Goal: Task Accomplishment & Management: Use online tool/utility

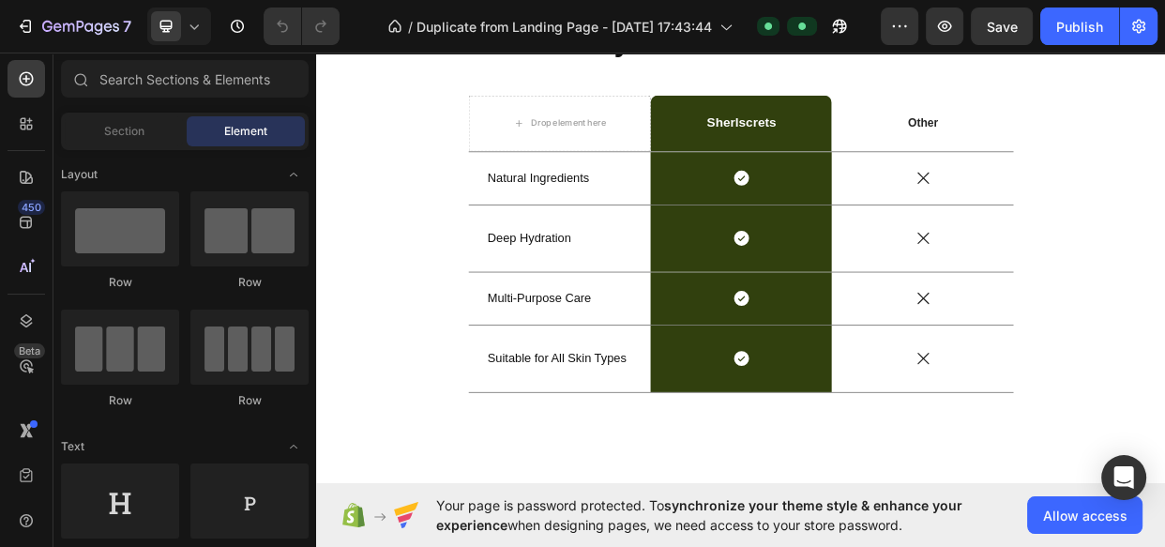
scroll to position [2207, 0]
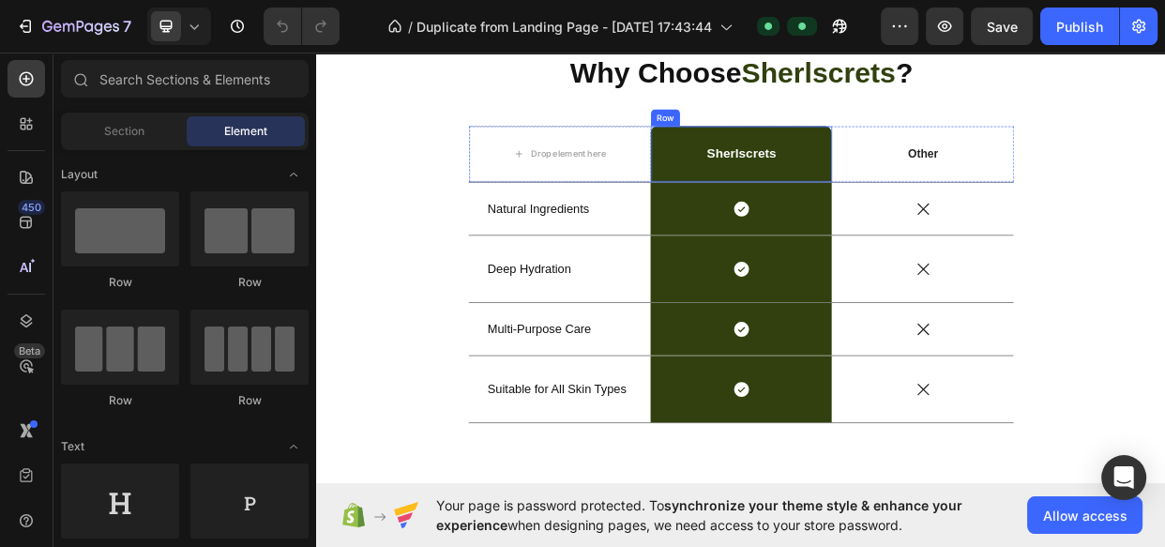
click at [893, 158] on div "Sherlscrets Text Block Row" at bounding box center [879, 189] width 241 height 74
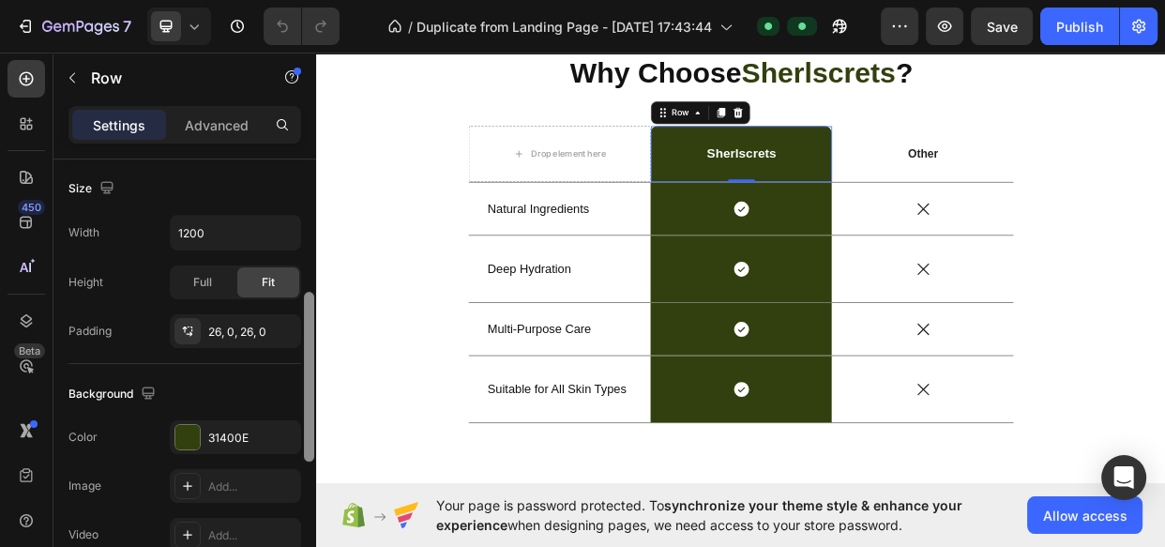
scroll to position [483, 0]
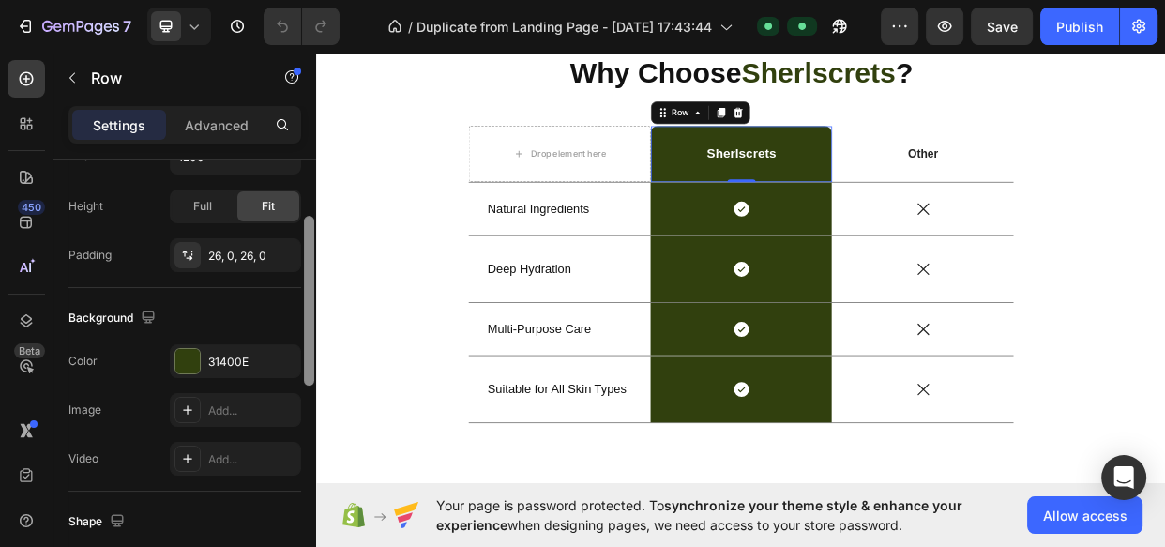
drag, startPoint x: 310, startPoint y: 188, endPoint x: 314, endPoint y: 348, distance: 160.5
click at [314, 348] on div at bounding box center [309, 287] width 14 height 441
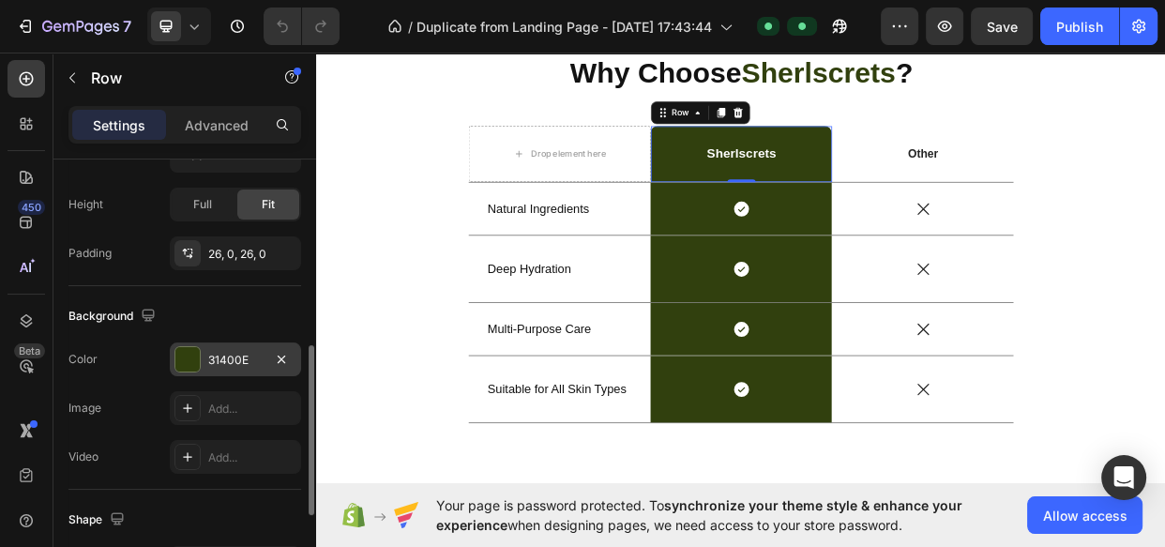
click at [236, 367] on div "31400E" at bounding box center [235, 359] width 131 height 34
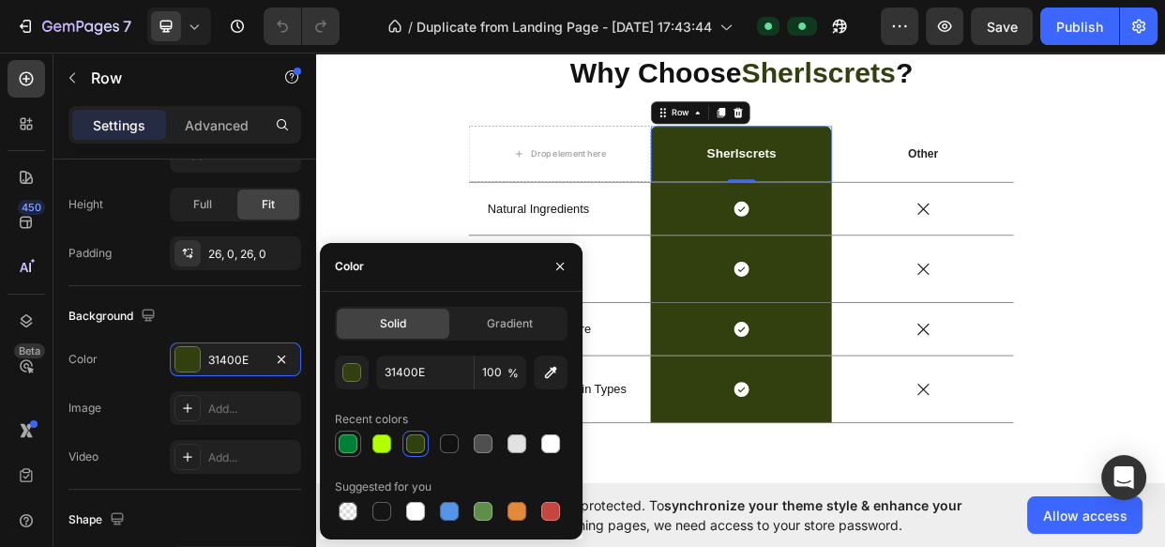
drag, startPoint x: 347, startPoint y: 448, endPoint x: 627, endPoint y: 285, distance: 323.7
click at [347, 448] on div at bounding box center [348, 443] width 19 height 19
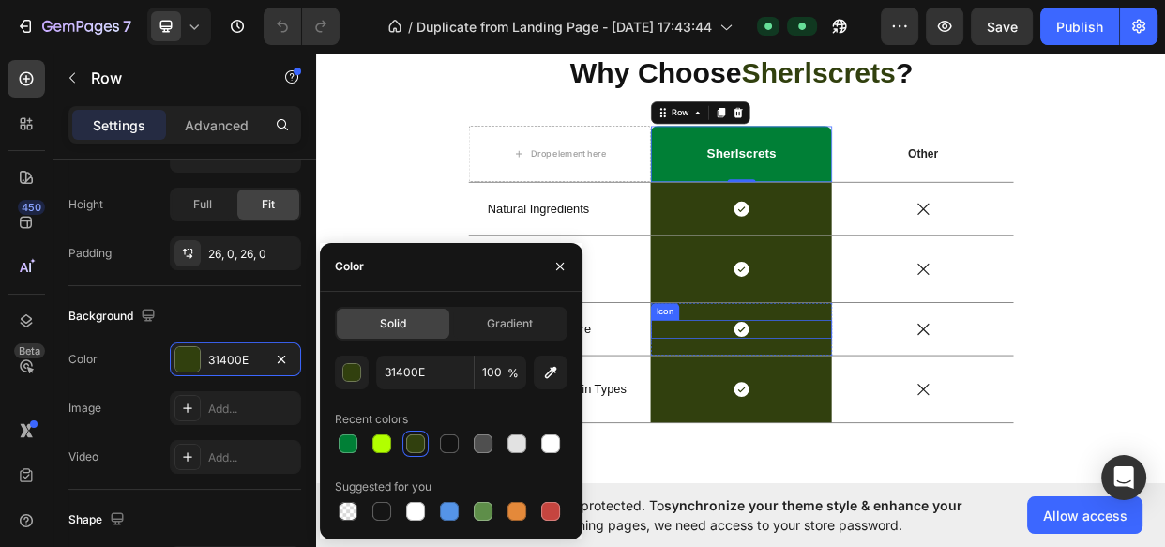
type input "007F36"
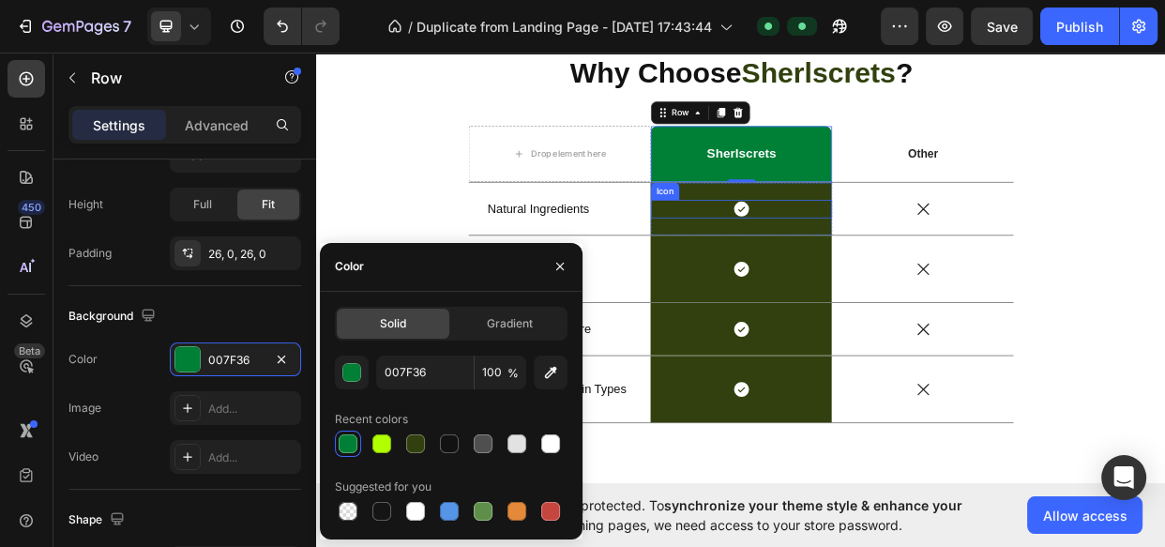
click at [960, 265] on div "Icon" at bounding box center [879, 262] width 241 height 24
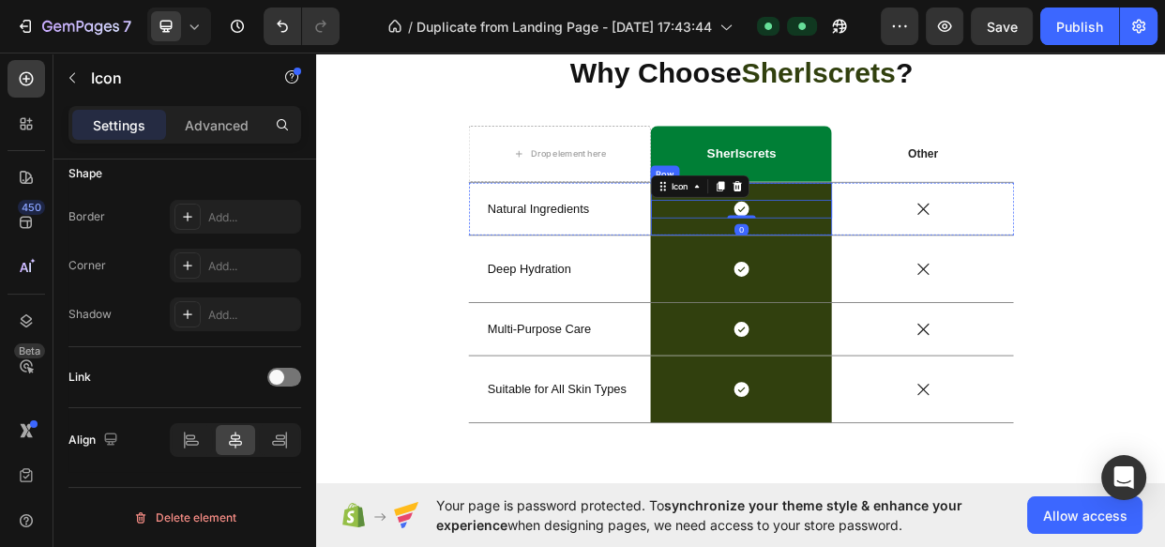
scroll to position [0, 0]
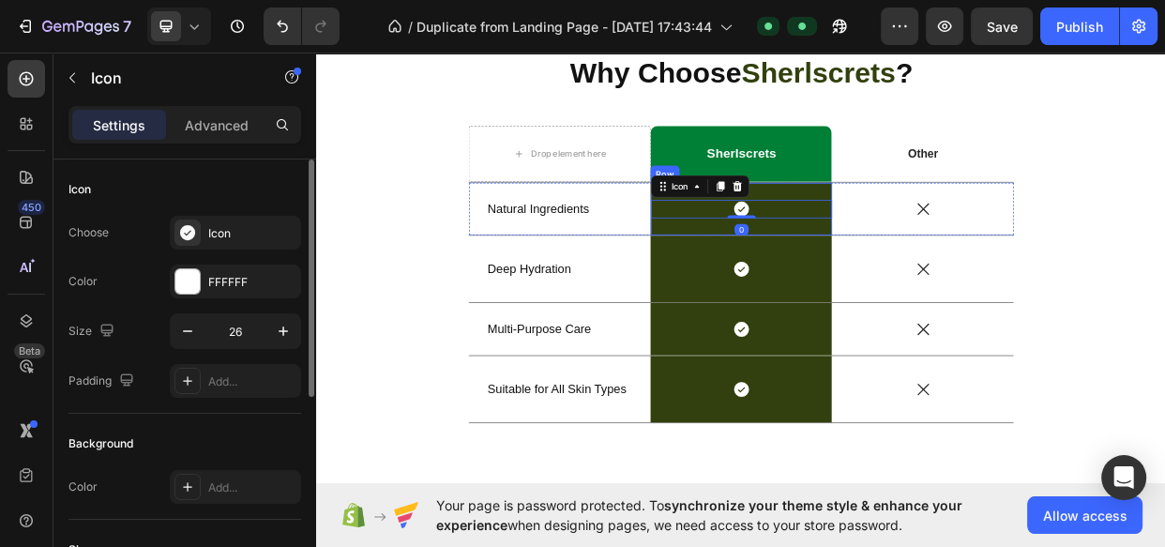
click at [960, 281] on div "Icon 0 Row" at bounding box center [879, 261] width 241 height 69
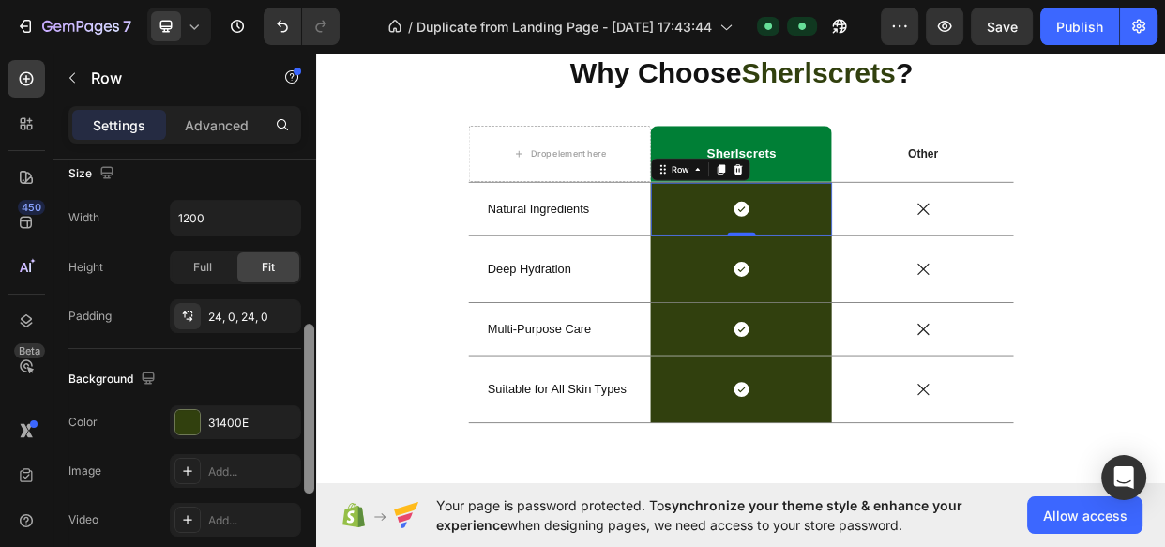
drag, startPoint x: 311, startPoint y: 281, endPoint x: 314, endPoint y: 447, distance: 165.2
click at [314, 447] on div at bounding box center [309, 381] width 14 height 441
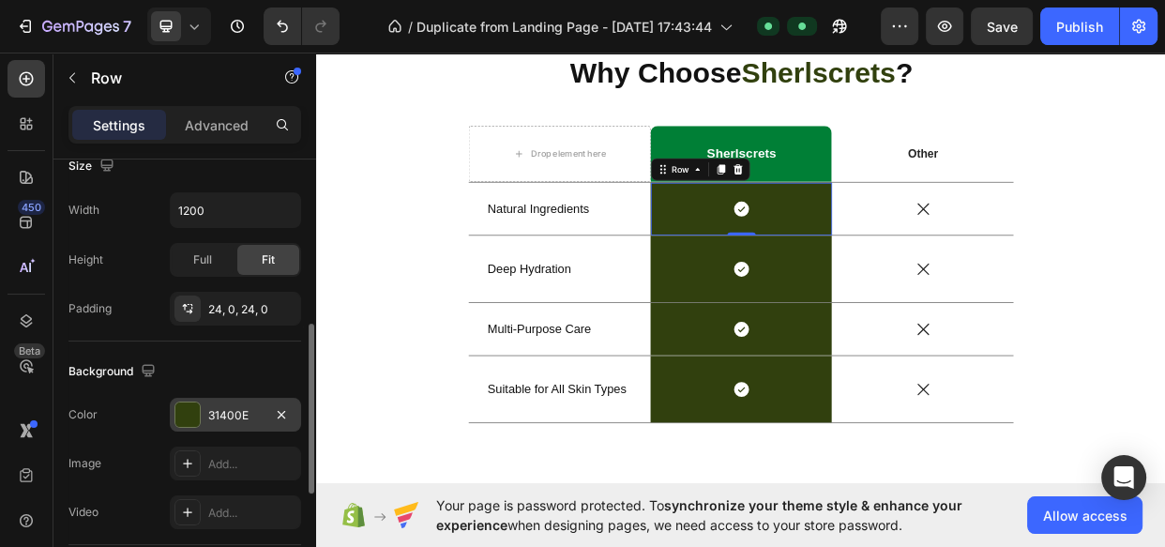
click at [233, 430] on div "31400E" at bounding box center [235, 415] width 131 height 34
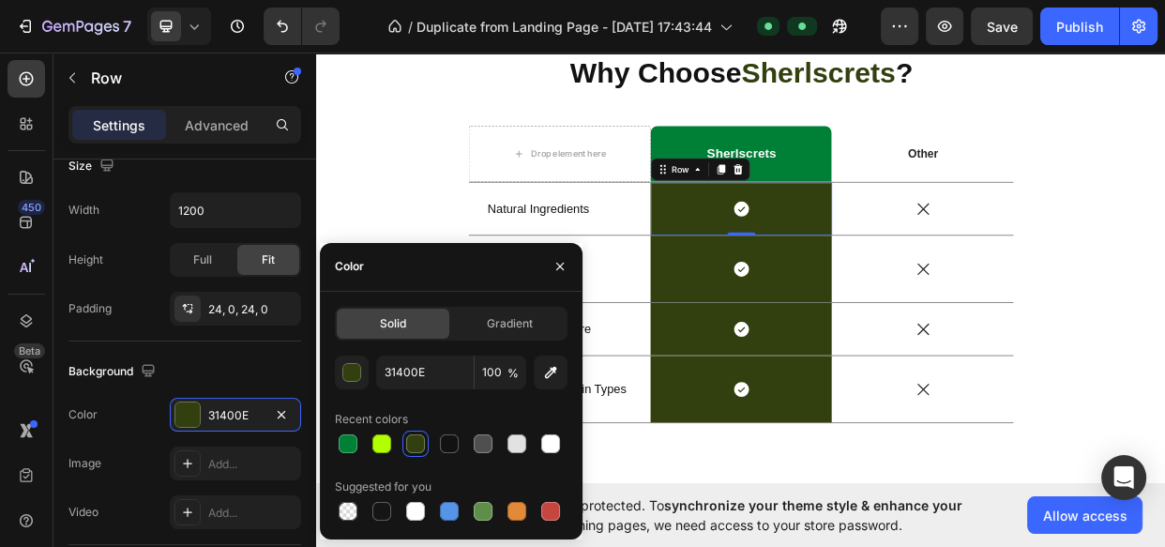
click at [350, 466] on div "31400E 100 % Recent colors Suggested for you" at bounding box center [451, 440] width 233 height 169
click at [352, 449] on div at bounding box center [348, 443] width 19 height 19
type input "007F36"
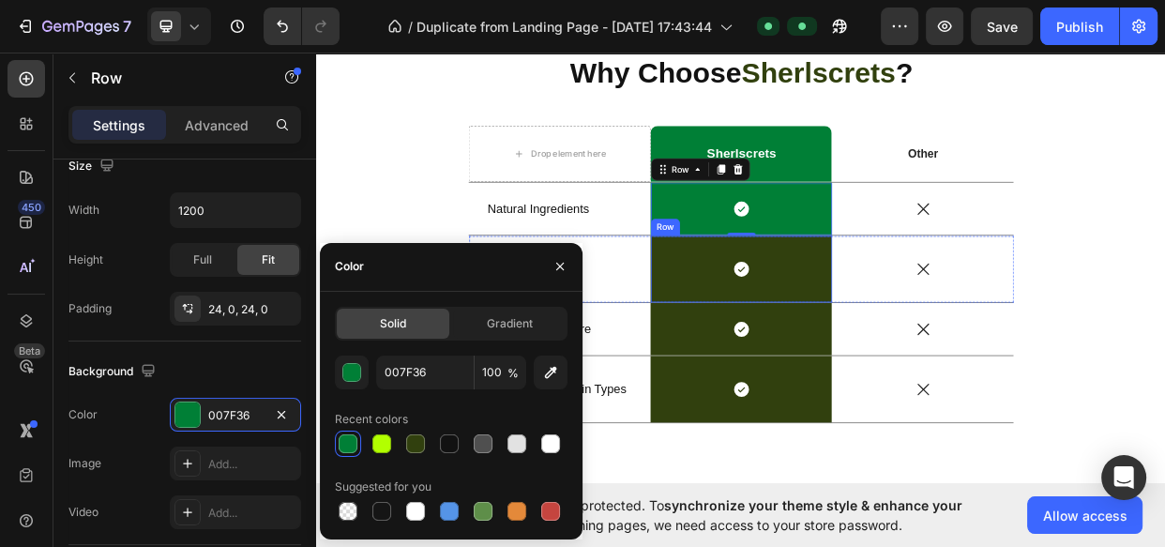
click at [951, 370] on div "Icon Row" at bounding box center [879, 341] width 241 height 88
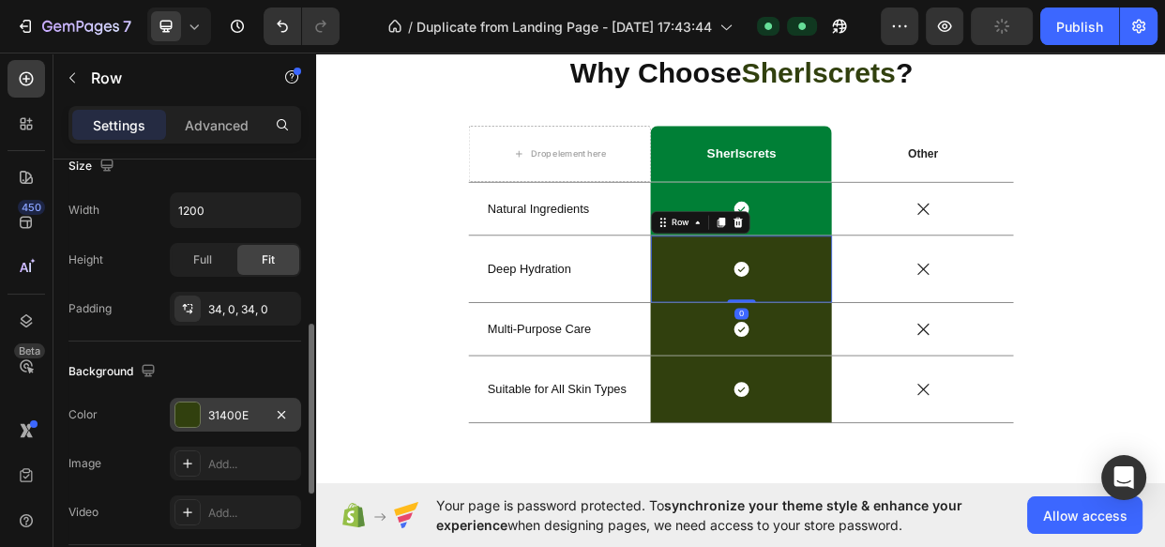
click at [253, 407] on div "31400E" at bounding box center [235, 415] width 54 height 17
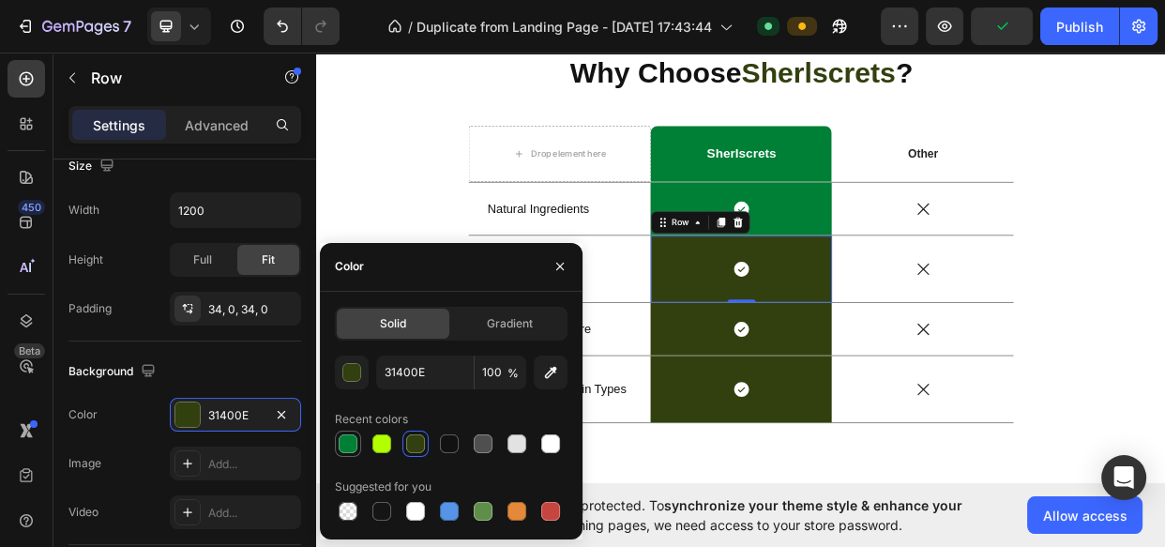
drag, startPoint x: 352, startPoint y: 447, endPoint x: 497, endPoint y: 401, distance: 152.5
click at [352, 447] on div at bounding box center [348, 443] width 19 height 19
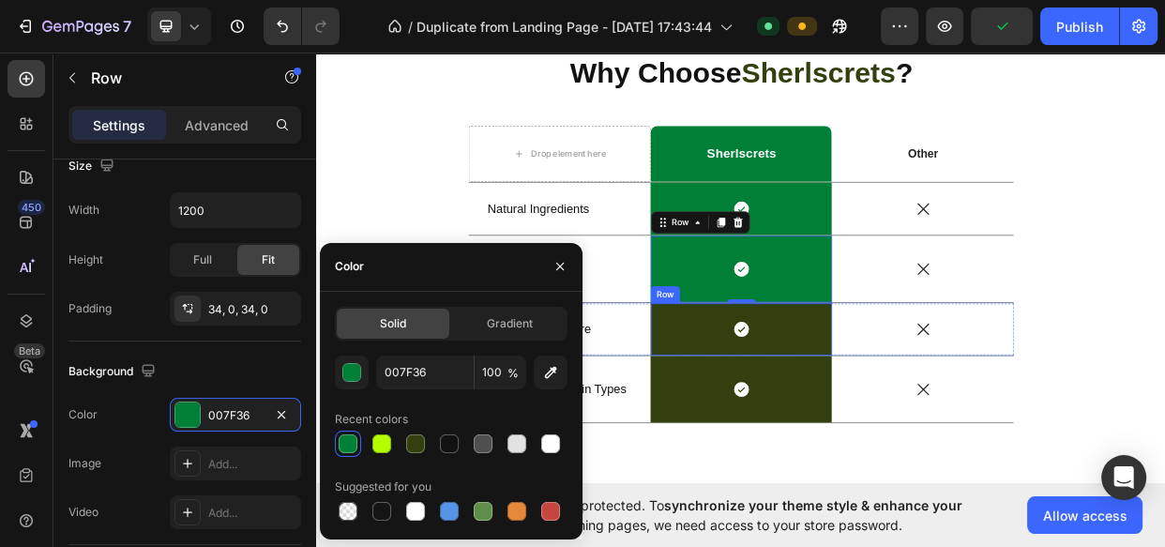
click at [813, 446] on div "Icon Row" at bounding box center [879, 421] width 241 height 69
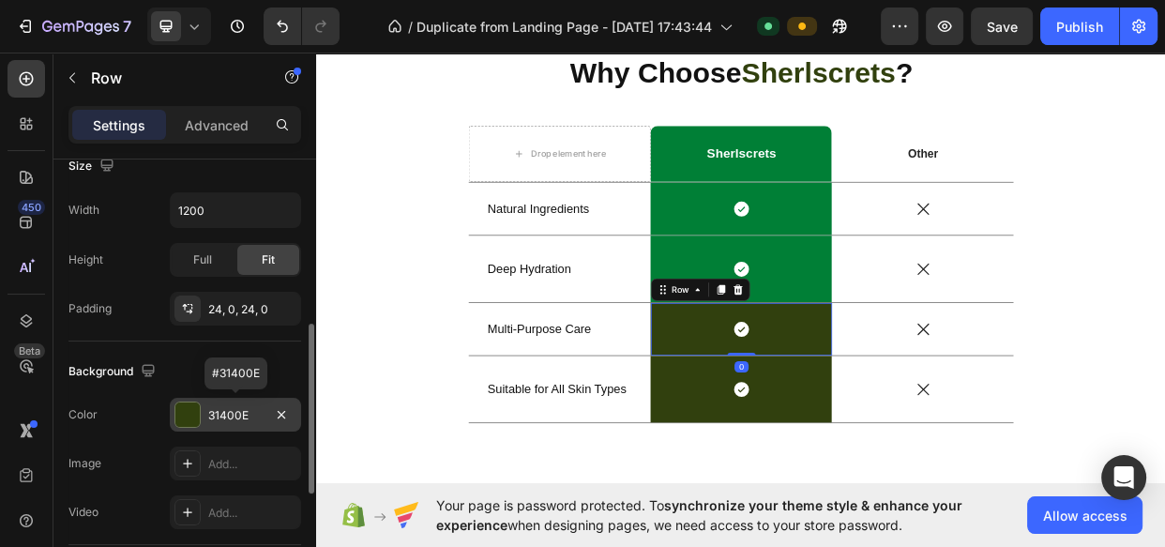
click at [239, 411] on div "31400E" at bounding box center [235, 415] width 54 height 17
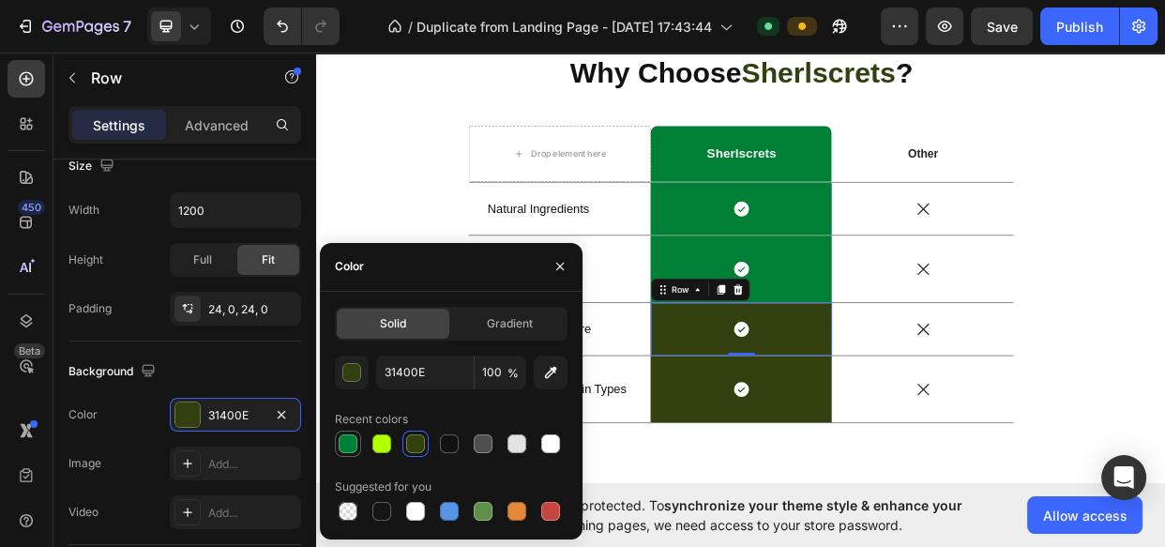
click at [358, 456] on div at bounding box center [348, 444] width 26 height 26
type input "007F36"
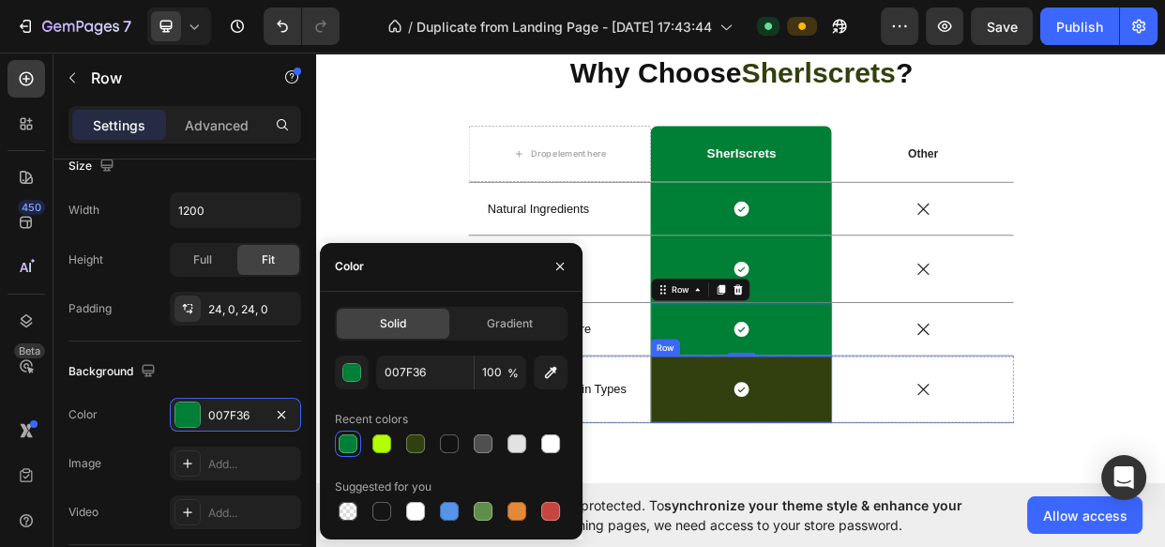
click at [829, 523] on div "Icon Row" at bounding box center [879, 501] width 241 height 88
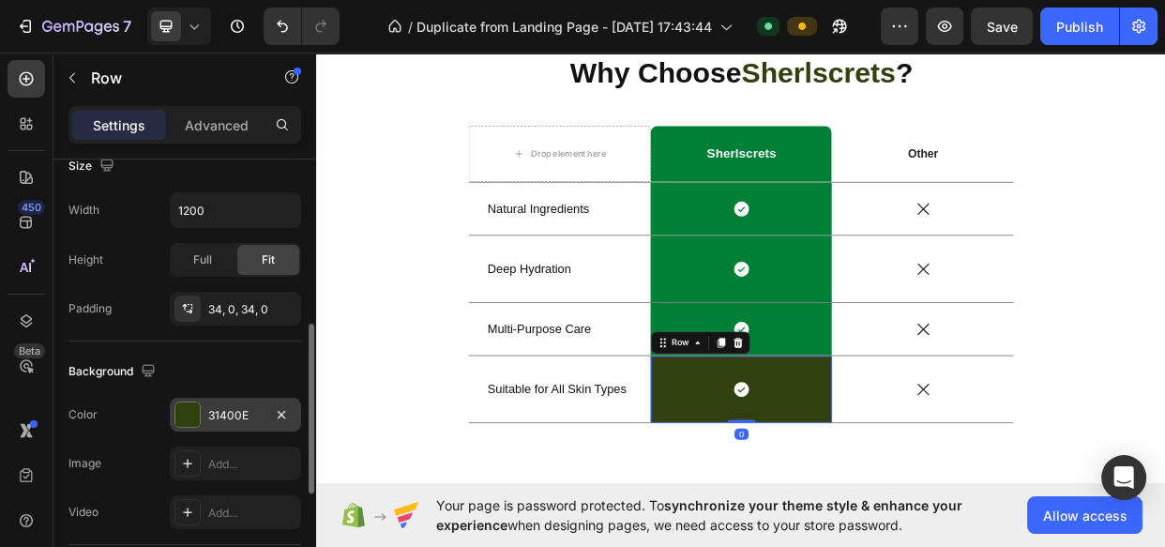
click at [197, 421] on div at bounding box center [187, 414] width 24 height 24
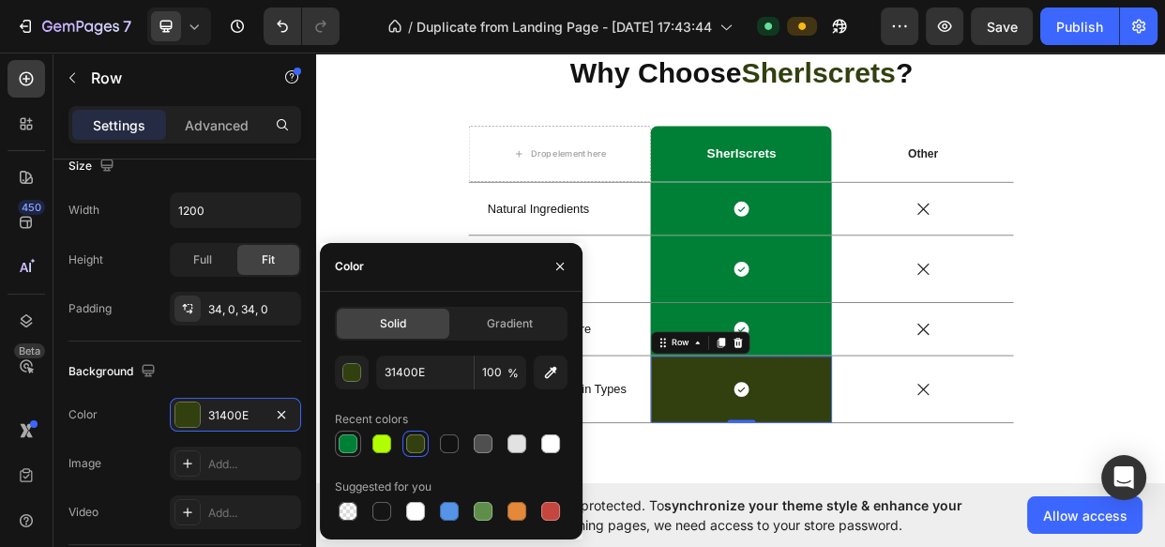
drag, startPoint x: 356, startPoint y: 454, endPoint x: 478, endPoint y: 216, distance: 268.1
click at [356, 454] on div at bounding box center [348, 444] width 26 height 26
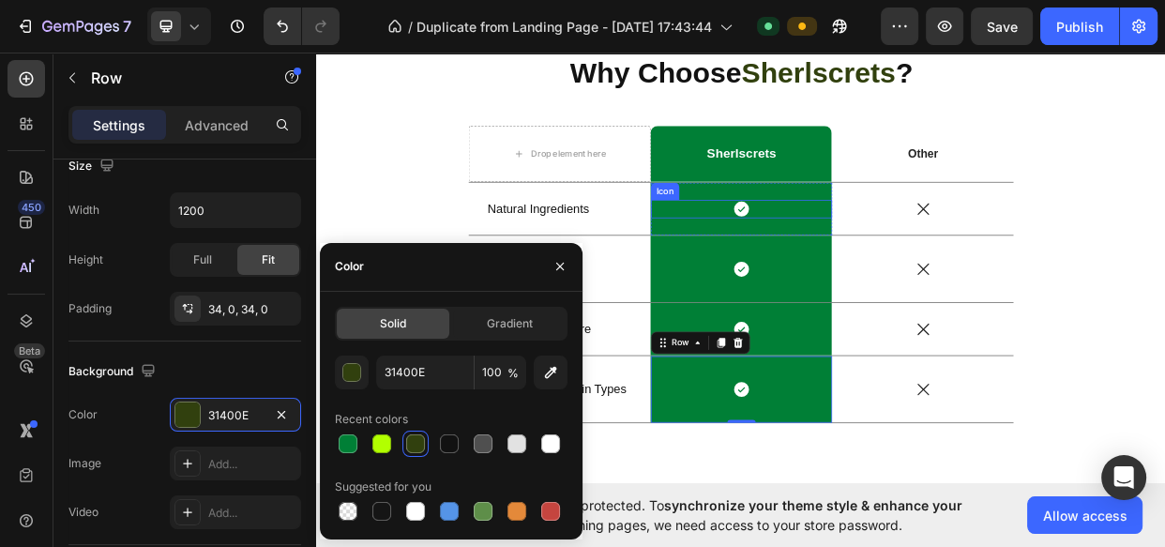
type input "007F36"
click at [558, 269] on icon "button" at bounding box center [560, 266] width 15 height 15
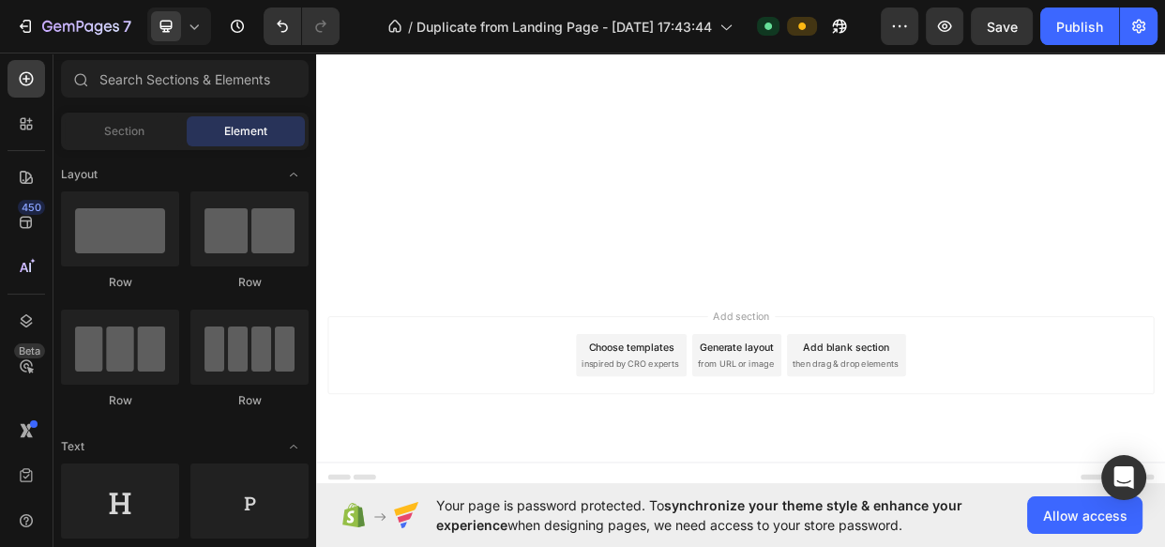
scroll to position [2438, 0]
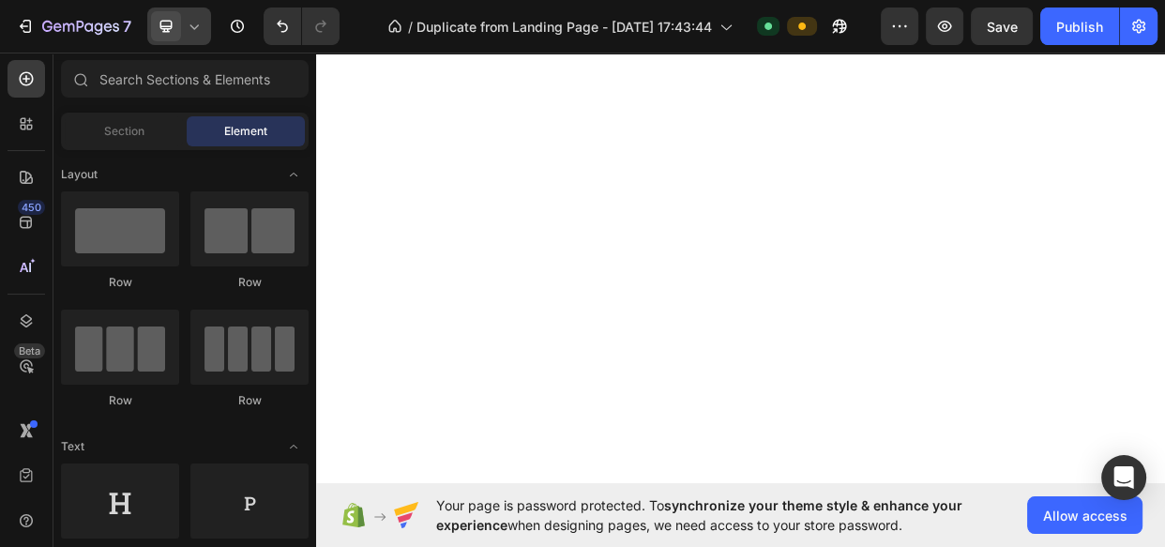
click at [175, 27] on span at bounding box center [166, 26] width 30 height 30
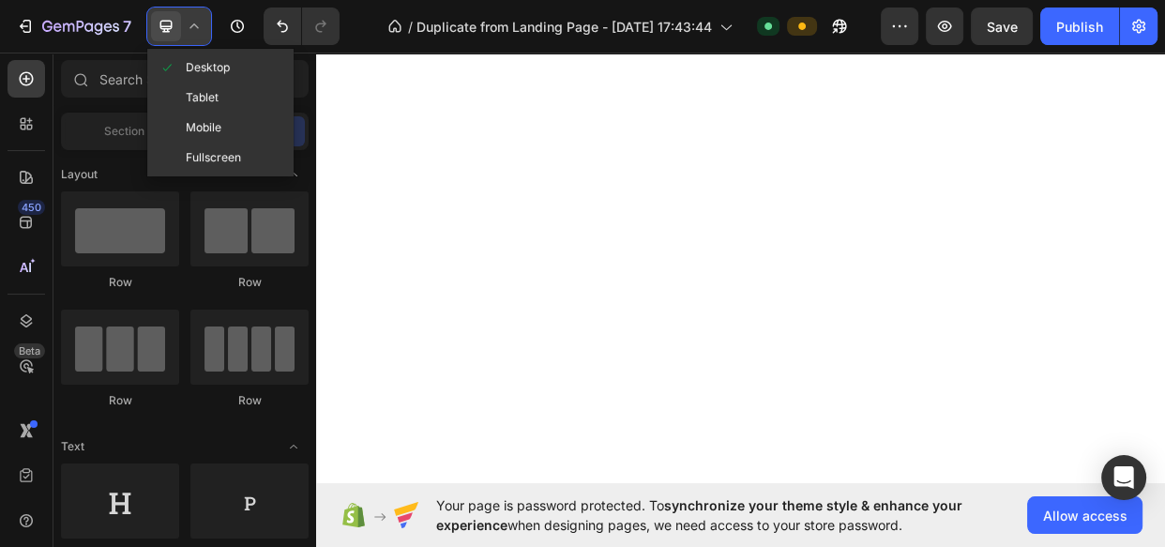
scroll to position [0, 0]
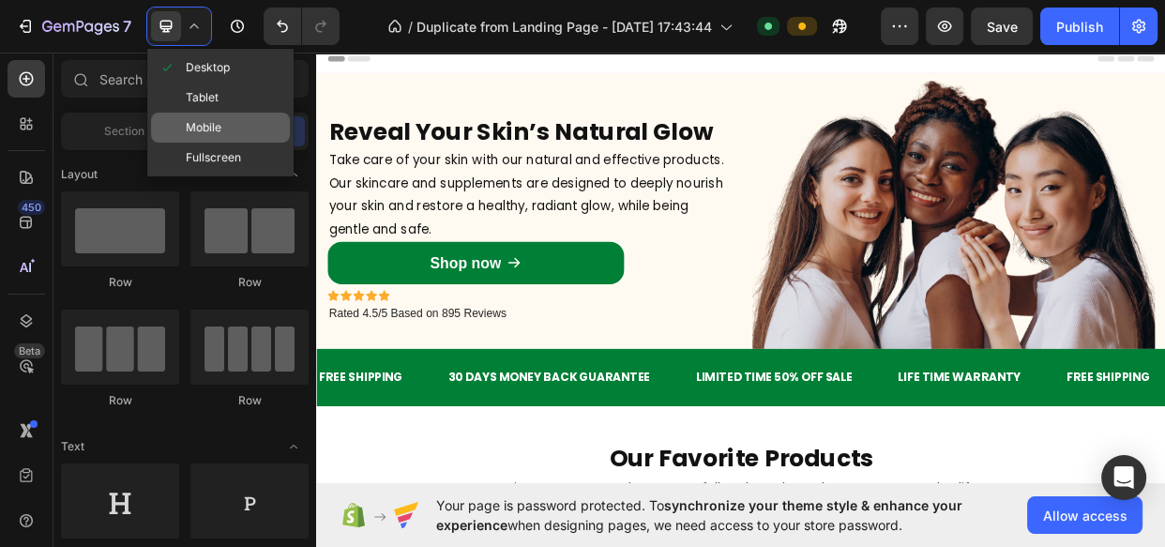
click at [224, 129] on div "Mobile" at bounding box center [220, 128] width 139 height 30
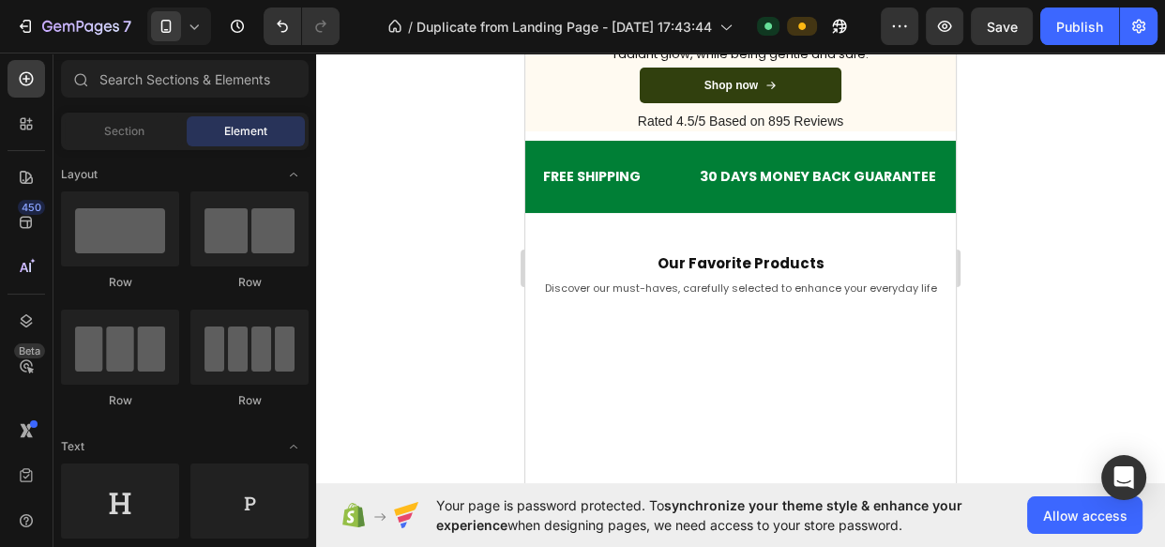
scroll to position [222, 0]
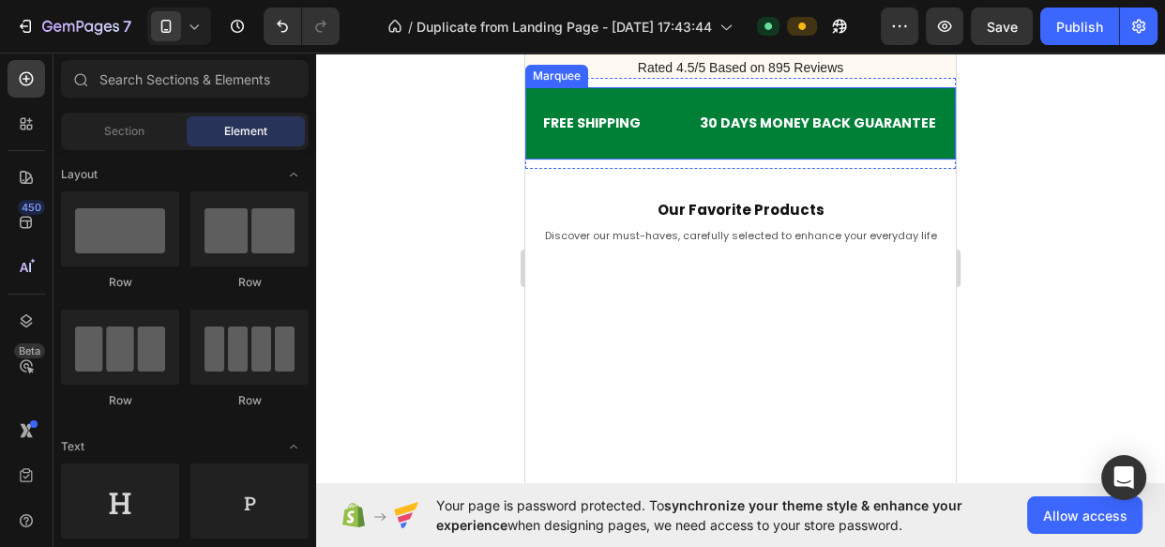
click at [699, 159] on div "FREE SHIPPING Text Block 30 DAYS MONEY BACK GUARANTEE Text Block LIMITED TIME 5…" at bounding box center [740, 123] width 431 height 72
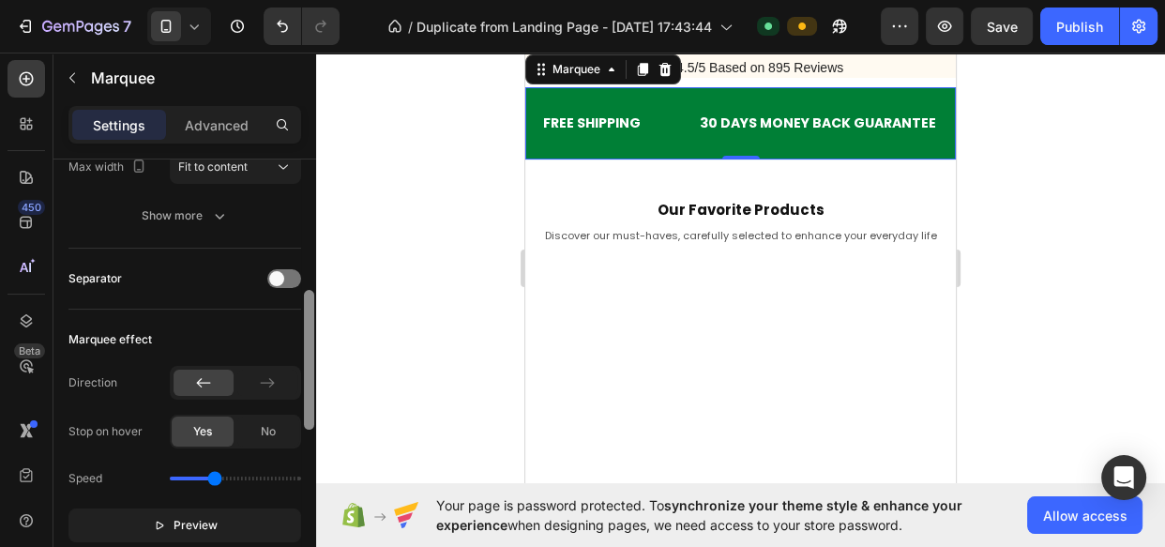
scroll to position [311, 0]
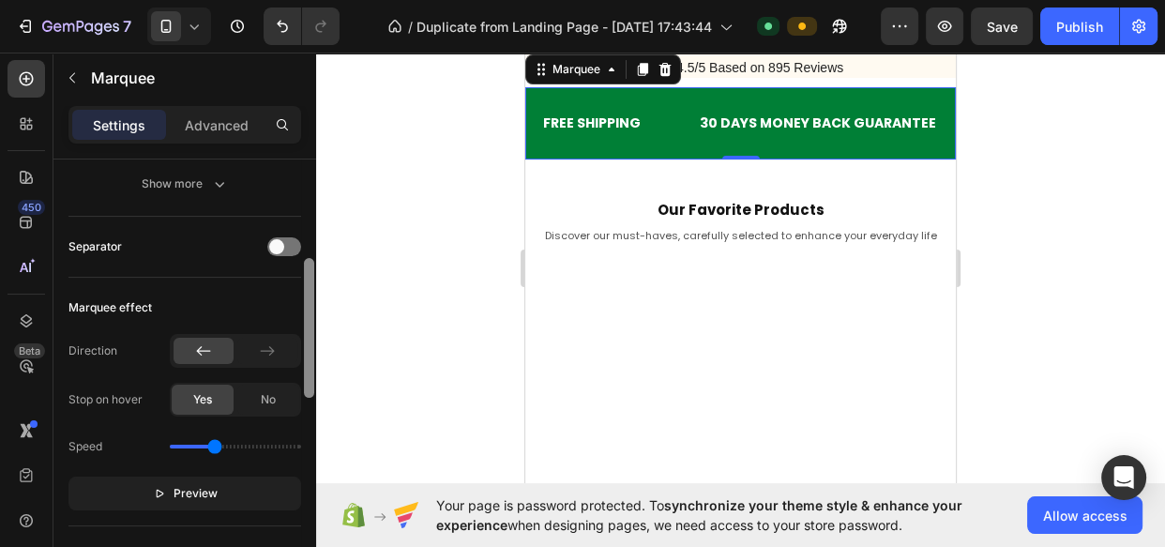
drag, startPoint x: 306, startPoint y: 235, endPoint x: 310, endPoint y: 334, distance: 99.5
click at [310, 334] on div at bounding box center [309, 328] width 10 height 140
click at [234, 123] on p "Advanced" at bounding box center [217, 125] width 64 height 20
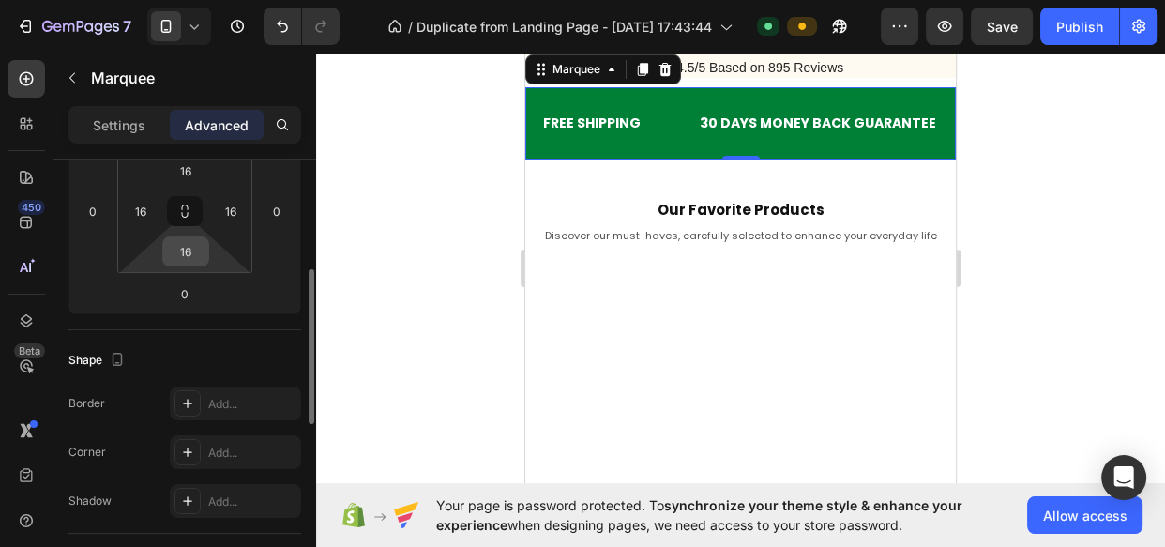
click at [191, 252] on input "16" at bounding box center [186, 251] width 38 height 28
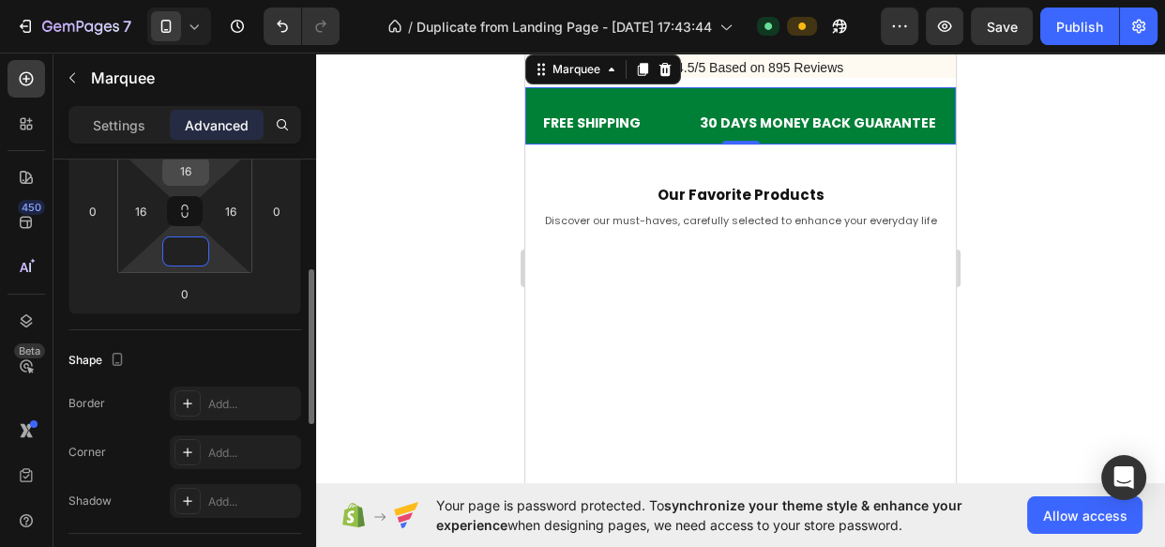
type input "0"
click at [182, 166] on input "16" at bounding box center [186, 171] width 38 height 28
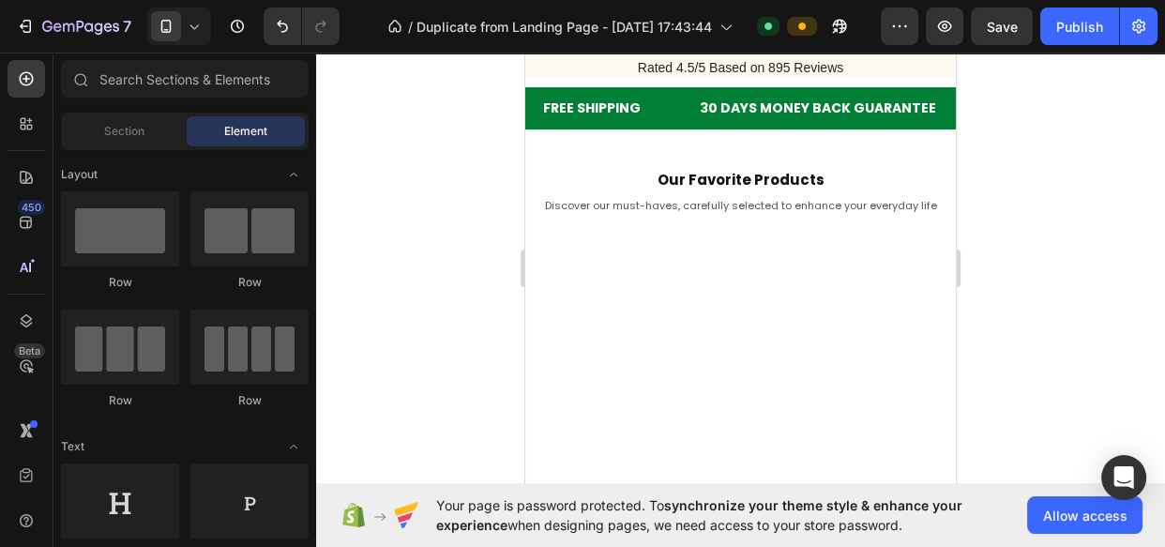
scroll to position [169, 0]
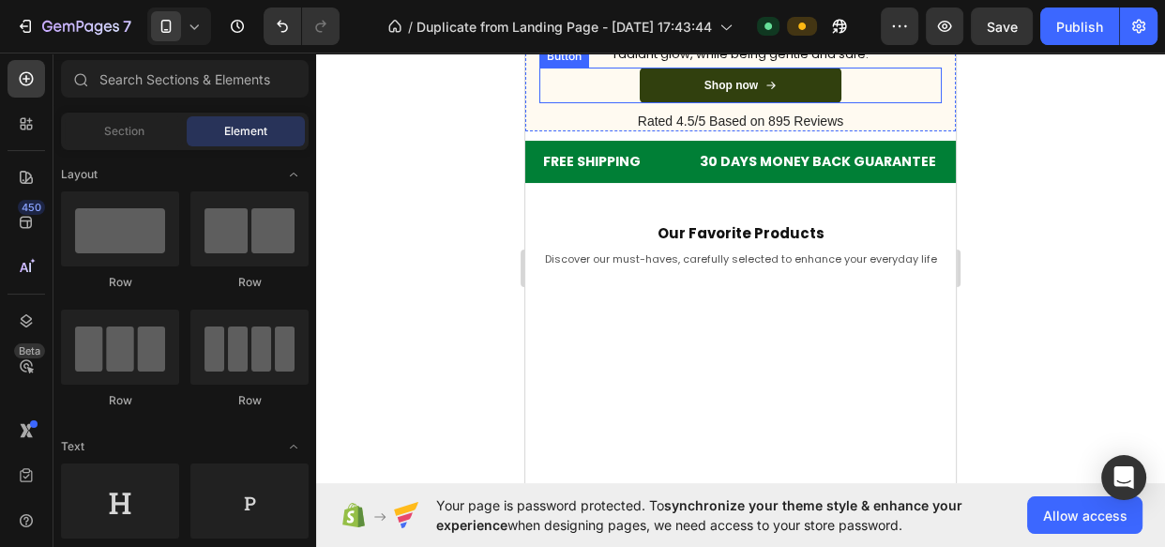
click at [827, 103] on link "Shop now" at bounding box center [741, 86] width 202 height 36
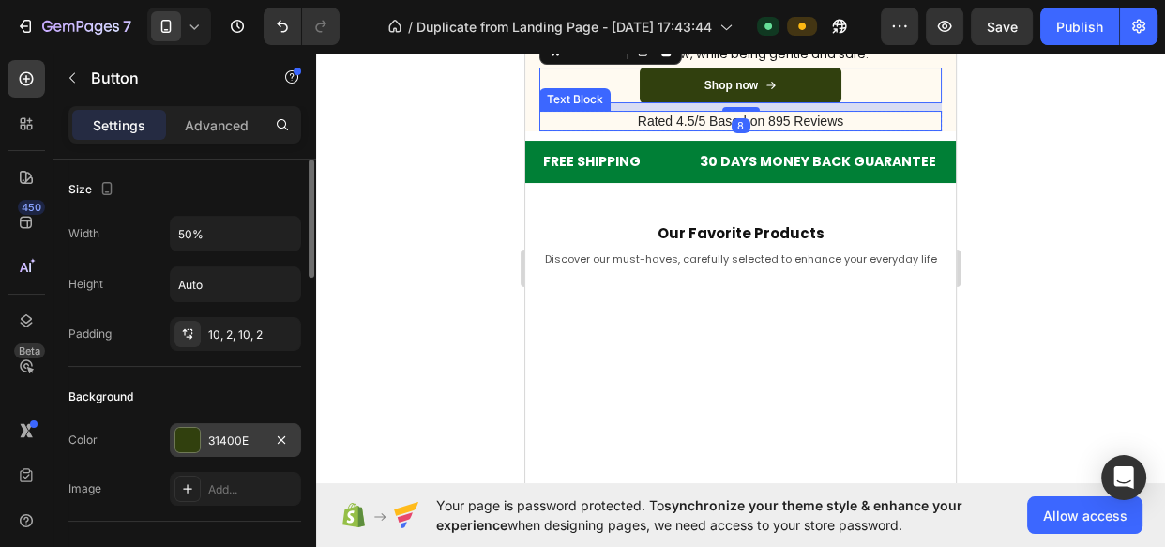
click at [246, 428] on div "31400E" at bounding box center [235, 440] width 131 height 34
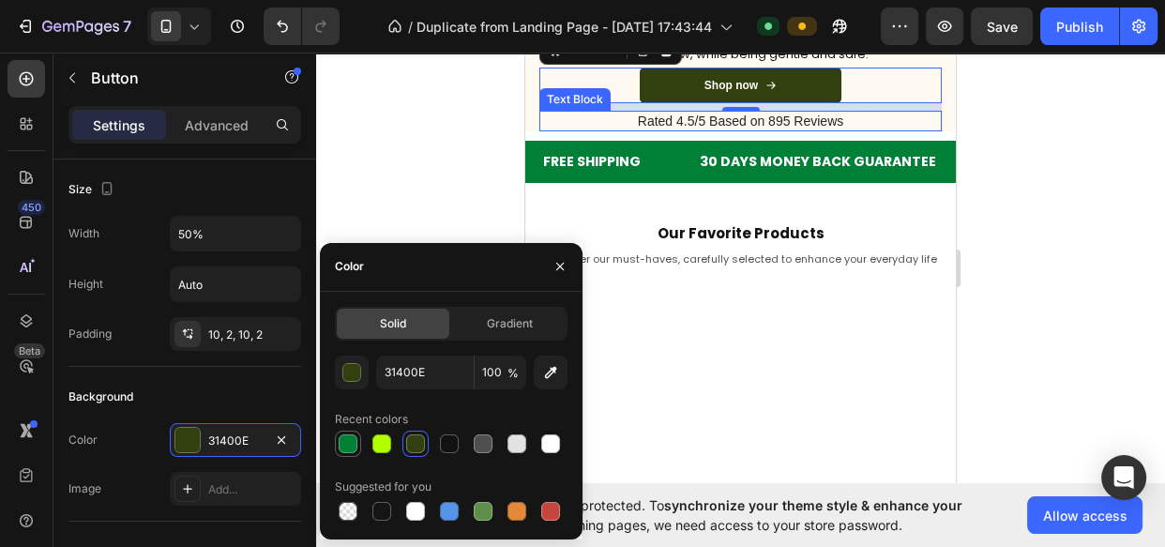
click at [350, 449] on div at bounding box center [348, 443] width 19 height 19
type input "007F36"
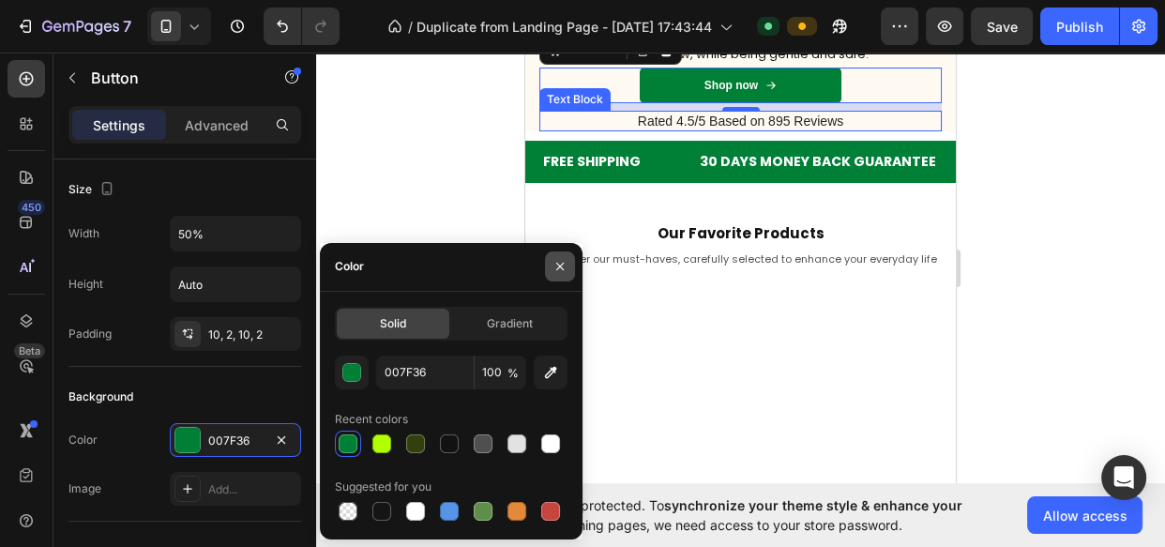
click at [556, 266] on icon "button" at bounding box center [560, 266] width 15 height 15
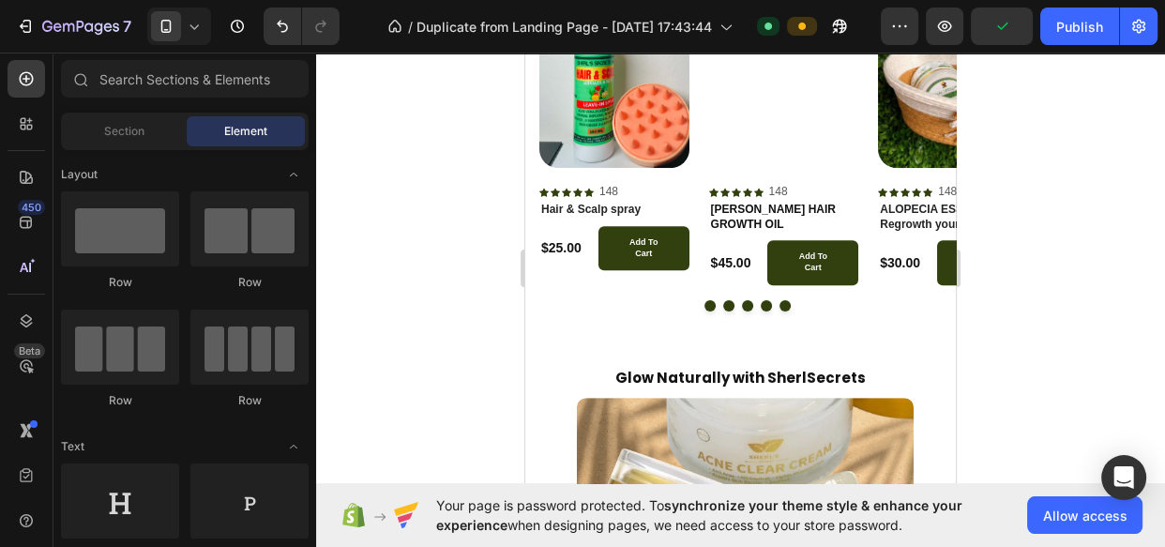
scroll to position [726, 0]
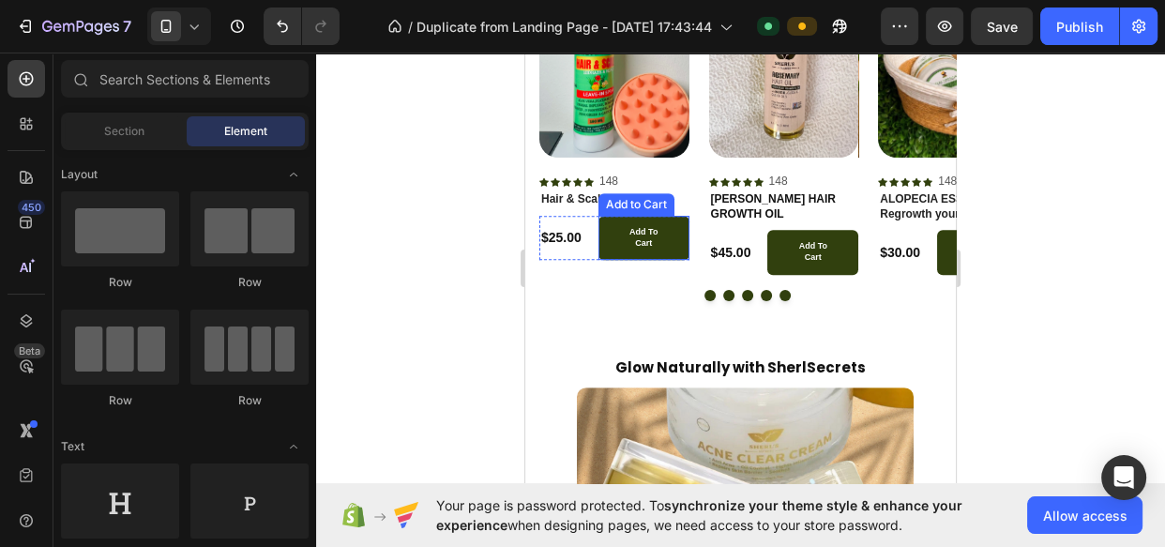
click at [655, 255] on button "Add to cart" at bounding box center [644, 238] width 91 height 44
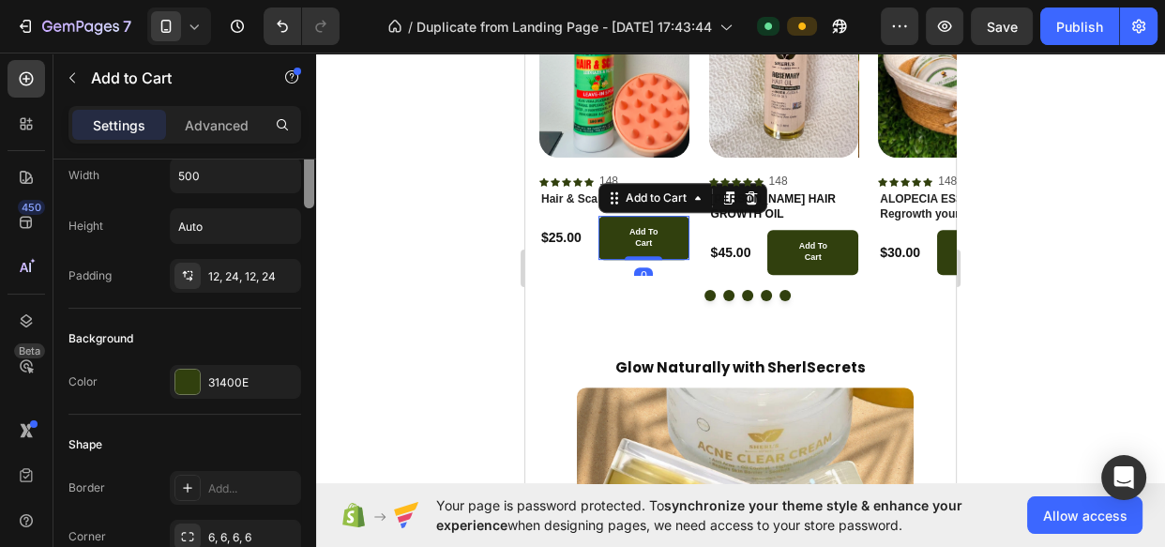
scroll to position [372, 0]
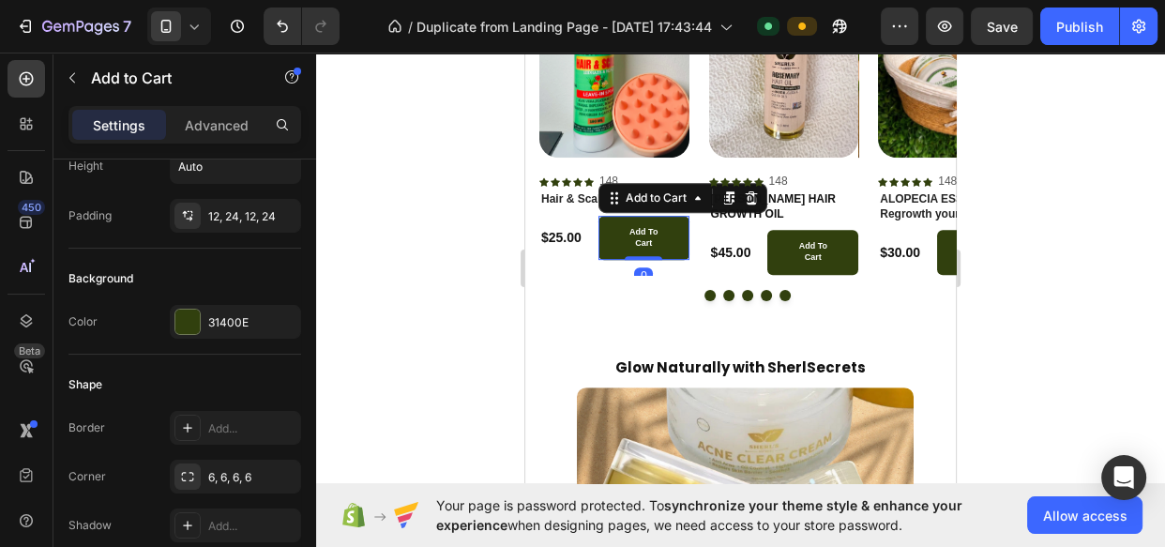
drag, startPoint x: 310, startPoint y: 181, endPoint x: 310, endPoint y: 263, distance: 81.6
click at [310, 148] on div at bounding box center [309, 100] width 10 height 97
click at [214, 331] on div "31400E" at bounding box center [235, 322] width 131 height 34
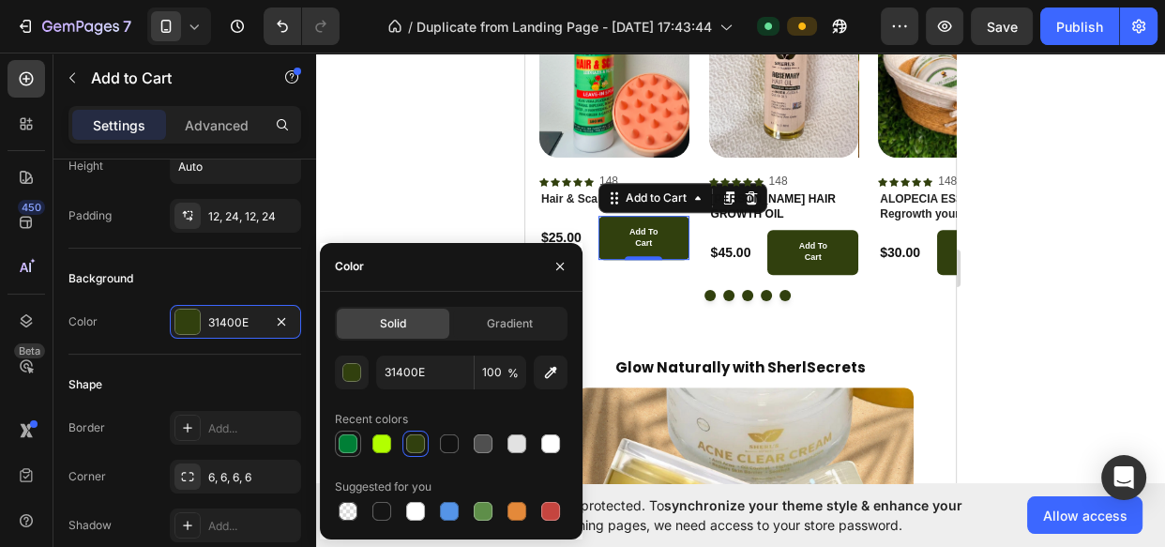
click at [355, 448] on div at bounding box center [348, 443] width 19 height 19
type input "007F36"
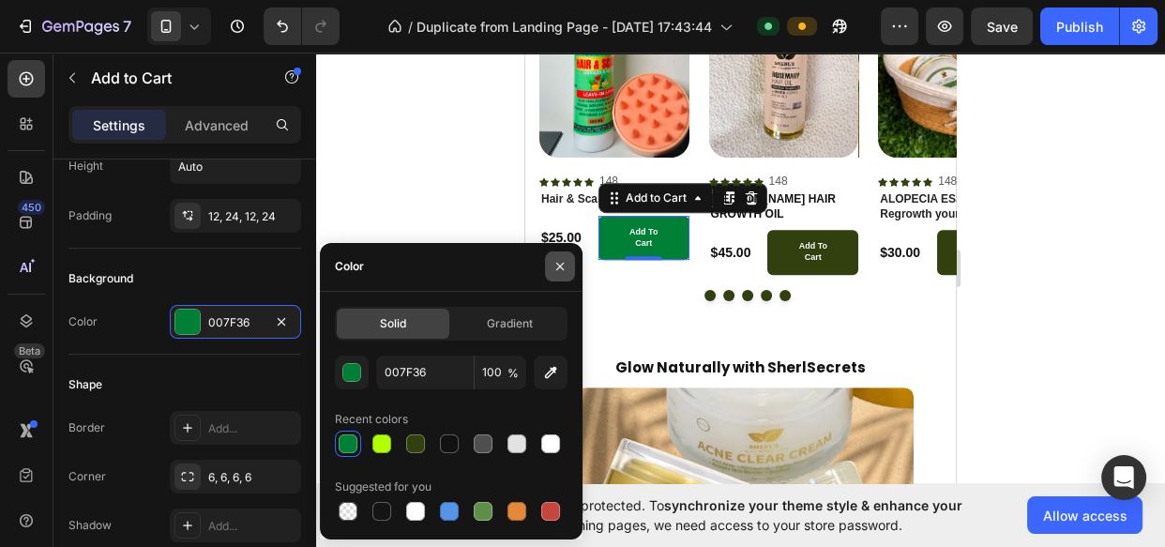
click at [555, 264] on icon "button" at bounding box center [560, 266] width 15 height 15
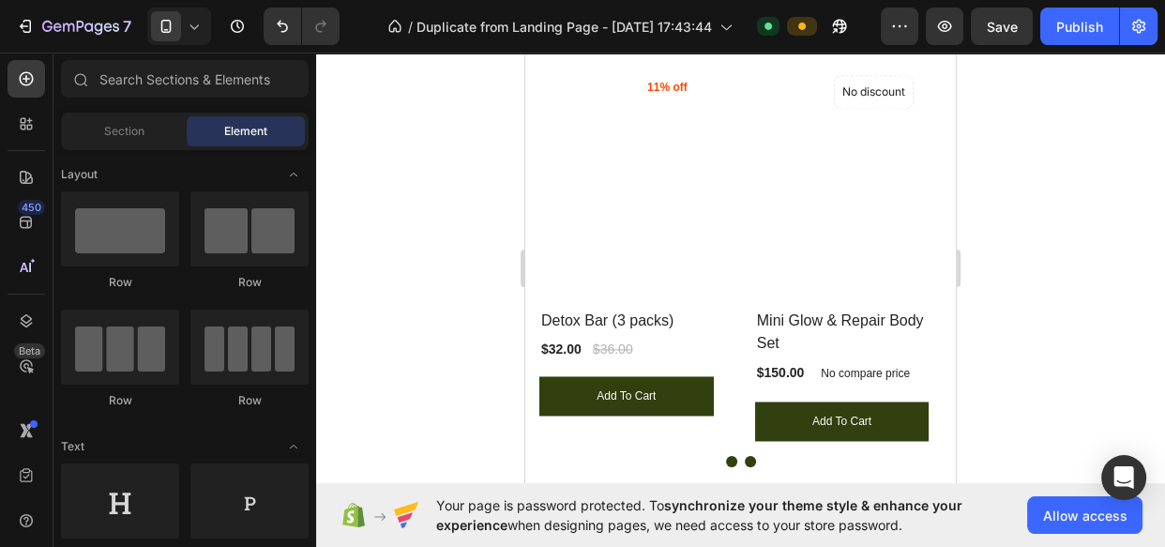
scroll to position [2553, 0]
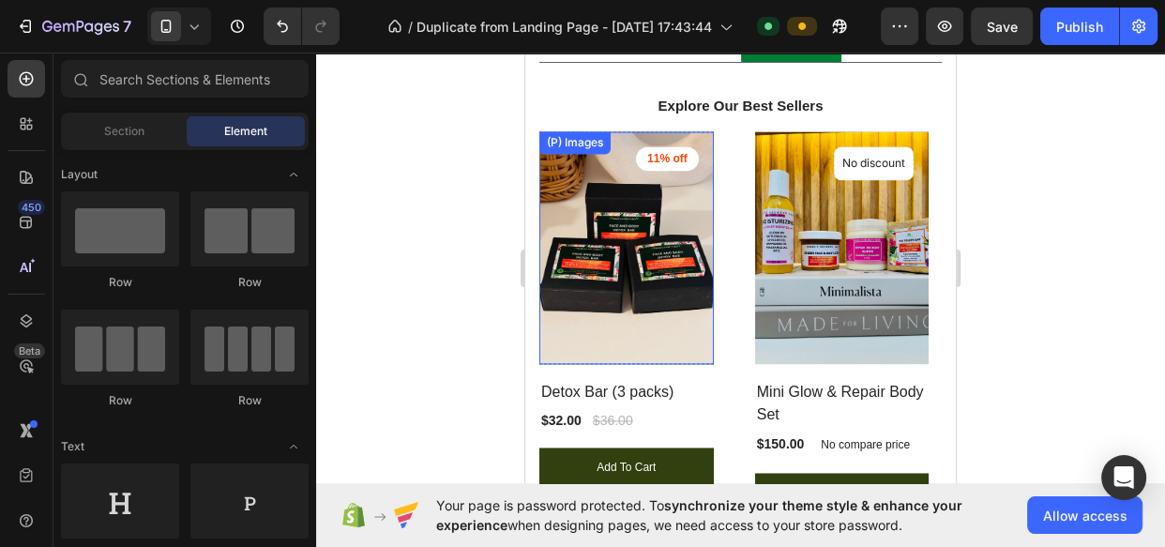
click at [587, 285] on img at bounding box center [626, 247] width 174 height 233
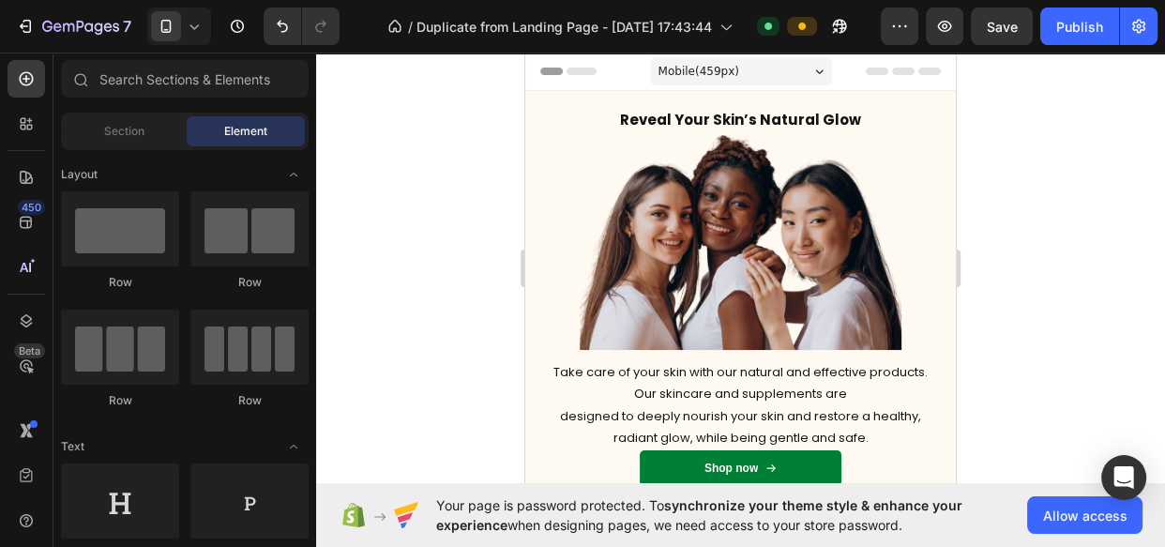
scroll to position [579, 0]
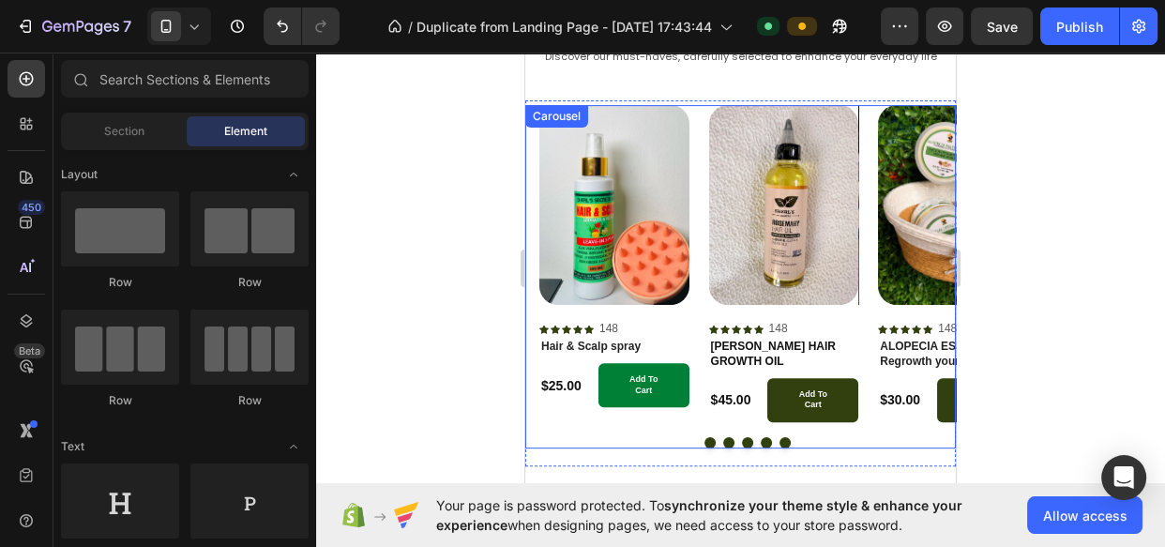
click at [546, 113] on div "Carousel" at bounding box center [556, 116] width 55 height 17
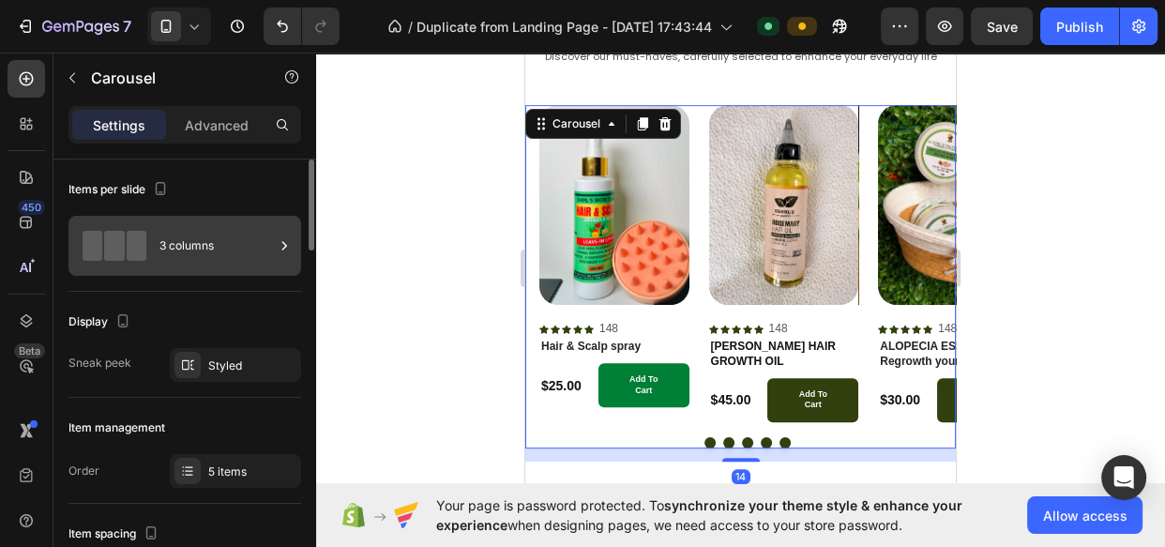
click at [208, 238] on div "3 columns" at bounding box center [216, 245] width 114 height 43
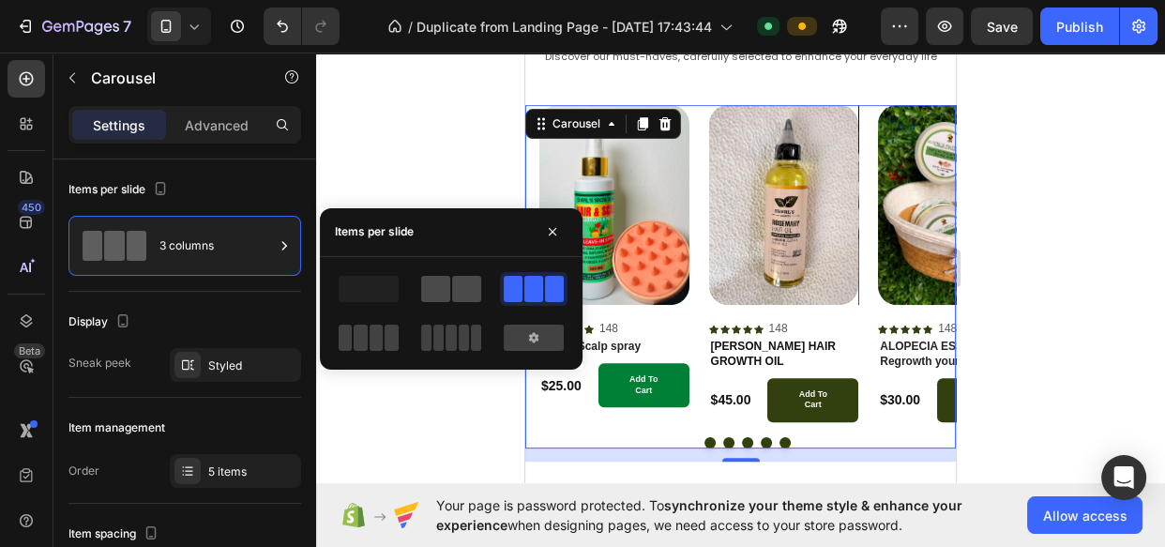
click at [447, 289] on span at bounding box center [435, 289] width 29 height 26
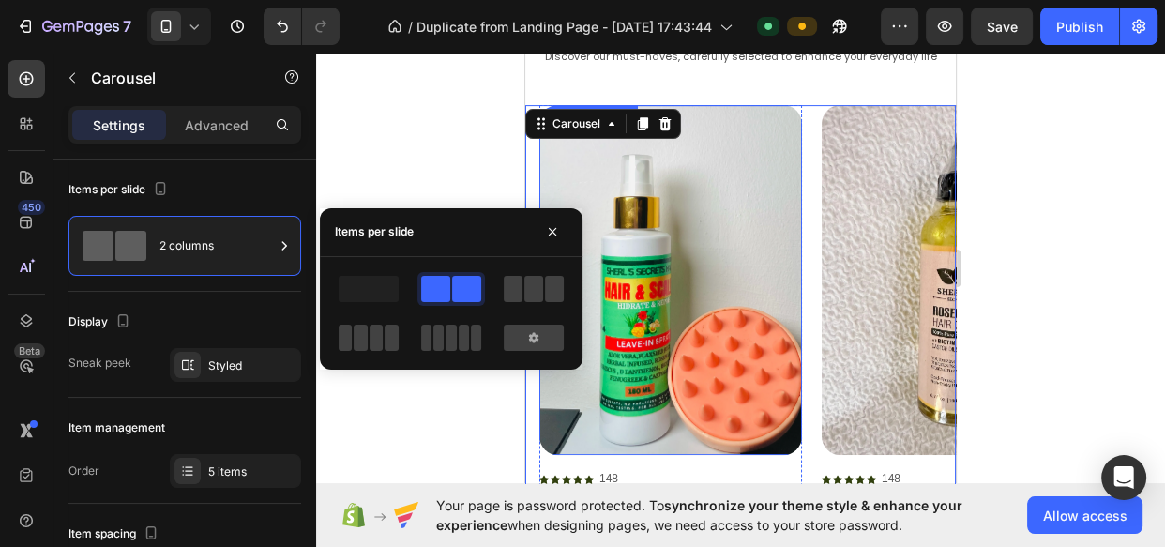
click at [676, 275] on img at bounding box center [670, 280] width 263 height 350
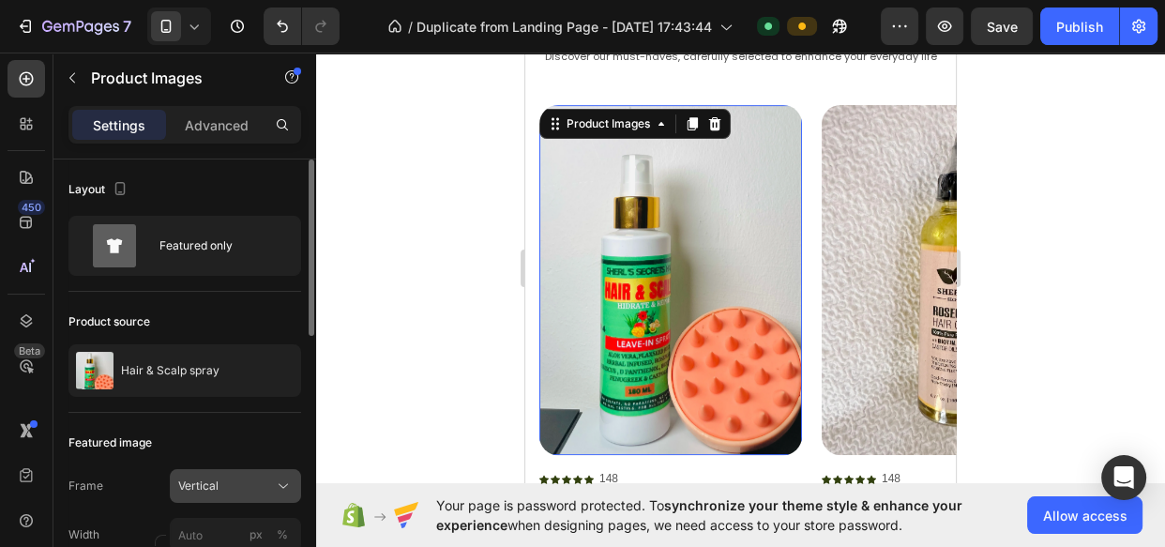
click at [230, 483] on div "Vertical" at bounding box center [224, 486] width 92 height 17
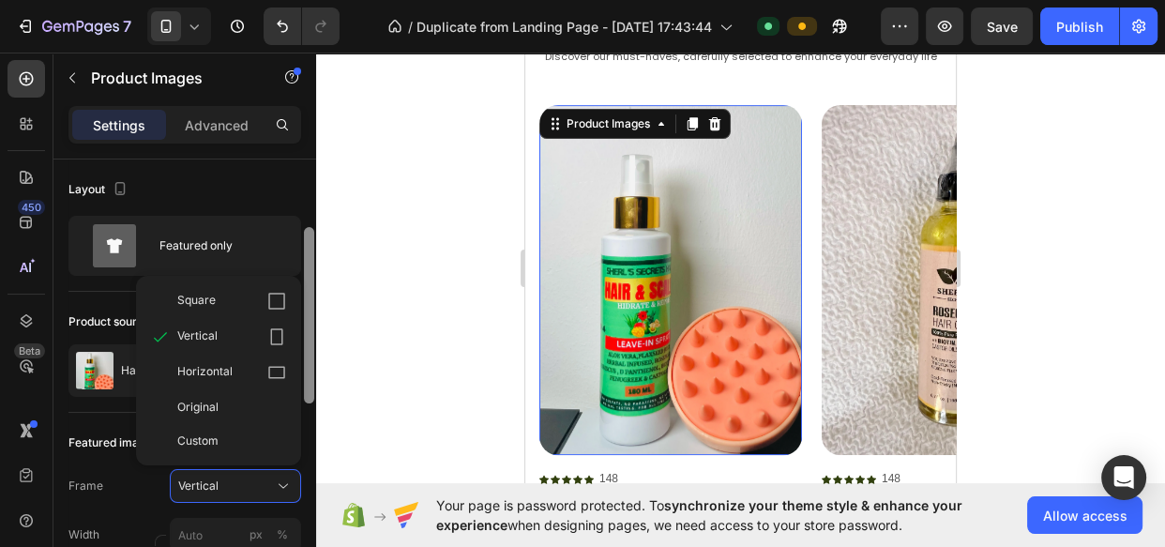
drag, startPoint x: 309, startPoint y: 263, endPoint x: 306, endPoint y: 292, distance: 29.2
click at [306, 292] on div at bounding box center [309, 315] width 10 height 176
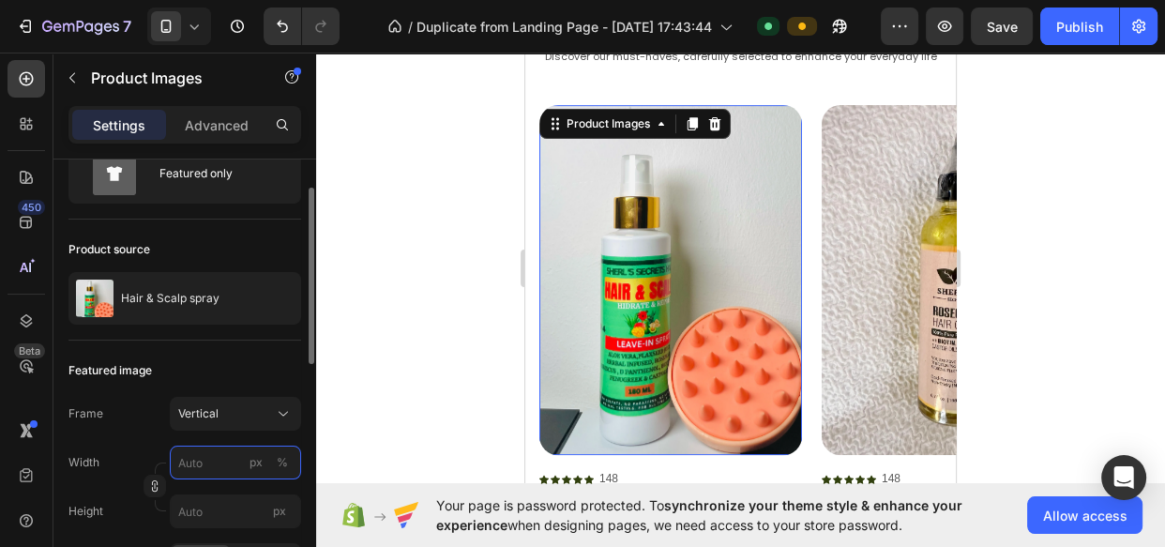
click at [205, 468] on input "px %" at bounding box center [235, 463] width 131 height 34
type input "1"
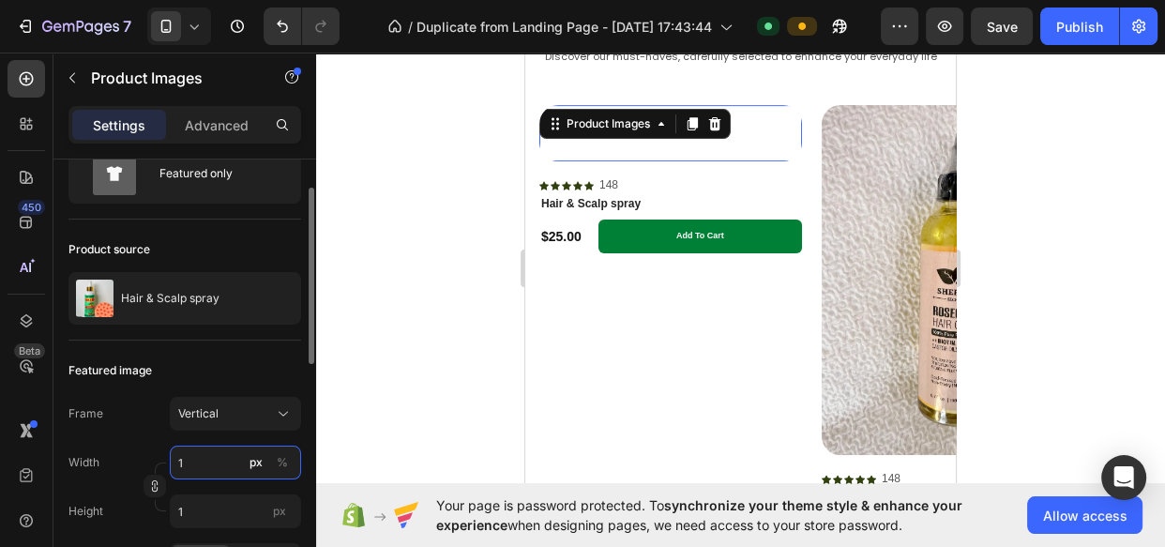
type input "10"
type input "13"
type input "100"
type input "133"
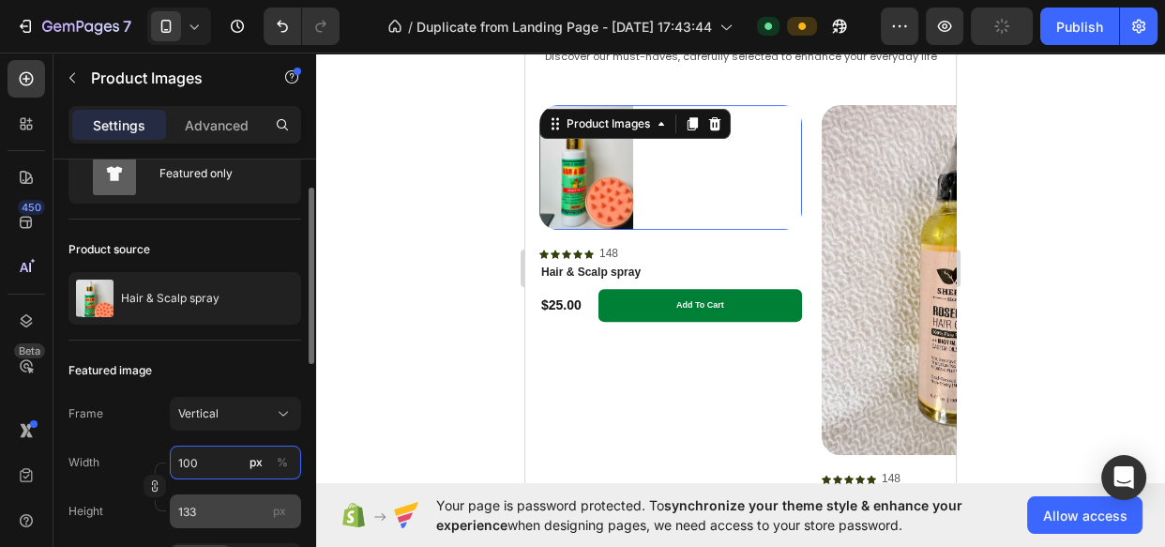
type input "100"
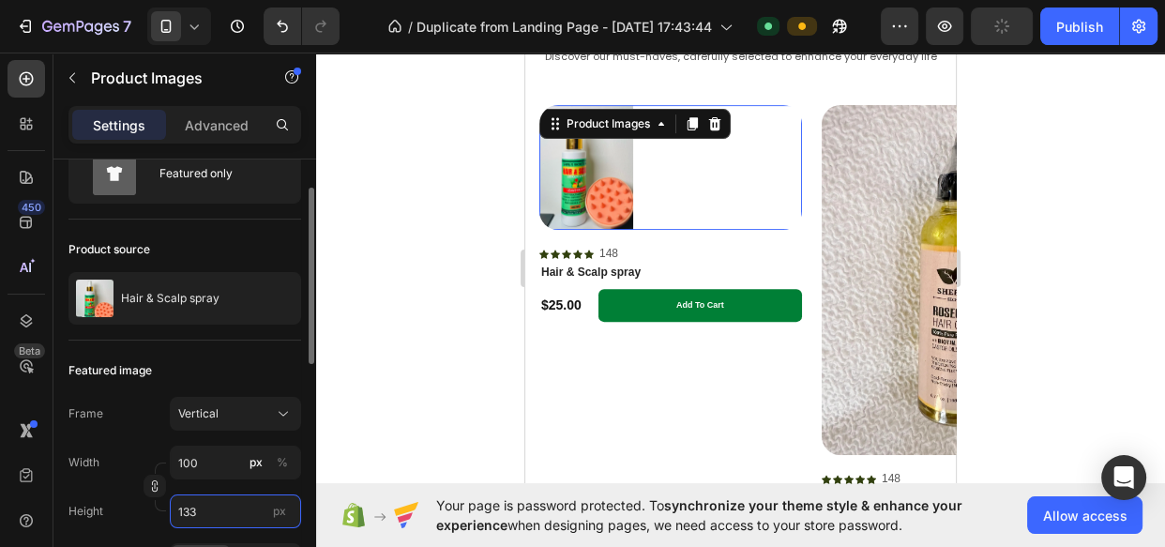
click at [209, 511] on input "133" at bounding box center [235, 511] width 131 height 34
click at [264, 353] on div "Featured image Frame Custom Width 100 px % Height px Image scale Dots Add... Na…" at bounding box center [184, 539] width 233 height 397
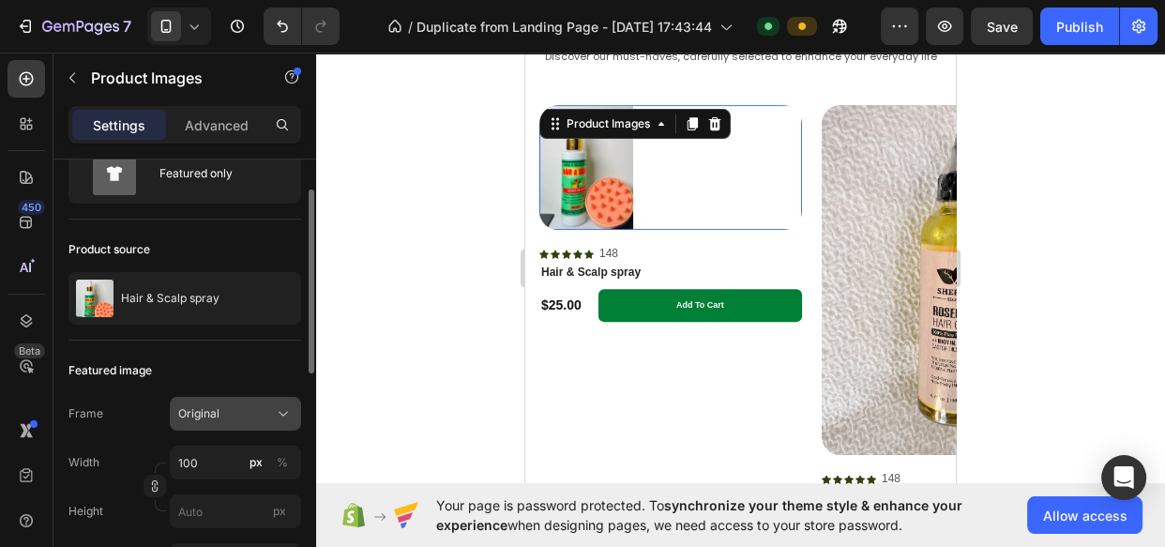
click at [256, 404] on div "Original" at bounding box center [235, 413] width 114 height 19
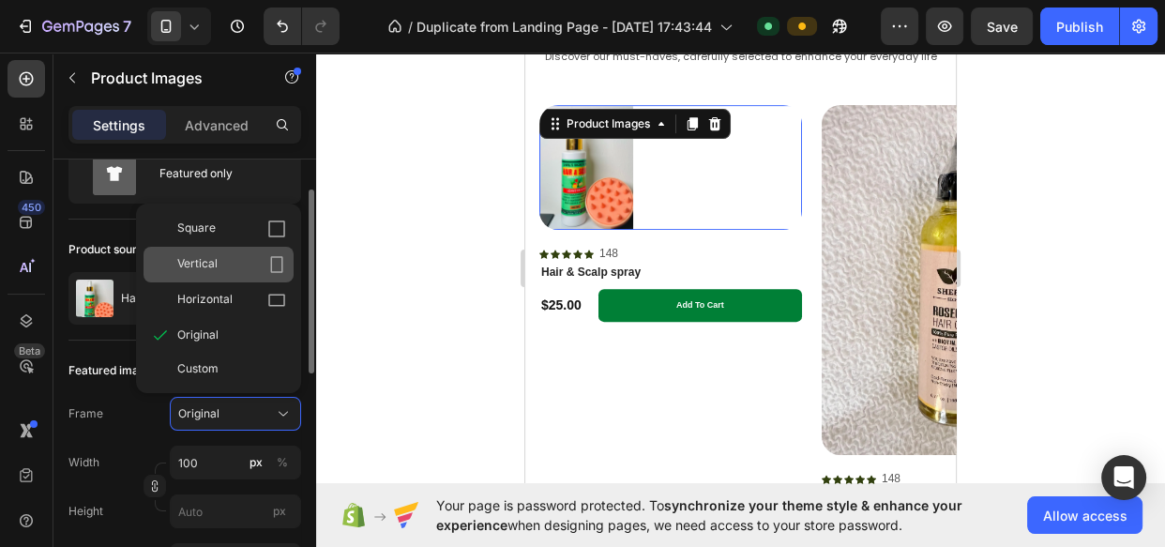
click at [247, 270] on div "Vertical" at bounding box center [231, 264] width 109 height 19
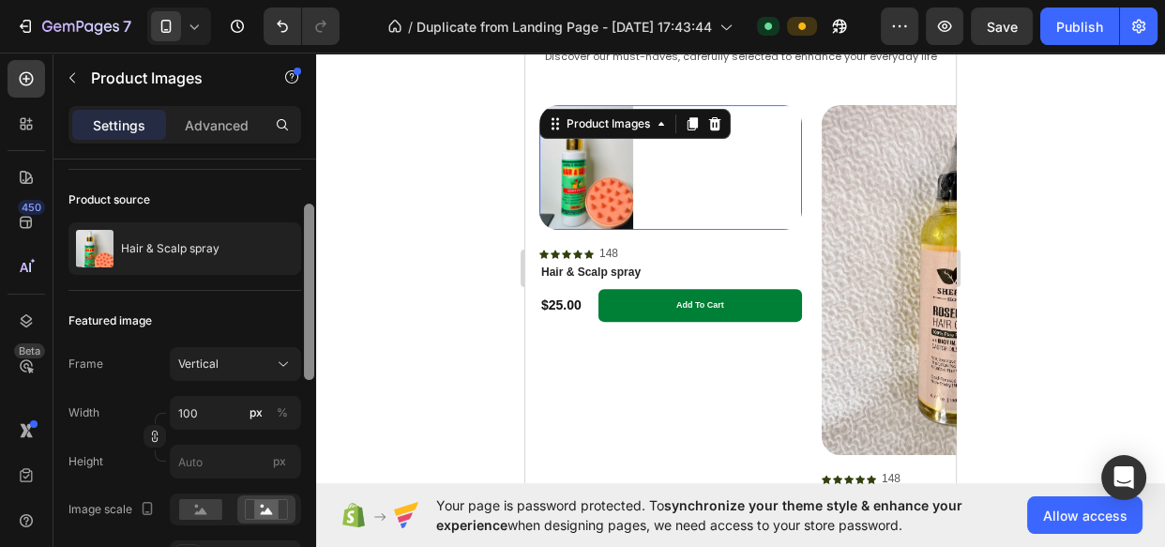
drag, startPoint x: 309, startPoint y: 272, endPoint x: 309, endPoint y: 292, distance: 19.7
click at [309, 292] on div at bounding box center [309, 292] width 10 height 176
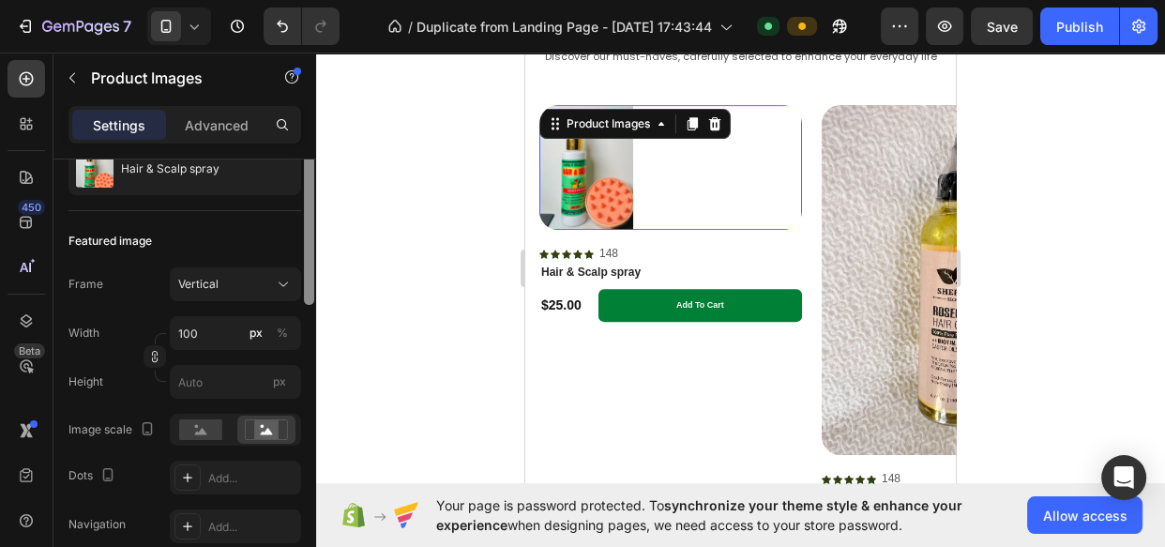
drag, startPoint x: 309, startPoint y: 295, endPoint x: 309, endPoint y: 334, distance: 39.4
click at [309, 305] on div at bounding box center [309, 217] width 10 height 176
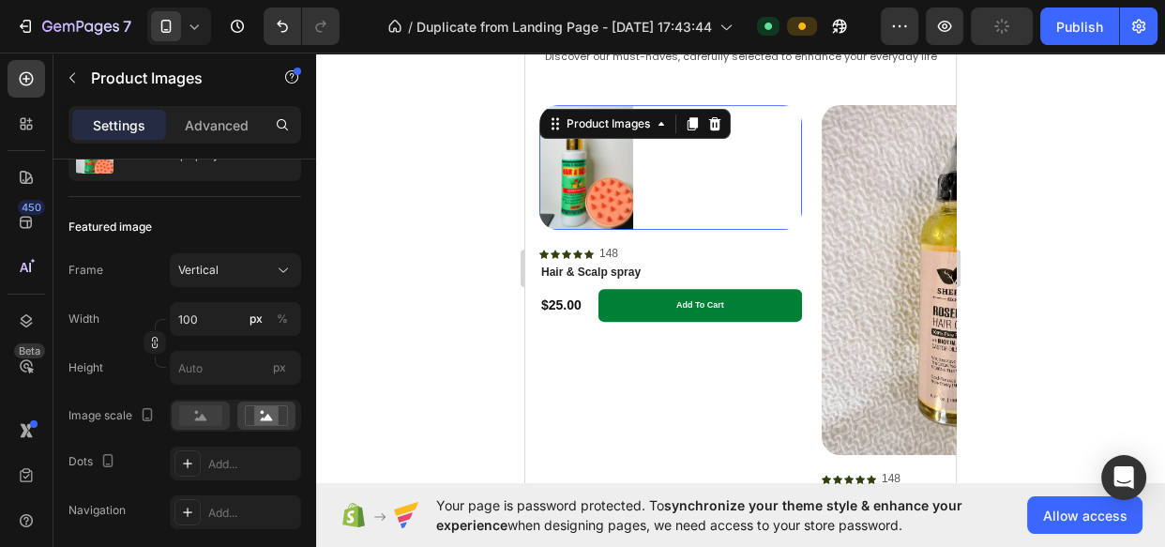
click at [201, 428] on div at bounding box center [201, 416] width 58 height 28
click at [257, 418] on rect at bounding box center [266, 415] width 24 height 19
click at [244, 275] on div "Vertical" at bounding box center [224, 270] width 92 height 17
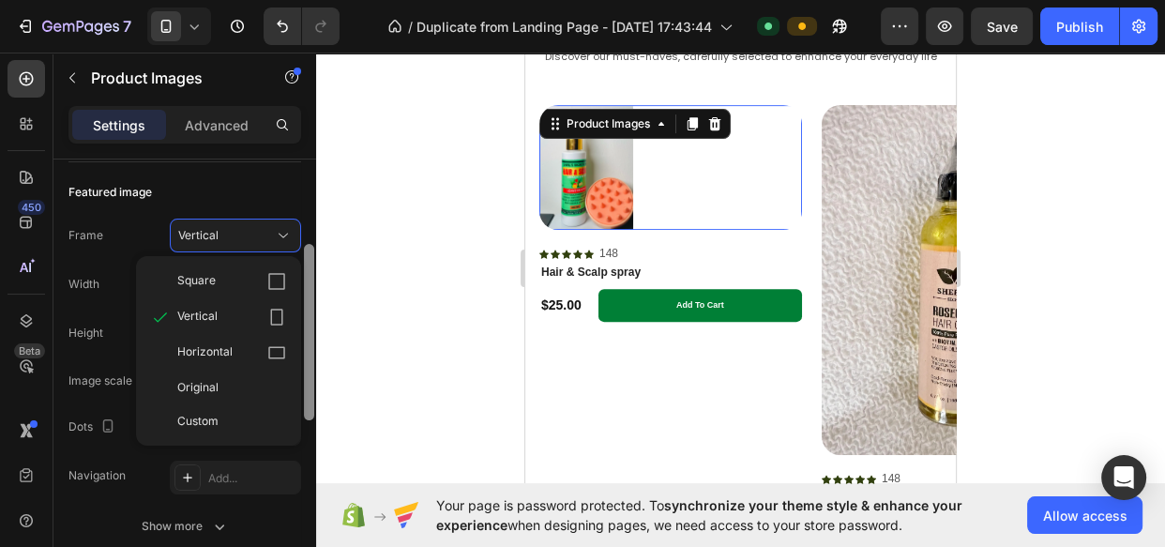
drag, startPoint x: 309, startPoint y: 314, endPoint x: 309, endPoint y: 338, distance: 23.5
click at [309, 338] on div at bounding box center [309, 332] width 10 height 176
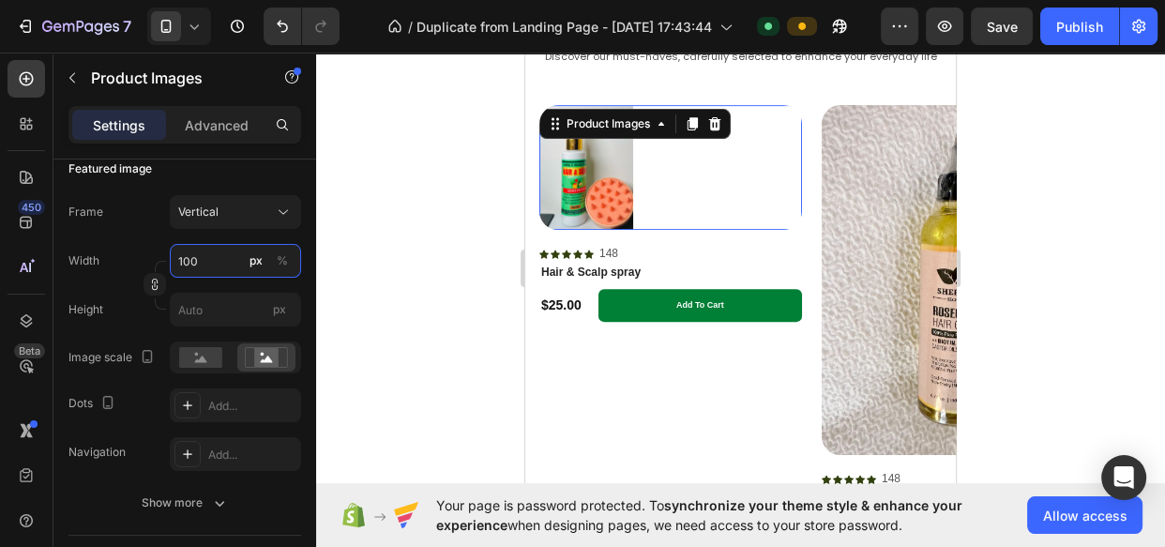
click at [223, 271] on input "100" at bounding box center [235, 261] width 131 height 34
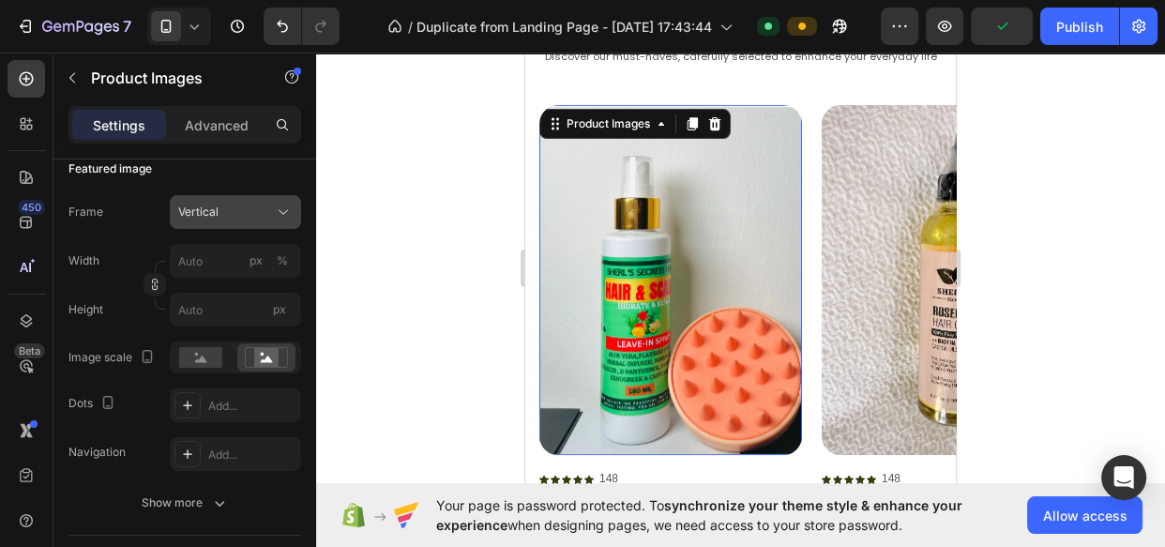
click at [273, 311] on span "px" at bounding box center [279, 309] width 13 height 14
click at [272, 311] on input "px" at bounding box center [235, 310] width 131 height 34
click at [255, 218] on div "Vertical" at bounding box center [224, 212] width 92 height 17
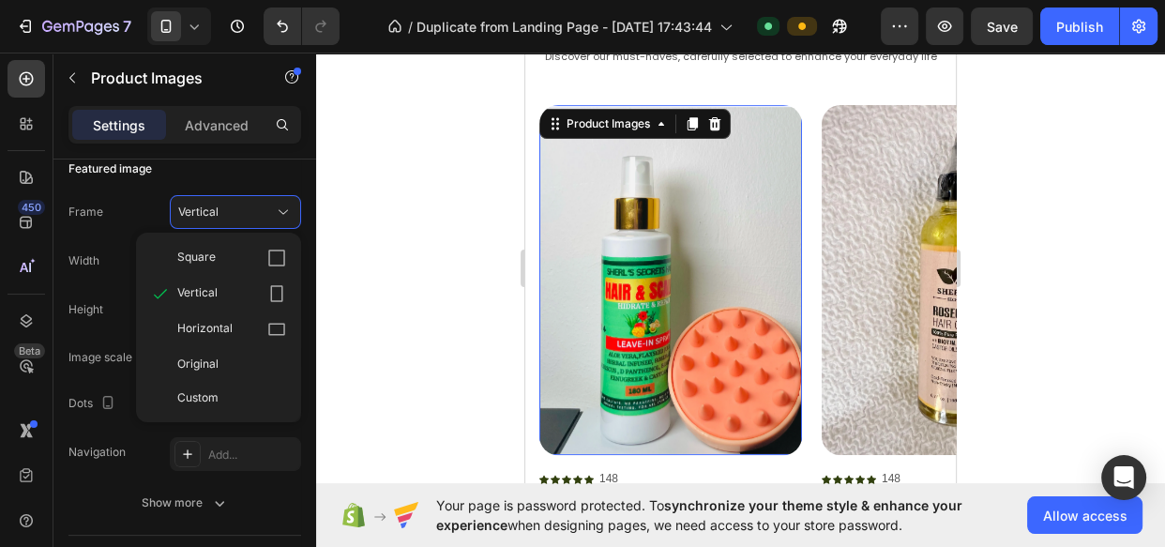
click at [331, 461] on div at bounding box center [740, 300] width 849 height 494
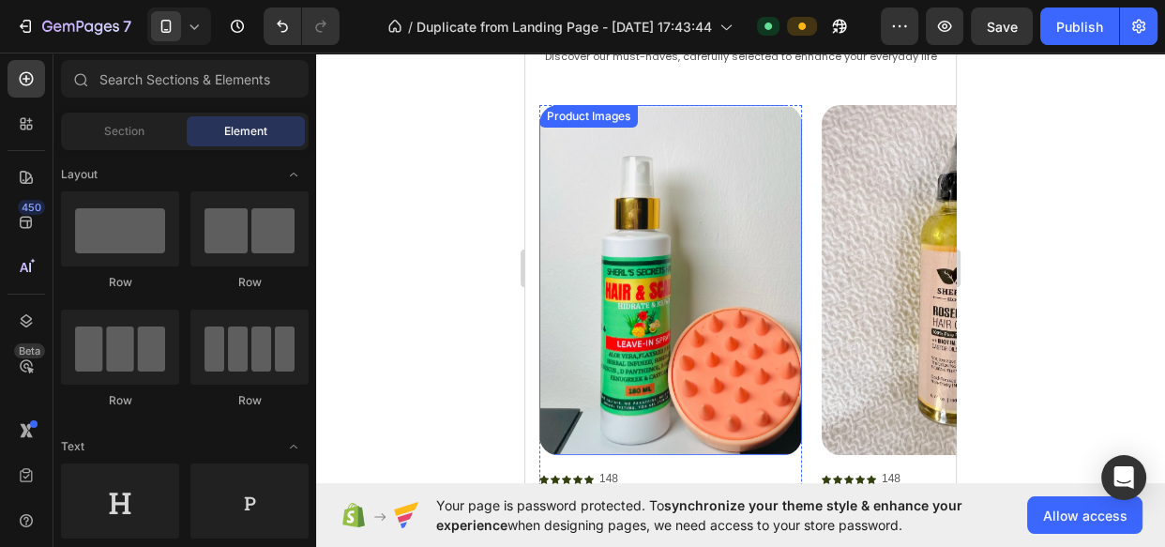
click at [733, 264] on img at bounding box center [670, 280] width 263 height 350
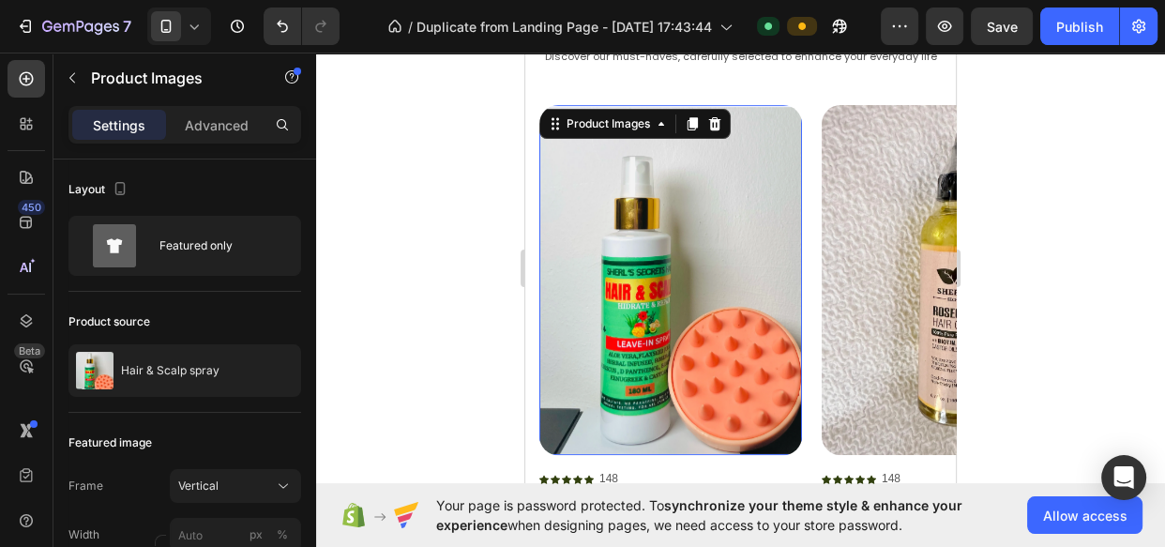
click at [300, 251] on div "Layout Featured only Product source Hair & Scalp spray Featured image Frame Ver…" at bounding box center [184, 379] width 263 height 441
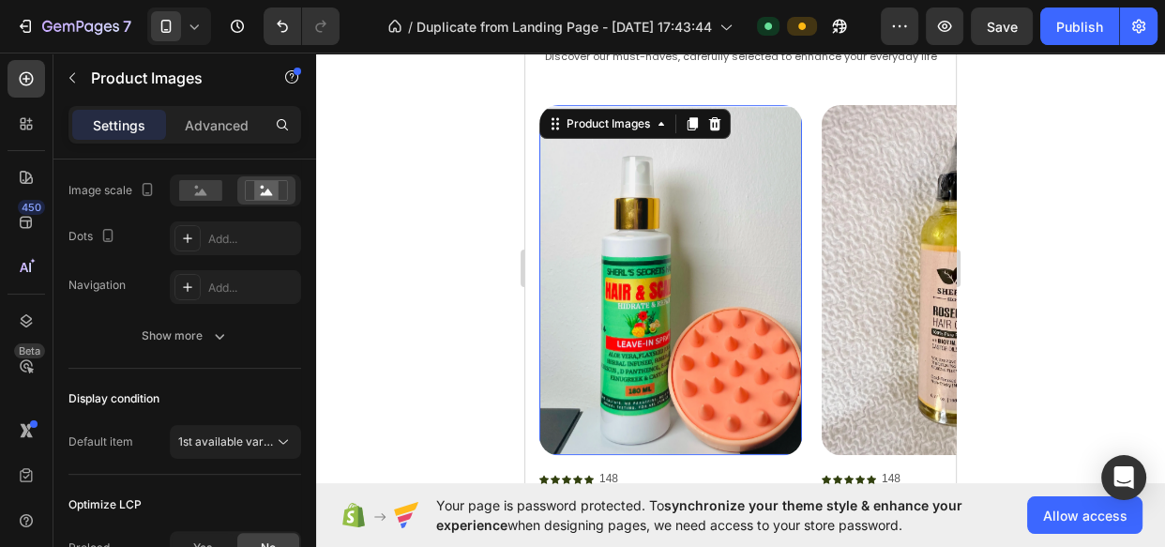
drag, startPoint x: 493, startPoint y: 293, endPoint x: 127, endPoint y: 224, distance: 373.2
click at [493, 293] on div at bounding box center [740, 300] width 849 height 494
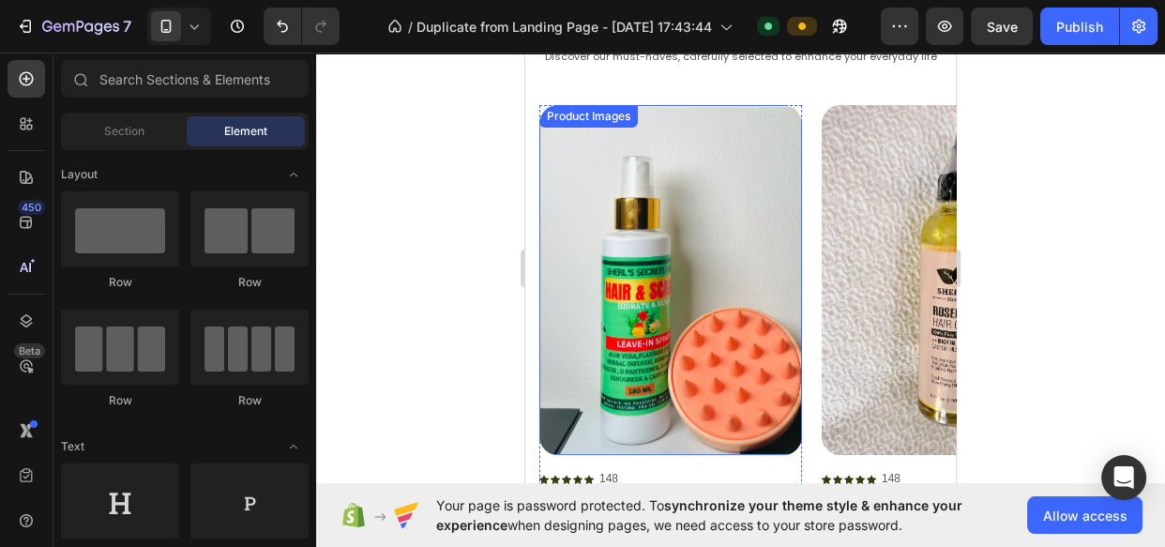
click at [652, 277] on img at bounding box center [670, 280] width 263 height 350
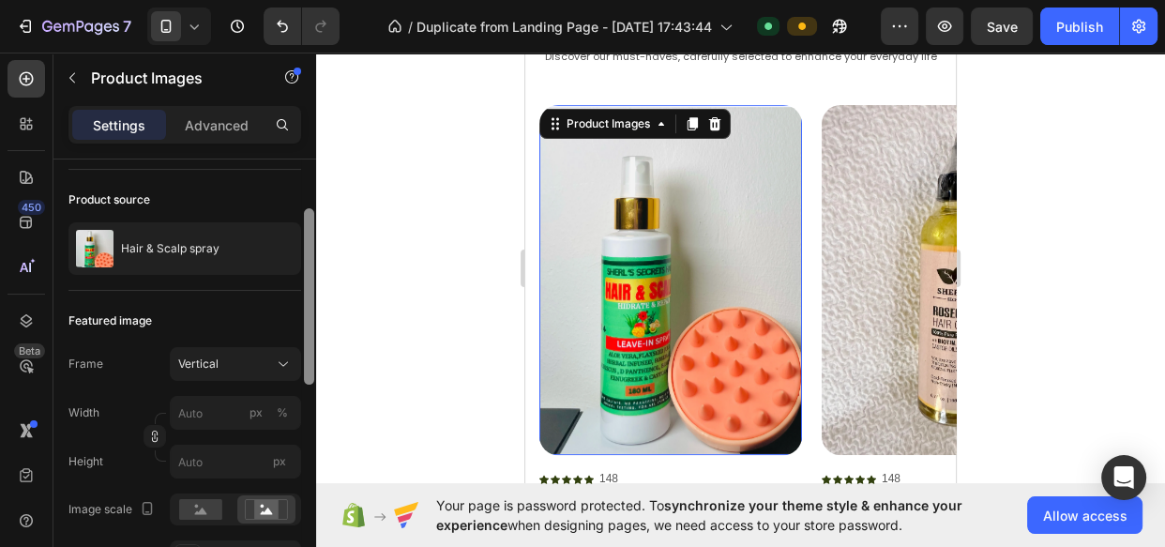
scroll to position [174, 0]
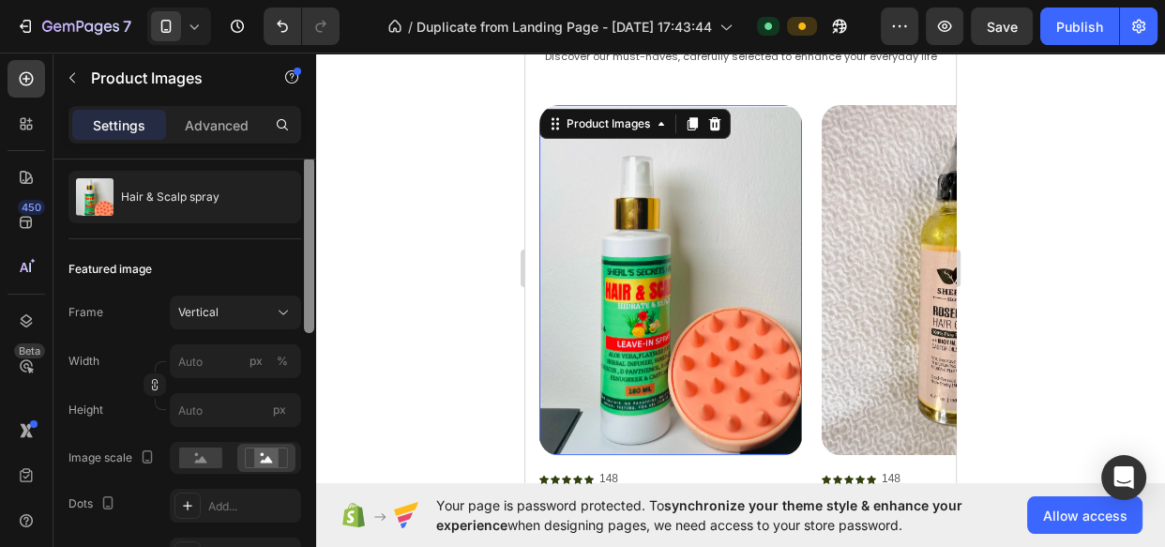
drag, startPoint x: 311, startPoint y: 193, endPoint x: 310, endPoint y: 263, distance: 69.4
click at [310, 263] on div at bounding box center [309, 245] width 10 height 176
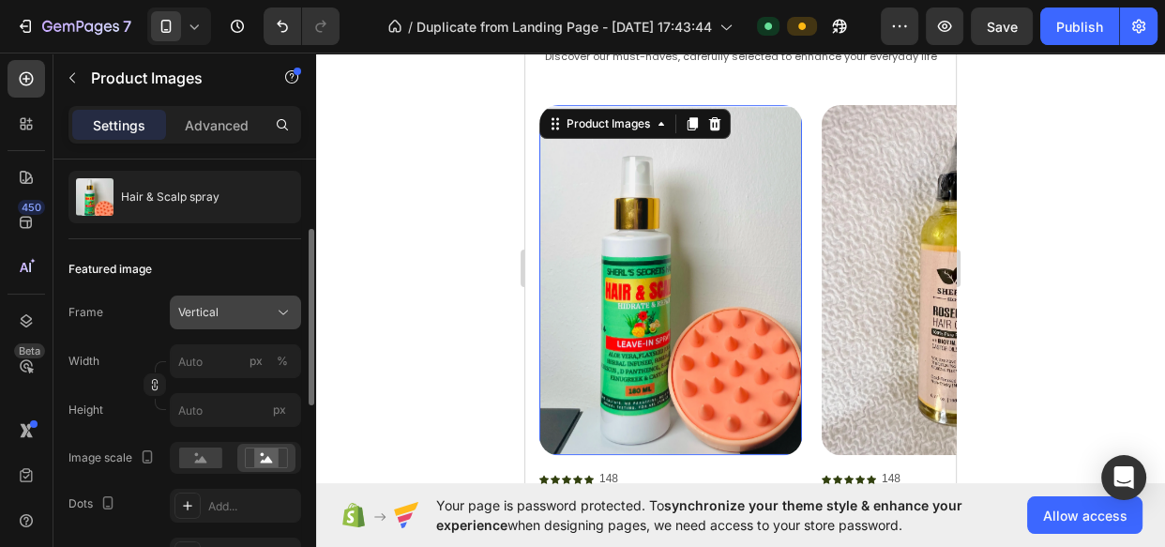
click at [238, 312] on div "Vertical" at bounding box center [224, 312] width 92 height 17
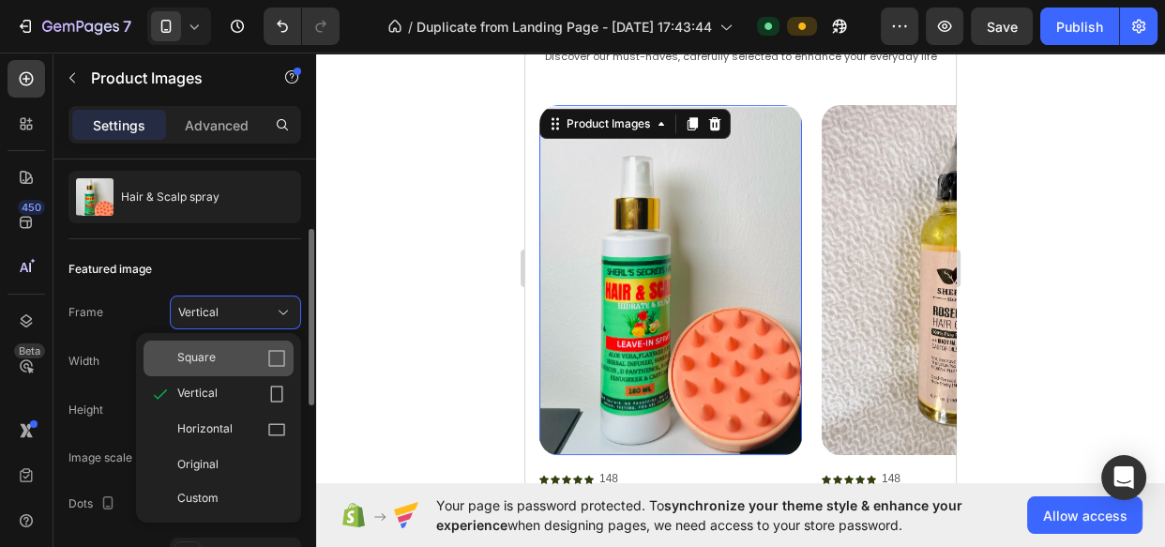
click at [232, 360] on div "Square" at bounding box center [231, 358] width 109 height 19
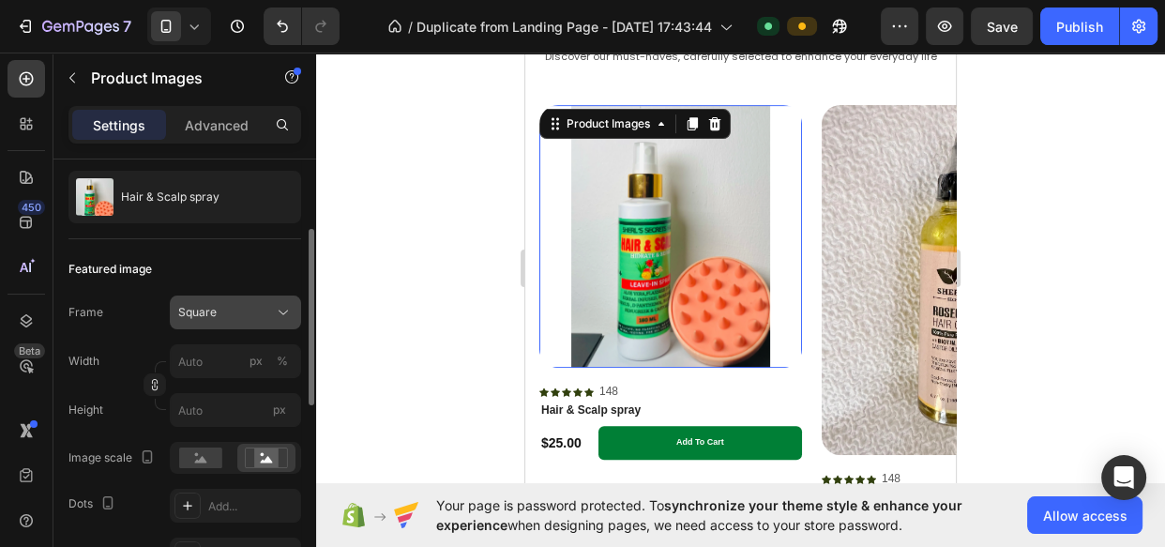
click at [263, 321] on button "Square" at bounding box center [235, 313] width 131 height 34
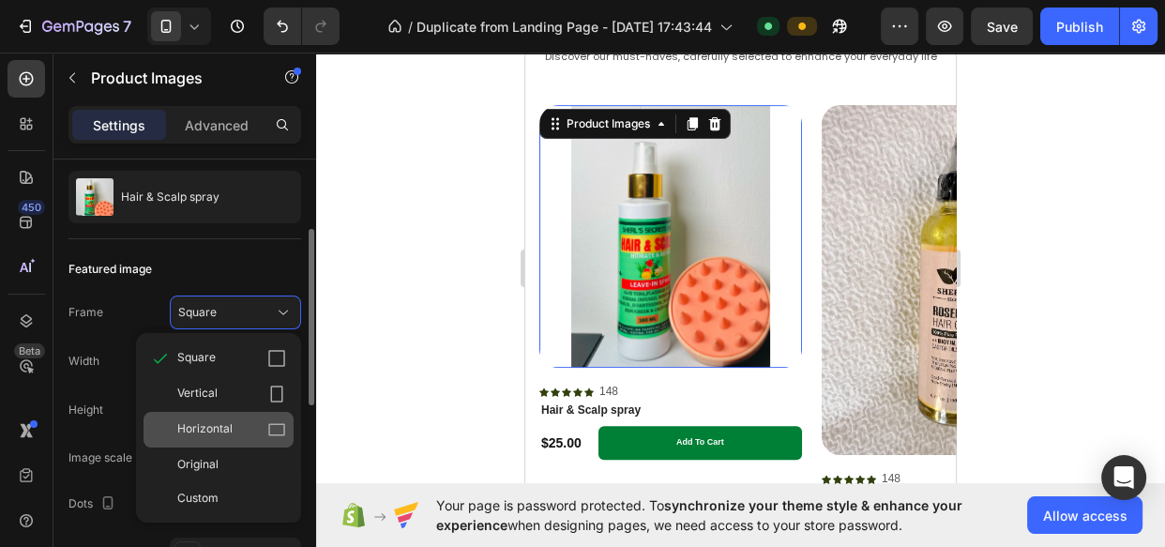
click at [237, 424] on div "Horizontal" at bounding box center [231, 429] width 109 height 19
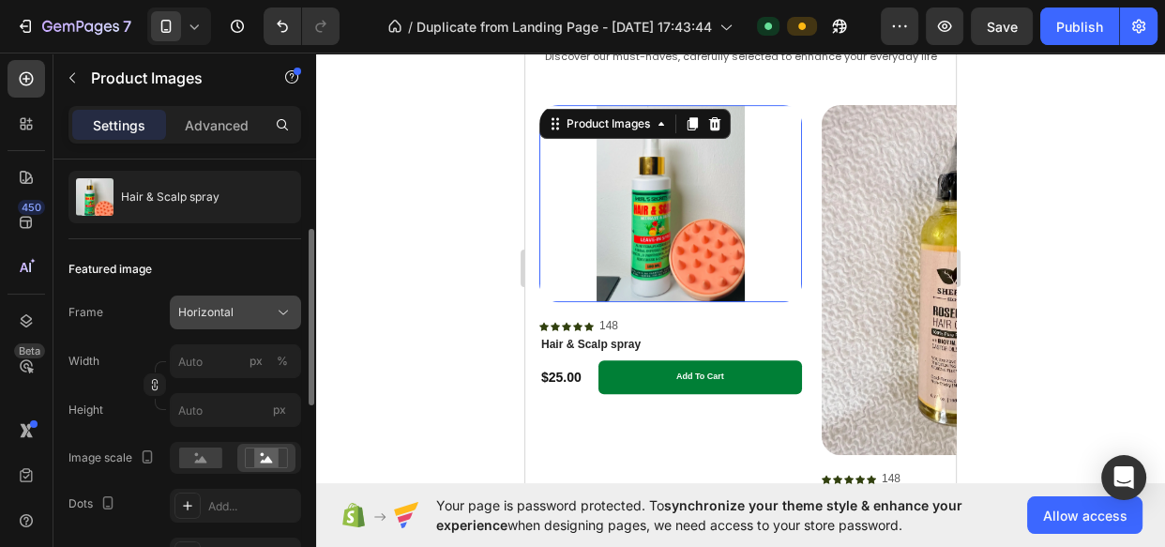
click at [239, 320] on div "Horizontal" at bounding box center [235, 312] width 114 height 19
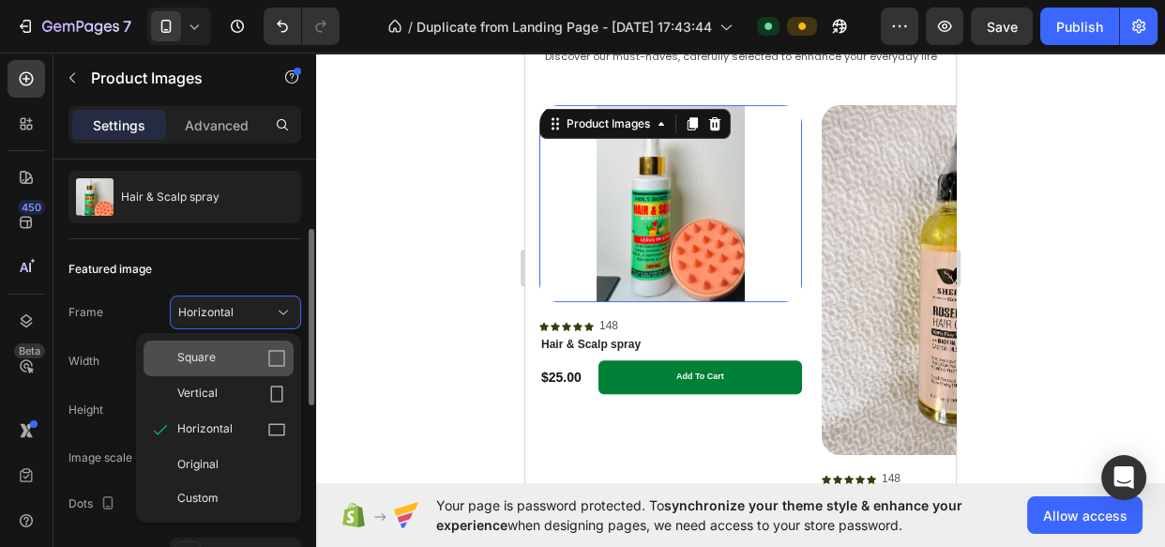
click at [239, 352] on div "Square" at bounding box center [231, 358] width 109 height 19
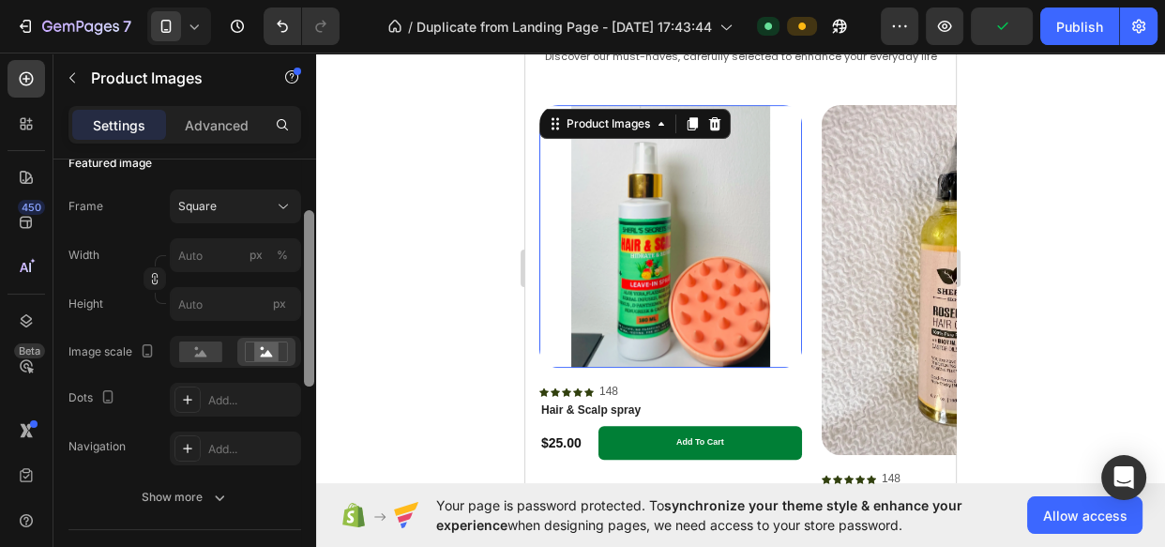
drag, startPoint x: 311, startPoint y: 336, endPoint x: 307, endPoint y: 347, distance: 11.9
click at [307, 347] on div at bounding box center [309, 298] width 10 height 176
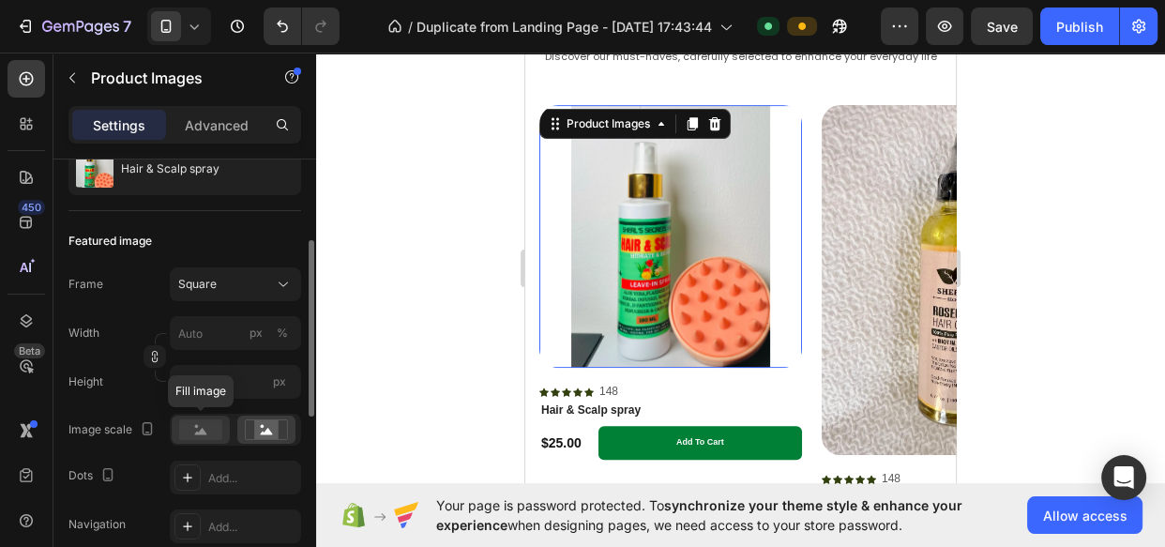
click at [185, 433] on rect at bounding box center [200, 429] width 43 height 21
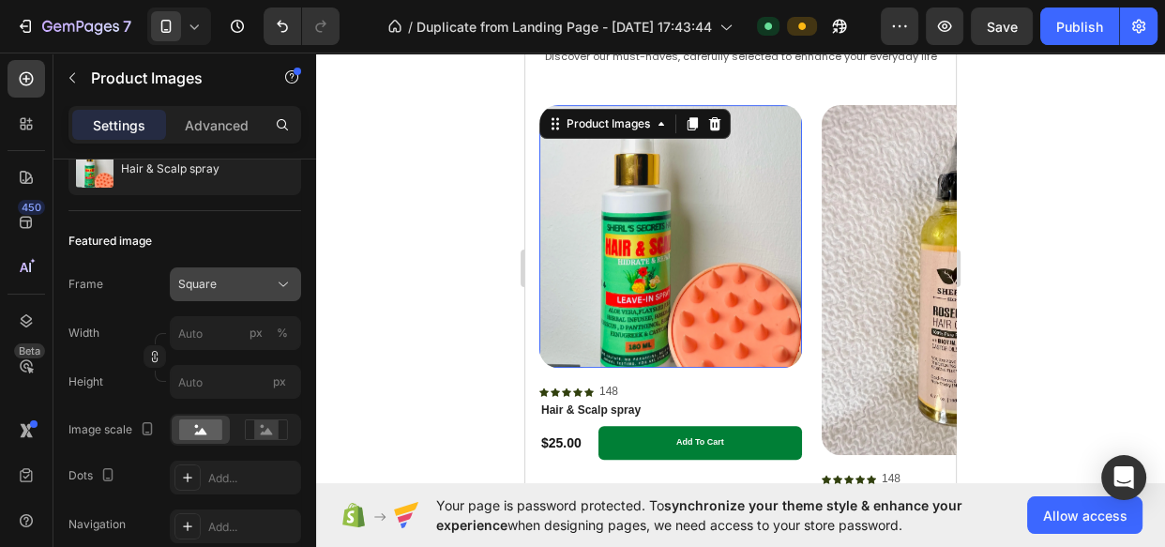
click at [215, 271] on button "Square" at bounding box center [235, 284] width 131 height 34
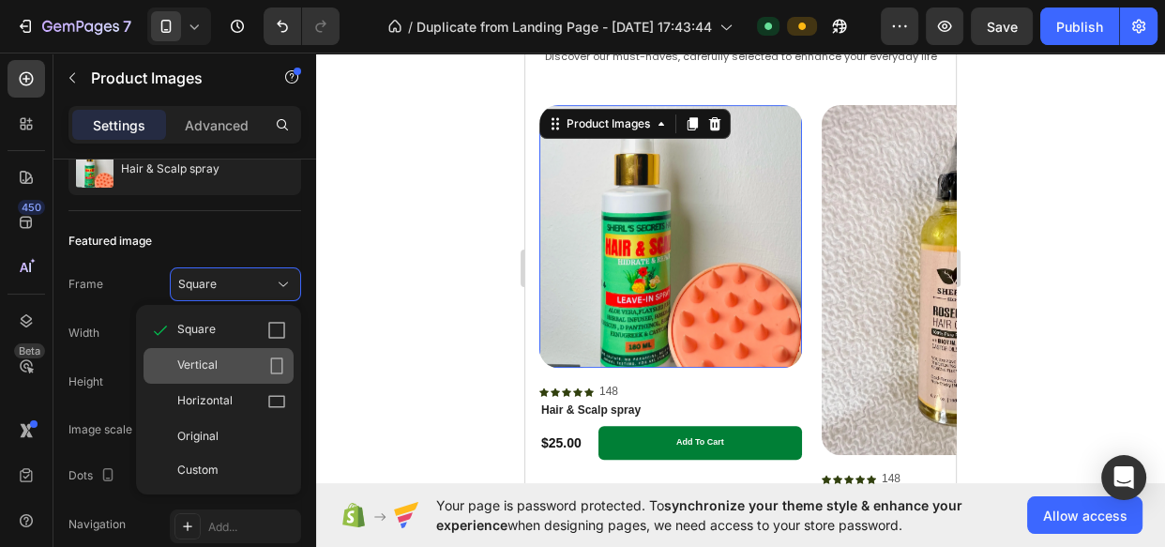
click at [250, 357] on div "Vertical" at bounding box center [231, 365] width 109 height 19
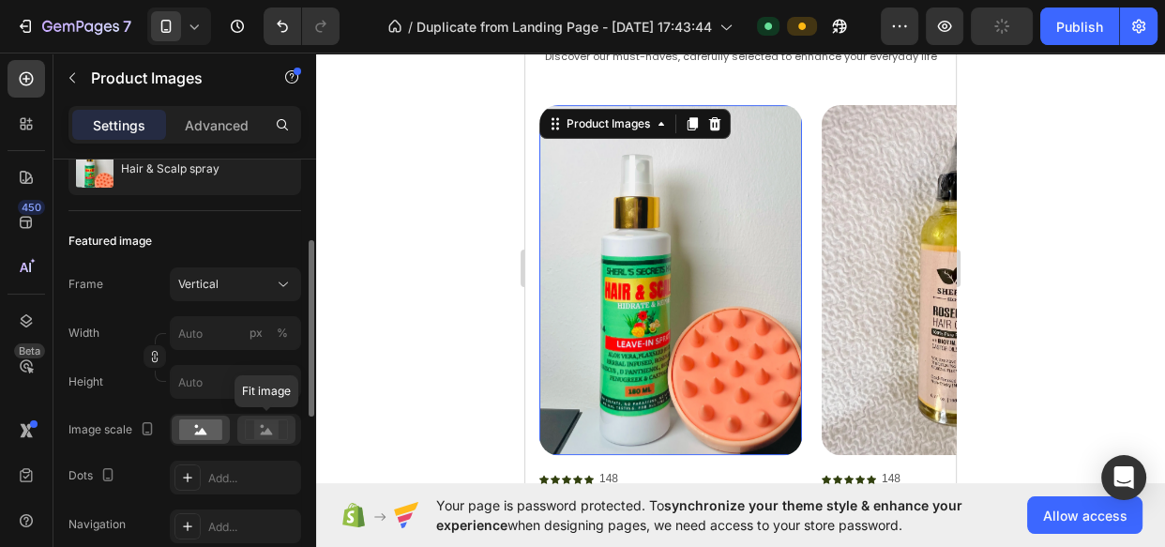
click at [265, 433] on rect at bounding box center [266, 429] width 24 height 19
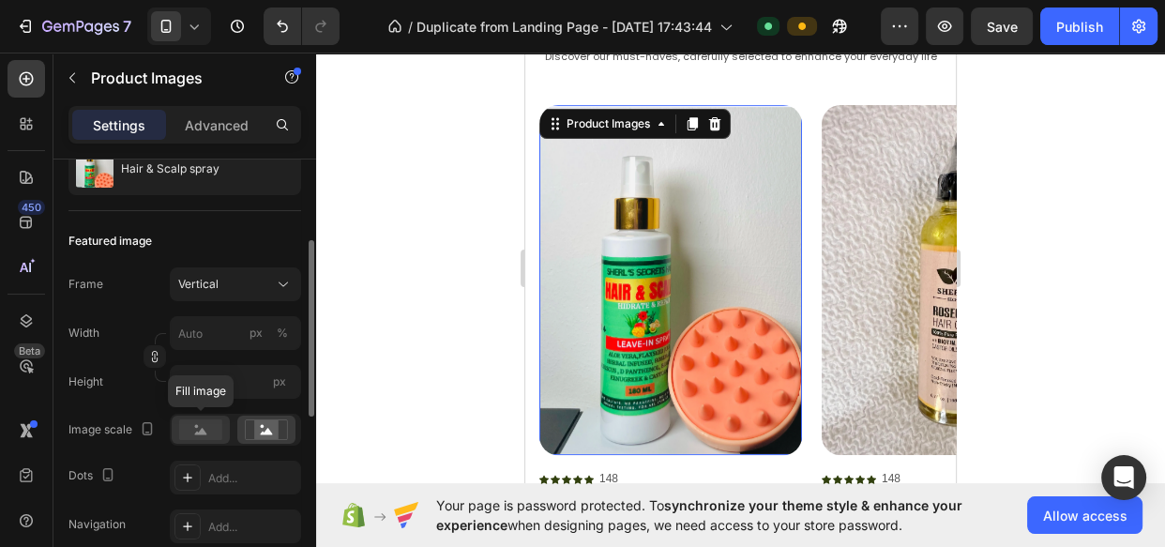
click at [223, 433] on div at bounding box center [201, 430] width 58 height 28
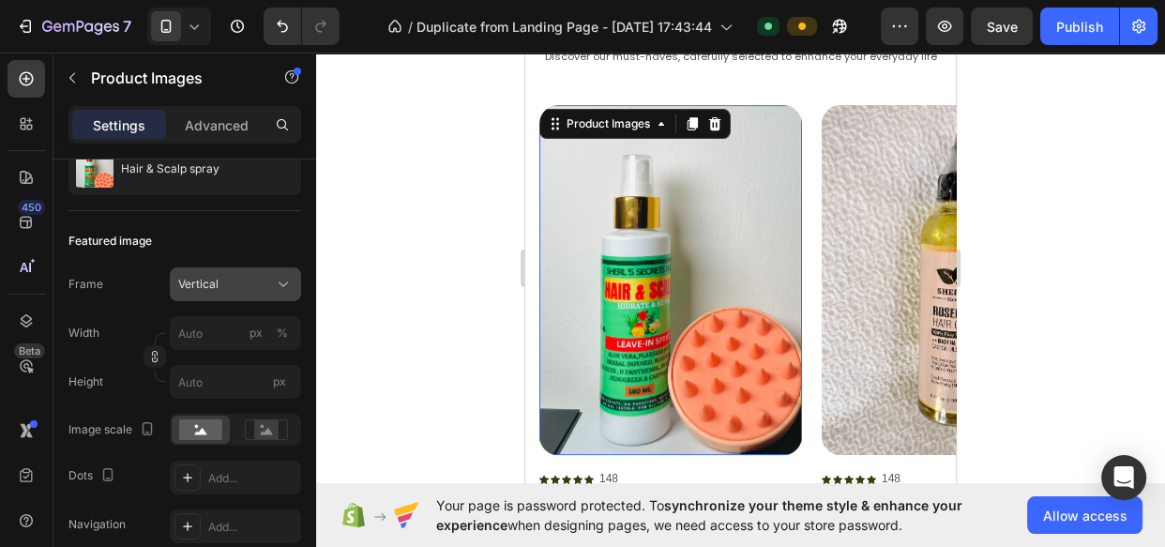
click at [255, 286] on div "Vertical" at bounding box center [224, 284] width 92 height 17
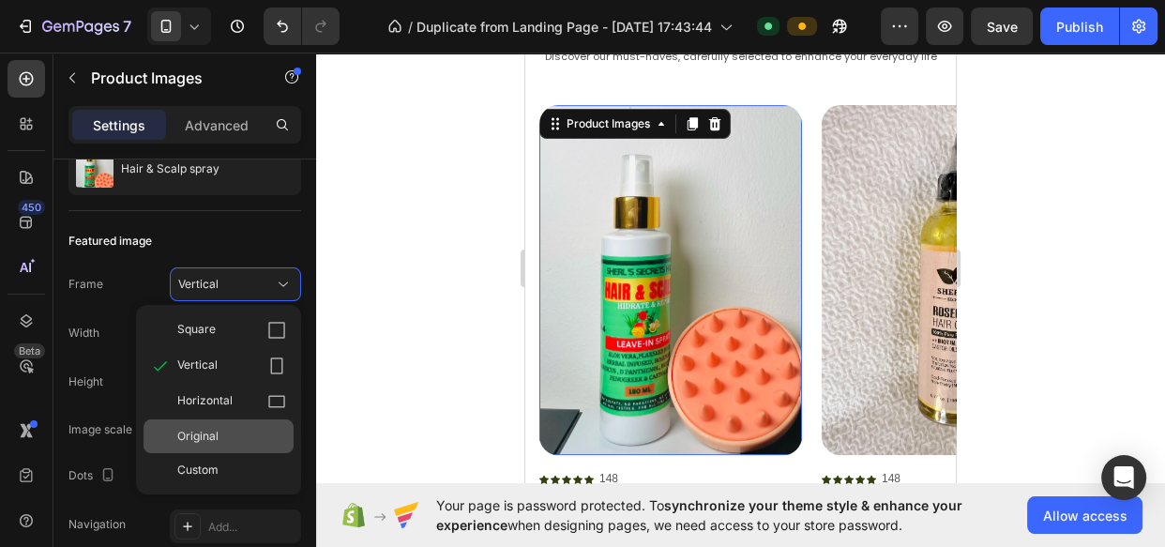
click at [210, 428] on span "Original" at bounding box center [197, 436] width 41 height 17
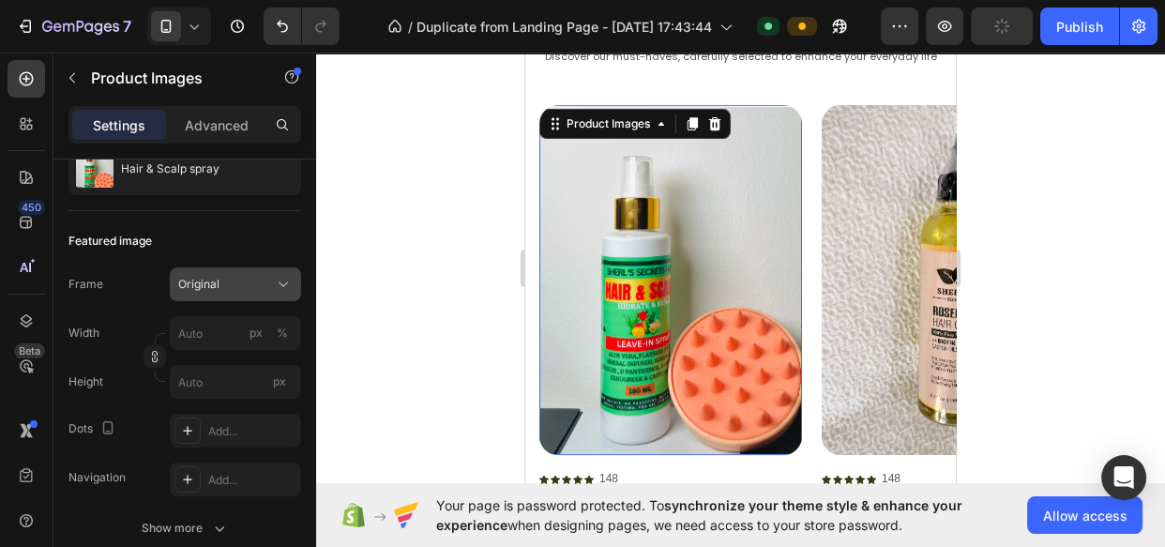
click at [270, 267] on button "Original" at bounding box center [235, 284] width 131 height 34
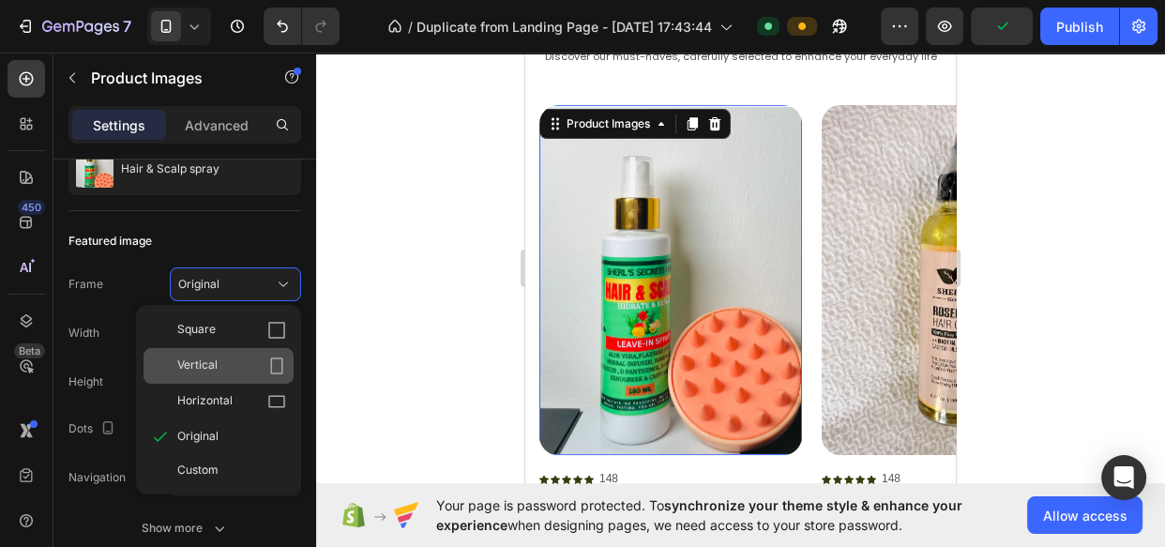
click at [241, 350] on div "Vertical" at bounding box center [219, 366] width 150 height 36
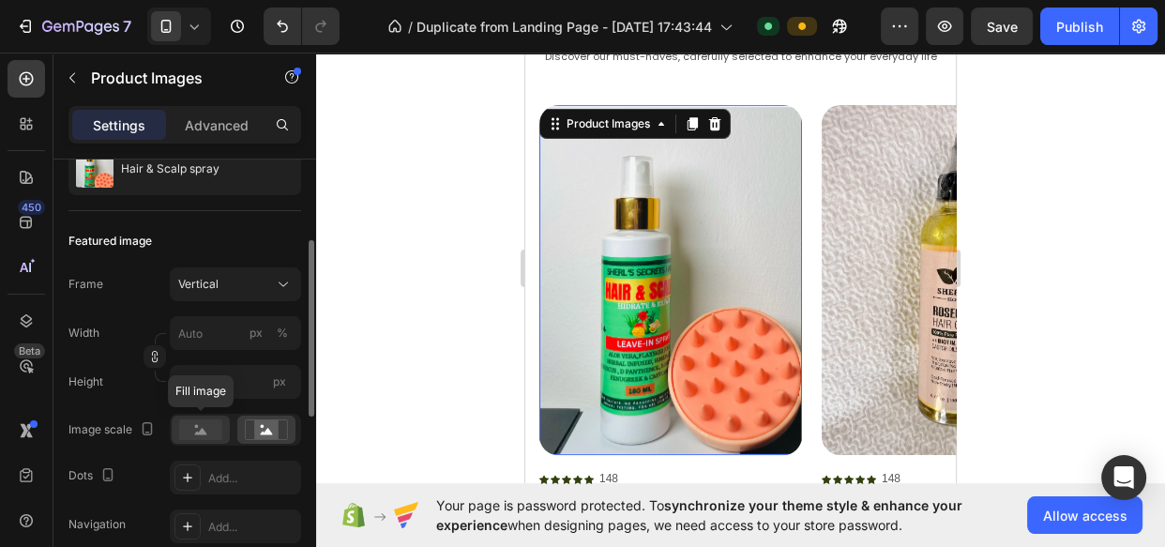
click at [212, 421] on rect at bounding box center [200, 429] width 43 height 21
click at [266, 431] on icon at bounding box center [267, 431] width 12 height 7
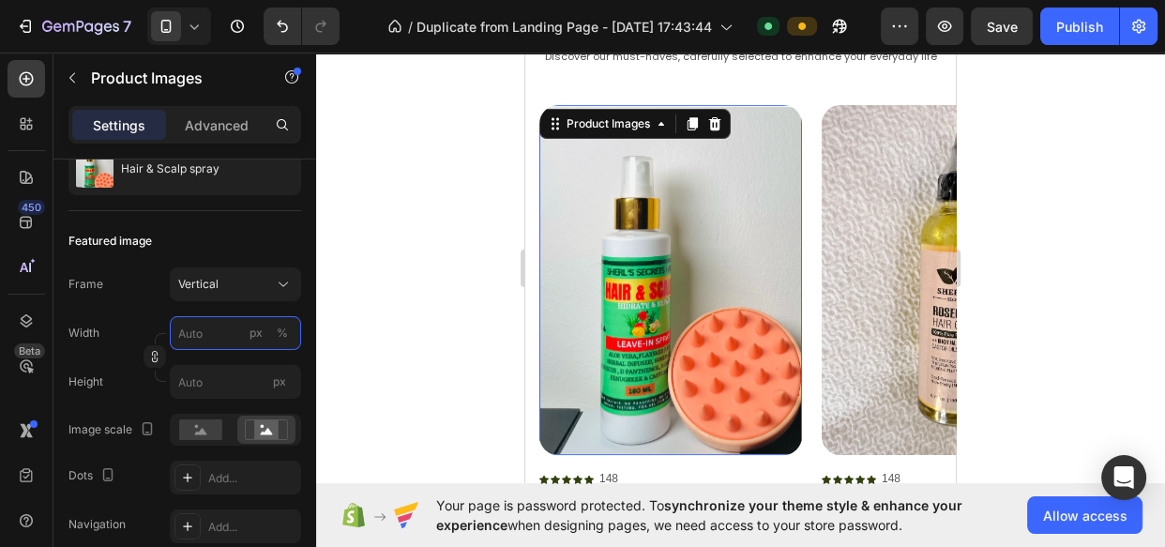
click at [213, 325] on input "px %" at bounding box center [235, 333] width 131 height 34
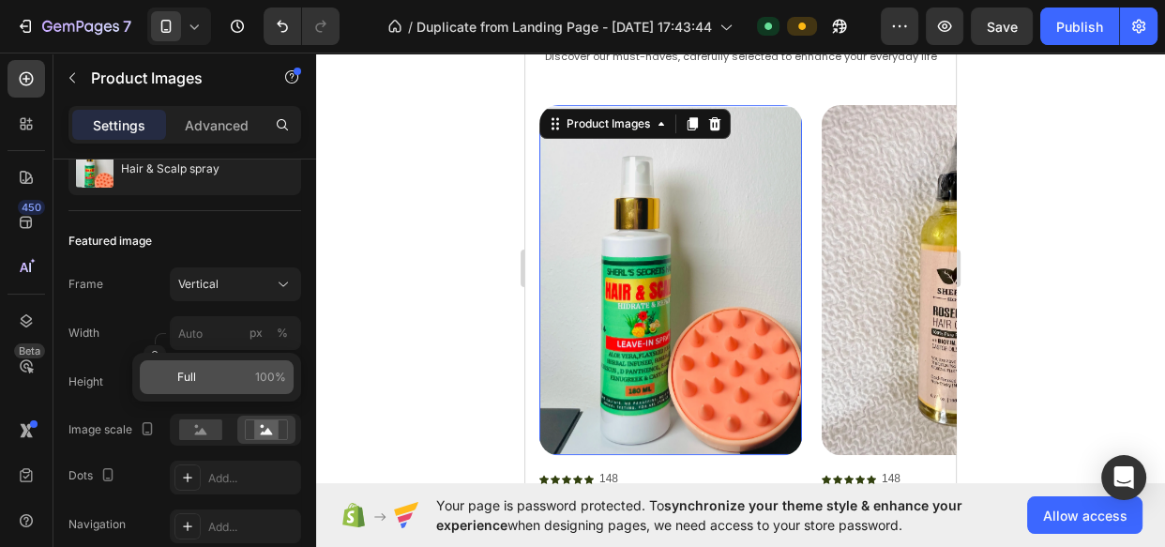
click at [215, 377] on p "Full 100%" at bounding box center [231, 377] width 109 height 17
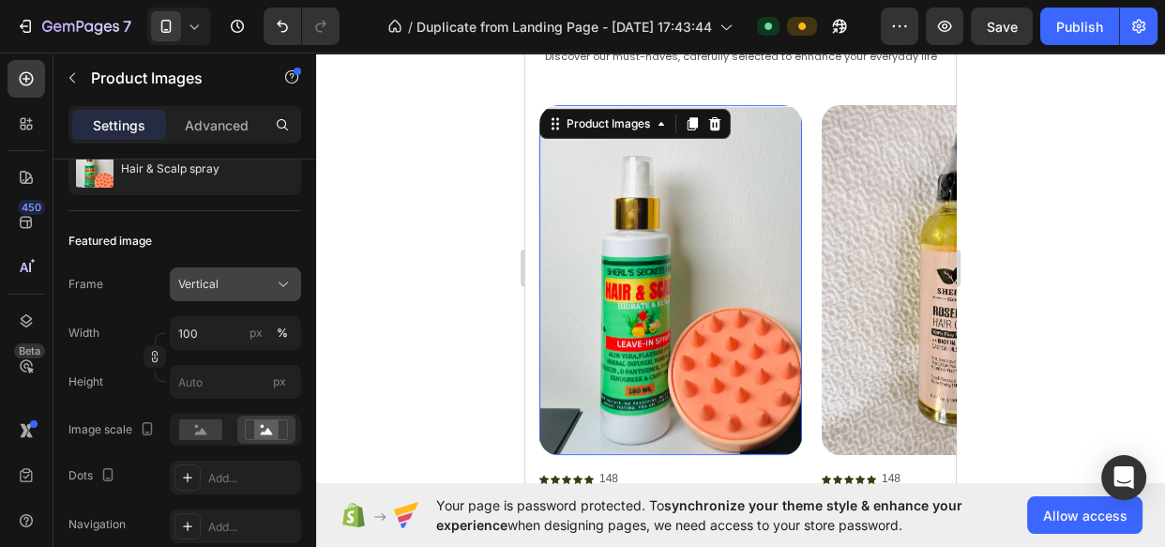
click at [253, 280] on div "Vertical" at bounding box center [224, 284] width 92 height 17
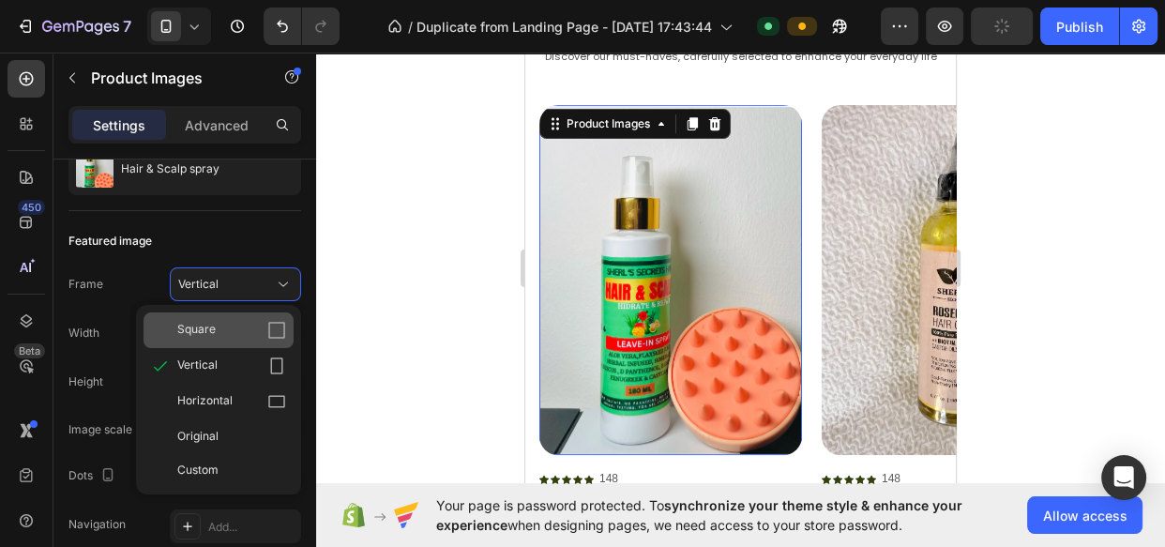
click at [243, 328] on div "Square" at bounding box center [231, 330] width 109 height 19
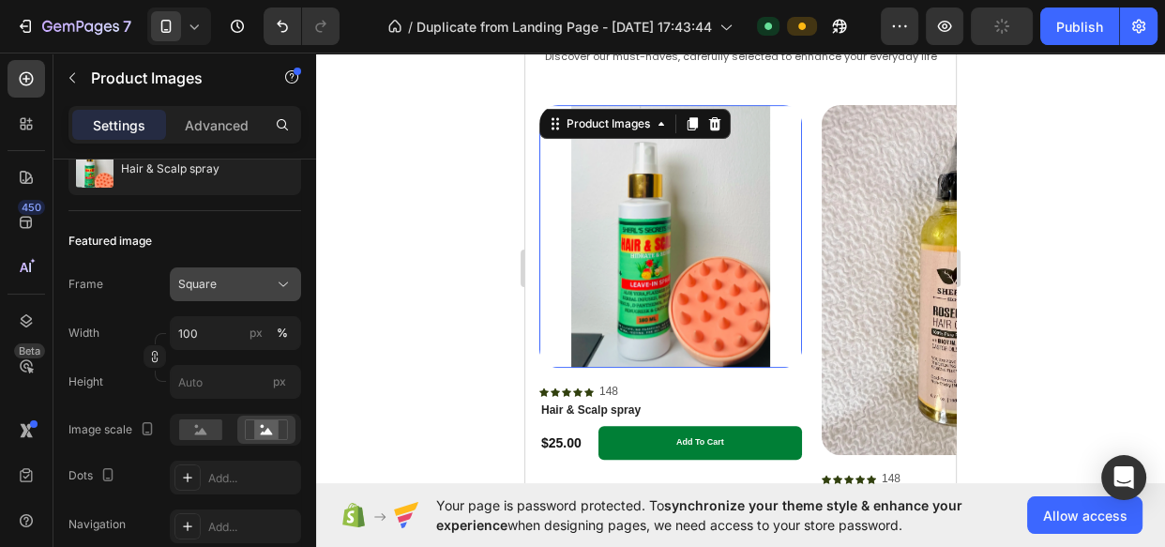
click at [274, 281] on icon at bounding box center [283, 284] width 19 height 19
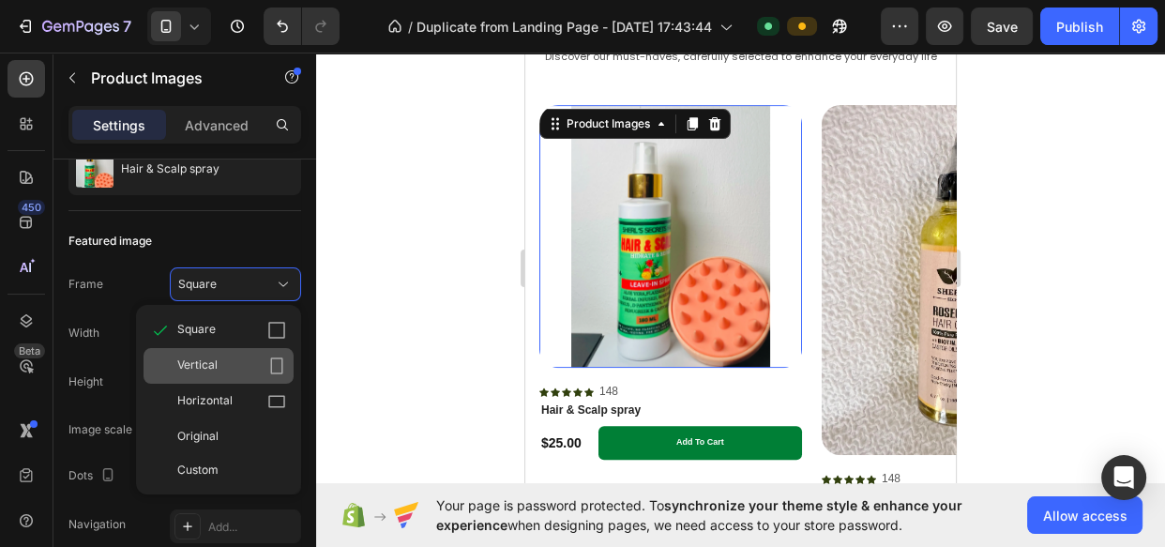
click at [262, 366] on div "Vertical" at bounding box center [231, 365] width 109 height 19
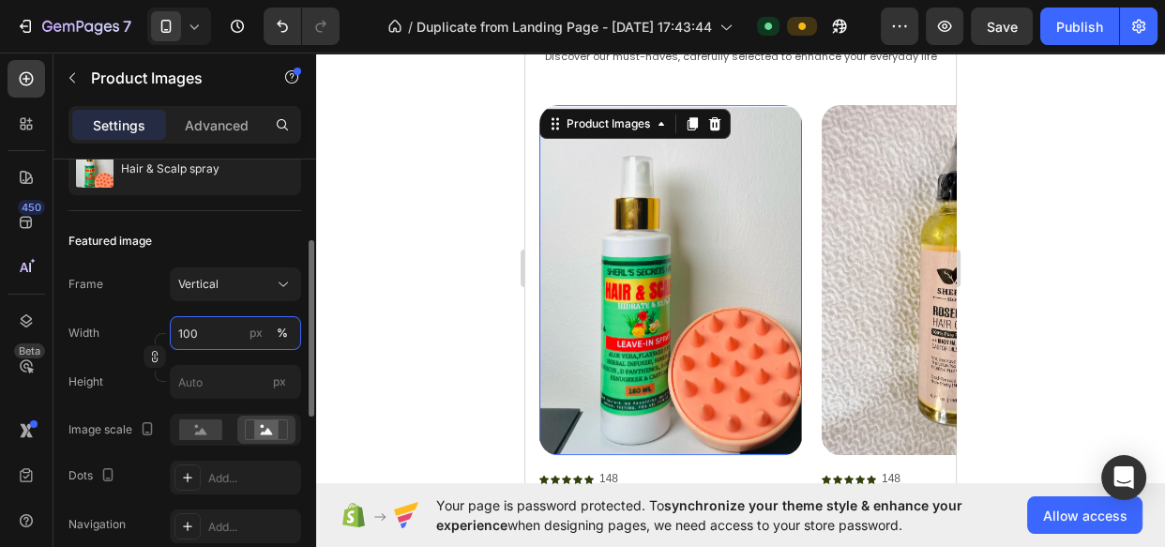
click at [209, 340] on input "100" at bounding box center [235, 333] width 131 height 34
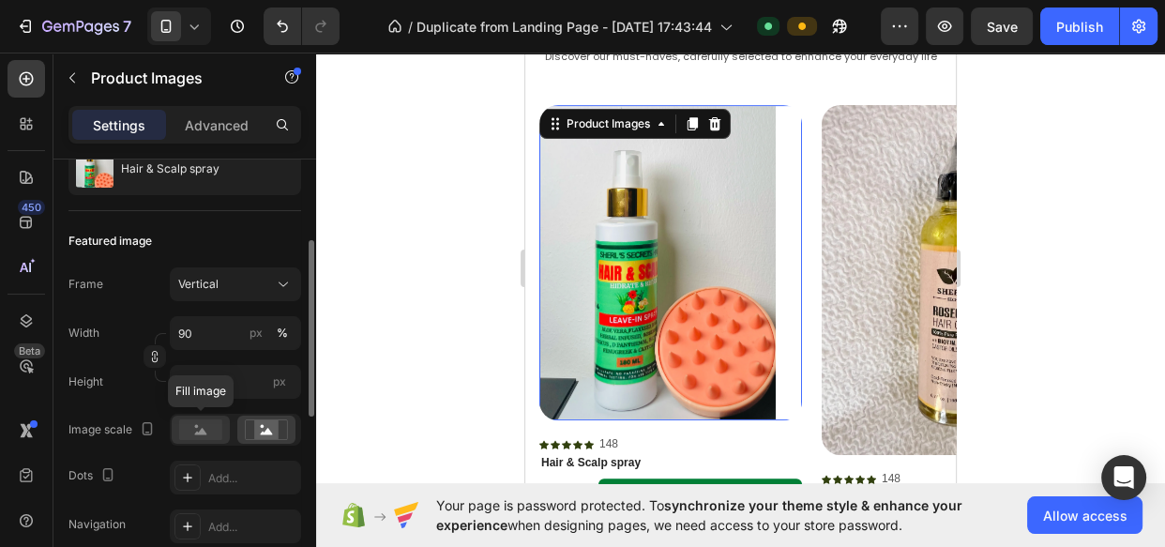
click at [198, 434] on rect at bounding box center [200, 429] width 43 height 21
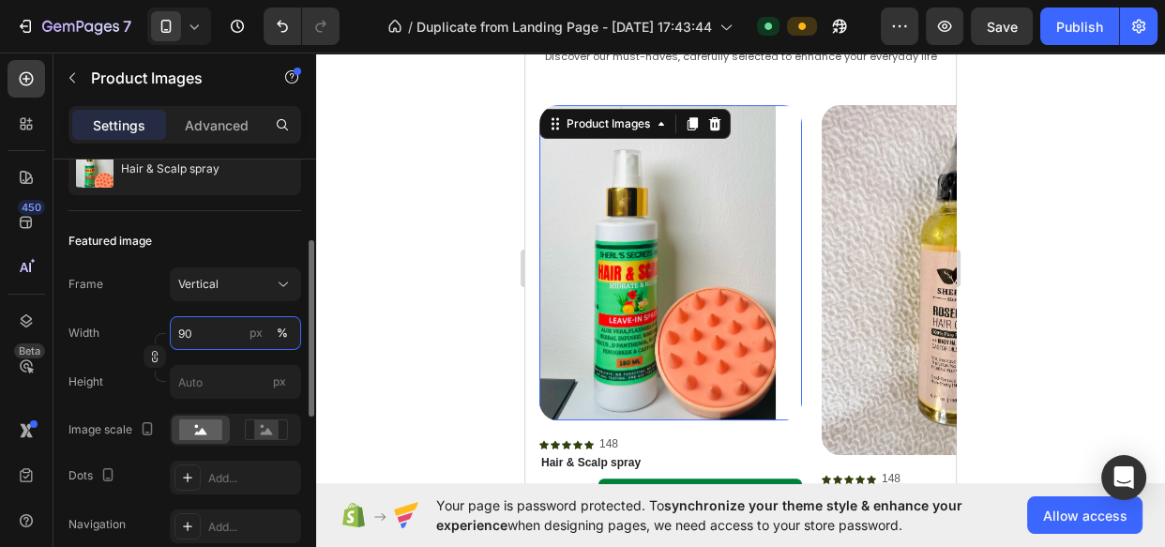
click at [229, 328] on input "90" at bounding box center [235, 333] width 131 height 34
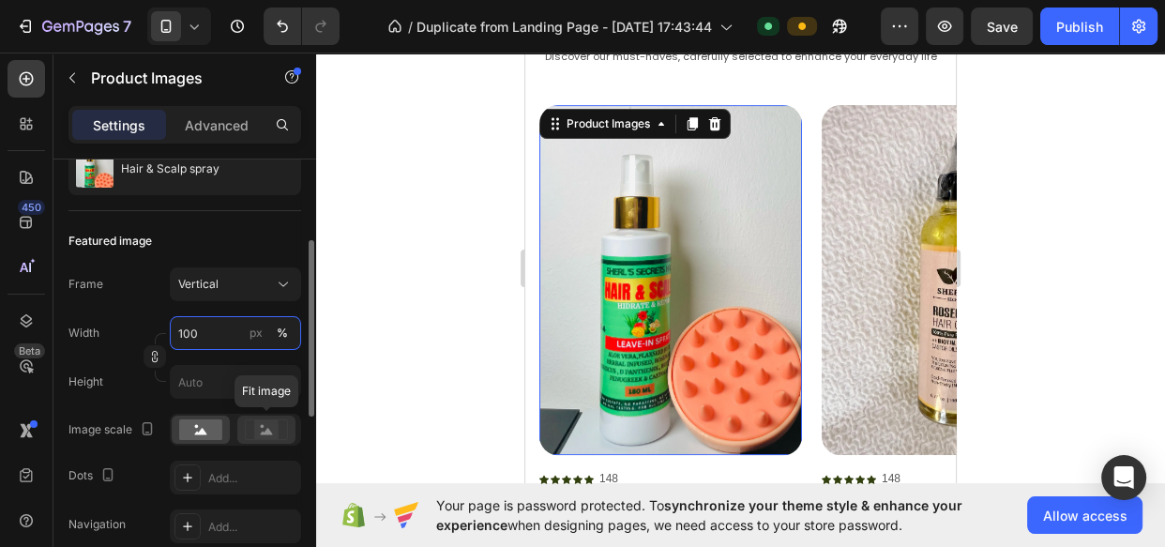
type input "100"
click at [242, 430] on div at bounding box center [266, 430] width 58 height 28
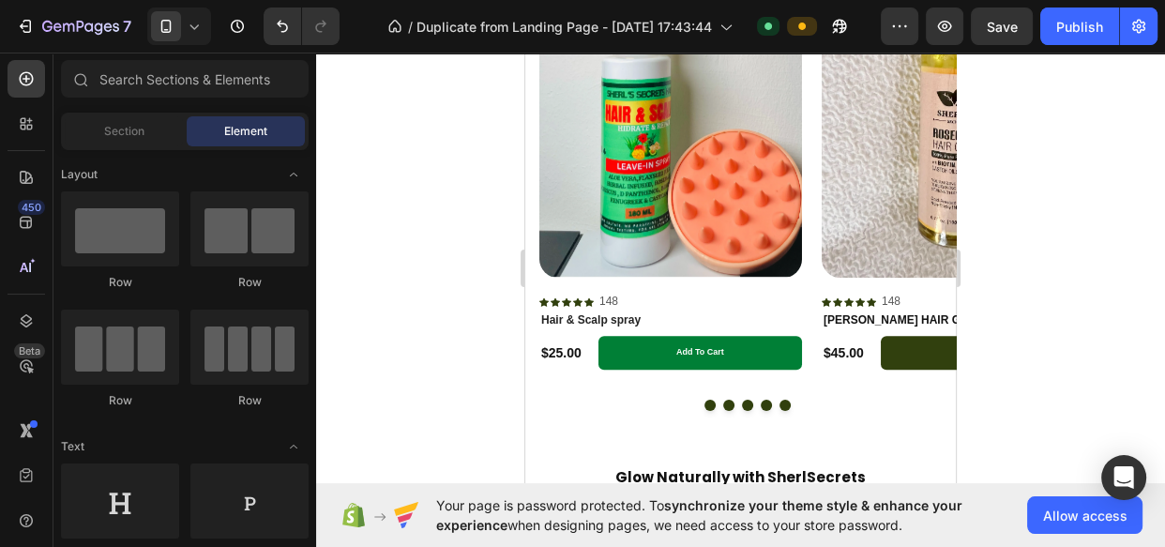
scroll to position [746, 0]
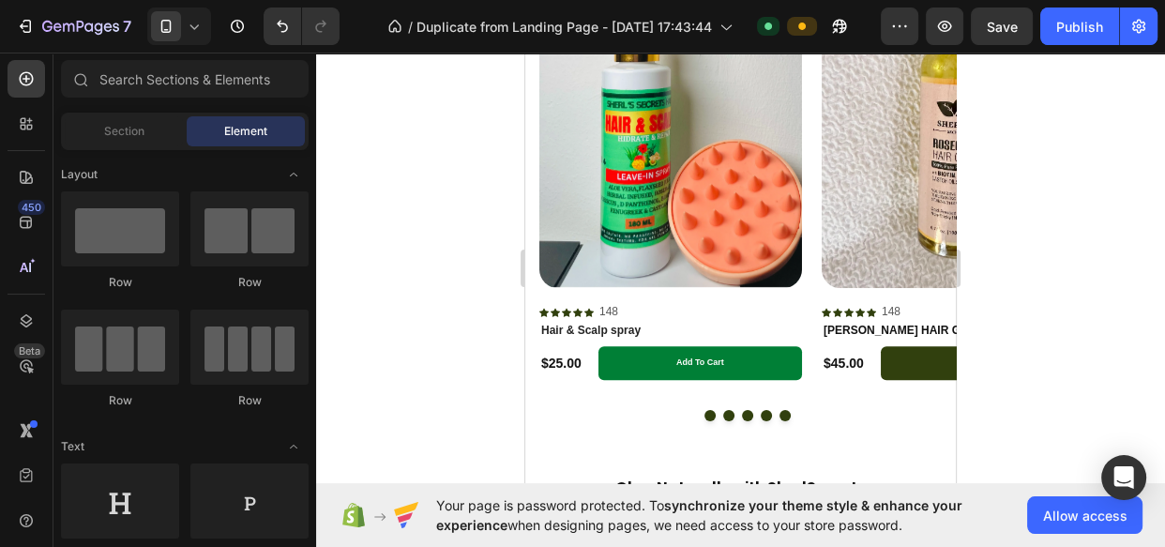
drag, startPoint x: 953, startPoint y: 154, endPoint x: 1481, endPoint y: 193, distance: 529.6
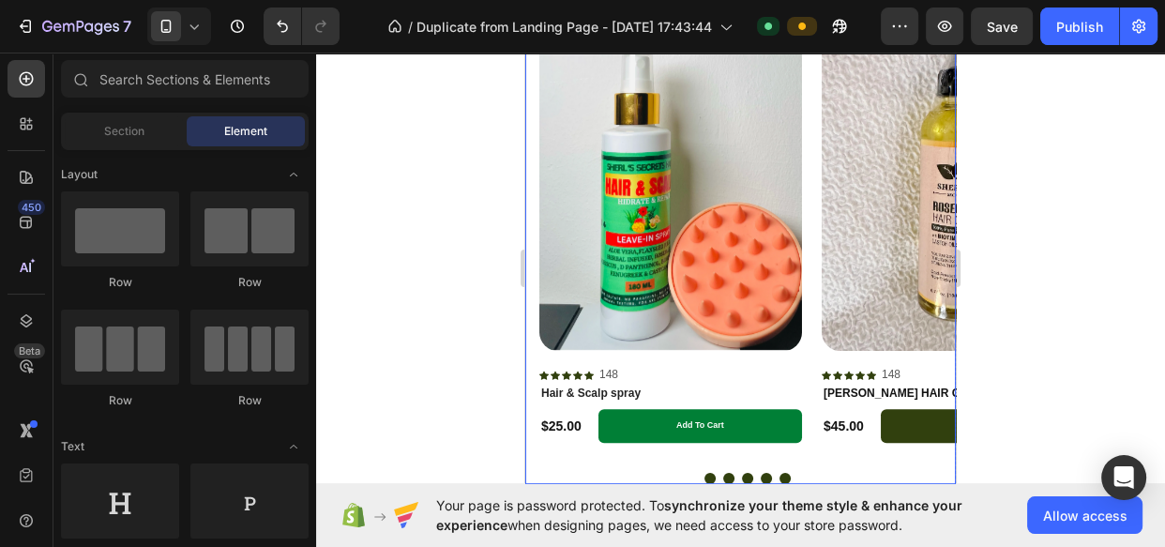
click at [723, 478] on button "Dot" at bounding box center [728, 478] width 11 height 11
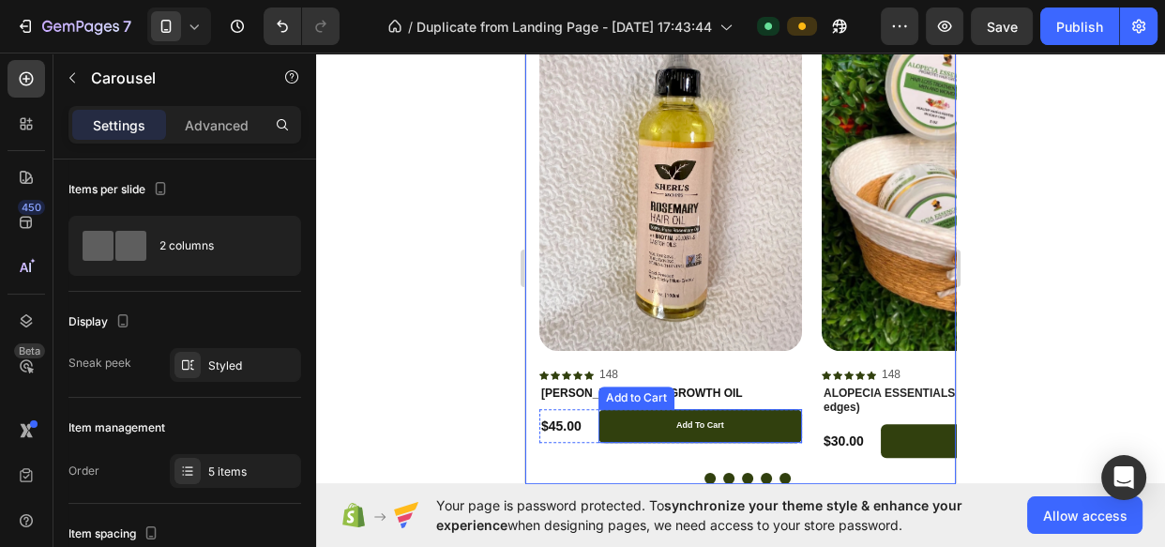
click at [791, 426] on button "Add to cart" at bounding box center [701, 426] width 204 height 34
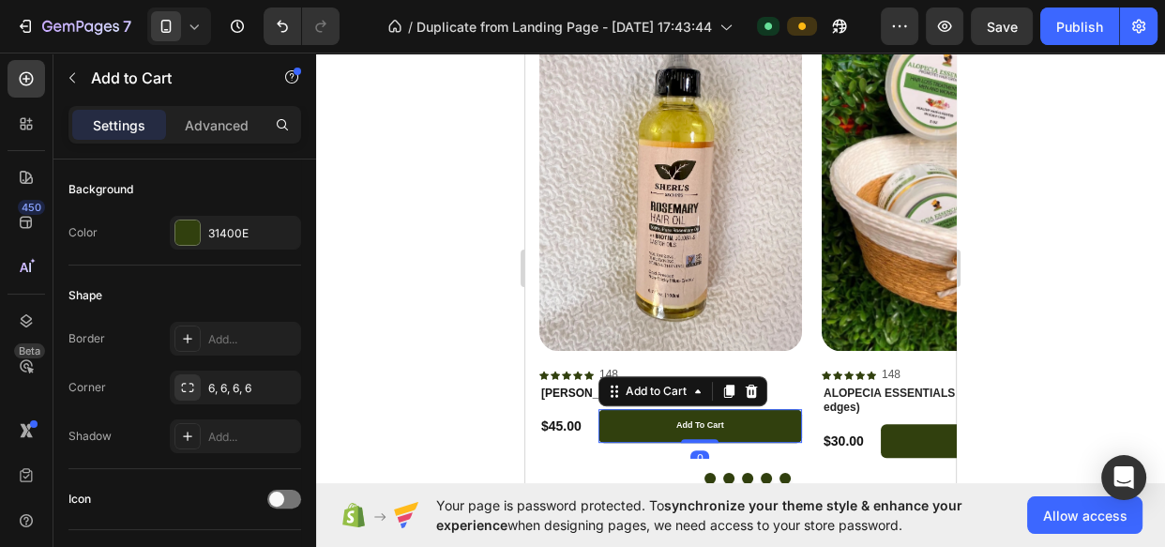
scroll to position [538, 0]
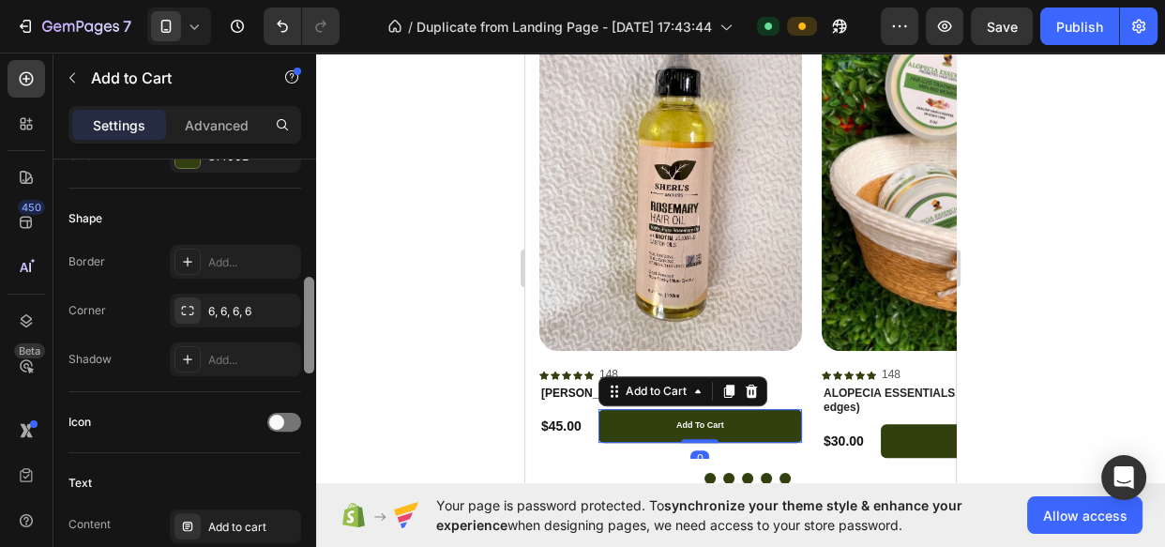
drag, startPoint x: 311, startPoint y: 215, endPoint x: 304, endPoint y: 333, distance: 118.4
click at [304, 333] on div at bounding box center [309, 325] width 10 height 97
click at [234, 165] on div "31400E" at bounding box center [235, 156] width 131 height 34
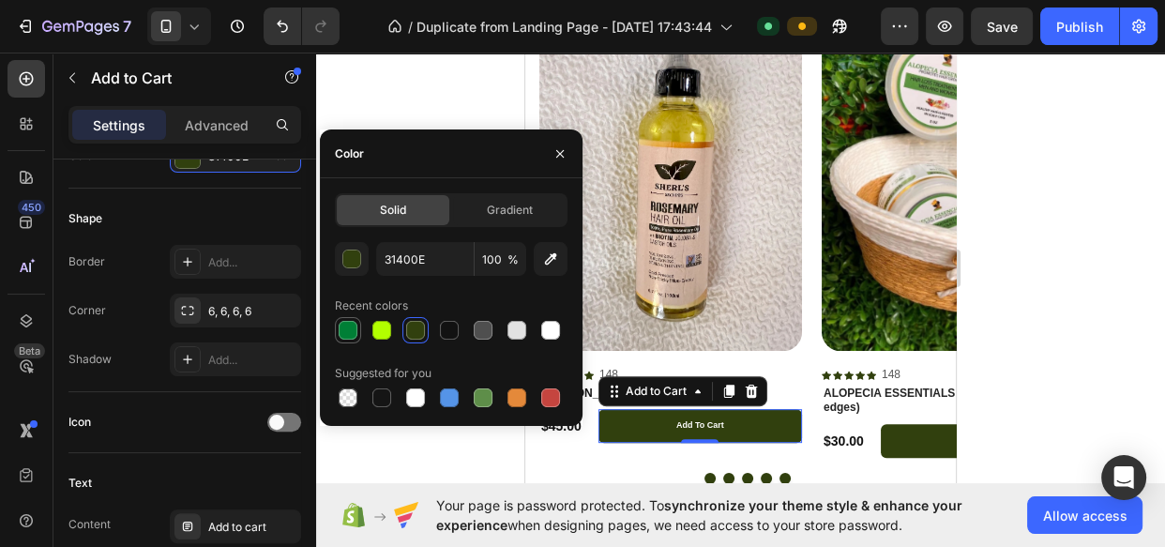
drag, startPoint x: 345, startPoint y: 337, endPoint x: 338, endPoint y: 379, distance: 42.9
click at [345, 337] on div at bounding box center [348, 330] width 19 height 19
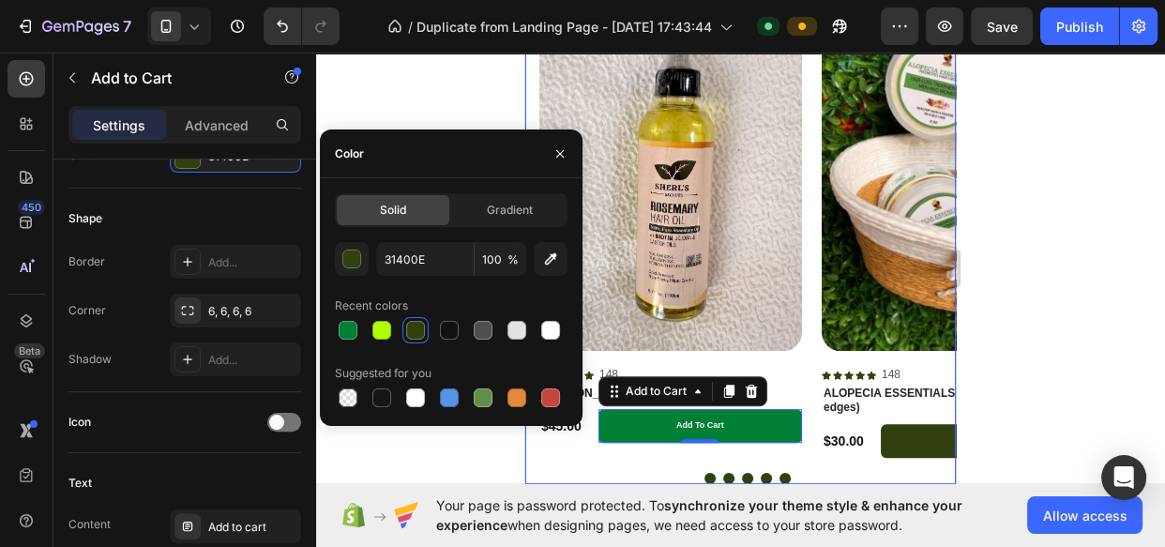
type input "007F36"
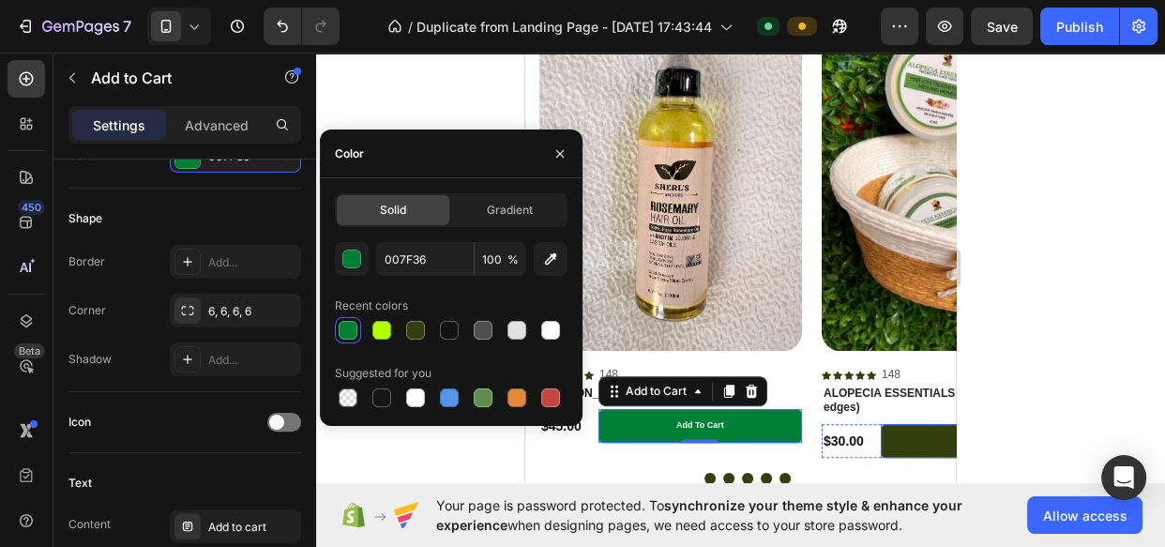
click at [885, 439] on button "Add to cart" at bounding box center [983, 441] width 204 height 34
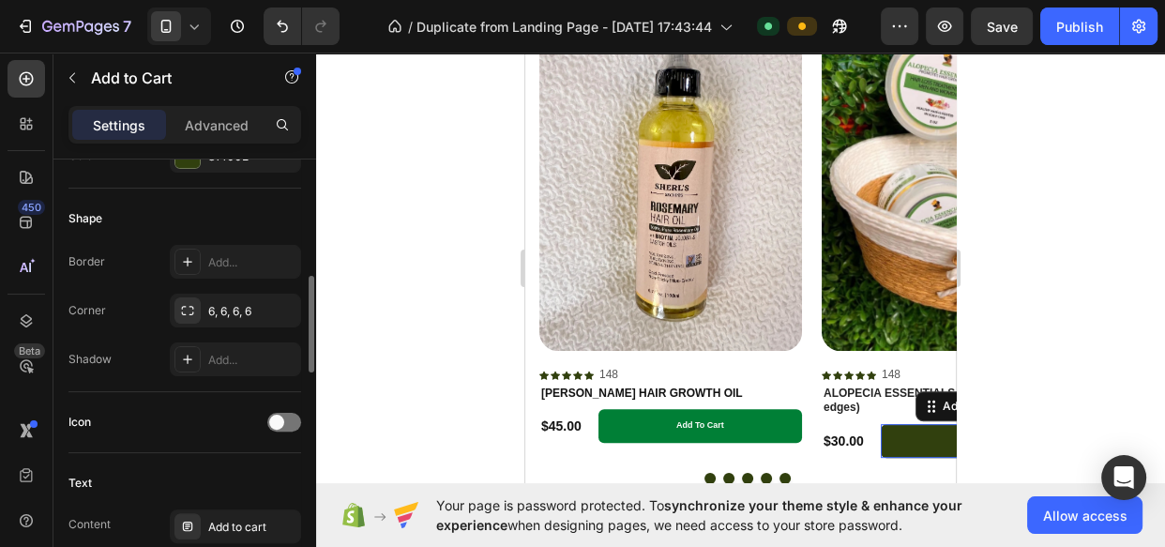
scroll to position [537, 0]
click at [230, 166] on div "31400E" at bounding box center [235, 157] width 131 height 34
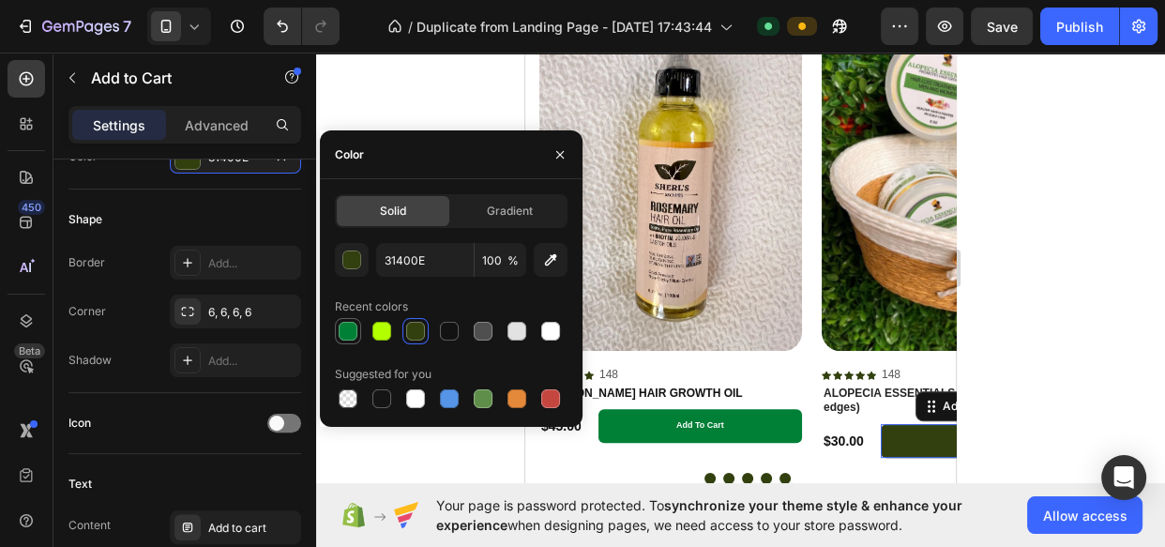
click at [354, 331] on div at bounding box center [348, 331] width 19 height 19
type input "007F36"
click at [563, 159] on icon "button" at bounding box center [560, 154] width 15 height 15
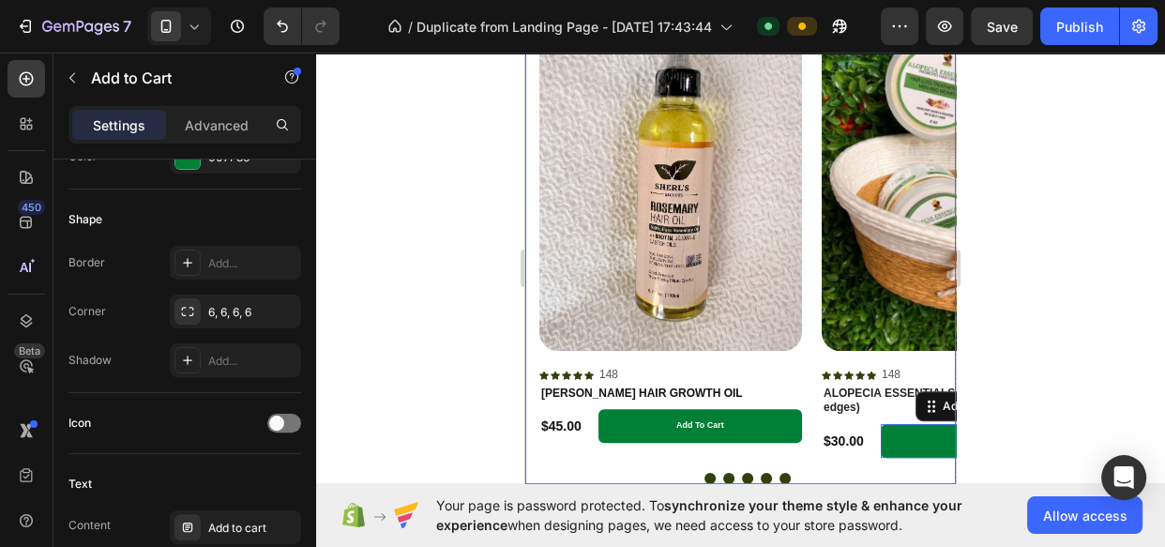
click at [742, 478] on button "Dot" at bounding box center [747, 478] width 11 height 11
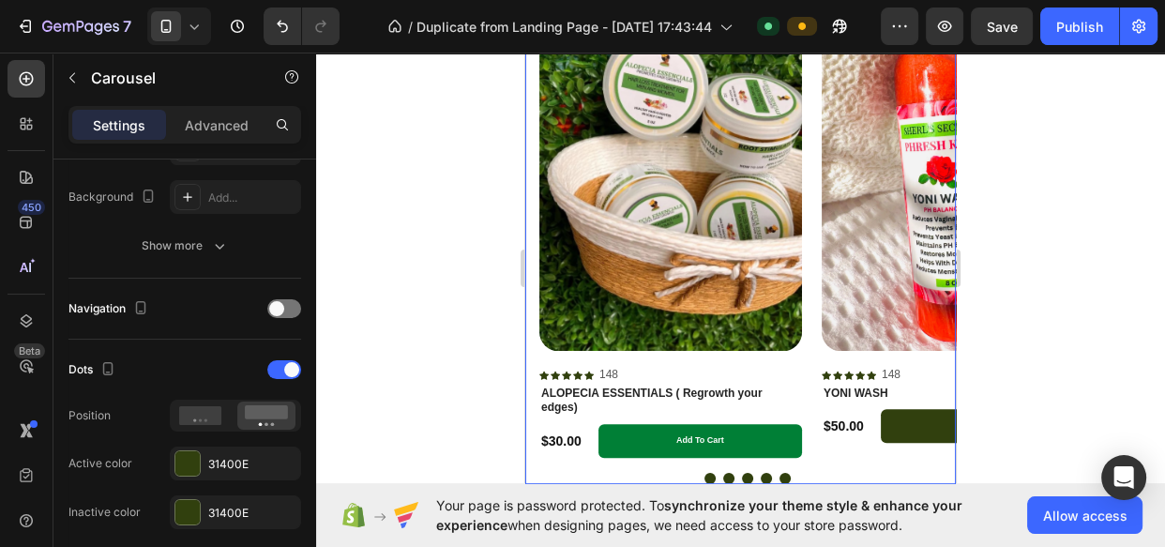
scroll to position [0, 0]
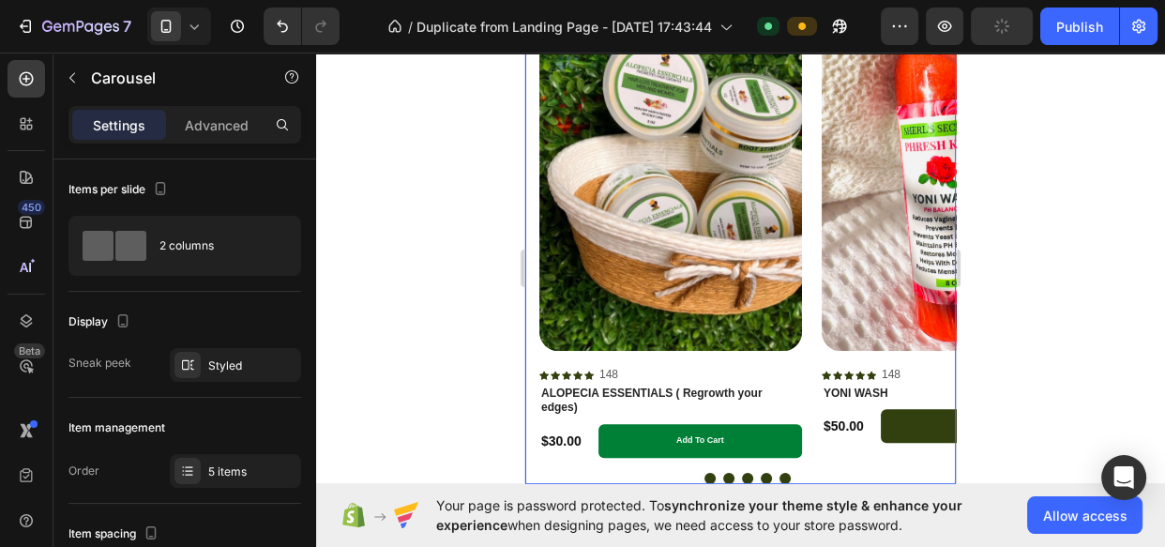
click at [761, 478] on button "Dot" at bounding box center [766, 478] width 11 height 11
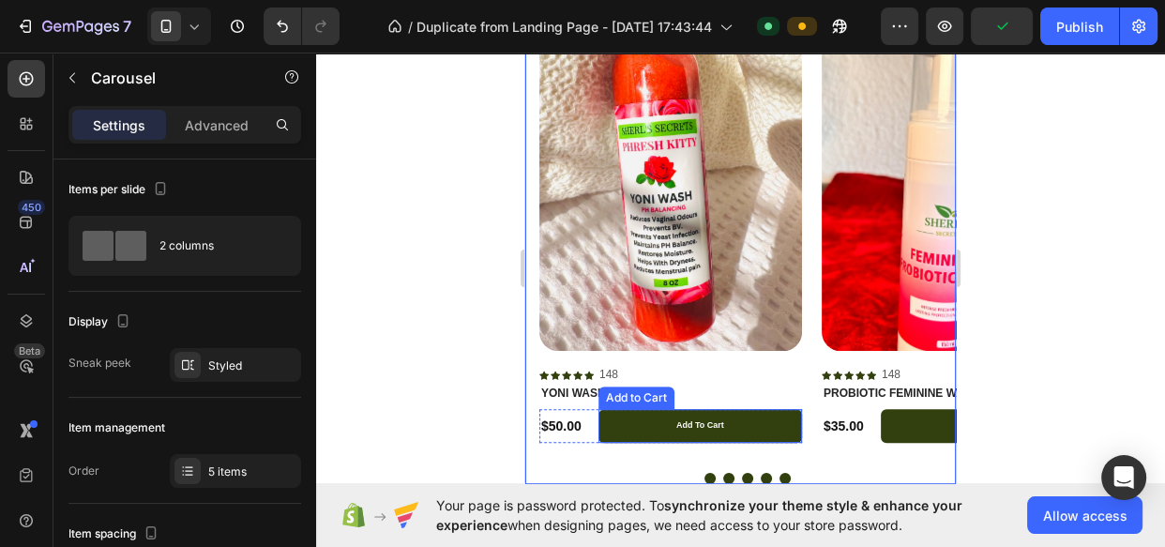
click at [766, 432] on button "Add to cart" at bounding box center [701, 426] width 204 height 34
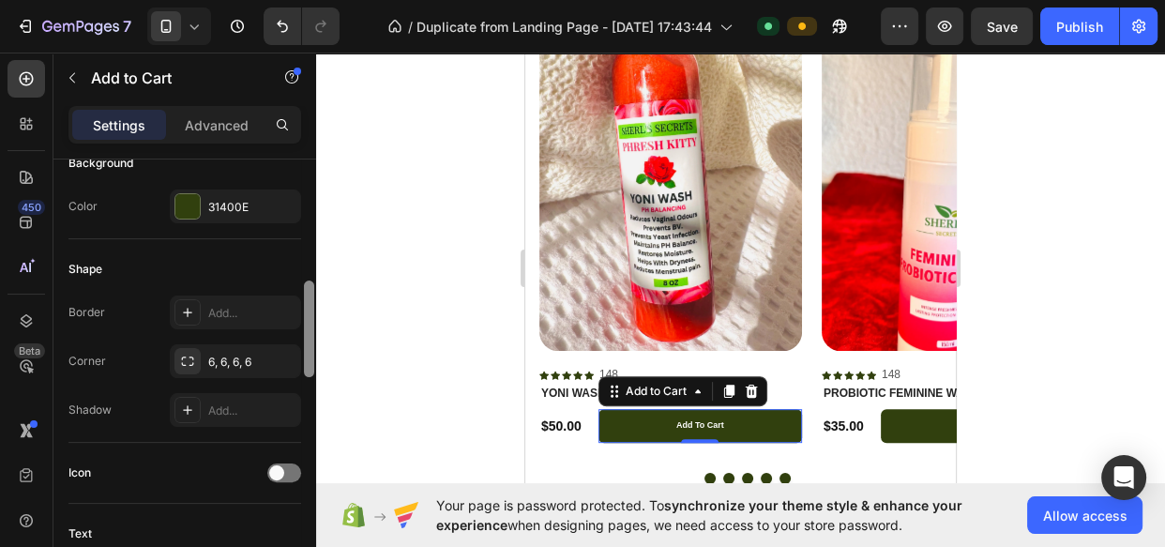
scroll to position [461, 0]
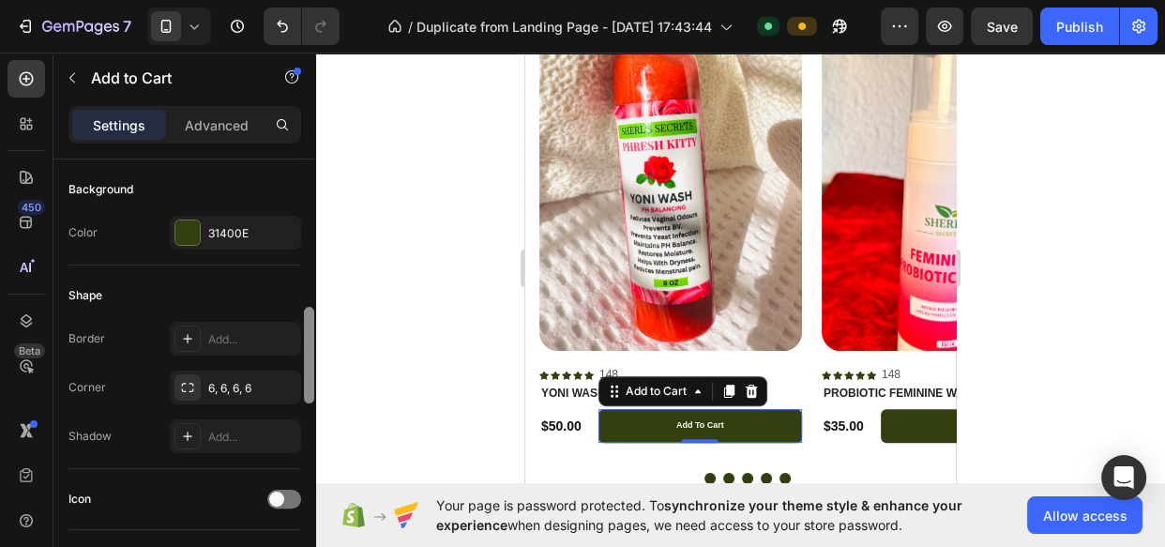
drag, startPoint x: 310, startPoint y: 239, endPoint x: 304, endPoint y: 341, distance: 101.5
click at [304, 341] on div at bounding box center [309, 355] width 10 height 97
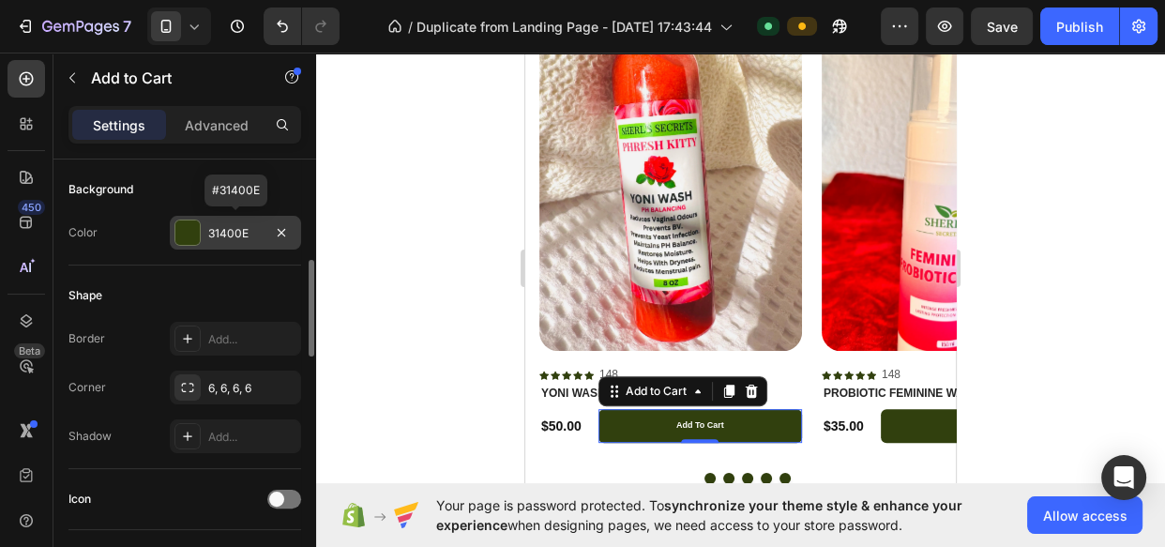
click at [200, 243] on div "31400E" at bounding box center [235, 233] width 131 height 34
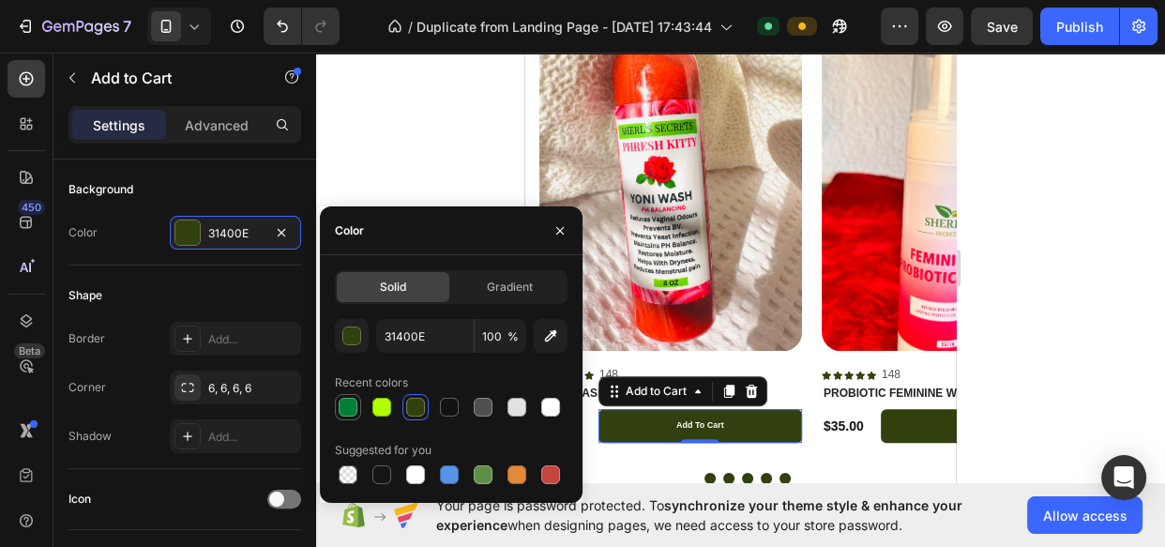
click at [343, 413] on div at bounding box center [348, 407] width 19 height 19
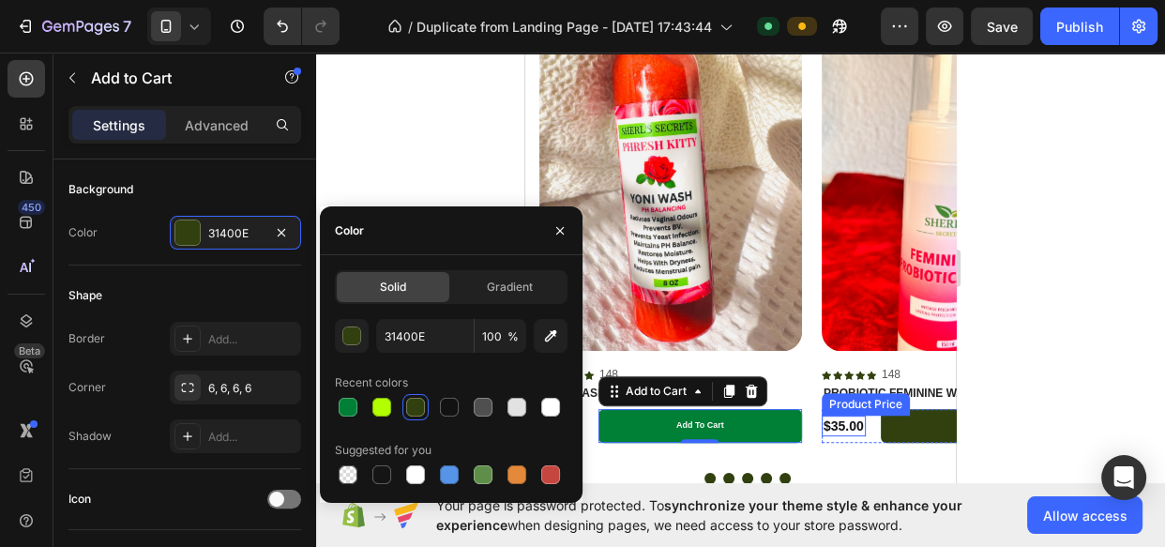
type input "007F36"
click at [890, 430] on button "Add to cart" at bounding box center [983, 426] width 204 height 34
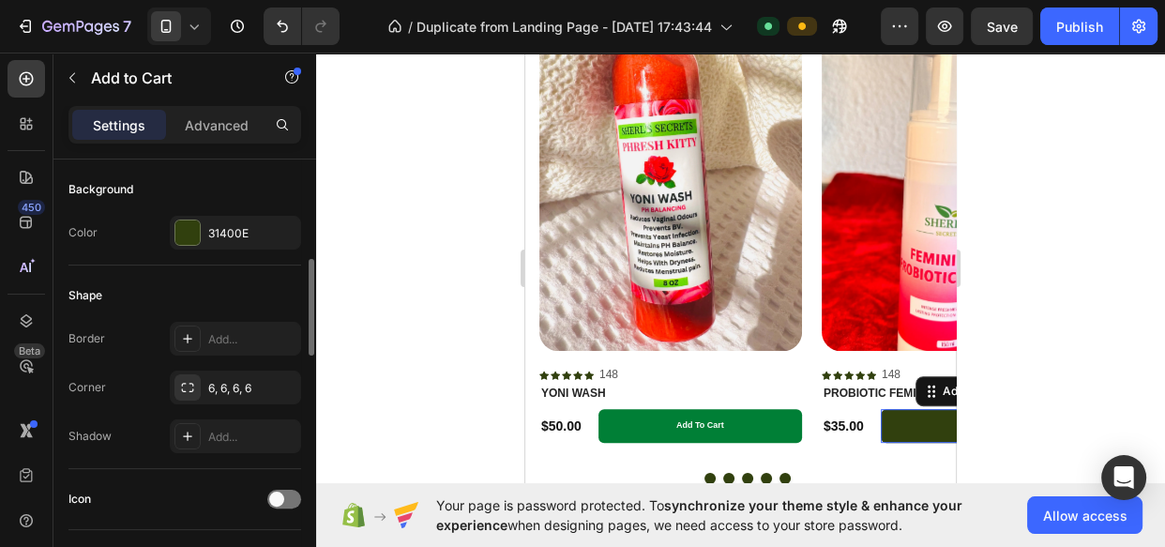
scroll to position [460, 0]
click at [234, 220] on div "31400E" at bounding box center [235, 234] width 131 height 34
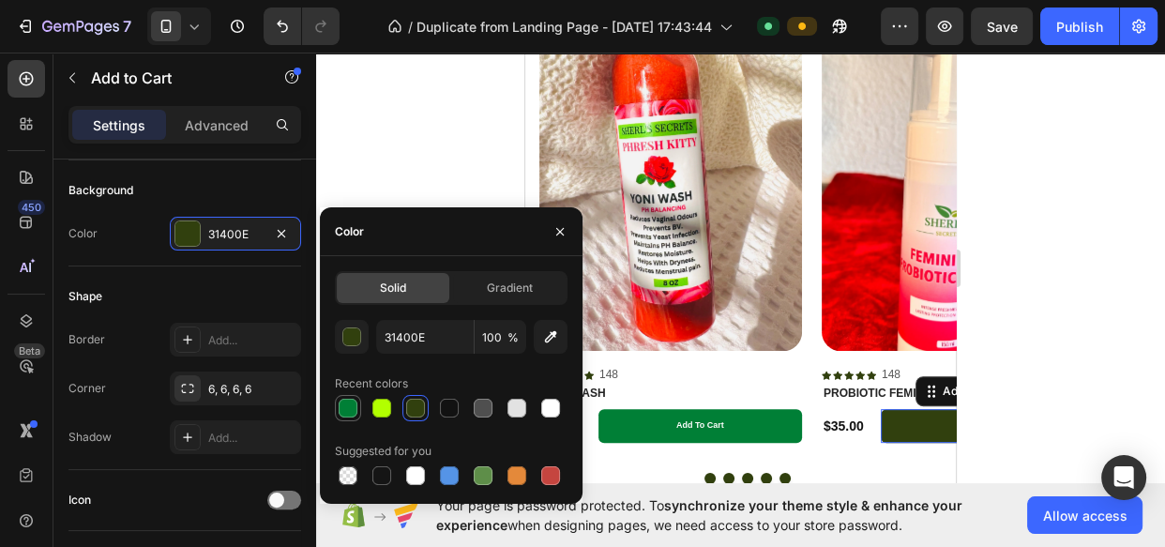
click at [355, 397] on div at bounding box center [348, 408] width 23 height 23
type input "007F36"
click at [558, 227] on icon "button" at bounding box center [560, 231] width 15 height 15
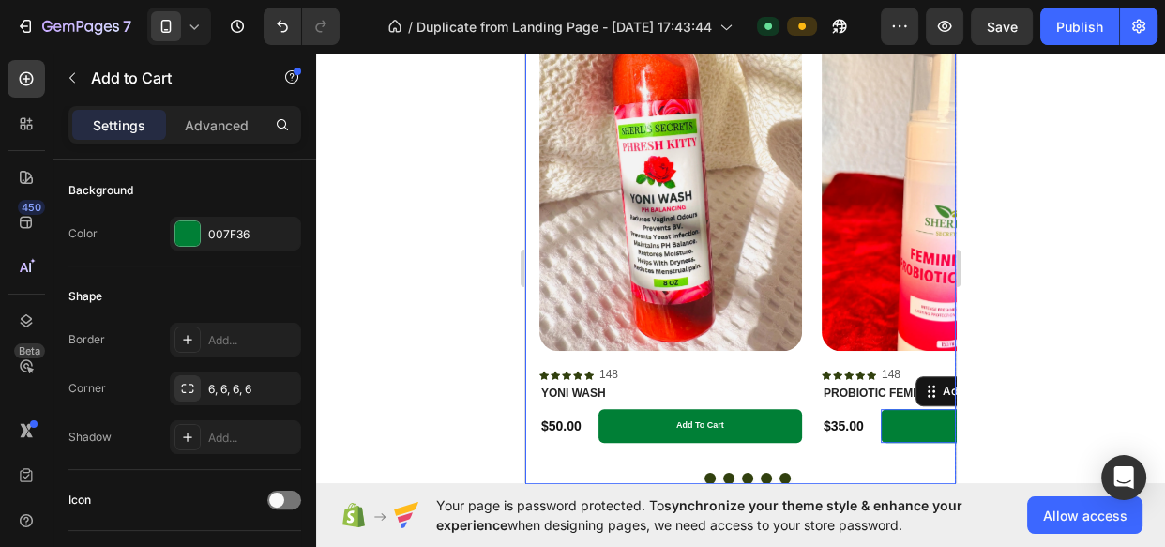
click at [780, 478] on button "Dot" at bounding box center [785, 478] width 11 height 11
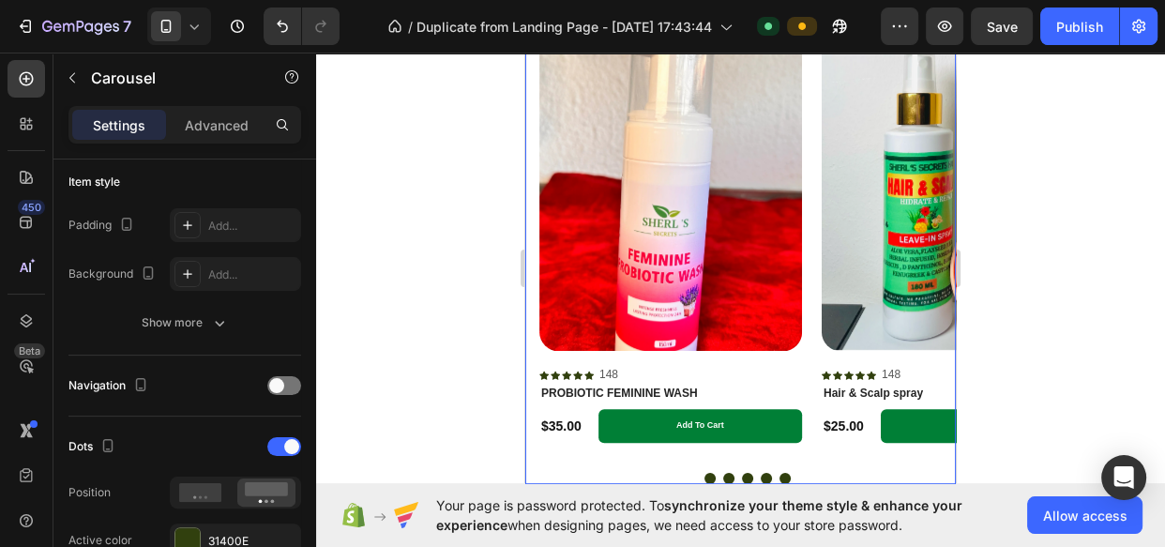
scroll to position [0, 0]
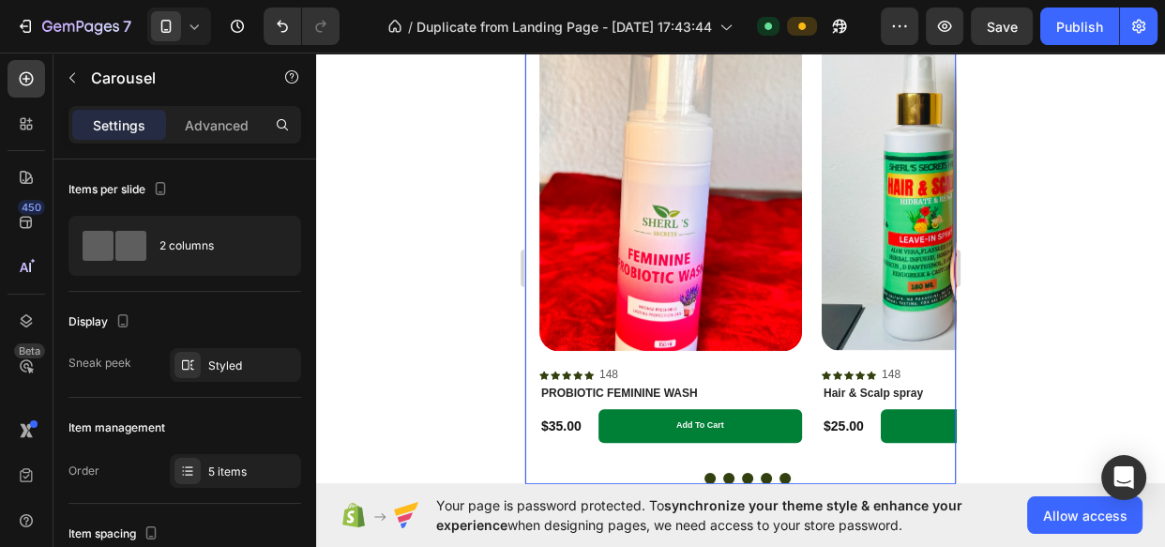
click at [706, 474] on button "Dot" at bounding box center [710, 478] width 11 height 11
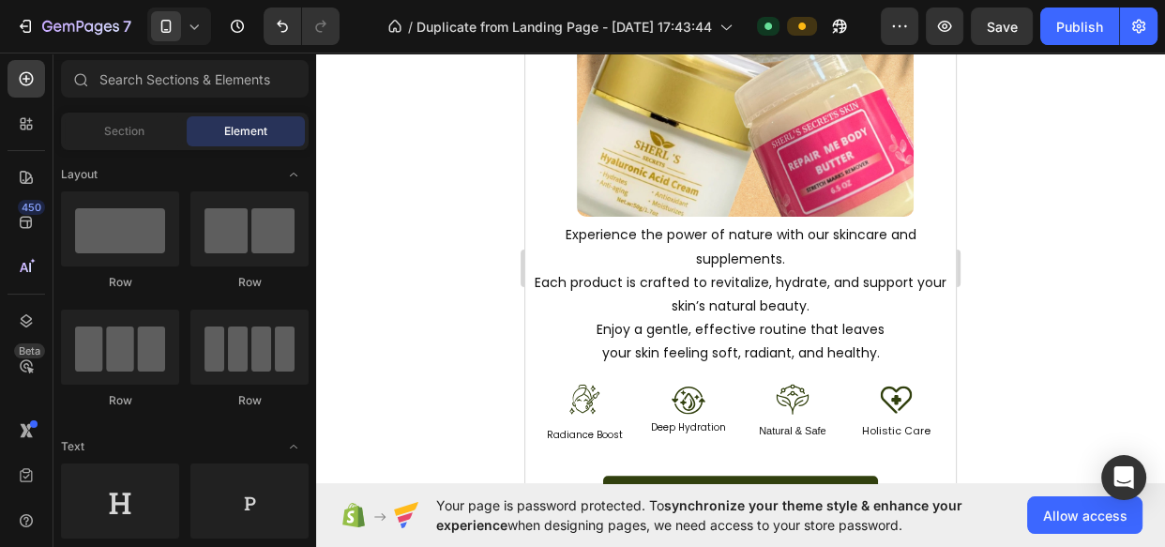
scroll to position [1446, 0]
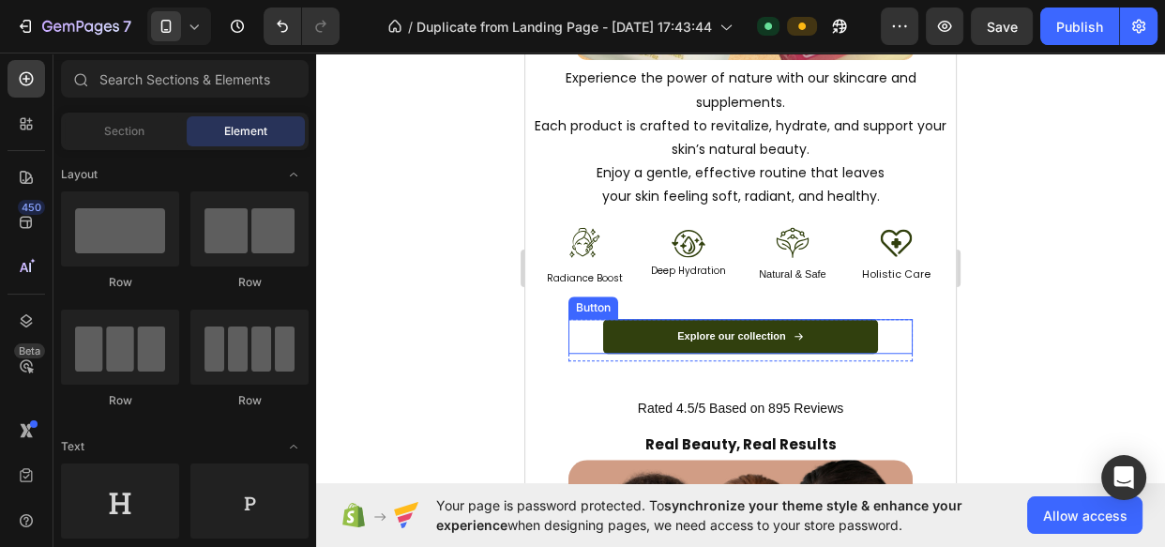
click at [877, 319] on div "Explore our collection Button" at bounding box center [741, 336] width 344 height 35
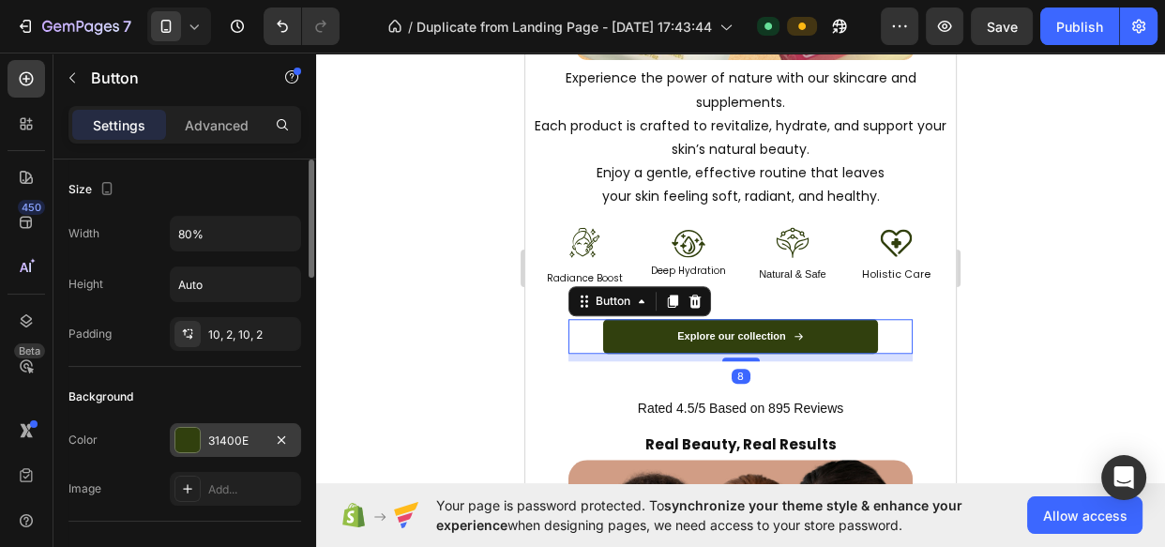
click at [230, 450] on div "31400E" at bounding box center [235, 440] width 131 height 34
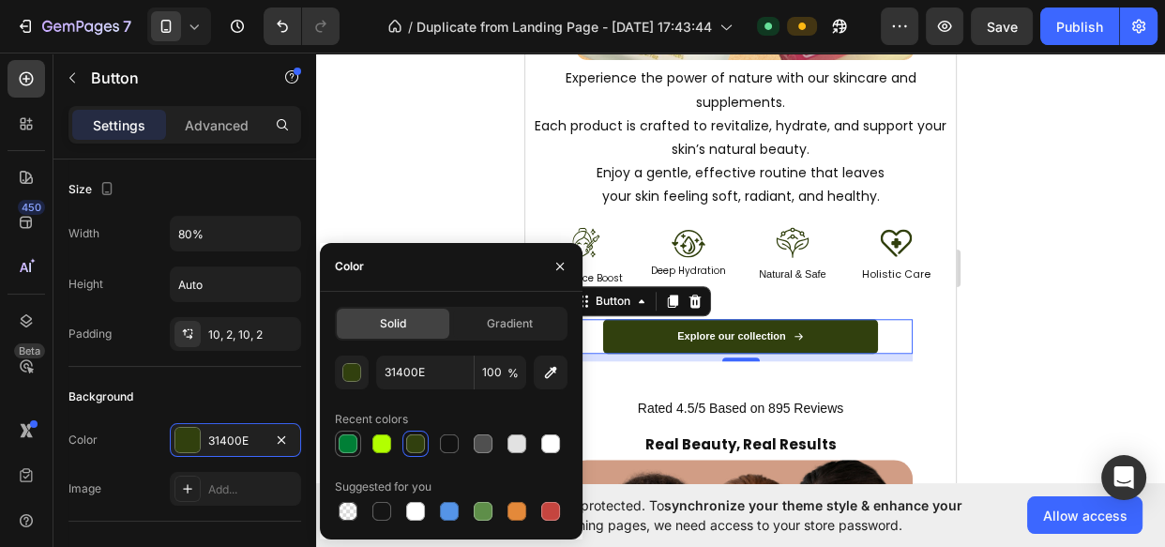
click at [347, 451] on div at bounding box center [348, 443] width 19 height 19
type input "007F36"
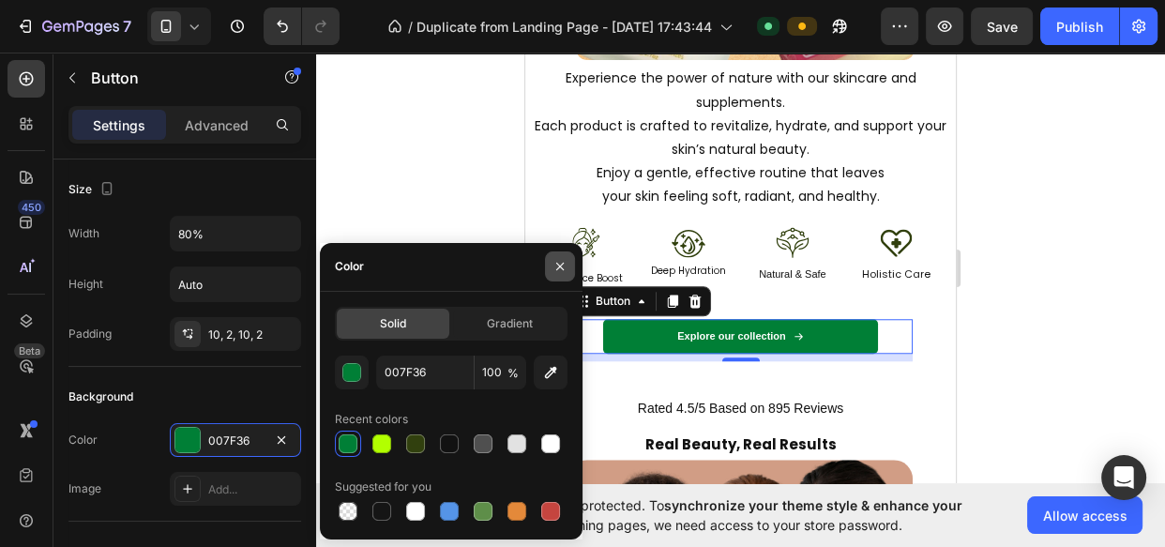
click at [564, 267] on icon "button" at bounding box center [560, 266] width 15 height 15
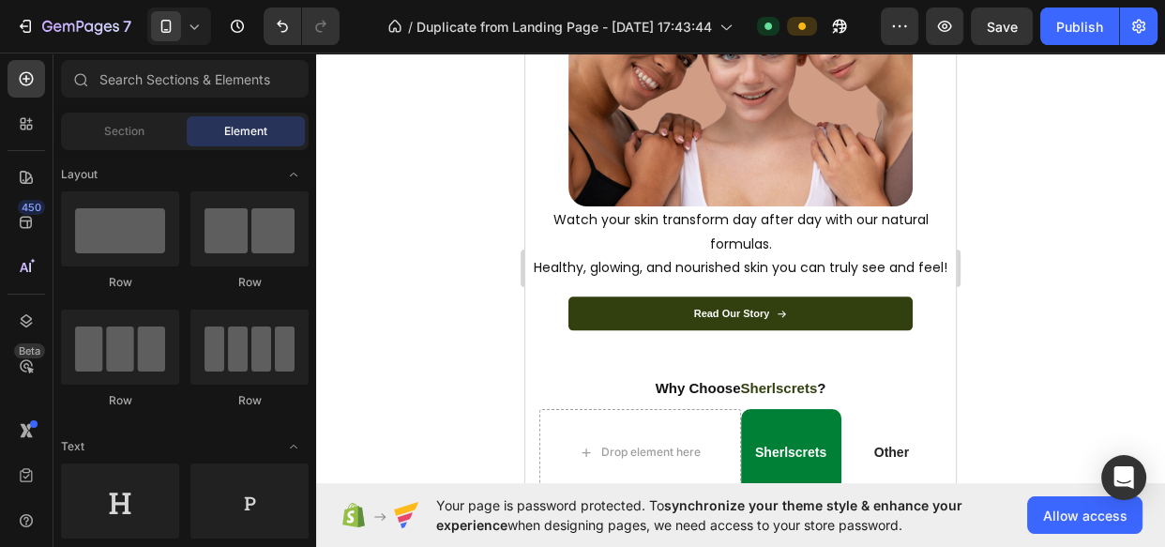
scroll to position [1980, 0]
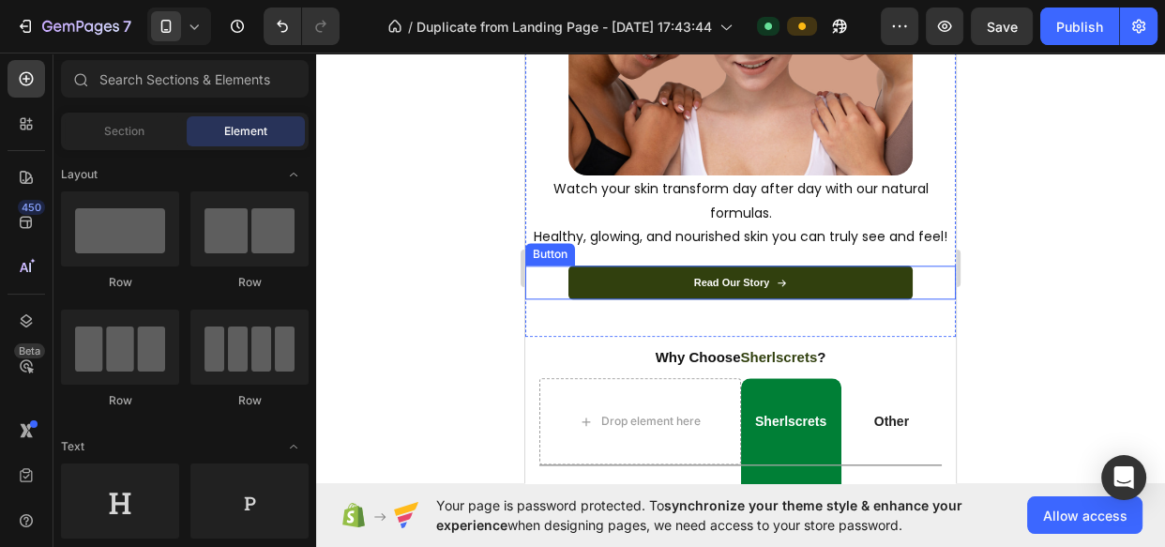
click at [925, 286] on div "Read Our Story Button" at bounding box center [740, 282] width 431 height 35
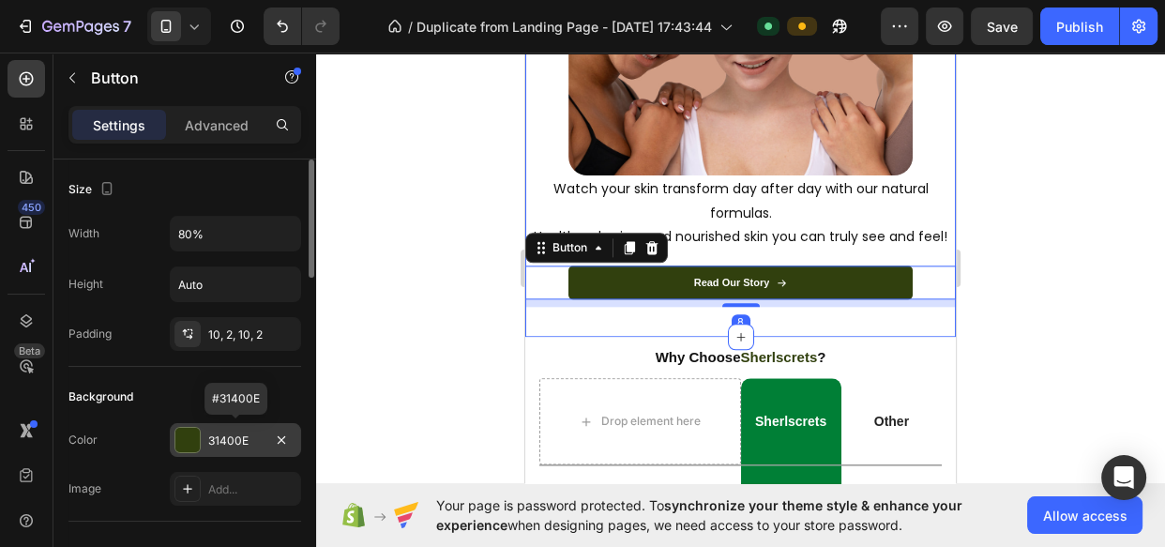
click at [212, 436] on div "31400E" at bounding box center [235, 440] width 54 height 17
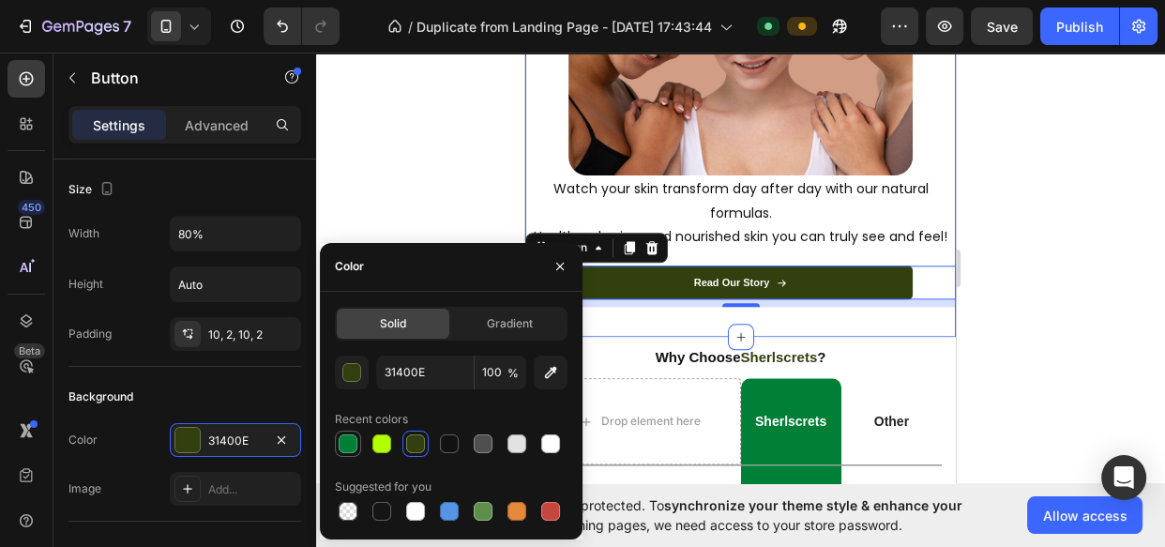
click at [341, 440] on div at bounding box center [348, 443] width 19 height 19
type input "007F36"
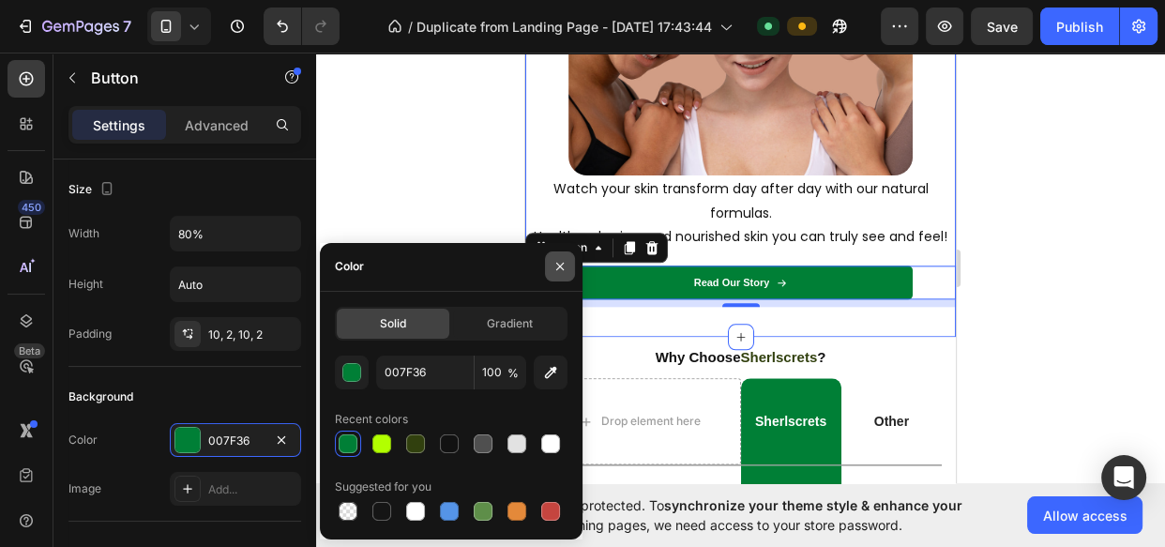
click at [553, 272] on icon "button" at bounding box center [560, 266] width 15 height 15
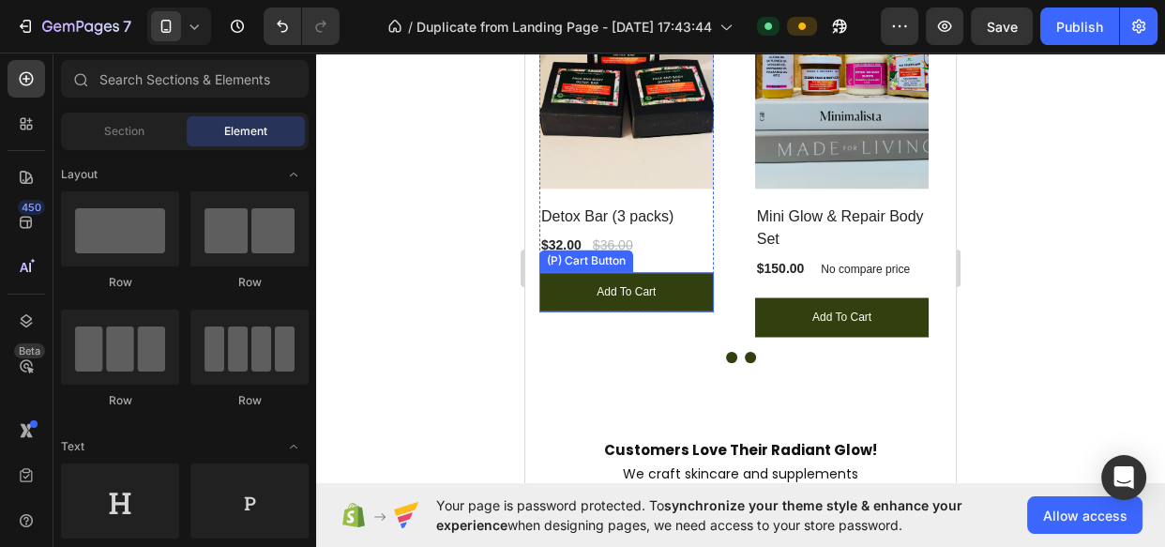
scroll to position [2909, 0]
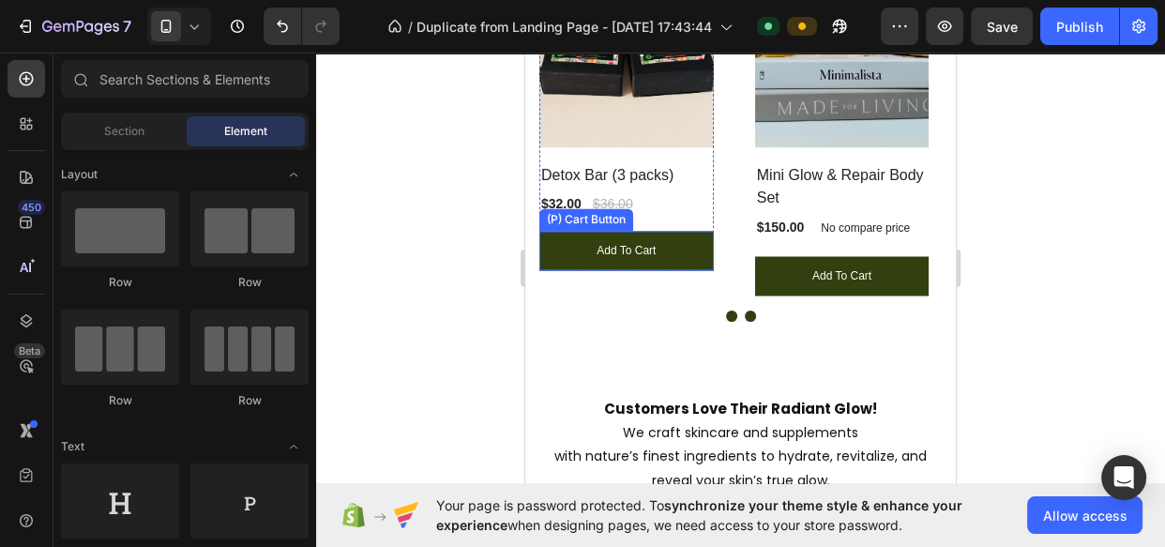
click at [705, 251] on button "Add to cart" at bounding box center [626, 250] width 174 height 39
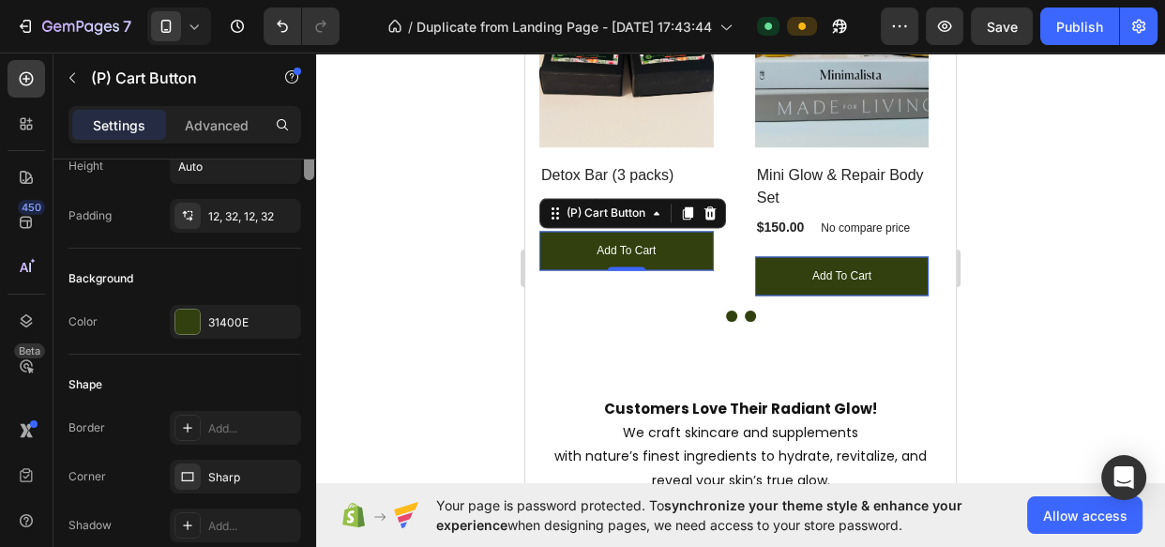
drag, startPoint x: 306, startPoint y: 202, endPoint x: 303, endPoint y: 292, distance: 90.1
click at [304, 180] on div at bounding box center [309, 131] width 10 height 97
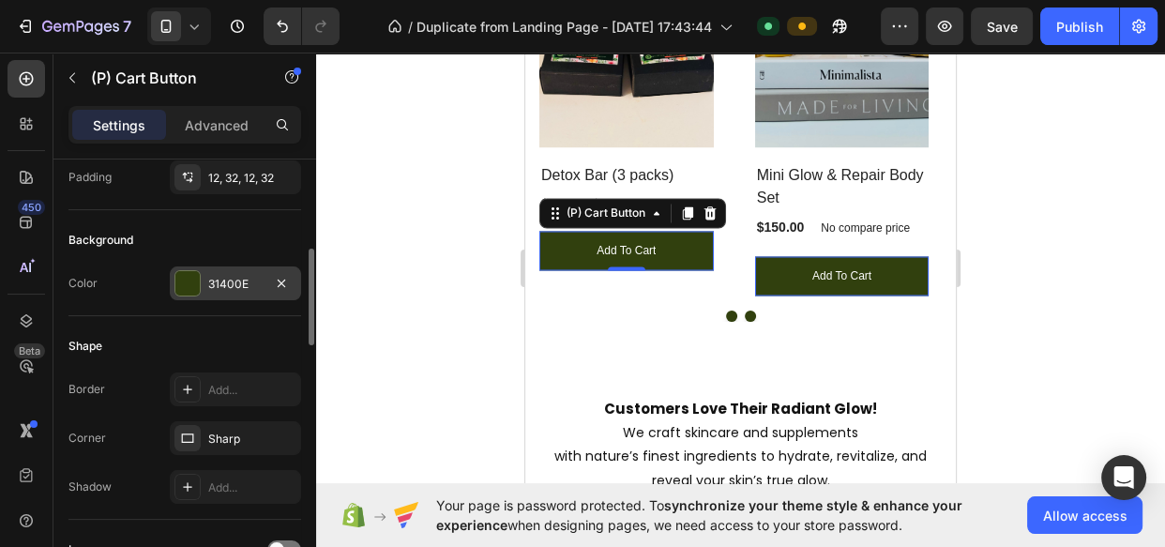
click at [245, 287] on div "31400E" at bounding box center [235, 284] width 54 height 17
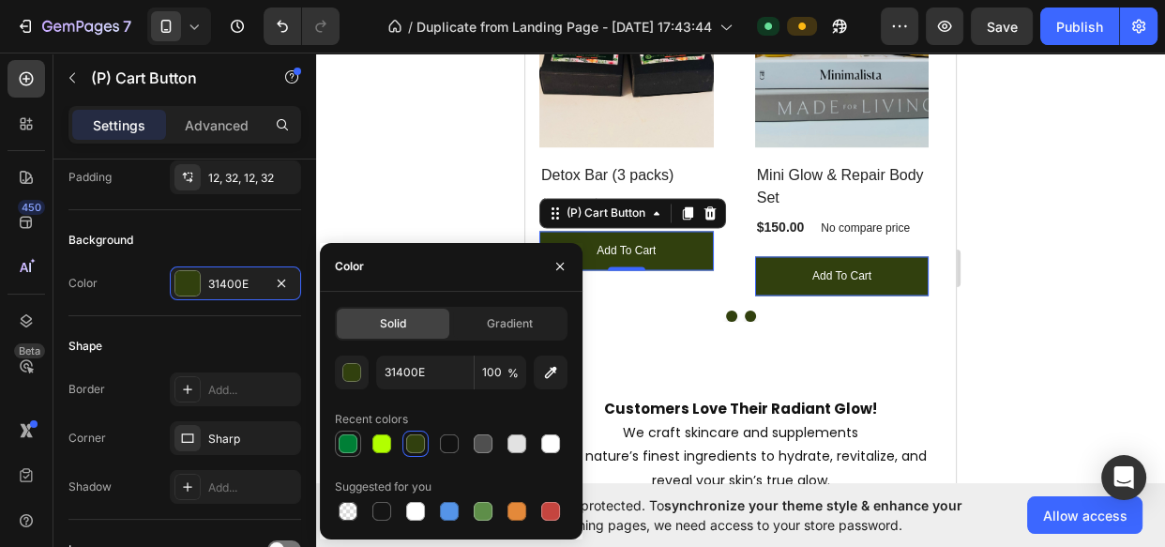
click at [344, 435] on div at bounding box center [348, 443] width 19 height 19
type input "007F36"
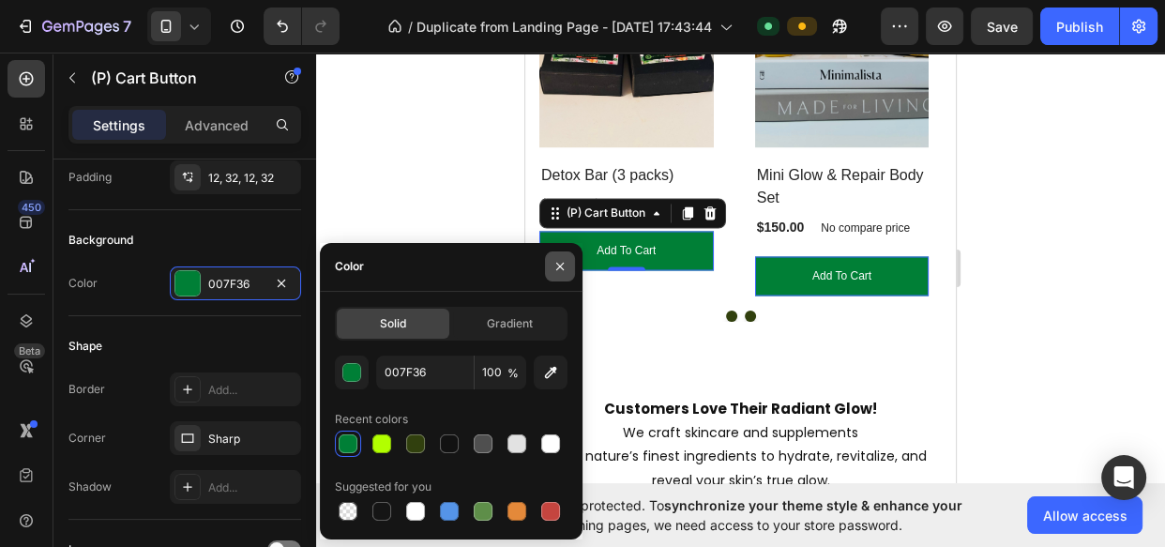
click at [556, 264] on icon "button" at bounding box center [560, 267] width 8 height 8
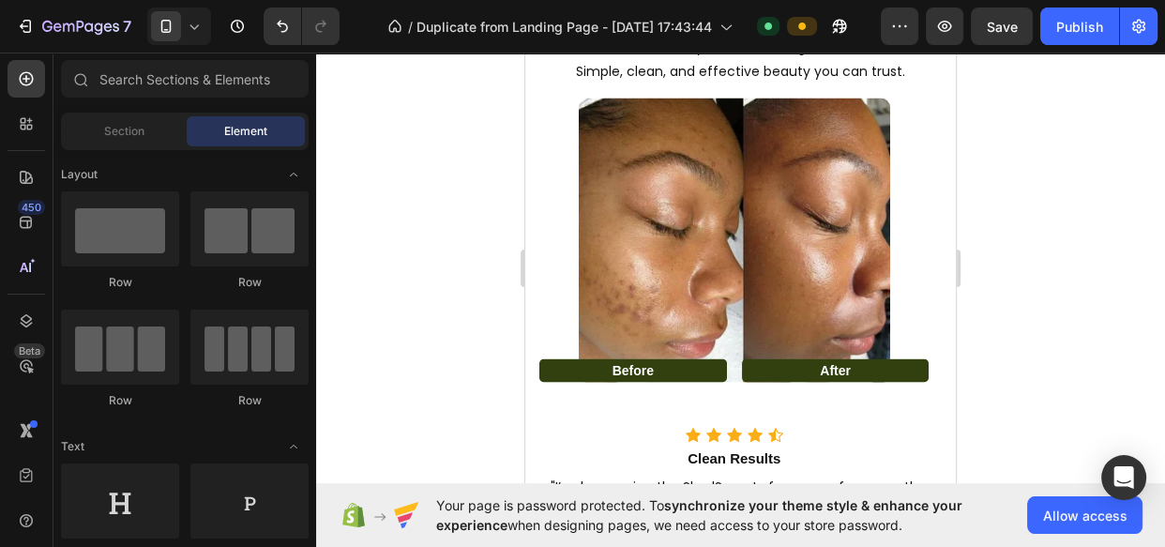
scroll to position [3425, 0]
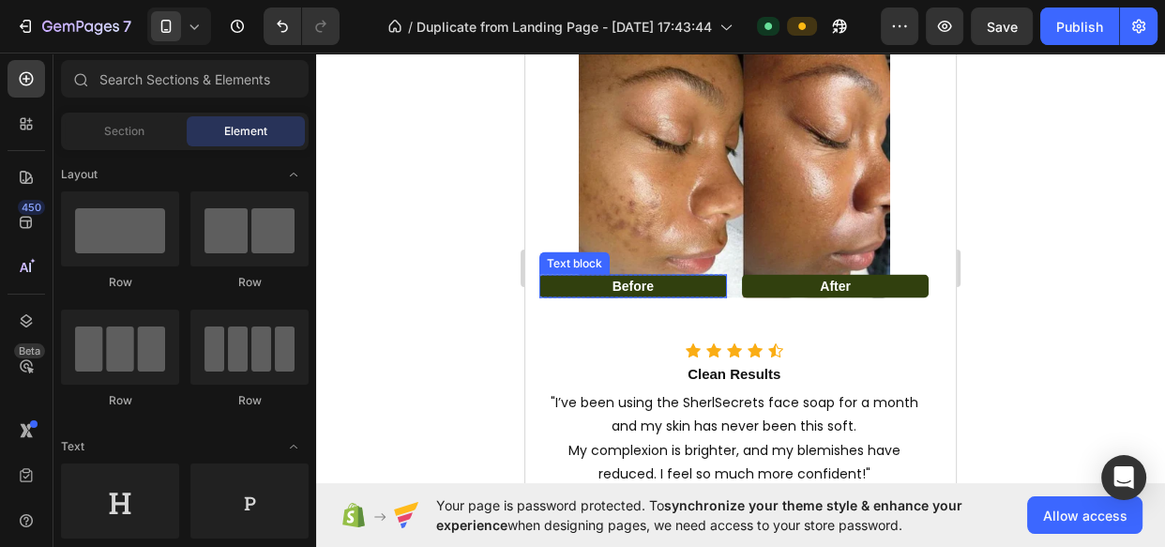
click at [653, 290] on p "Before" at bounding box center [633, 287] width 184 height 20
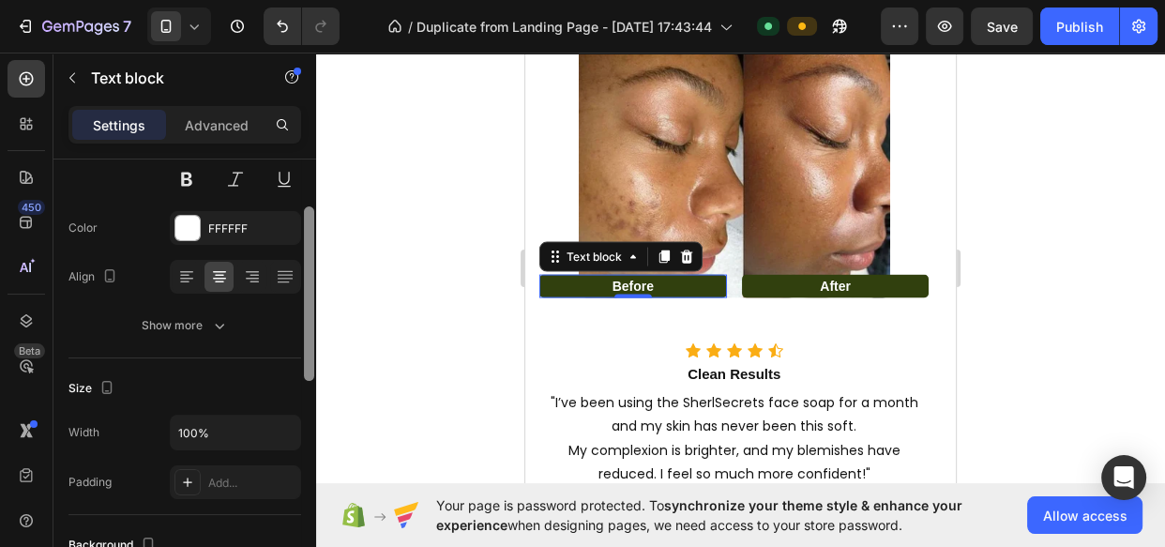
drag, startPoint x: 308, startPoint y: 205, endPoint x: 308, endPoint y: 296, distance: 90.1
click at [308, 296] on div at bounding box center [309, 293] width 10 height 174
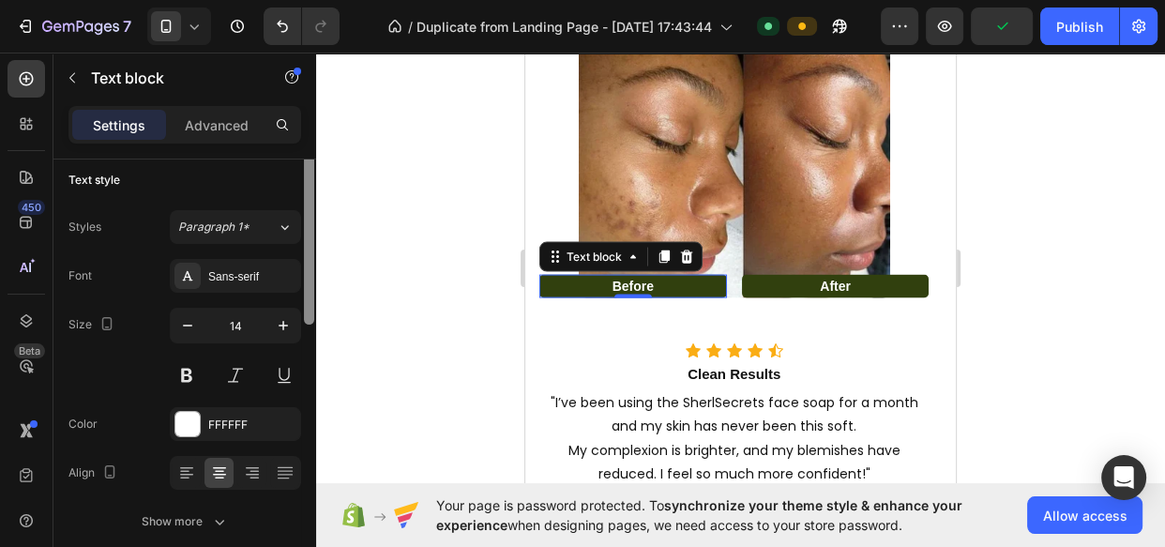
scroll to position [0, 0]
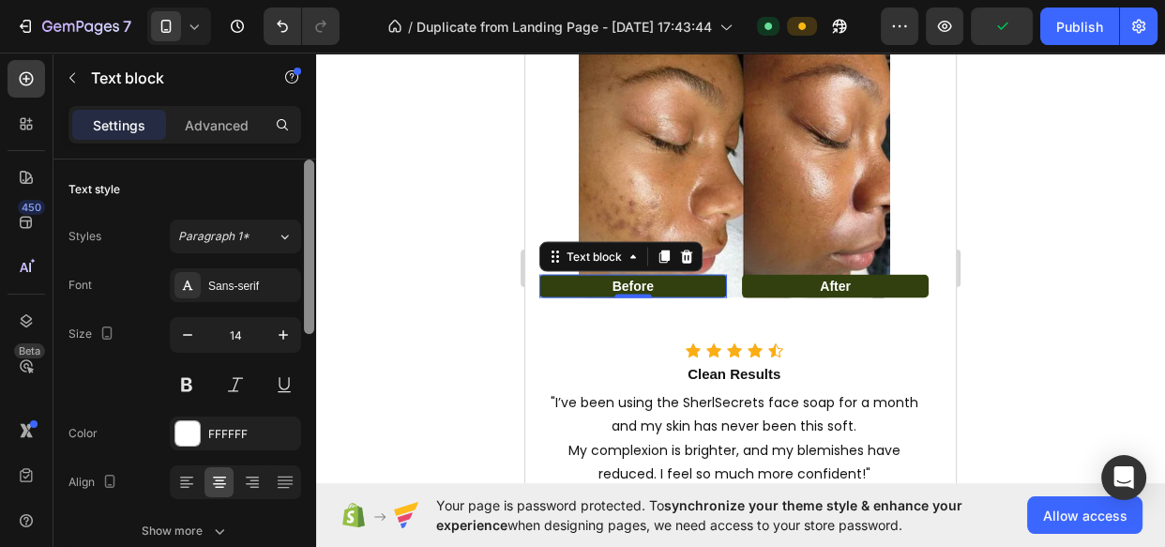
drag, startPoint x: 310, startPoint y: 308, endPoint x: 306, endPoint y: 199, distance: 108.9
click at [306, 199] on div at bounding box center [309, 246] width 10 height 174
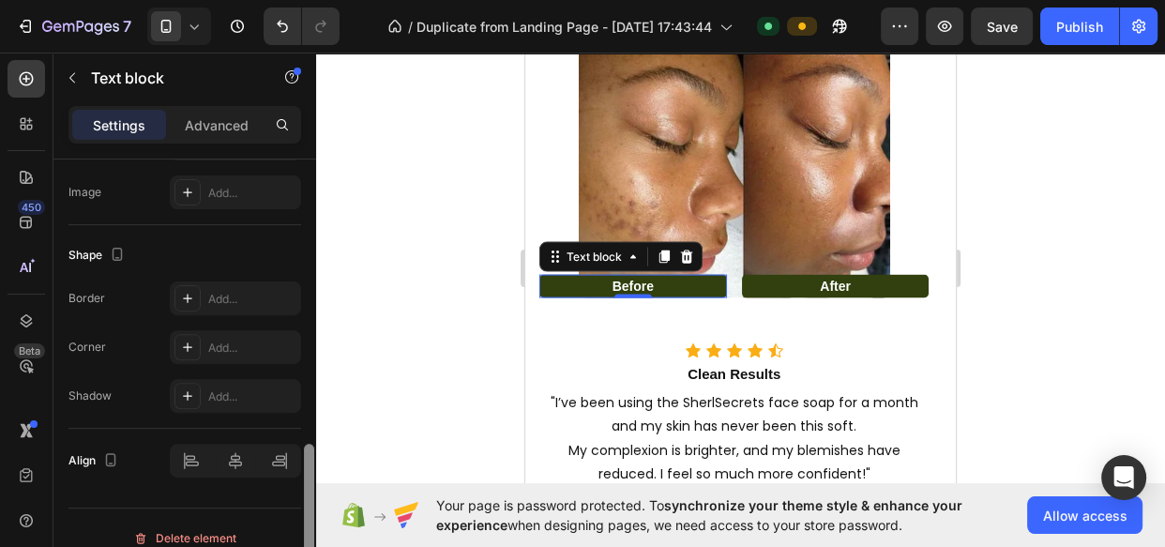
scroll to position [669, 0]
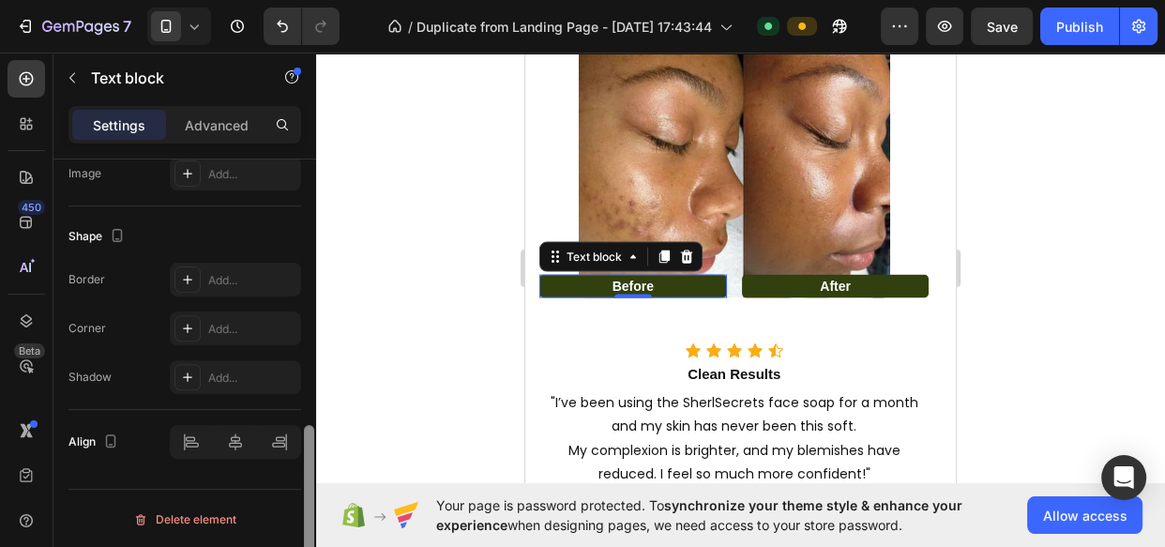
drag, startPoint x: 306, startPoint y: 215, endPoint x: 305, endPoint y: 502, distance: 287.1
click at [305, 502] on div at bounding box center [309, 512] width 10 height 174
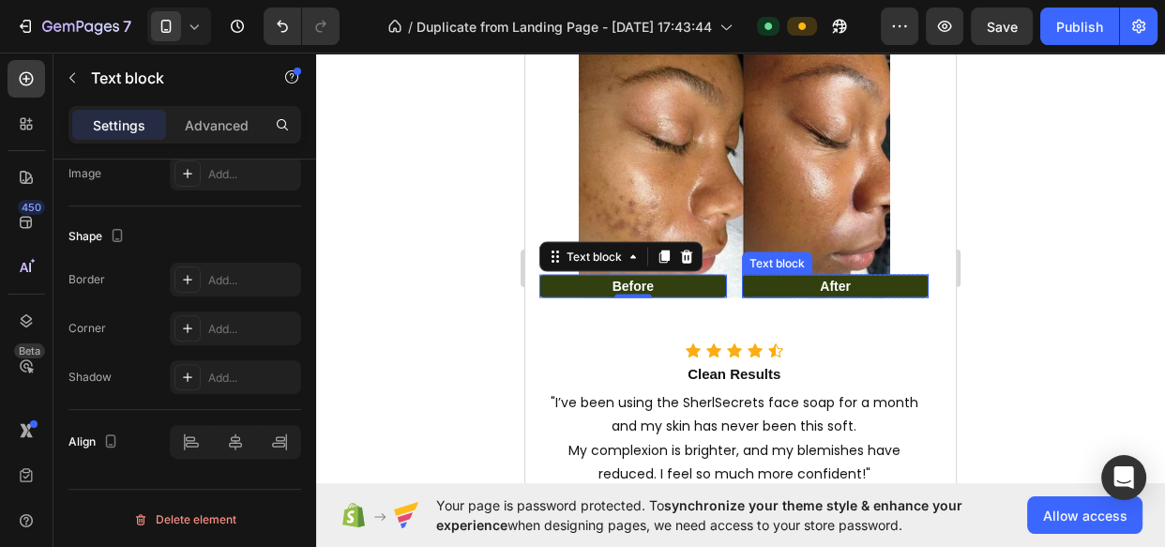
click at [766, 291] on p "After" at bounding box center [836, 287] width 184 height 20
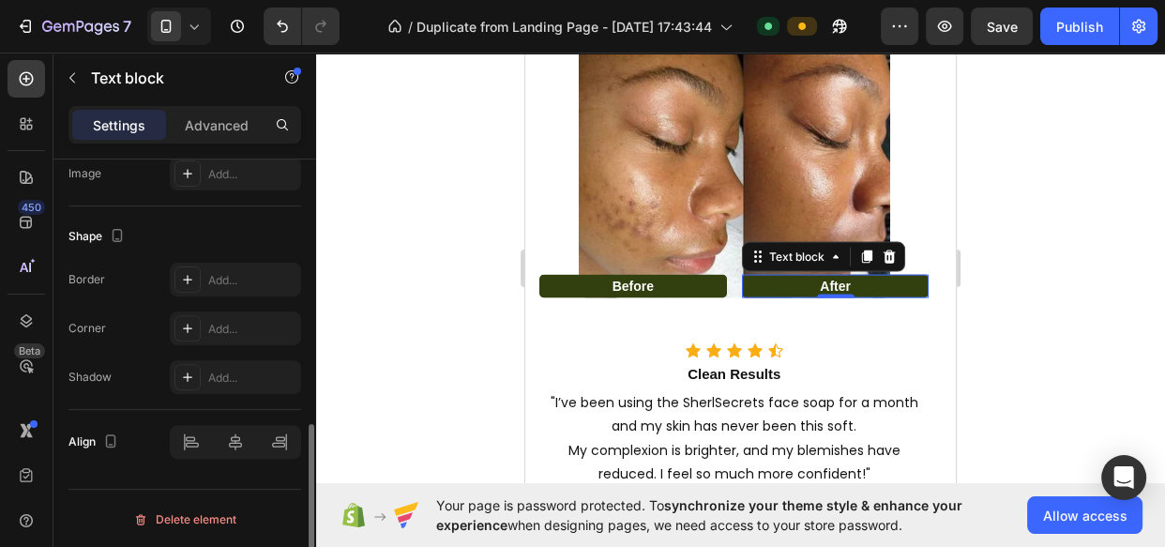
scroll to position [668, 0]
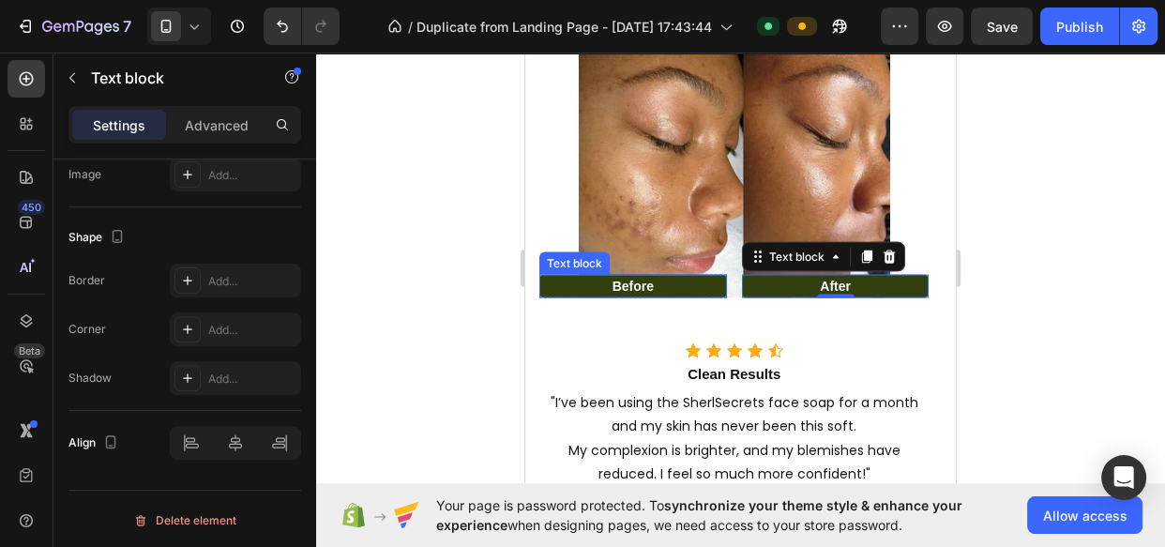
click at [705, 282] on p "Before" at bounding box center [633, 287] width 184 height 20
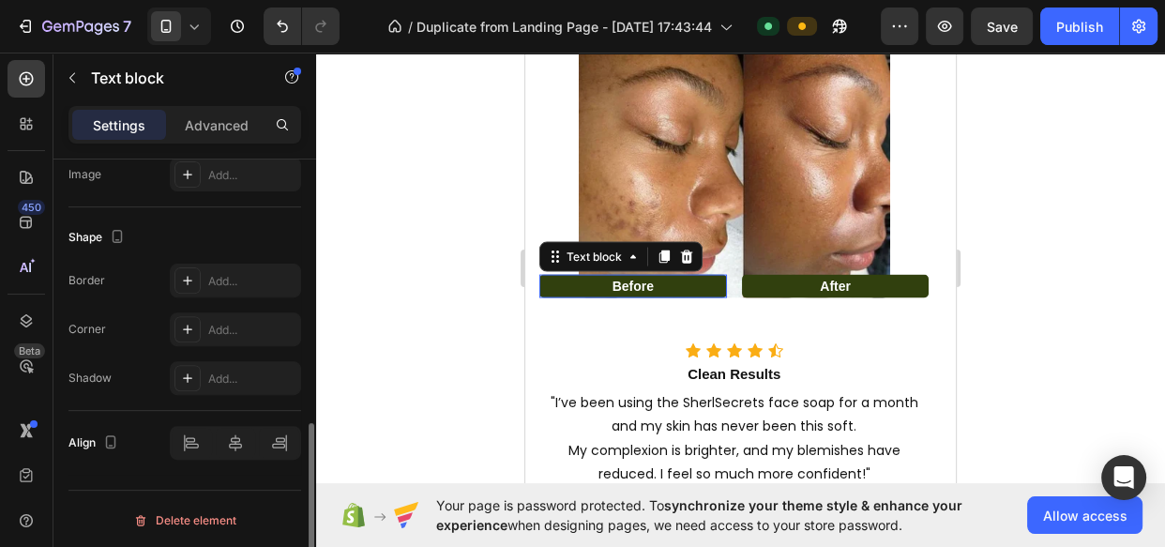
scroll to position [667, 0]
click at [601, 253] on div "Text block" at bounding box center [594, 257] width 63 height 17
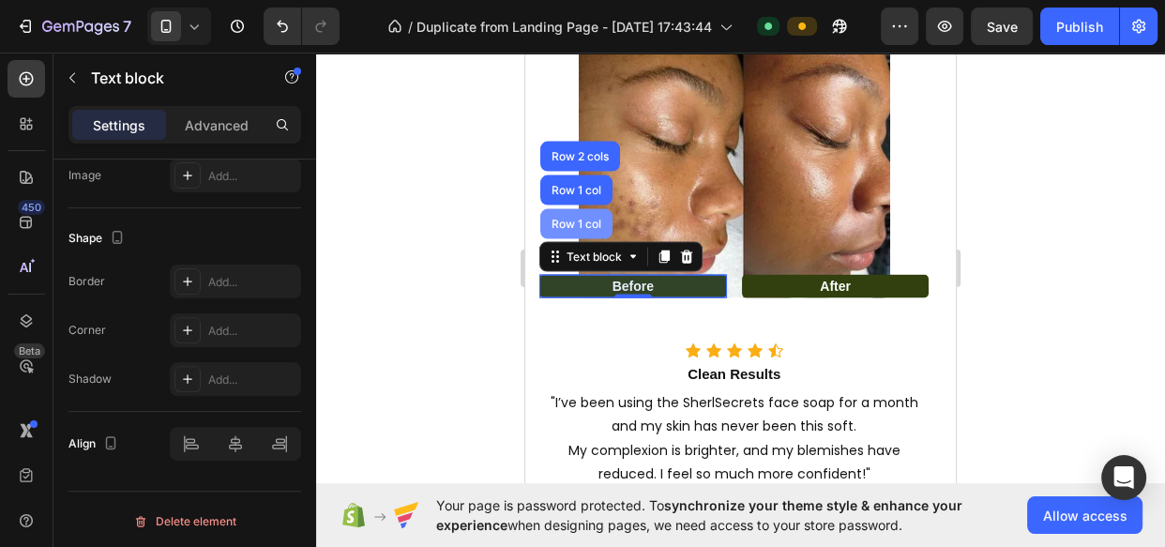
click at [570, 215] on div "Row 1 col" at bounding box center [576, 224] width 72 height 30
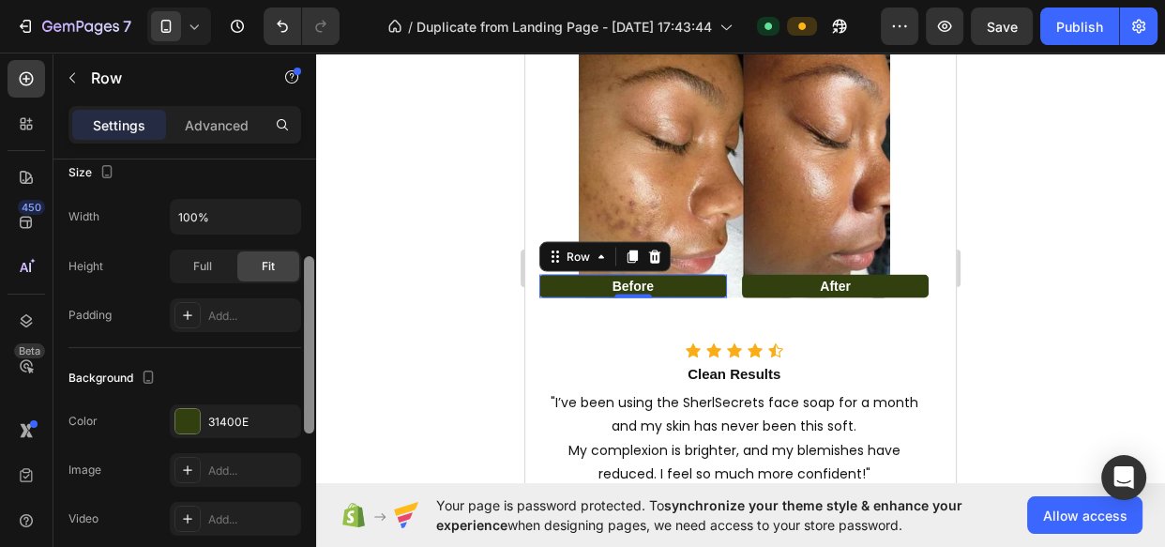
scroll to position [406, 0]
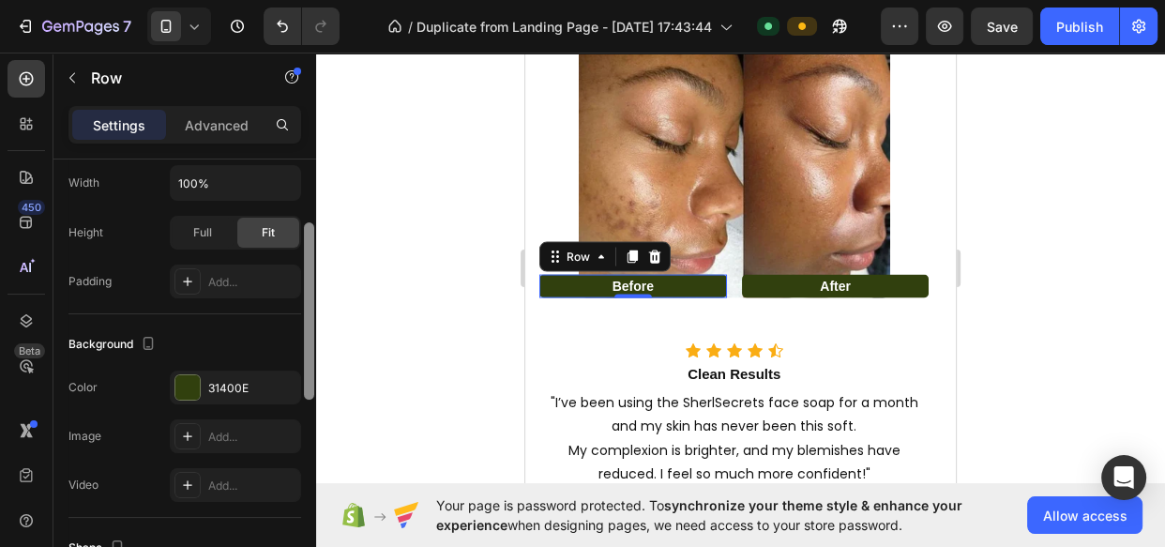
drag, startPoint x: 305, startPoint y: 251, endPoint x: 306, endPoint y: 416, distance: 164.2
click at [306, 400] on div at bounding box center [309, 310] width 10 height 177
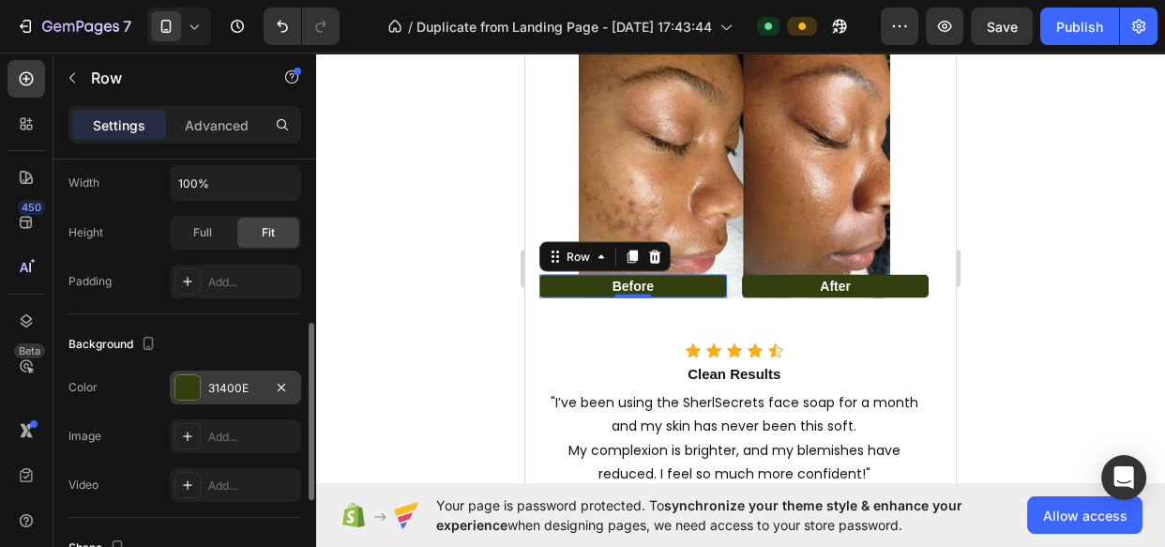
click at [226, 394] on div "31400E" at bounding box center [235, 388] width 54 height 17
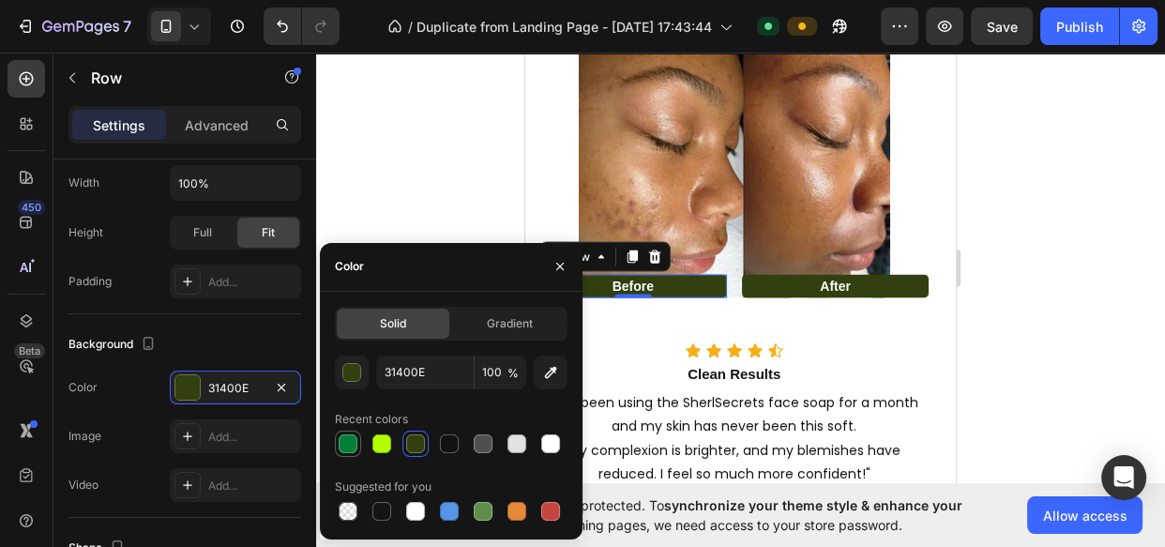
drag, startPoint x: 346, startPoint y: 436, endPoint x: 272, endPoint y: 256, distance: 194.8
click at [346, 436] on div at bounding box center [348, 443] width 19 height 19
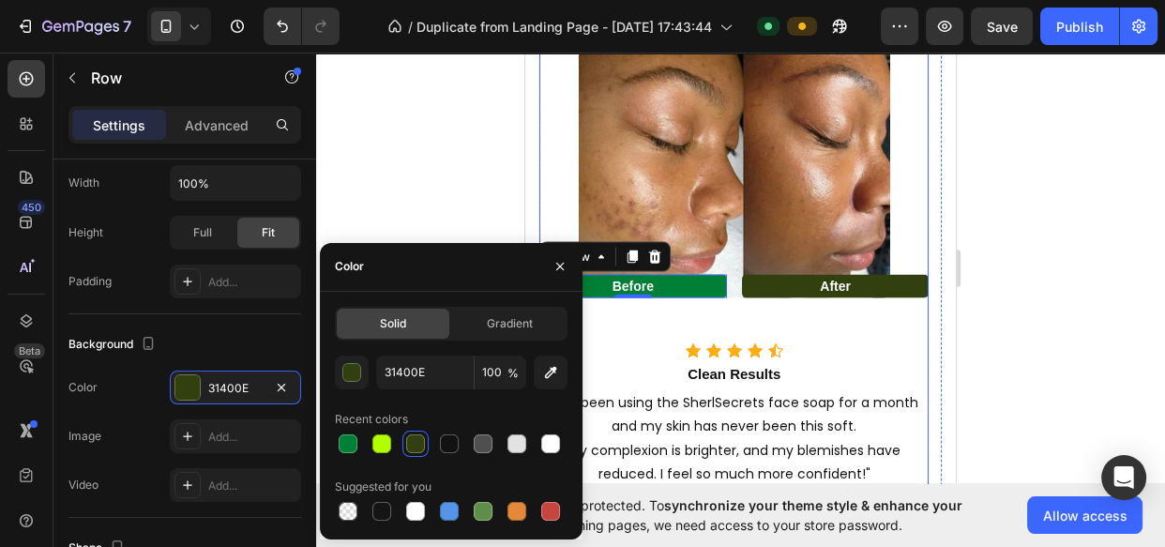
type input "007F36"
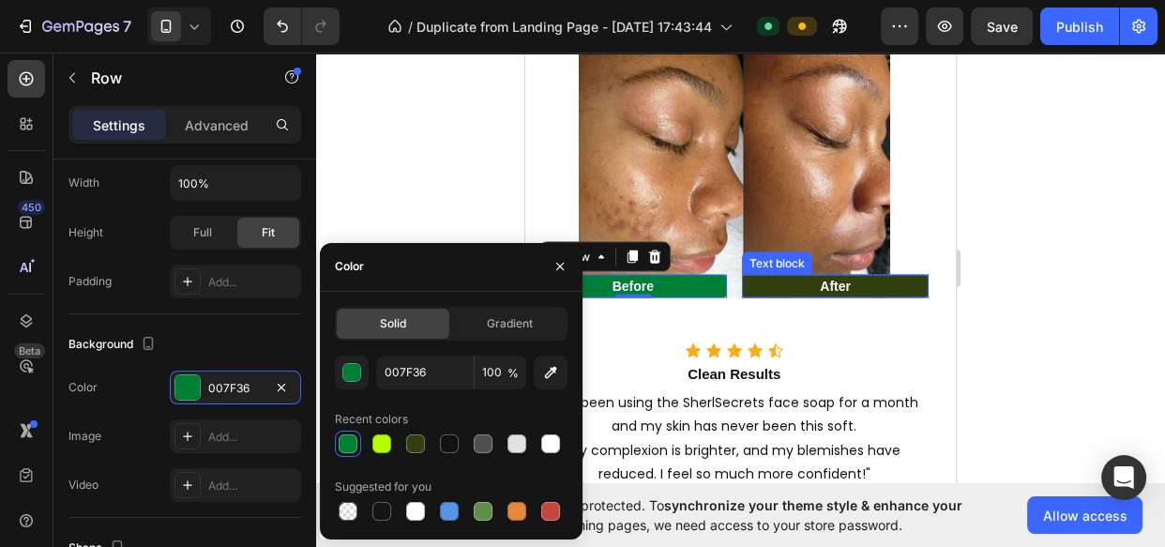
click at [786, 296] on div "After" at bounding box center [836, 286] width 188 height 23
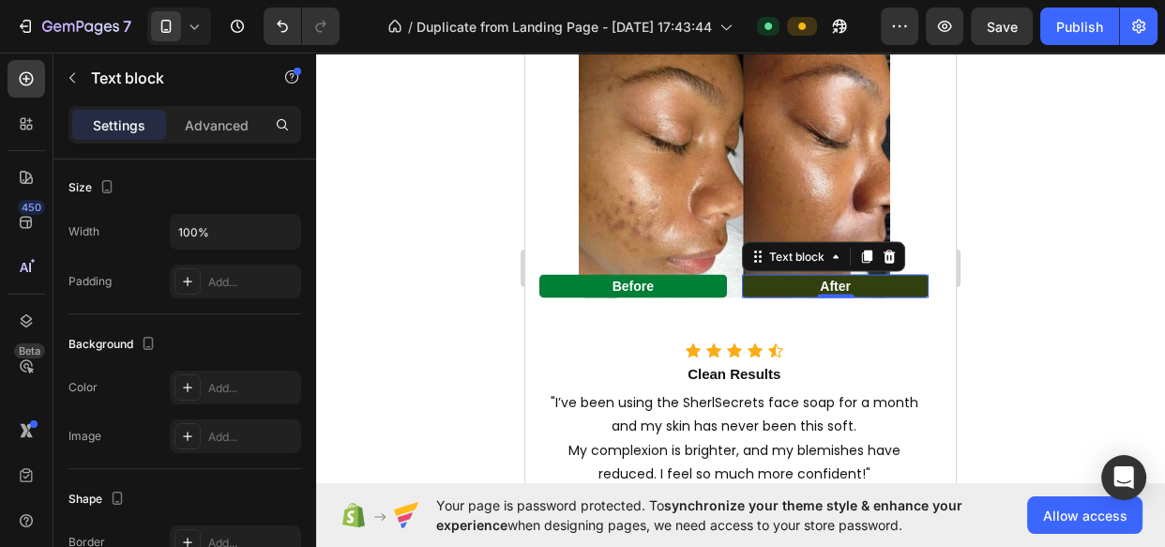
scroll to position [0, 0]
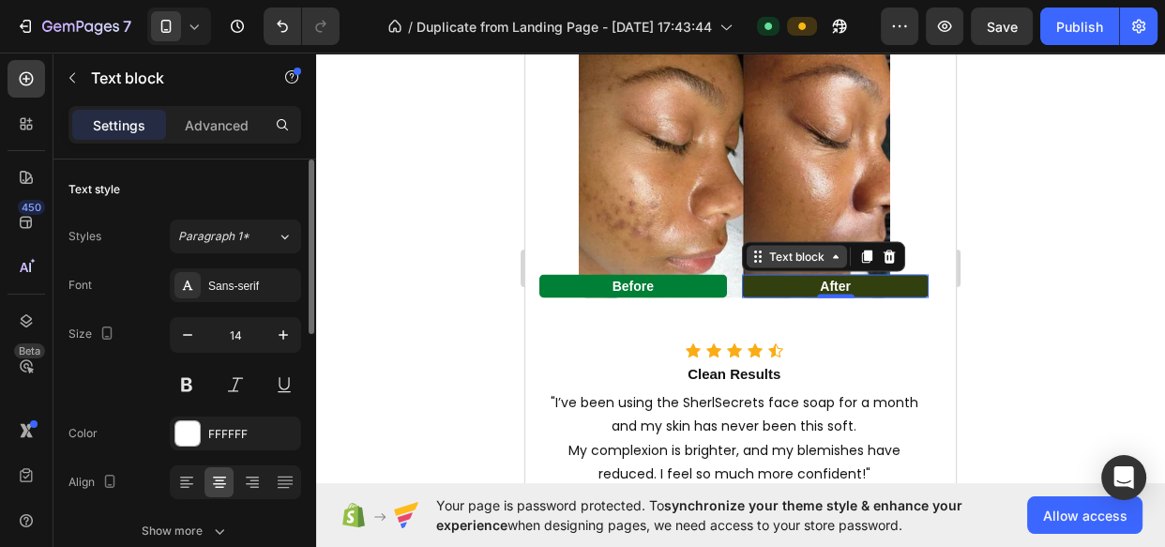
click at [794, 262] on div "Text block" at bounding box center [797, 257] width 63 height 17
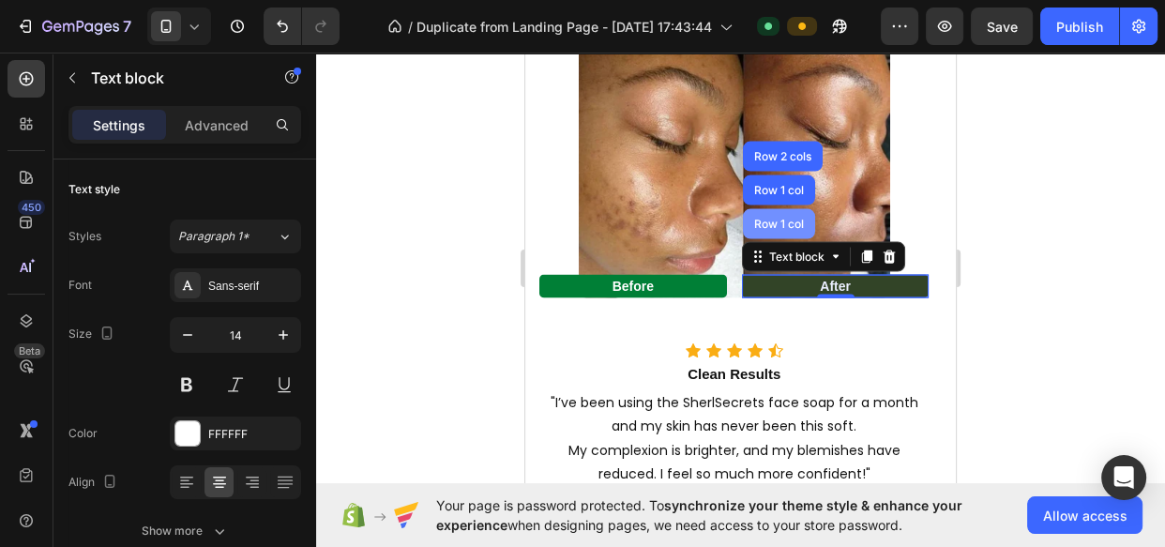
click at [785, 213] on div "Row 1 col" at bounding box center [779, 224] width 72 height 30
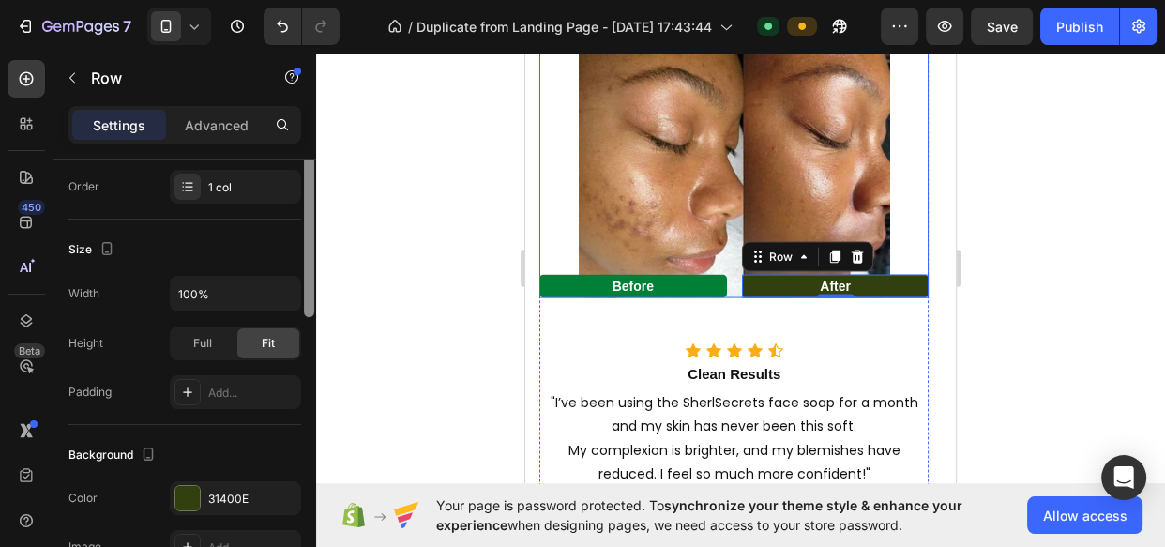
scroll to position [319, 0]
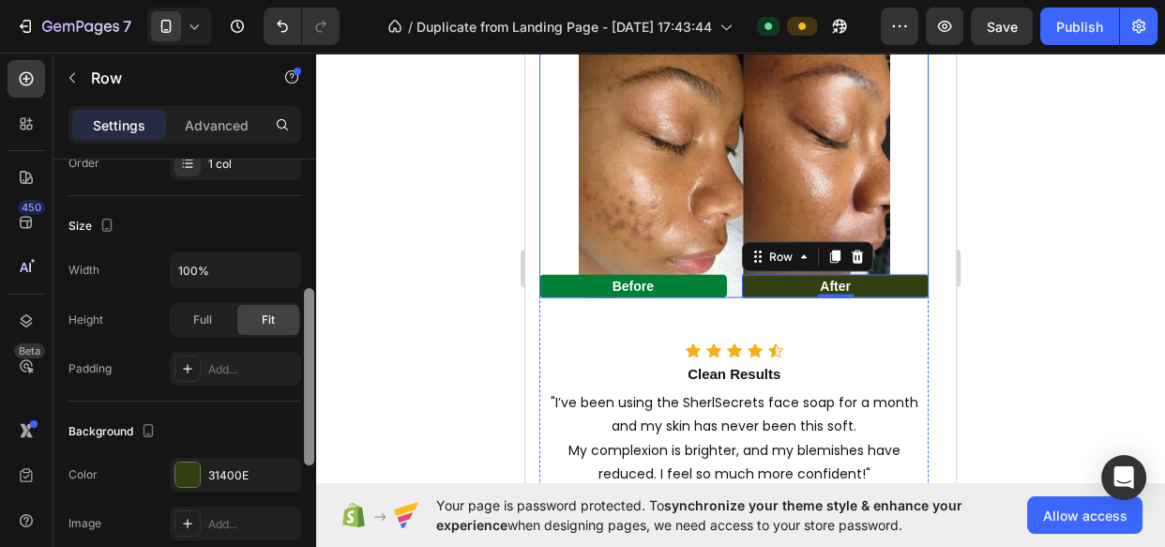
drag, startPoint x: 303, startPoint y: 230, endPoint x: 302, endPoint y: 358, distance: 128.5
click at [302, 358] on div at bounding box center [309, 379] width 14 height 441
click at [221, 467] on div "31400E" at bounding box center [235, 475] width 54 height 17
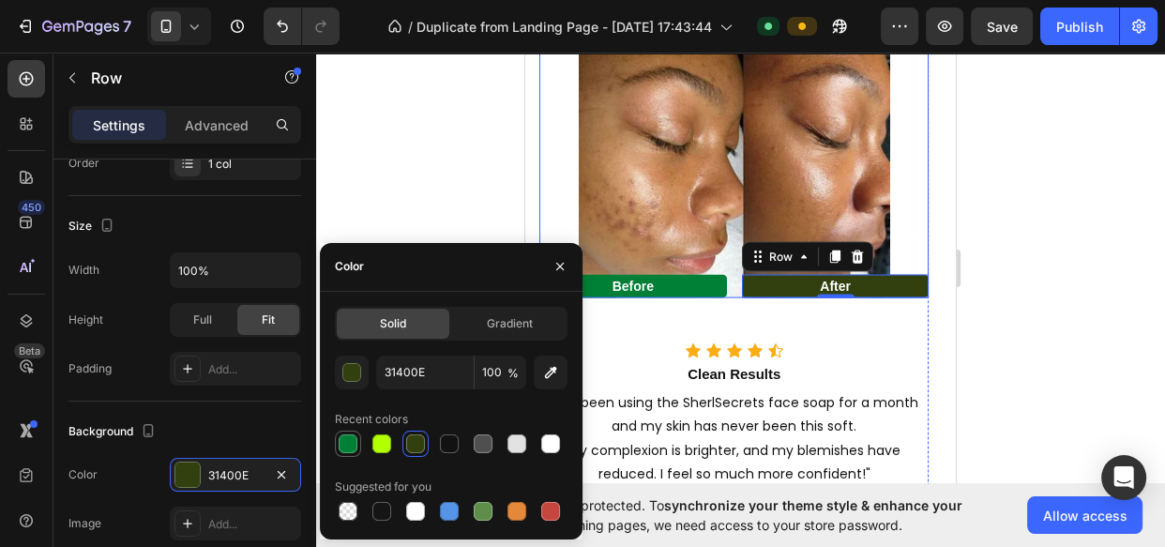
click at [336, 433] on div at bounding box center [348, 444] width 26 height 26
type input "007F36"
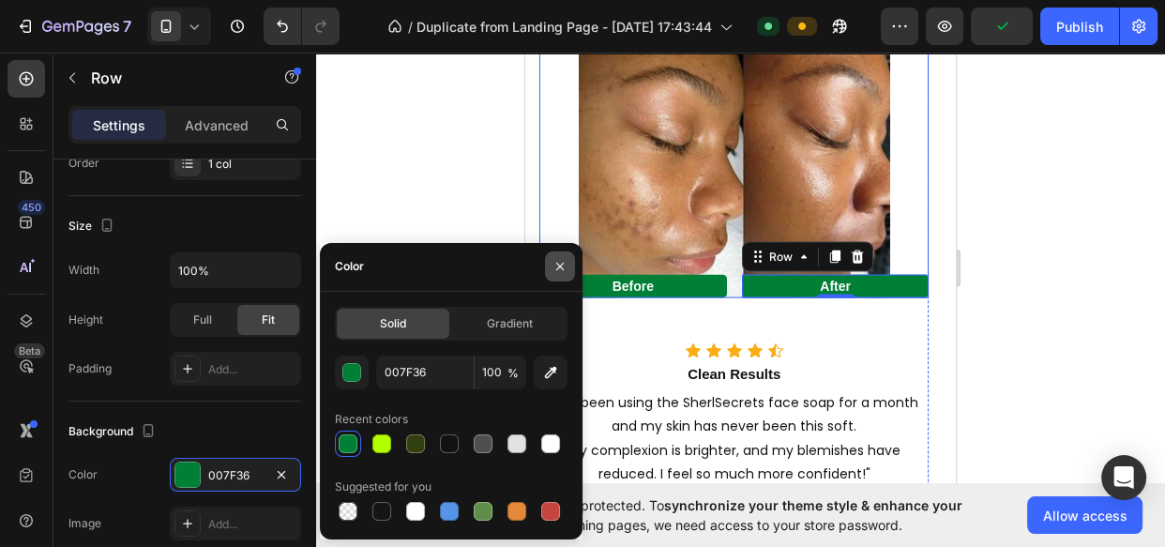
click at [547, 268] on button "button" at bounding box center [560, 266] width 30 height 30
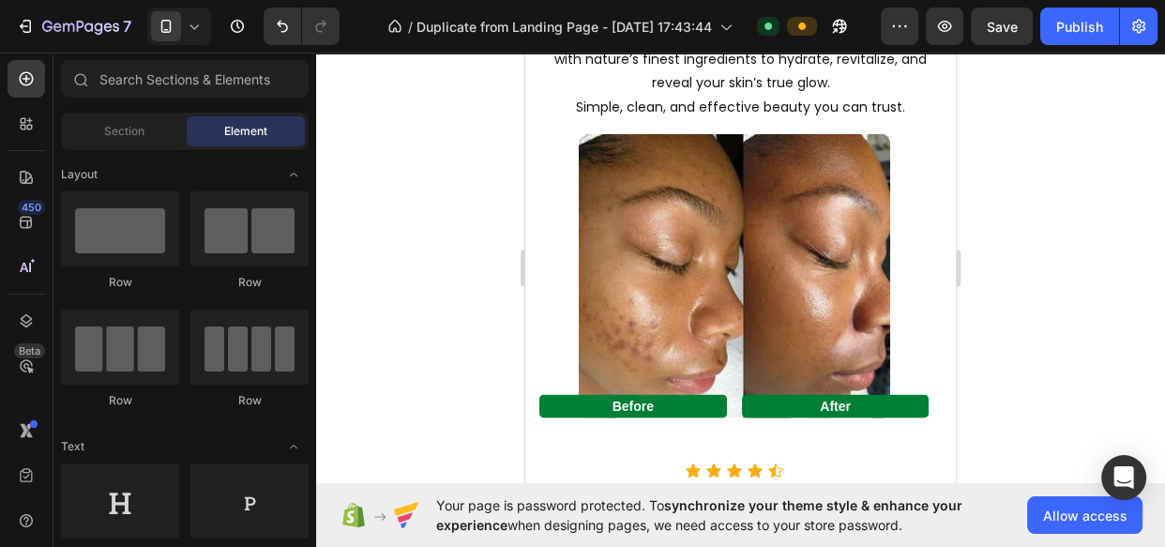
scroll to position [3274, 0]
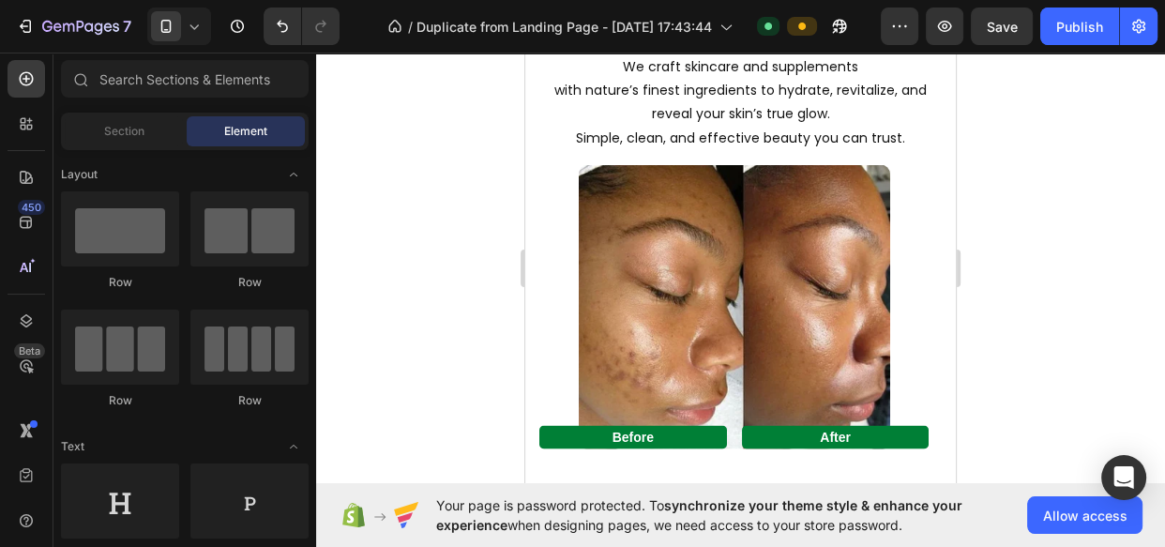
drag, startPoint x: 952, startPoint y: 353, endPoint x: 1482, endPoint y: 384, distance: 531.0
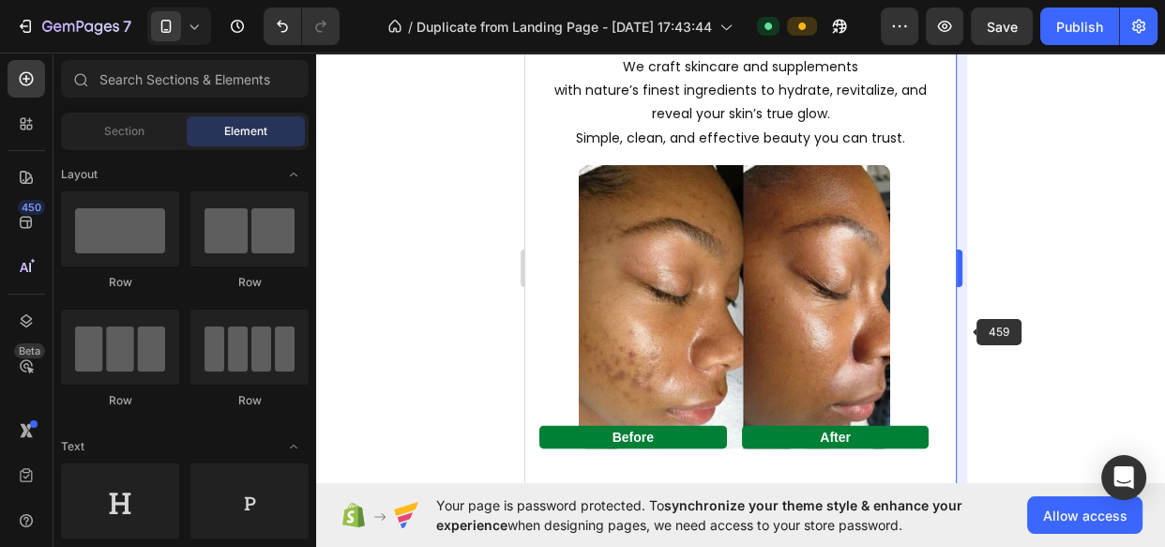
scroll to position [3011, 0]
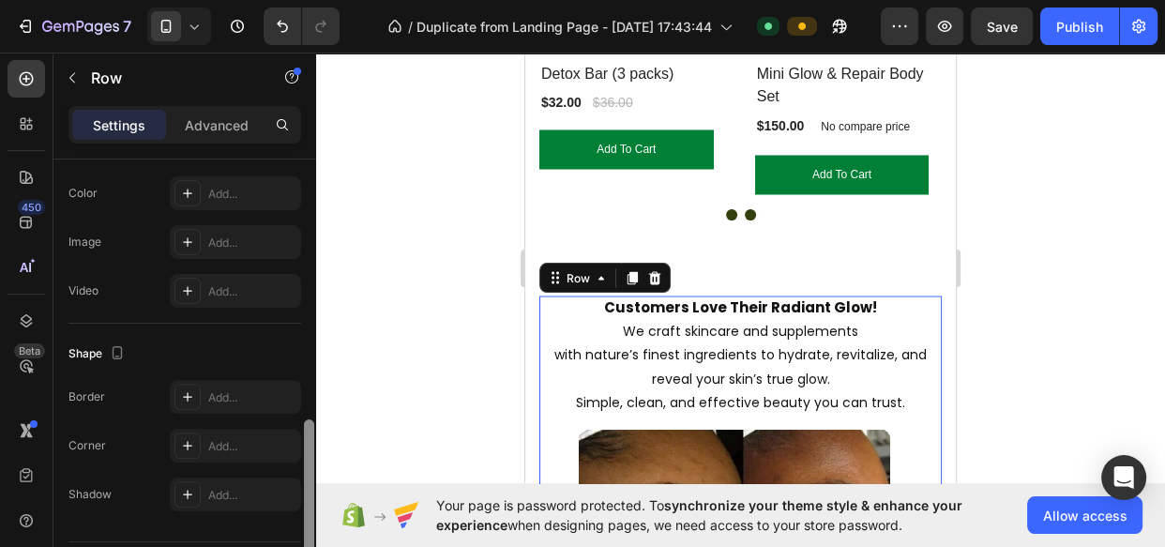
drag, startPoint x: 305, startPoint y: 226, endPoint x: 309, endPoint y: 483, distance: 257.1
click at [309, 483] on div at bounding box center [309, 507] width 10 height 177
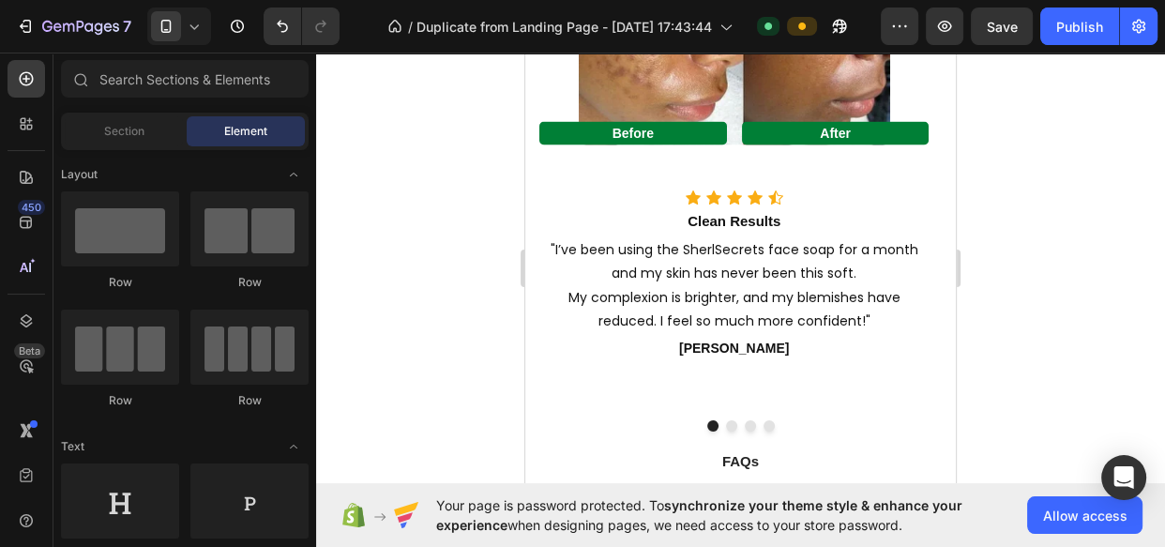
scroll to position [3568, 0]
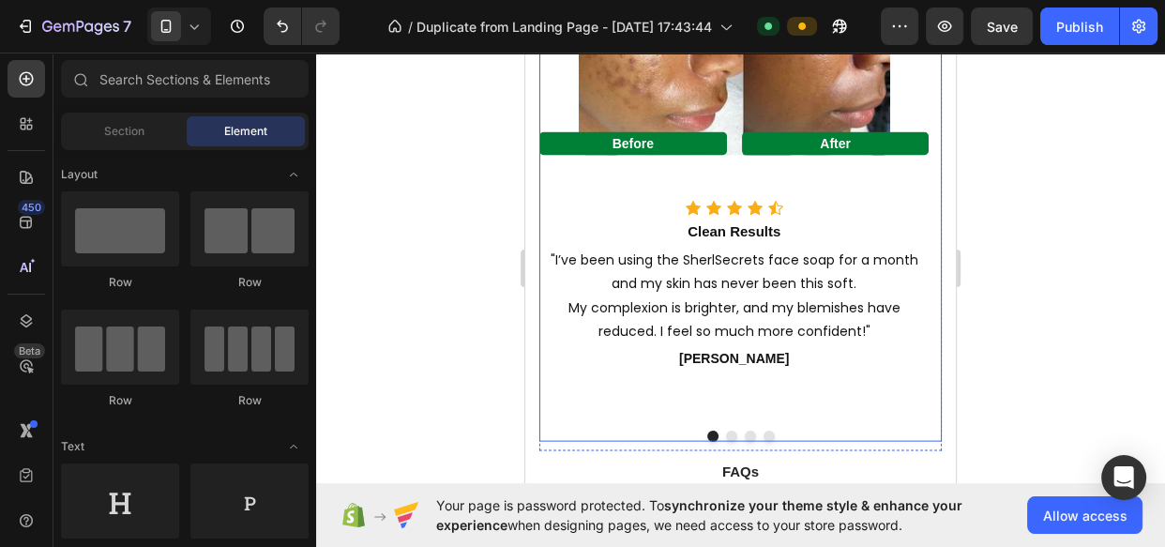
click at [726, 431] on button "Dot" at bounding box center [731, 436] width 11 height 11
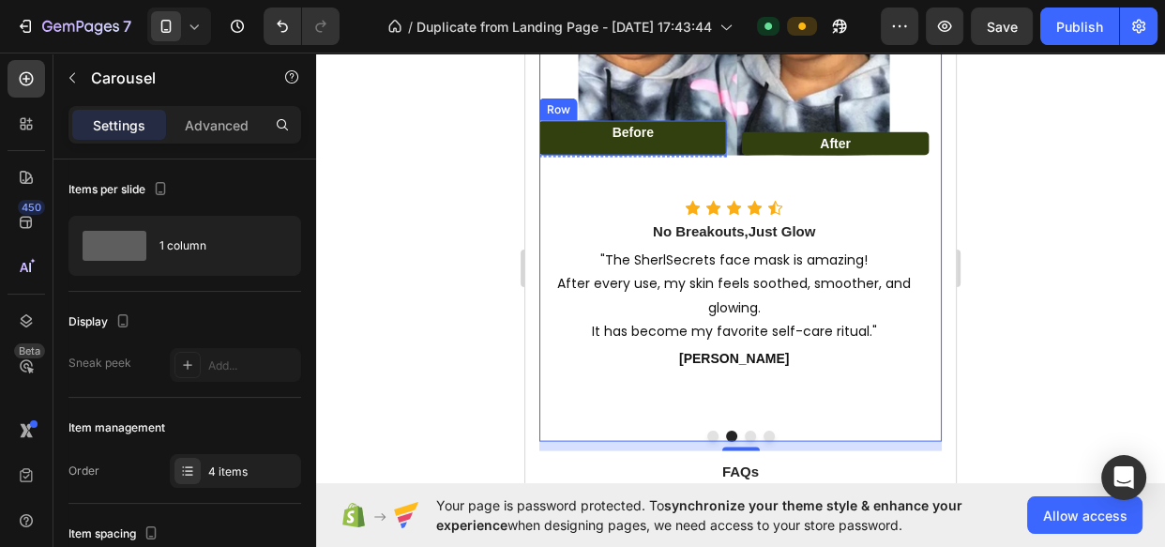
click at [658, 144] on div "Before Text block Row" at bounding box center [633, 138] width 188 height 35
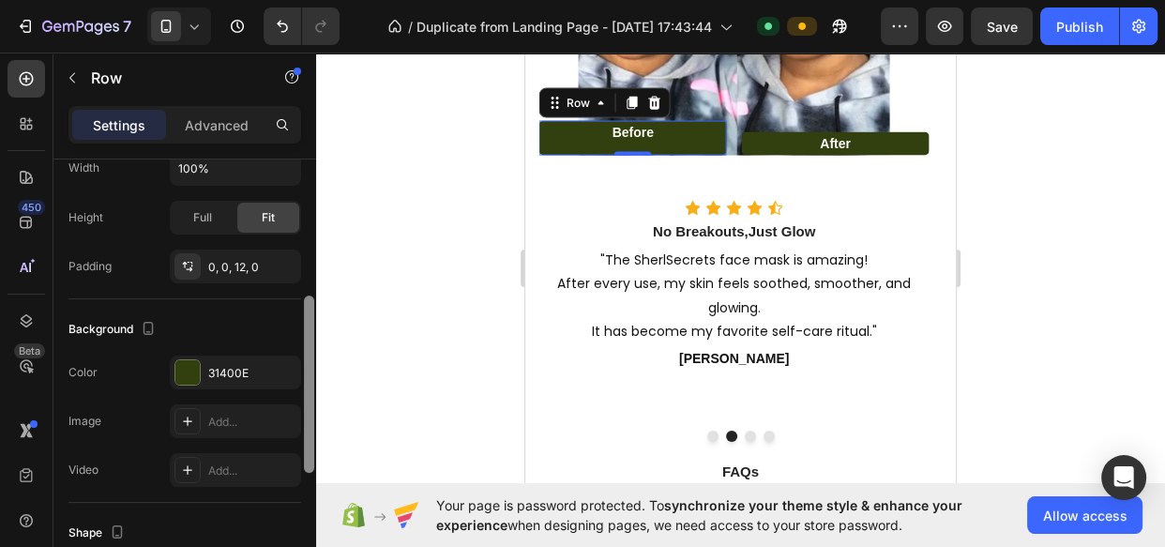
drag, startPoint x: 309, startPoint y: 205, endPoint x: 307, endPoint y: 384, distance: 178.3
click at [307, 384] on div at bounding box center [309, 384] width 10 height 177
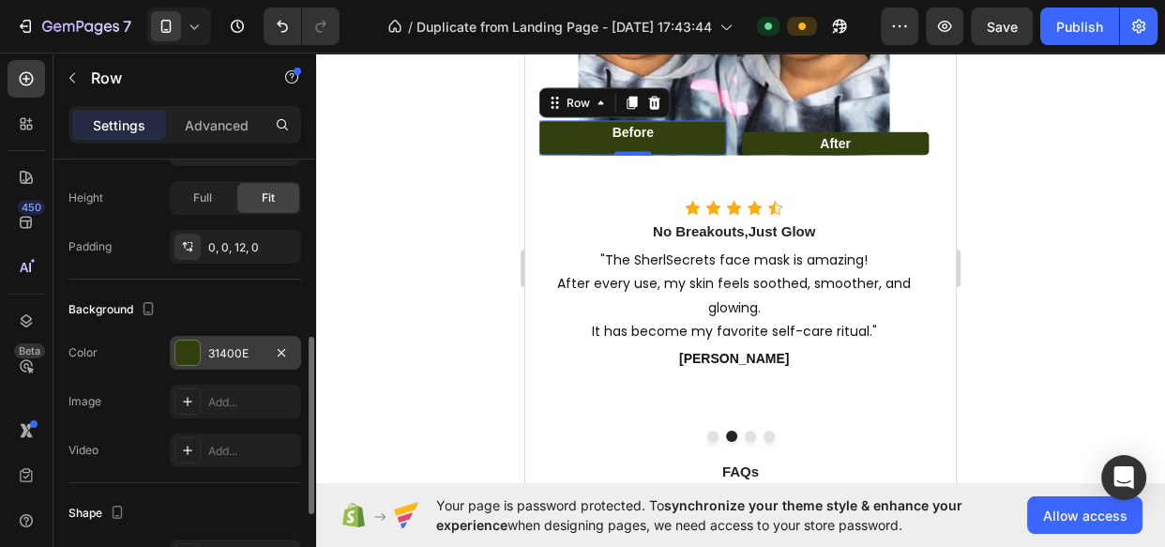
click at [254, 364] on div "31400E" at bounding box center [235, 353] width 131 height 34
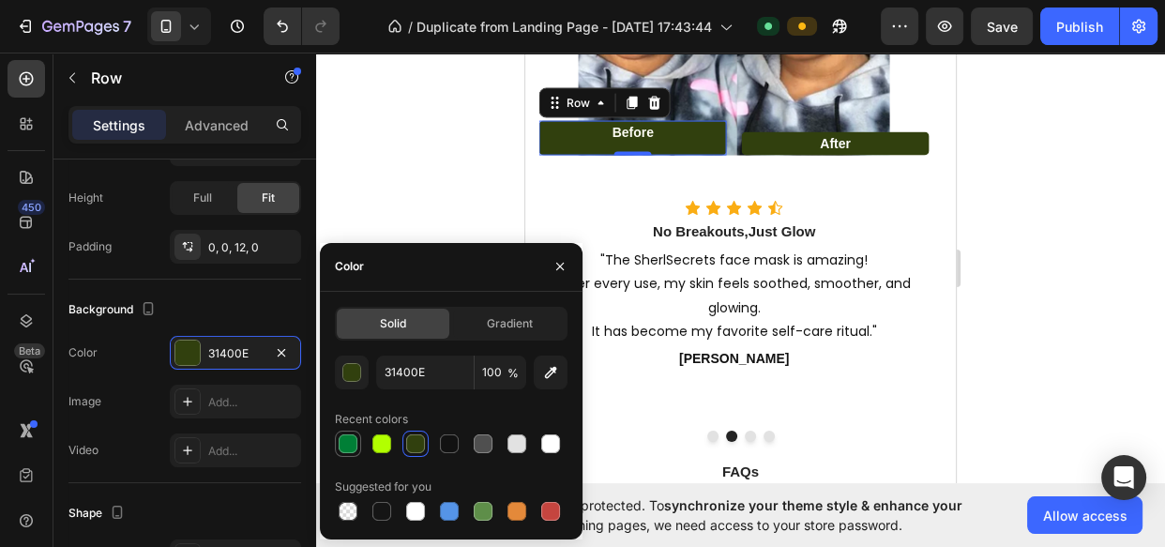
click at [341, 440] on div at bounding box center [348, 443] width 19 height 19
type input "007F36"
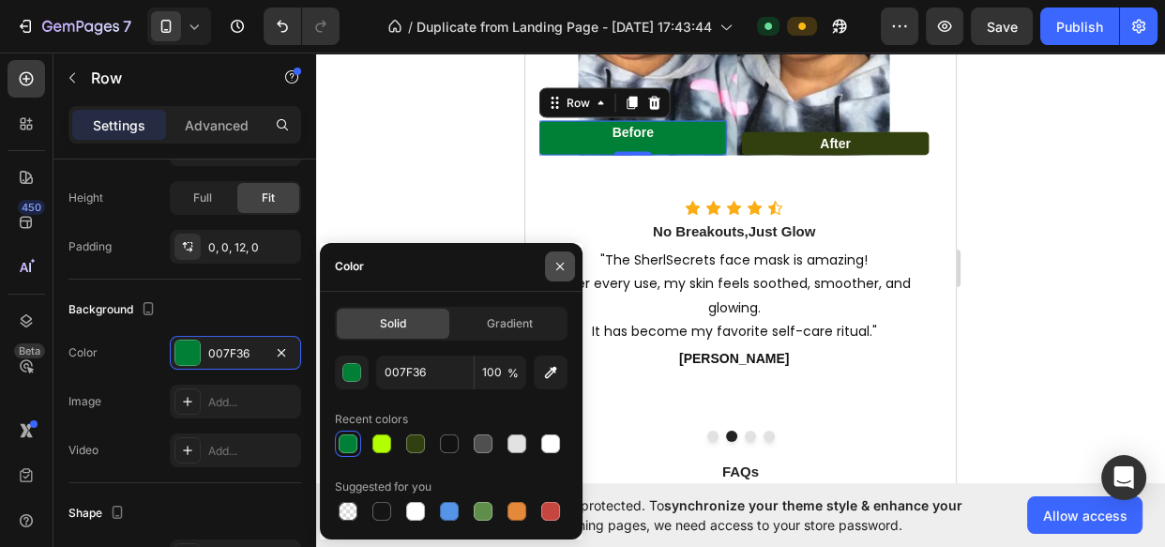
click at [563, 270] on icon "button" at bounding box center [560, 267] width 8 height 8
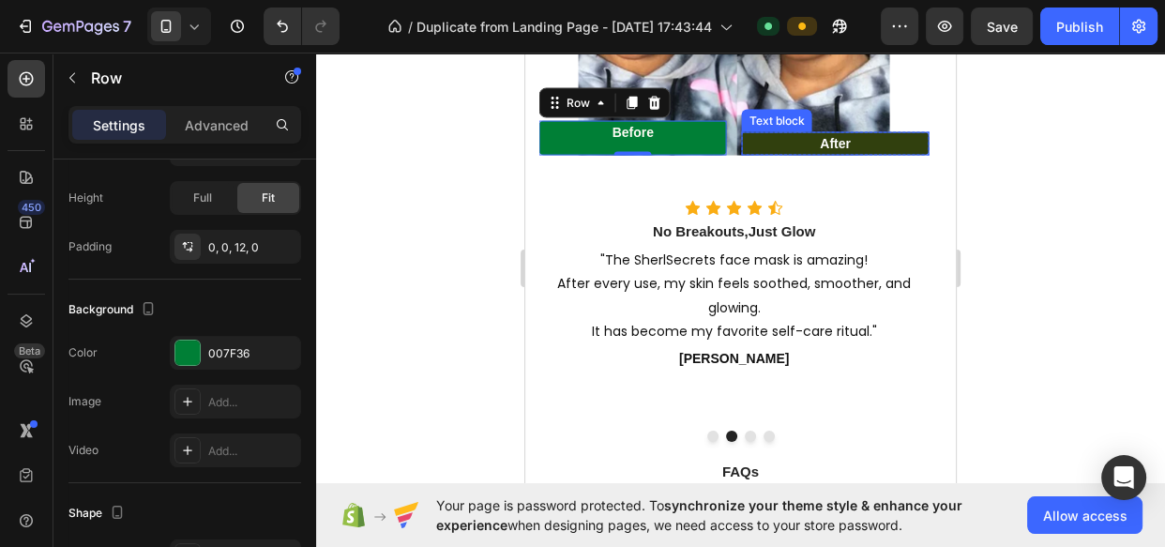
click at [769, 145] on p "After" at bounding box center [836, 144] width 184 height 20
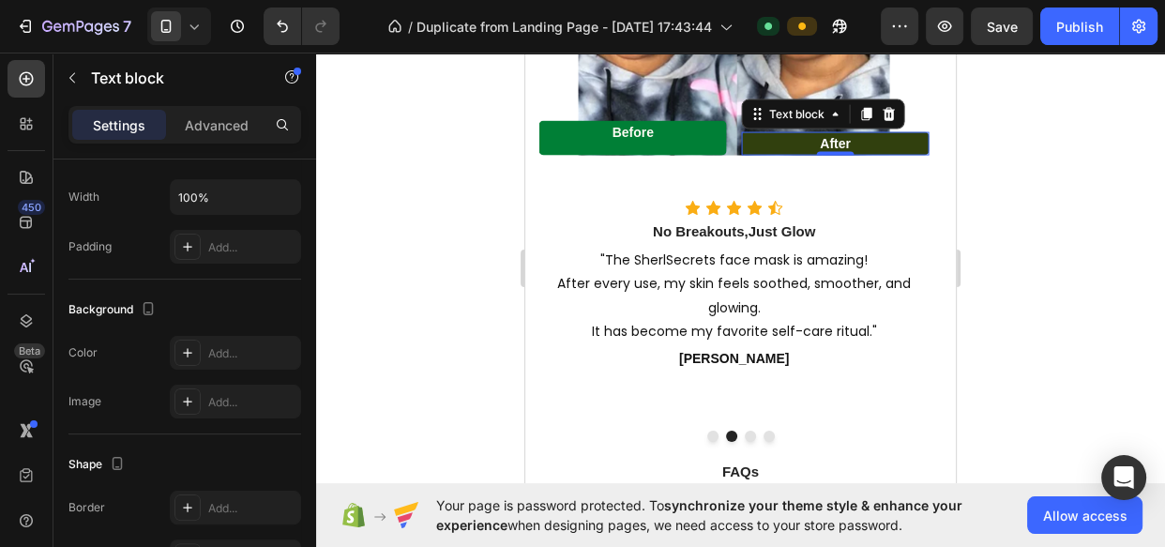
scroll to position [0, 0]
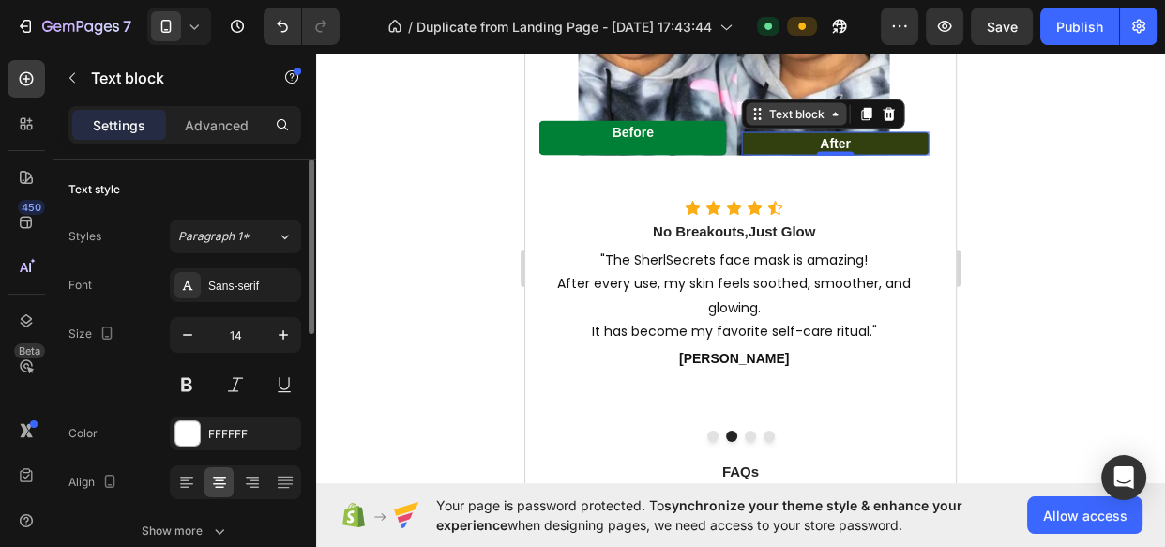
click at [787, 121] on div "Text block" at bounding box center [797, 114] width 63 height 17
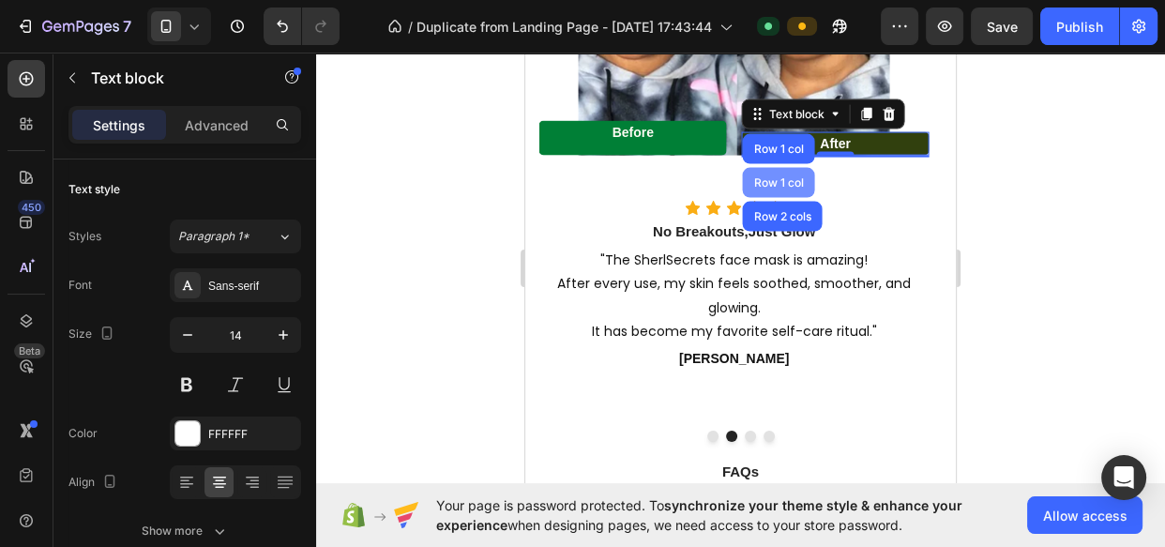
click at [787, 190] on div "Row 1 col" at bounding box center [779, 183] width 72 height 30
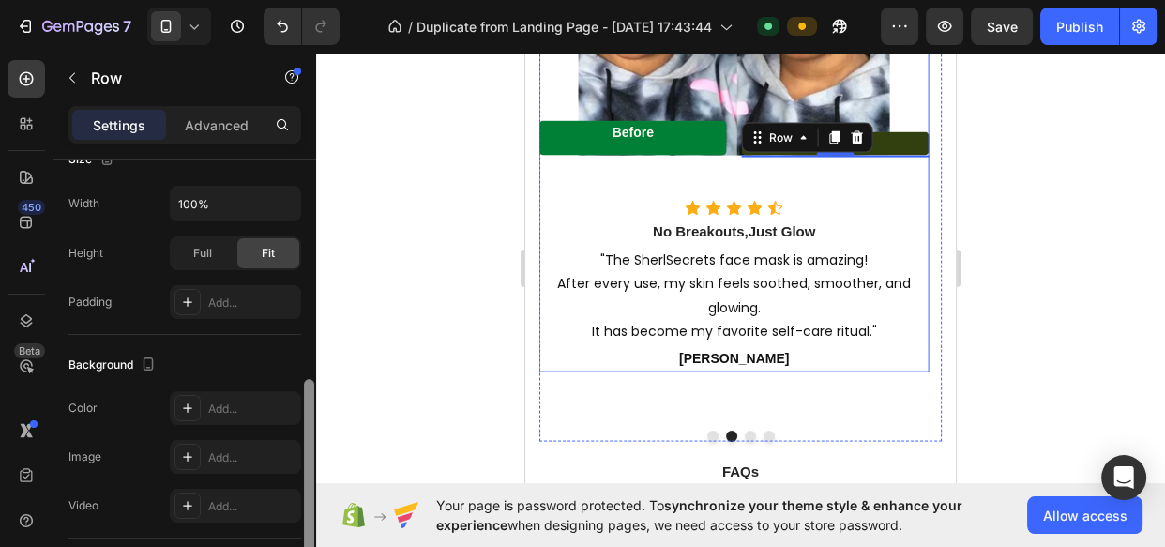
scroll to position [463, 0]
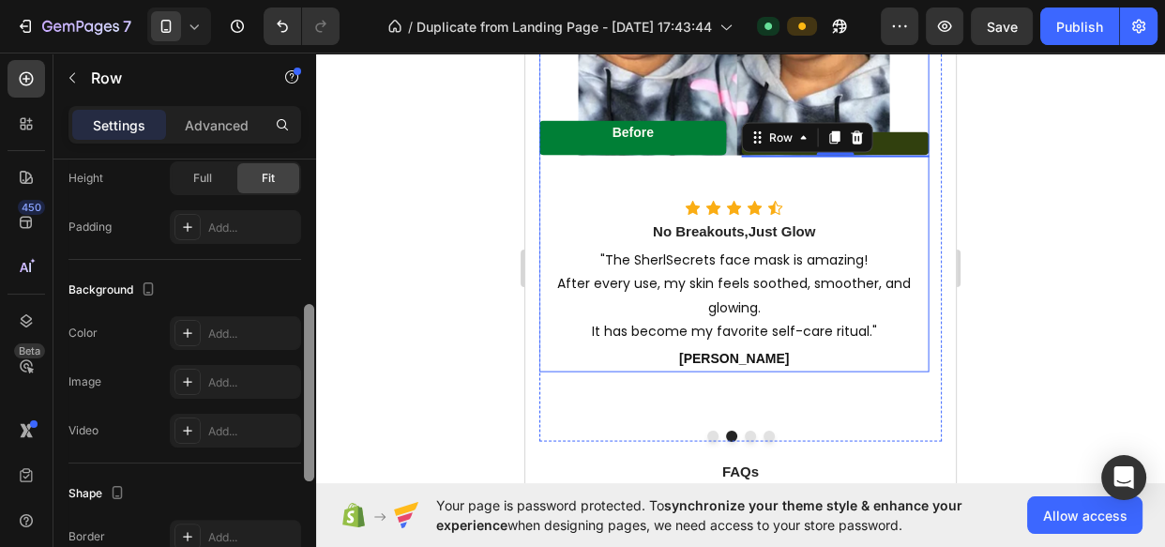
drag, startPoint x: 307, startPoint y: 224, endPoint x: 300, endPoint y: 411, distance: 186.8
click at [300, 411] on div "Layout Column width Change ratio Fit to content 12 Columns management Order 1 c…" at bounding box center [184, 379] width 263 height 441
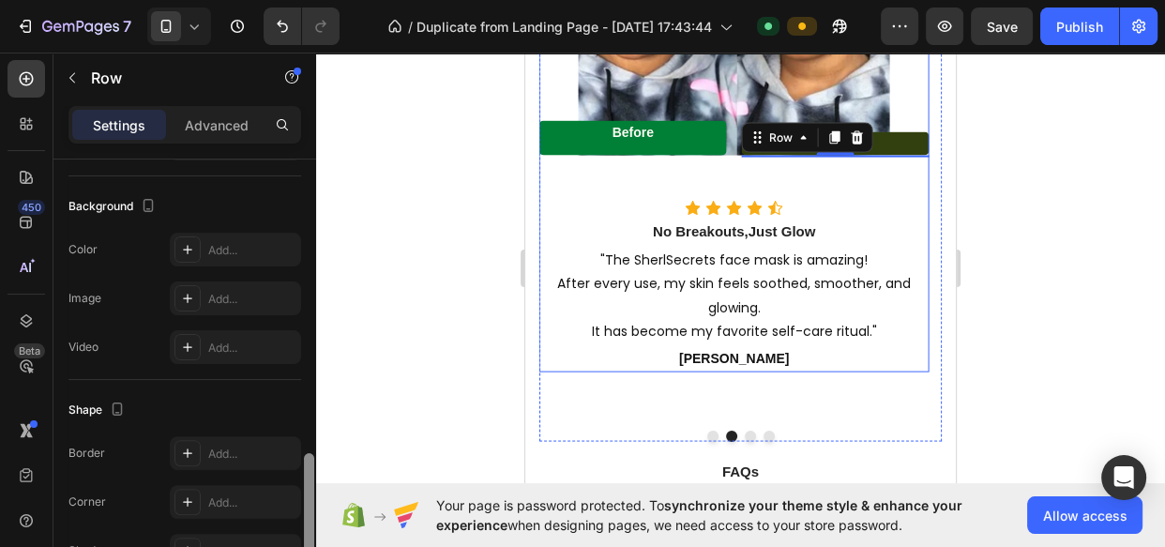
scroll to position [525, 0]
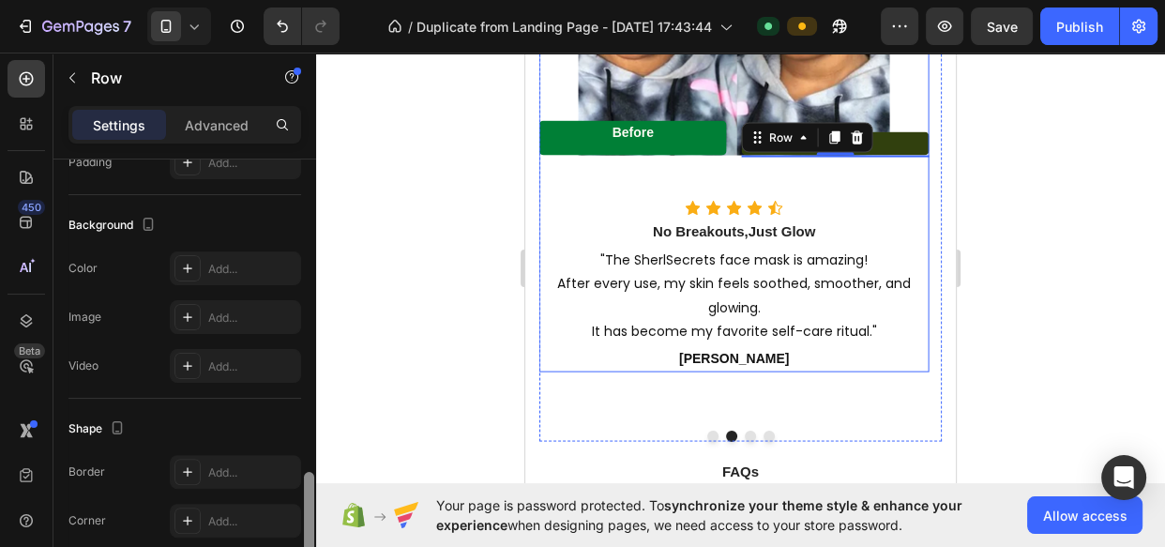
drag, startPoint x: 306, startPoint y: 414, endPoint x: 310, endPoint y: 439, distance: 25.6
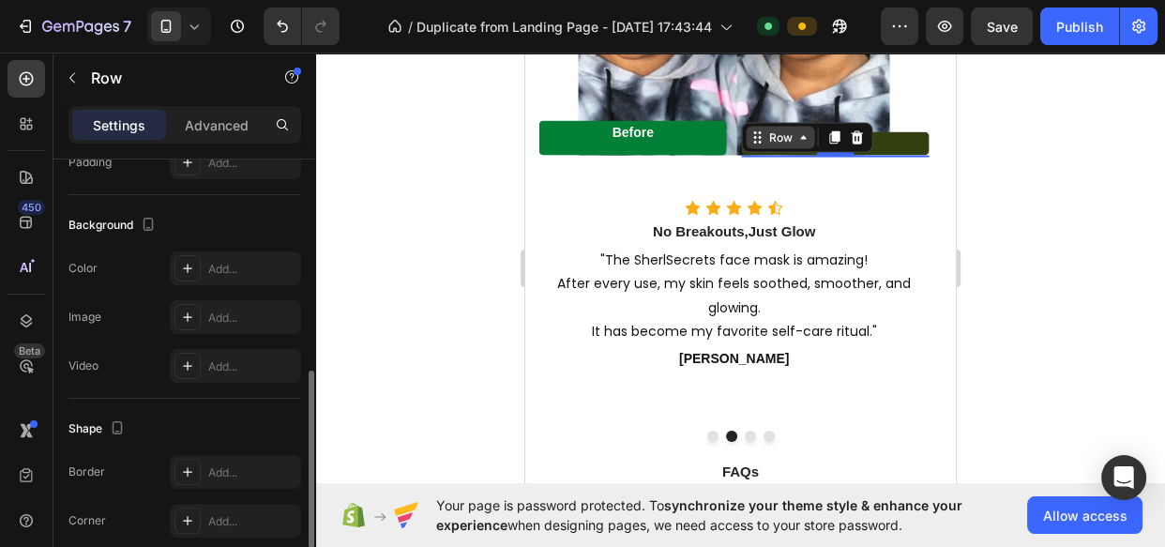
click at [790, 142] on div "Row" at bounding box center [781, 137] width 31 height 17
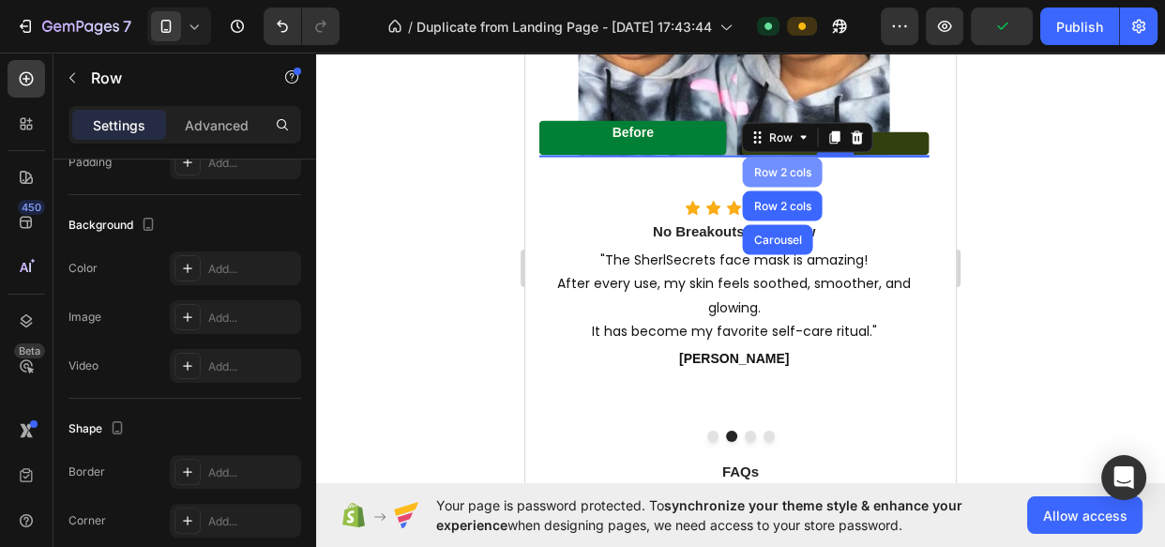
click at [802, 174] on div "Row 2 cols" at bounding box center [783, 172] width 65 height 11
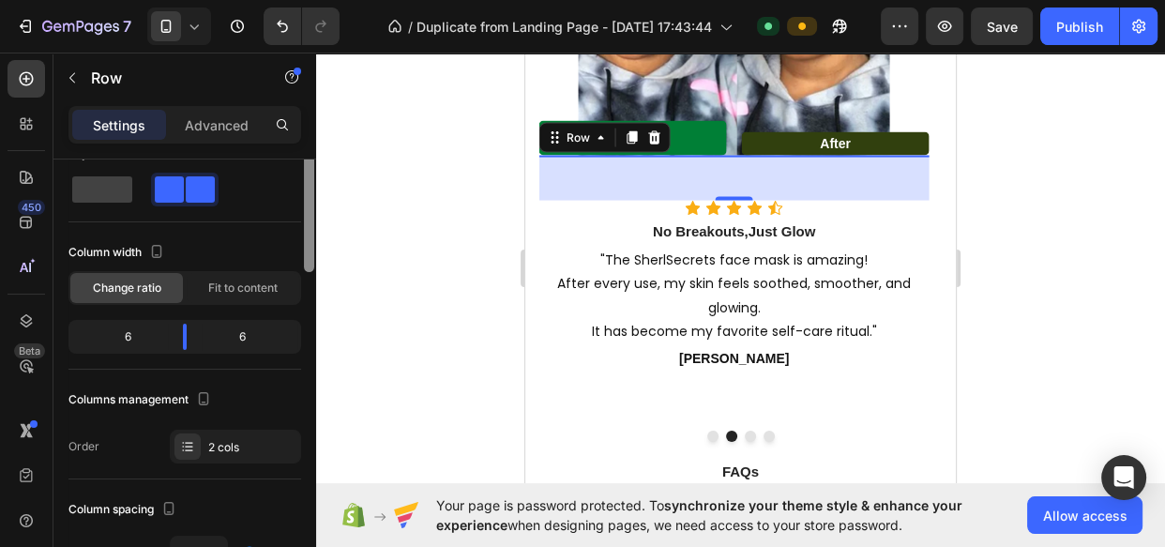
scroll to position [0, 0]
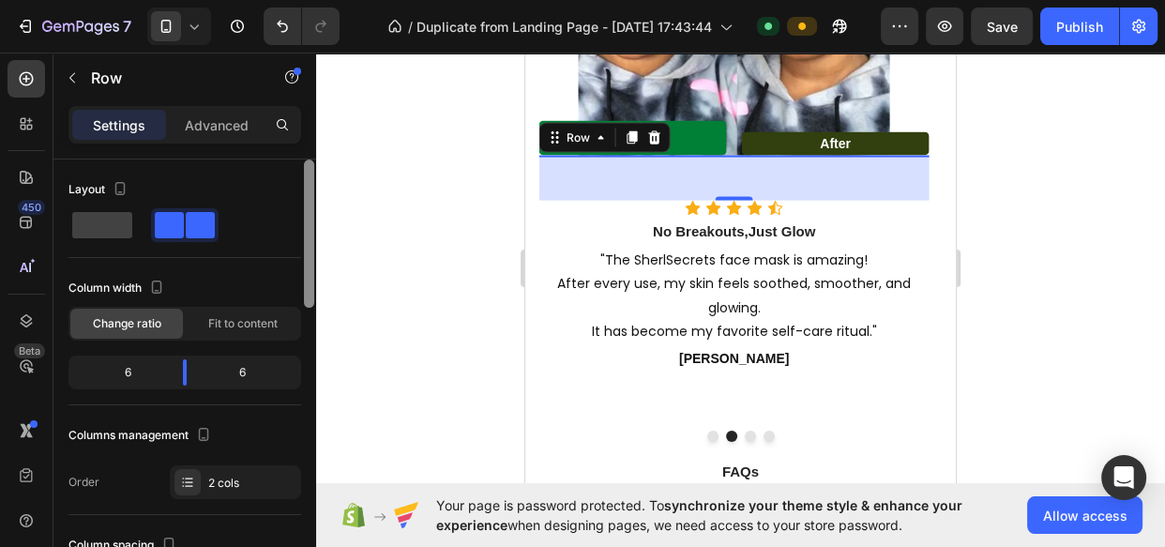
drag, startPoint x: 310, startPoint y: 371, endPoint x: 313, endPoint y: 175, distance: 195.2
click at [313, 175] on div at bounding box center [309, 233] width 10 height 148
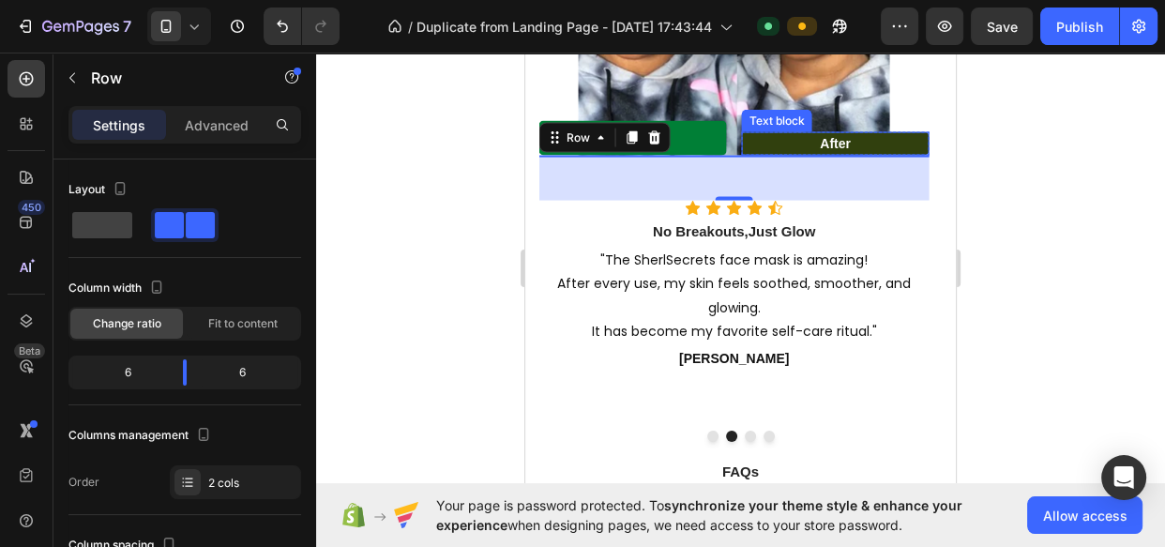
click at [806, 149] on p "After" at bounding box center [836, 144] width 184 height 20
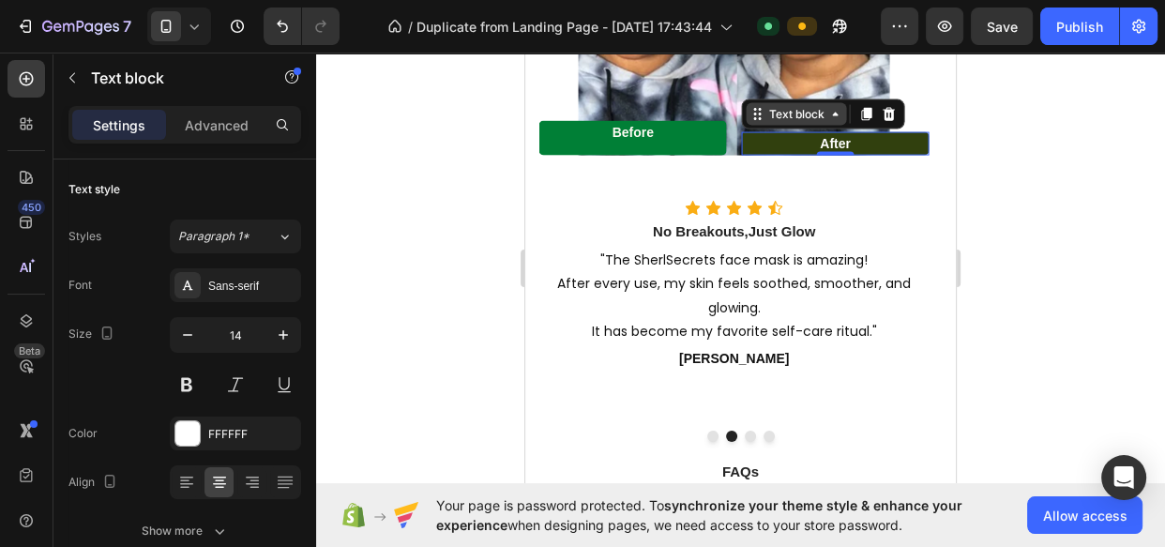
click at [774, 114] on div "Text block" at bounding box center [797, 114] width 63 height 17
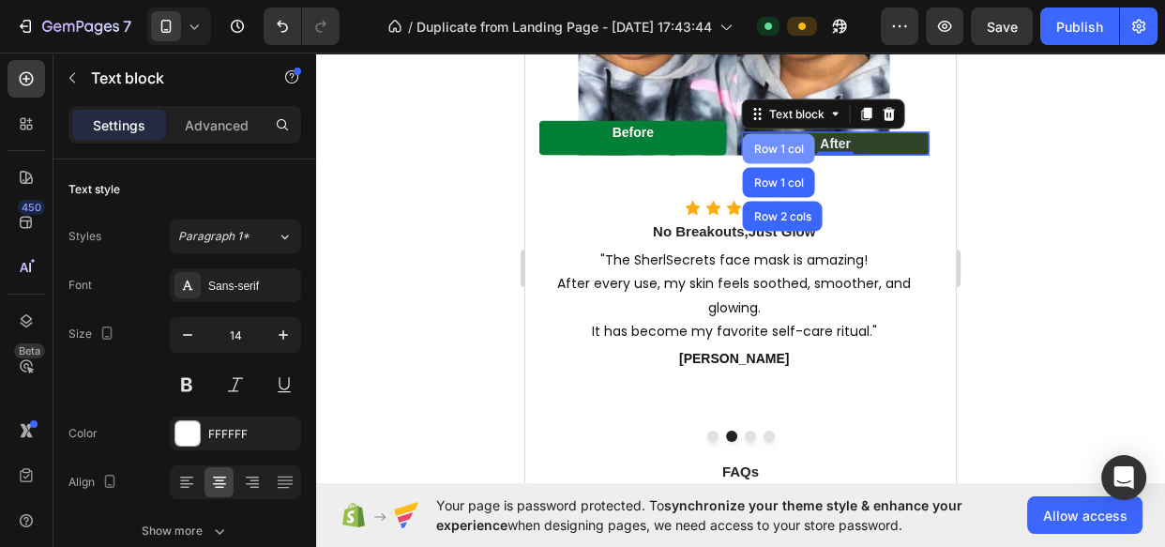
click at [789, 150] on div "Row 1 col" at bounding box center [779, 149] width 57 height 11
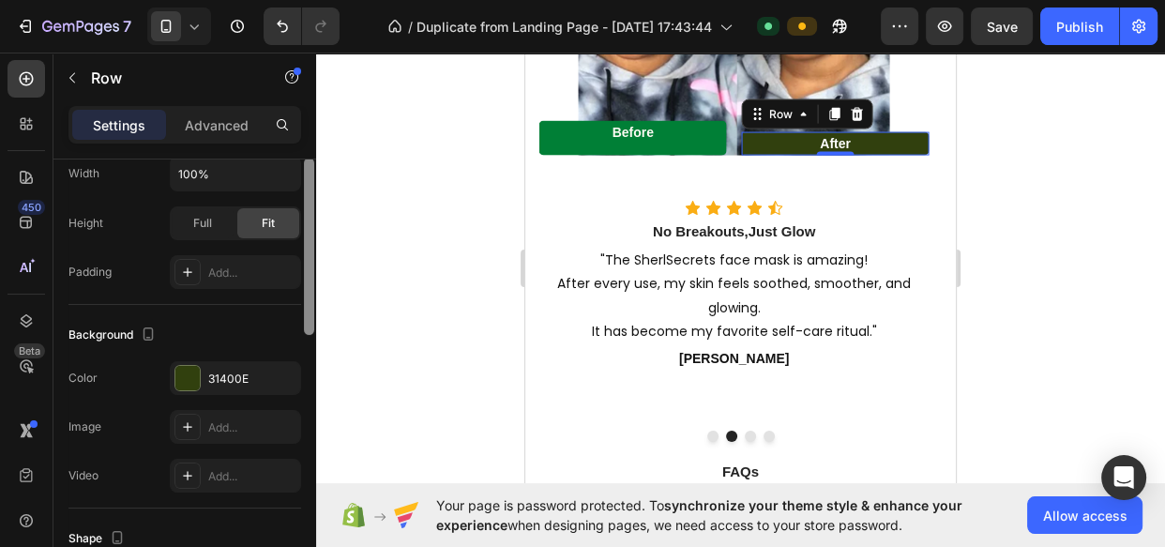
drag, startPoint x: 310, startPoint y: 172, endPoint x: 306, endPoint y: 349, distance: 177.4
click at [306, 335] on div at bounding box center [309, 246] width 10 height 177
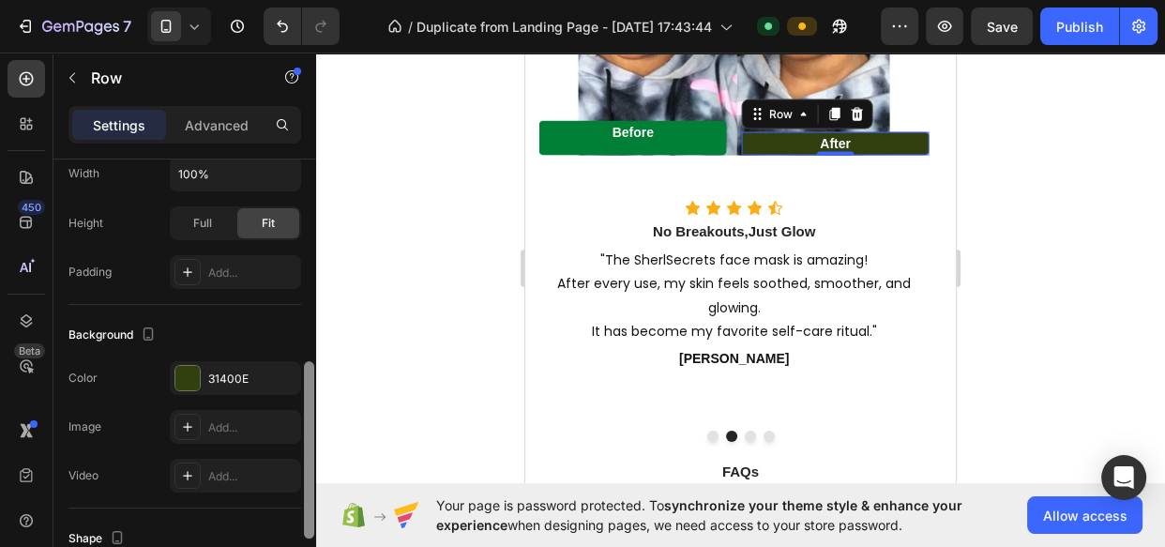
scroll to position [440, 0]
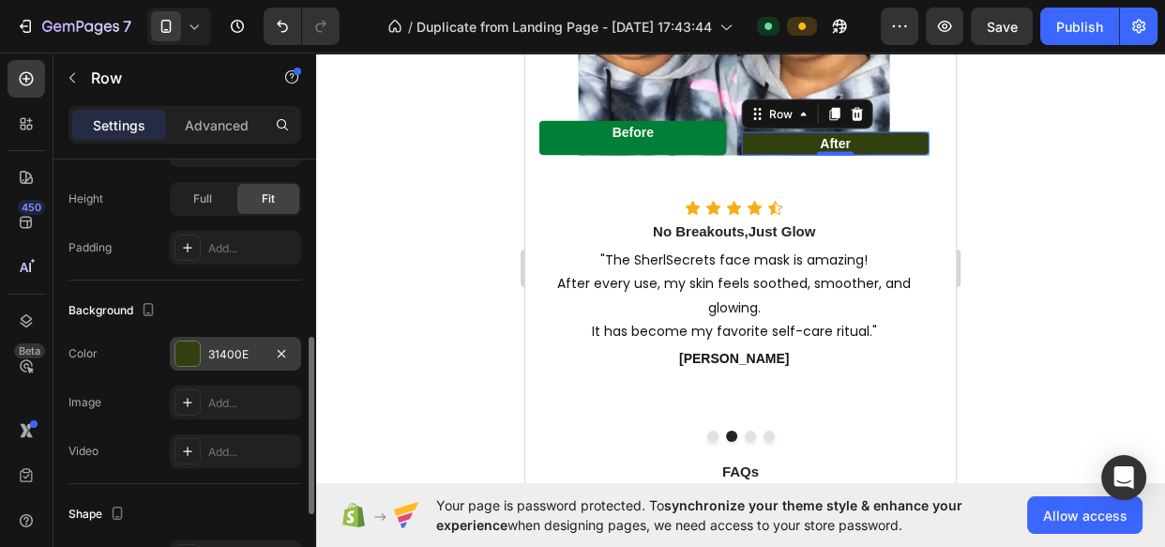
click at [236, 357] on div "31400E" at bounding box center [235, 354] width 54 height 17
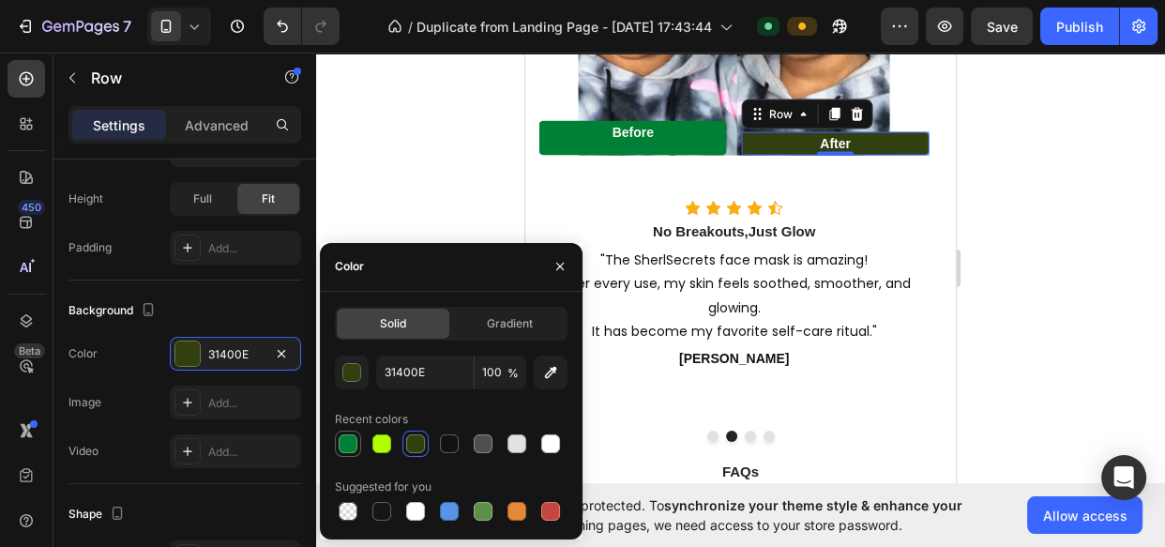
click at [345, 445] on div at bounding box center [348, 443] width 19 height 19
type input "007F36"
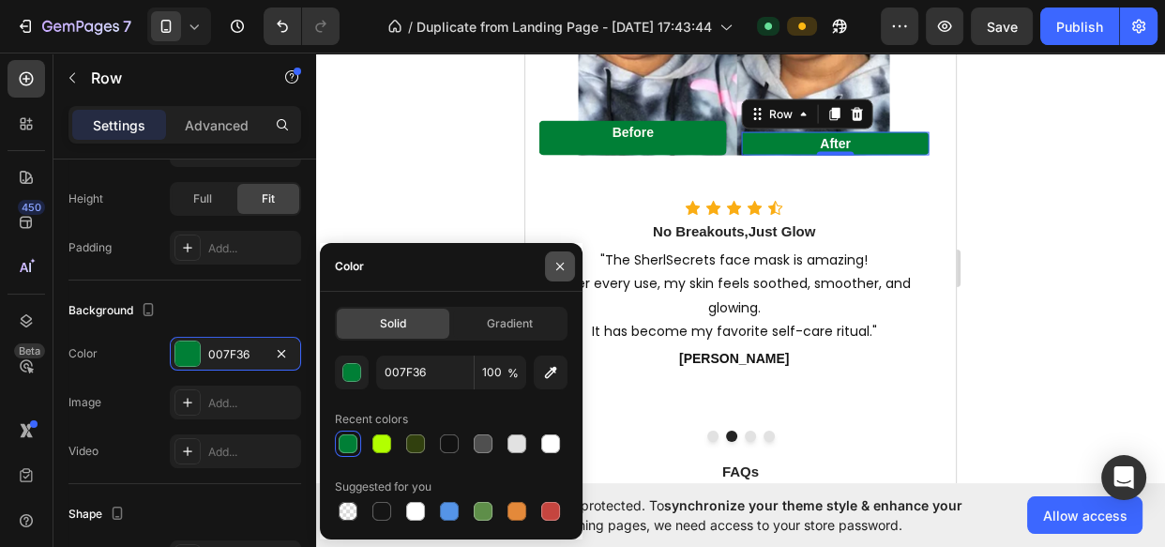
click at [567, 264] on icon "button" at bounding box center [560, 266] width 15 height 15
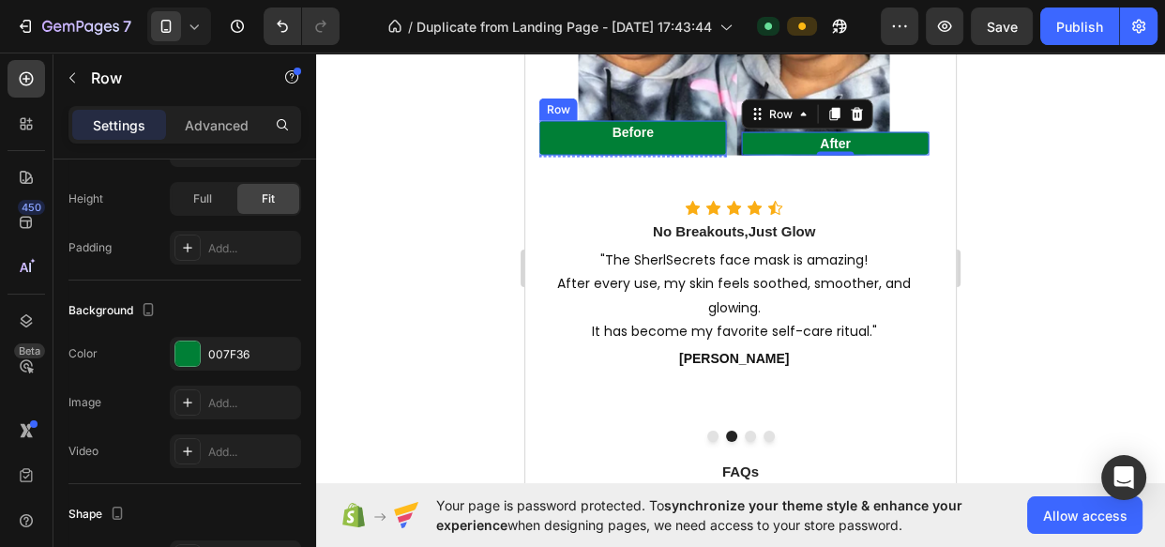
click at [690, 147] on div "Before Text block Row" at bounding box center [633, 138] width 188 height 35
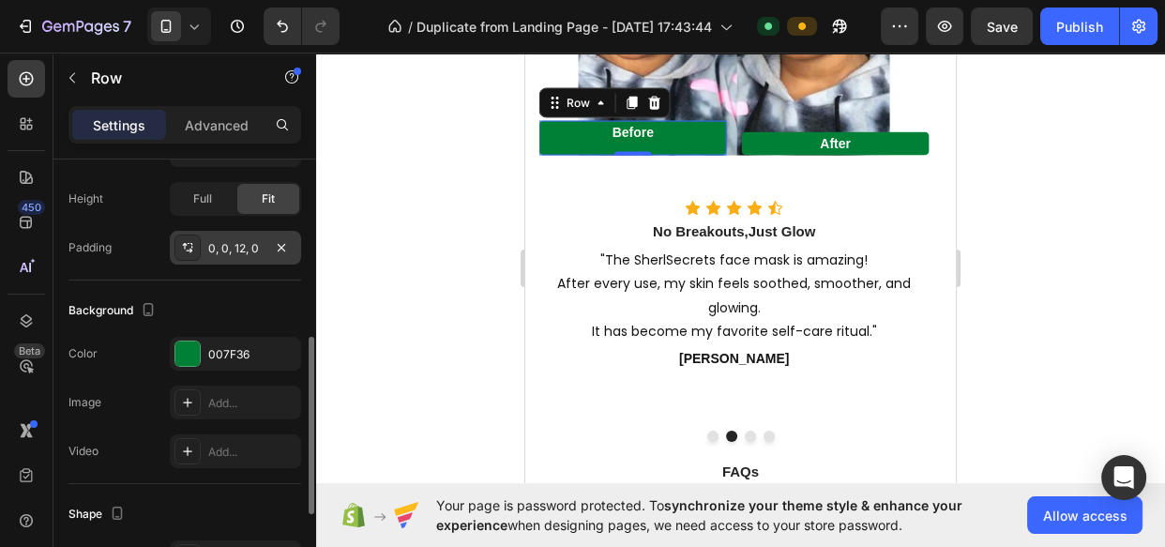
click at [241, 256] on div "0, 0, 12, 0" at bounding box center [235, 248] width 131 height 34
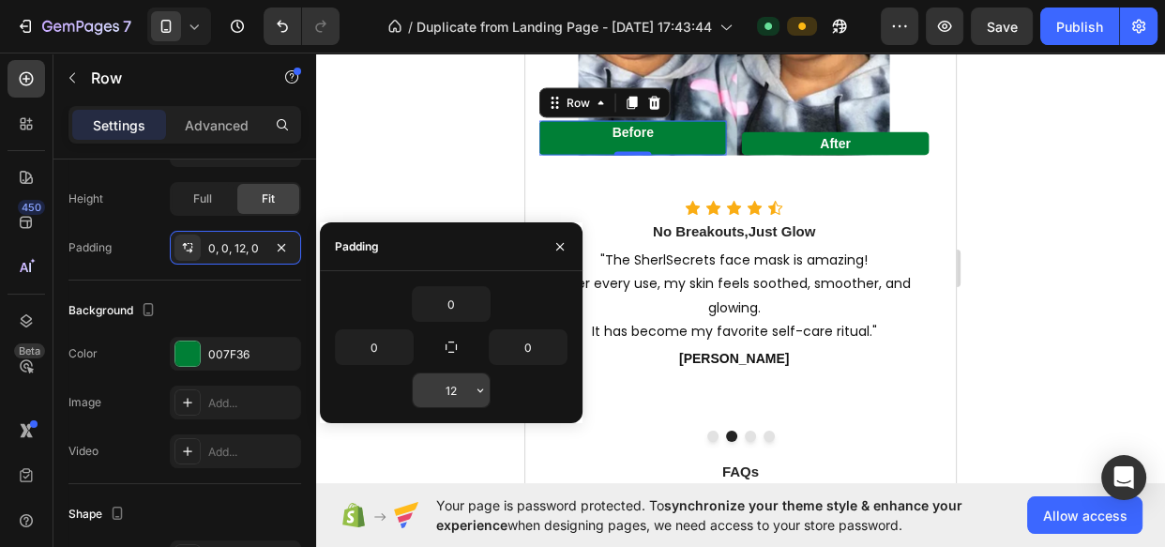
click at [456, 387] on input "12" at bounding box center [451, 390] width 77 height 34
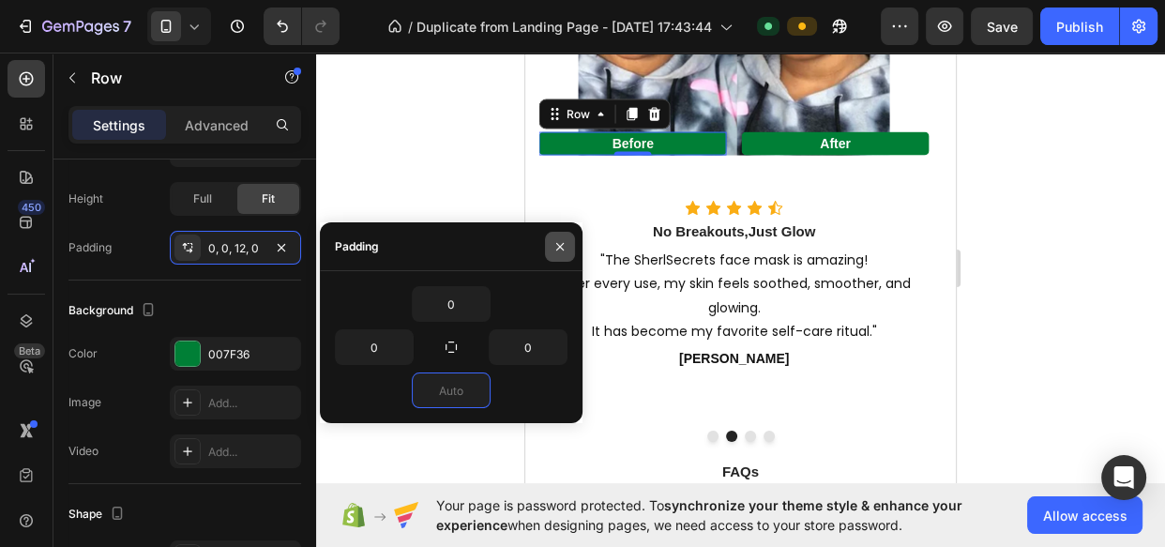
click at [559, 239] on icon "button" at bounding box center [560, 246] width 15 height 15
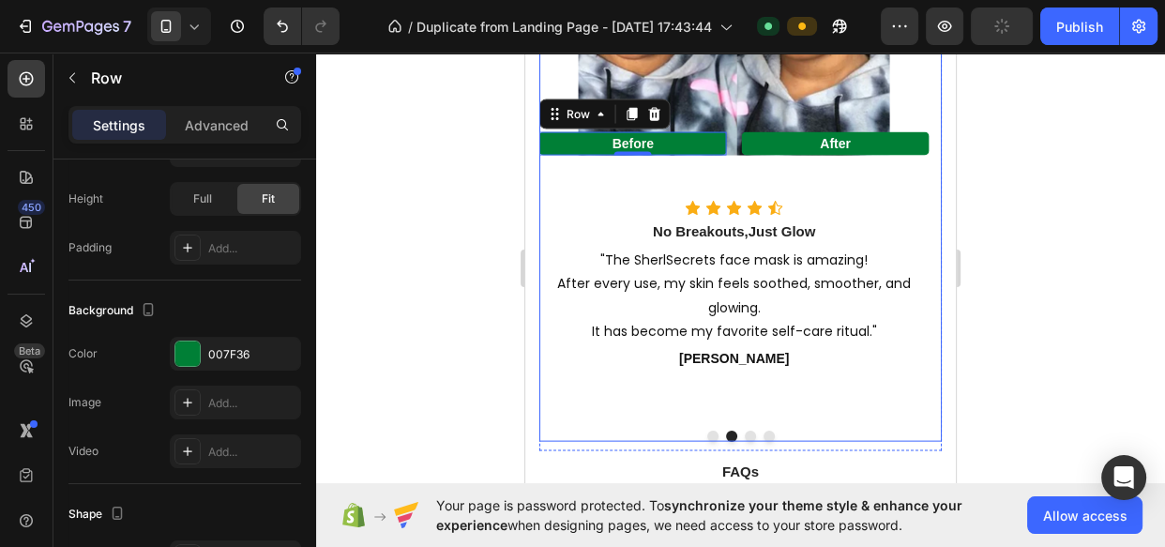
click at [745, 431] on button "Dot" at bounding box center [750, 436] width 11 height 11
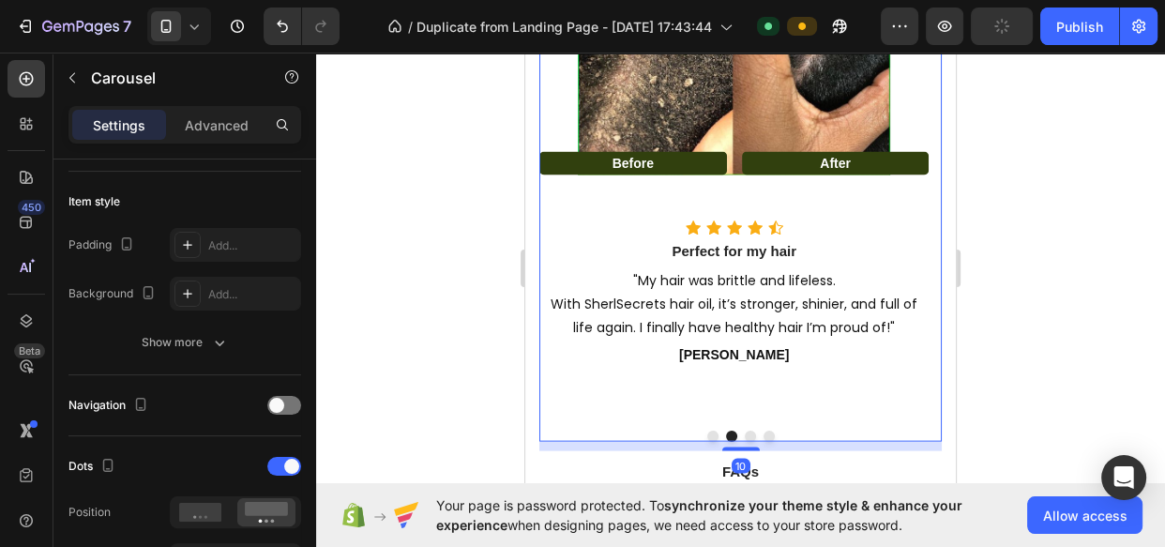
scroll to position [0, 0]
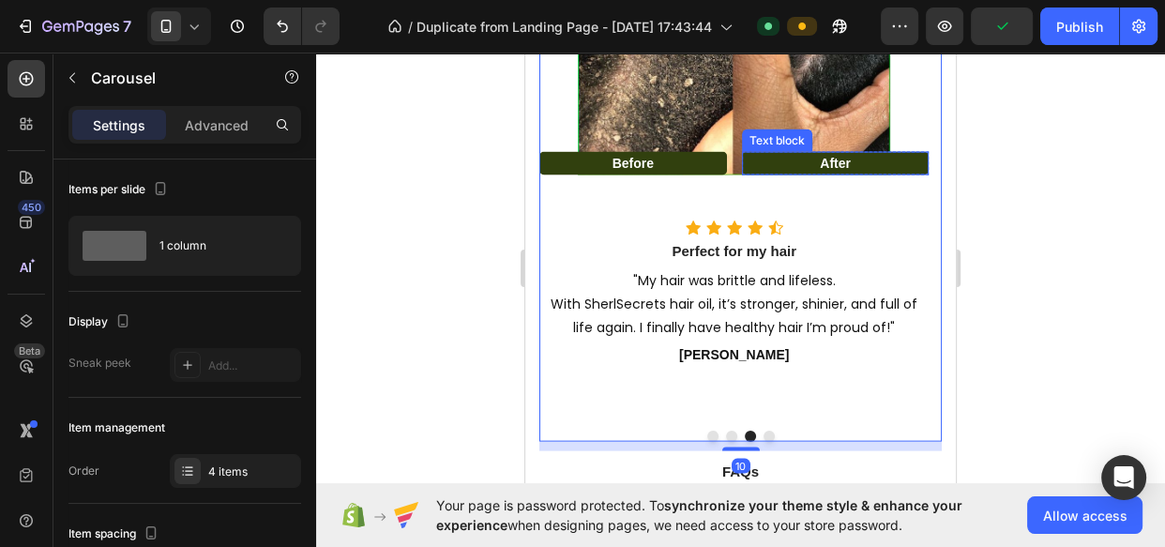
click at [881, 156] on p "After" at bounding box center [836, 164] width 184 height 20
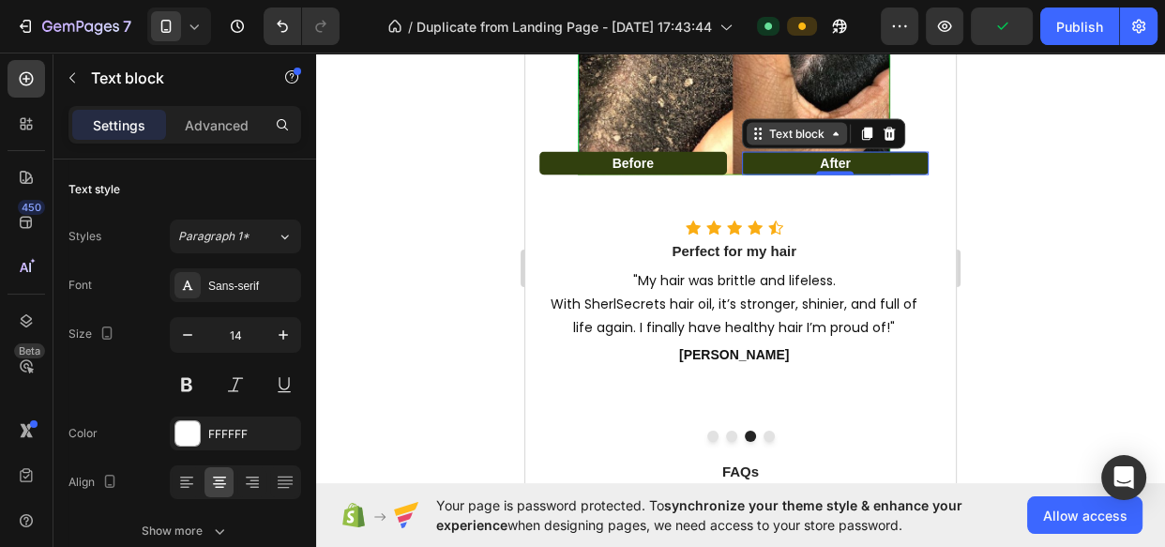
click at [804, 132] on div "Text block" at bounding box center [797, 134] width 63 height 17
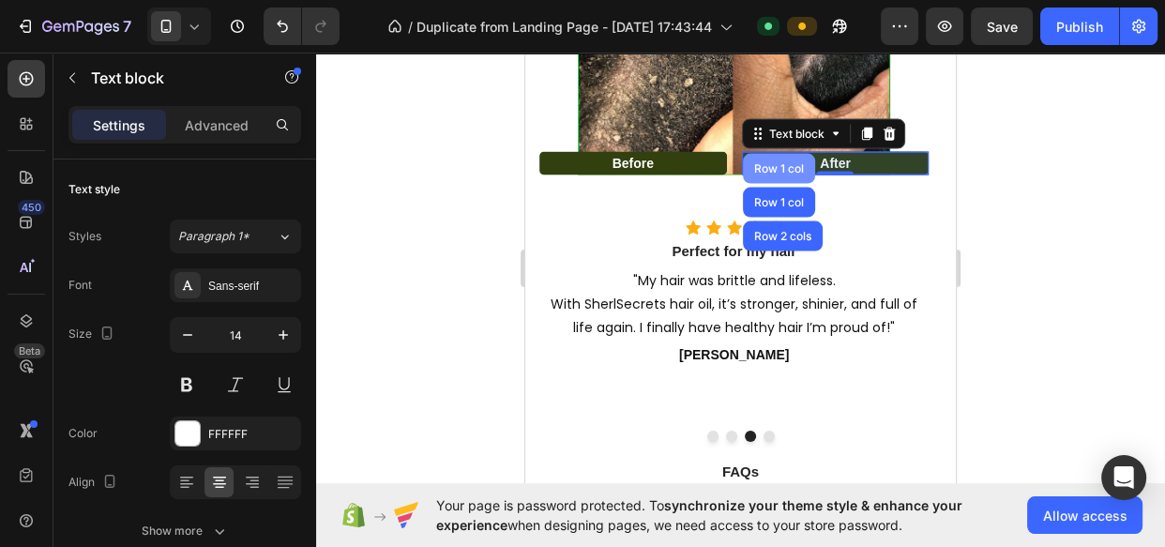
click at [786, 172] on div "Row 1 col" at bounding box center [779, 168] width 57 height 11
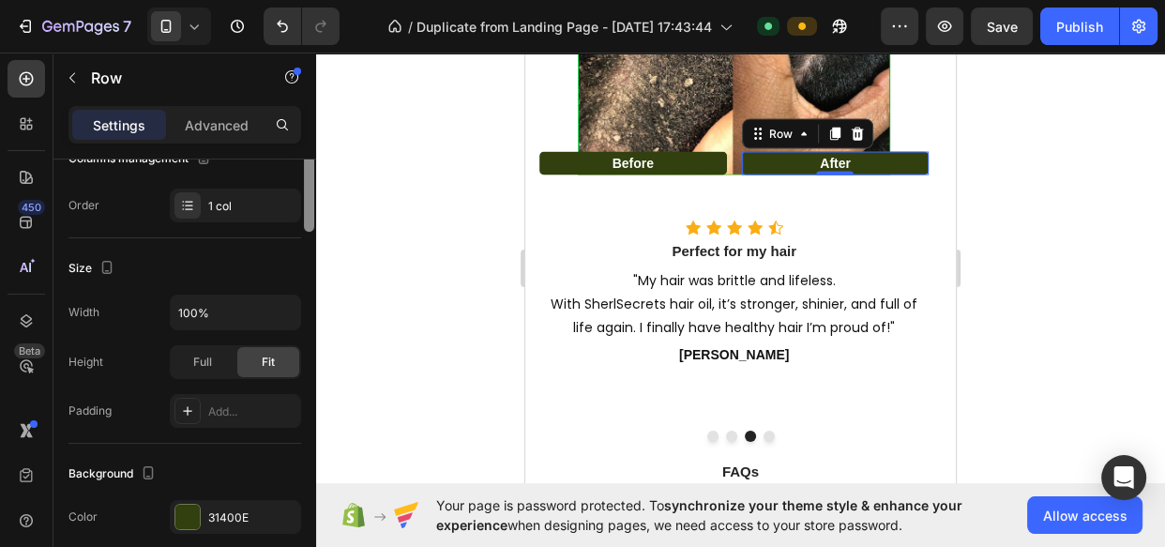
scroll to position [339, 0]
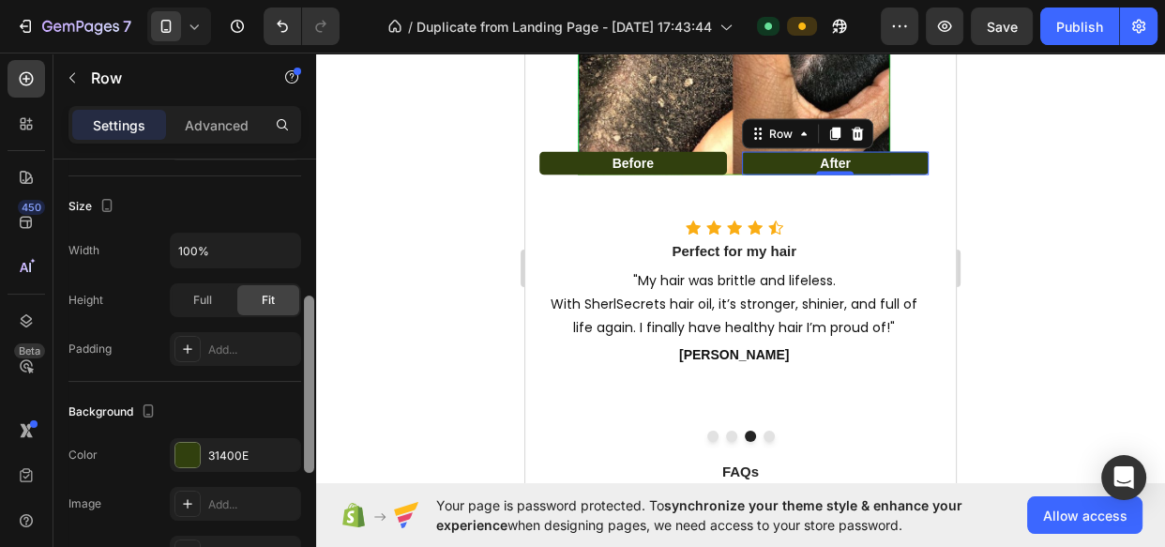
drag, startPoint x: 306, startPoint y: 190, endPoint x: 301, endPoint y: 326, distance: 137.1
click at [302, 326] on div at bounding box center [309, 379] width 14 height 441
click at [234, 438] on div "31400E" at bounding box center [235, 455] width 131 height 34
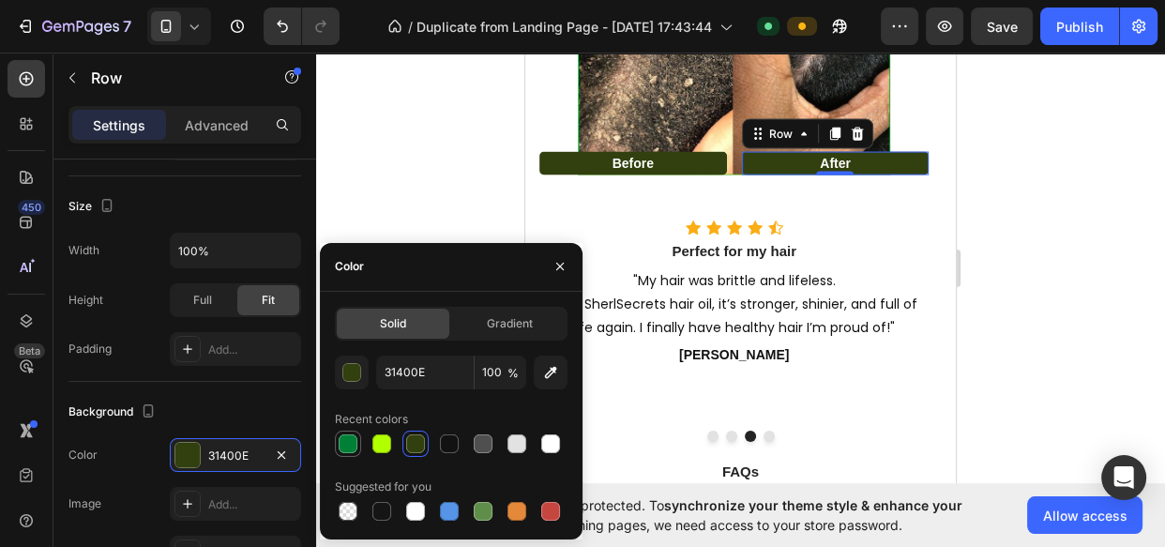
drag, startPoint x: 352, startPoint y: 455, endPoint x: 159, endPoint y: 118, distance: 388.3
click at [352, 455] on div at bounding box center [348, 444] width 26 height 26
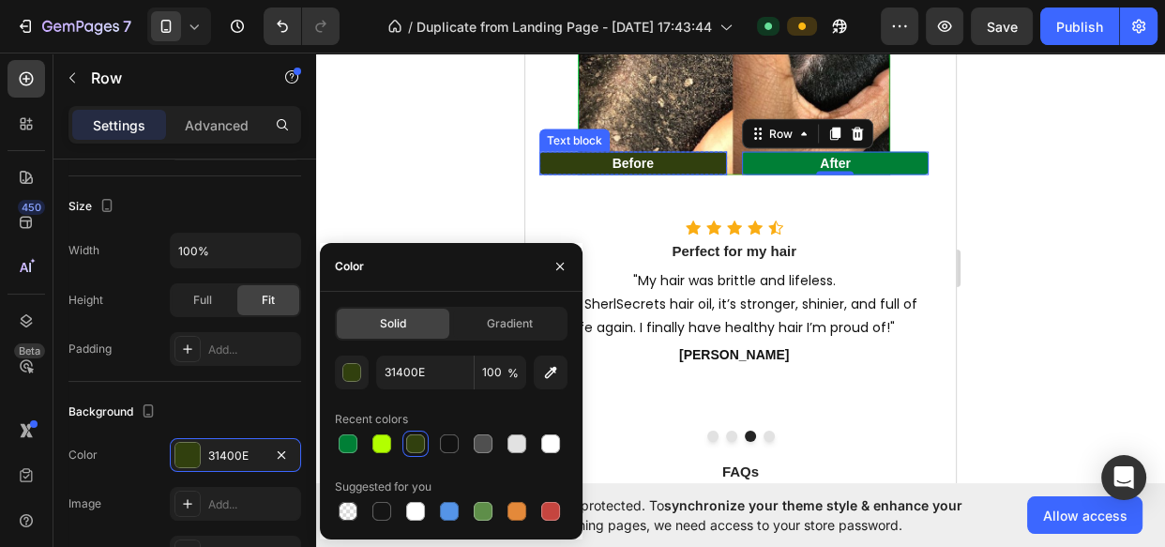
type input "007F36"
click at [680, 169] on p "Before" at bounding box center [633, 164] width 184 height 20
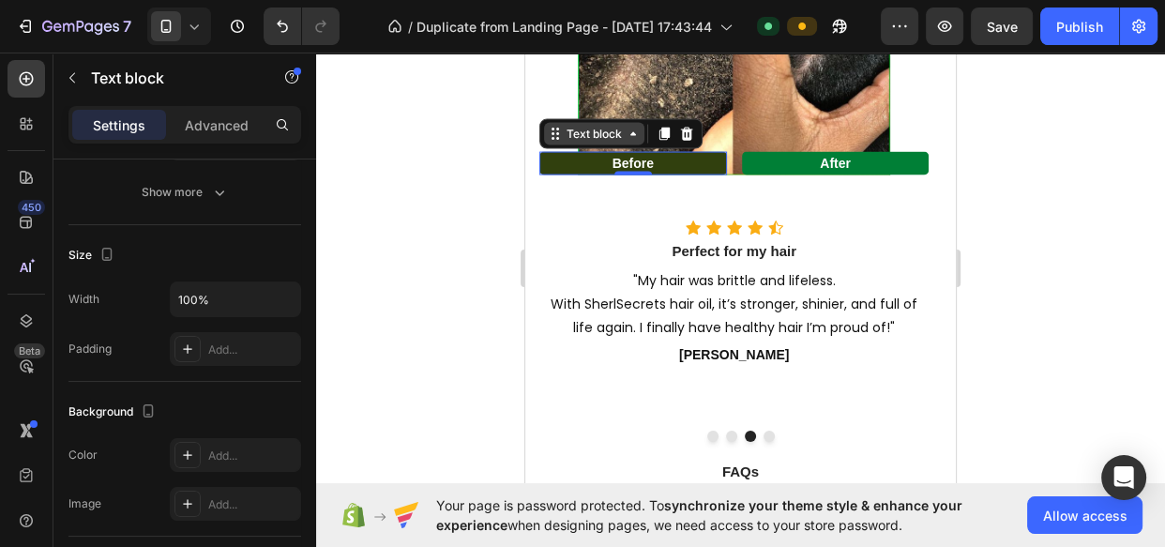
scroll to position [0, 0]
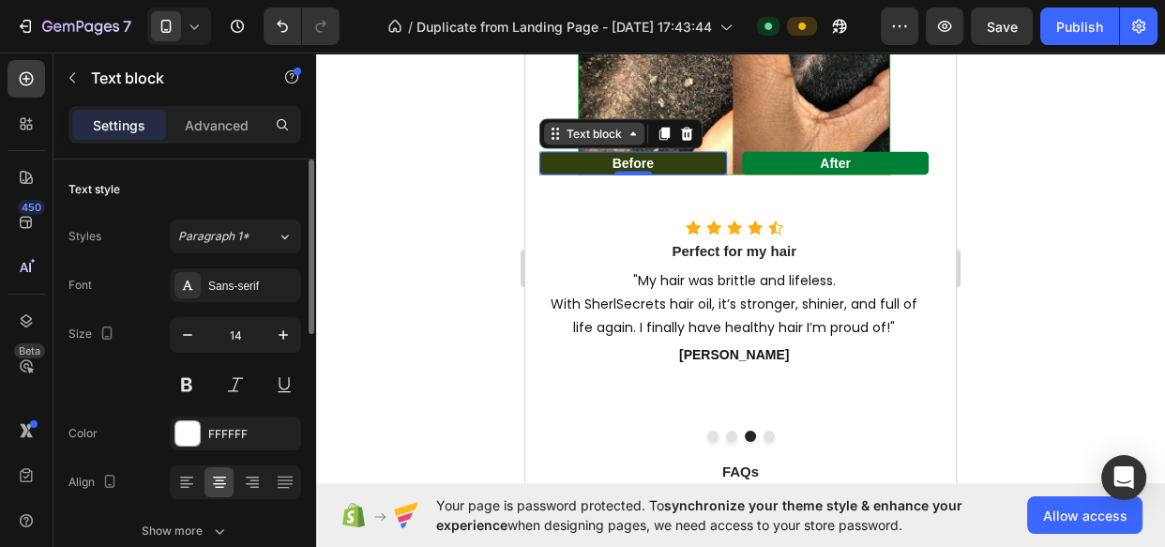
click at [587, 130] on div "Text block" at bounding box center [594, 134] width 63 height 17
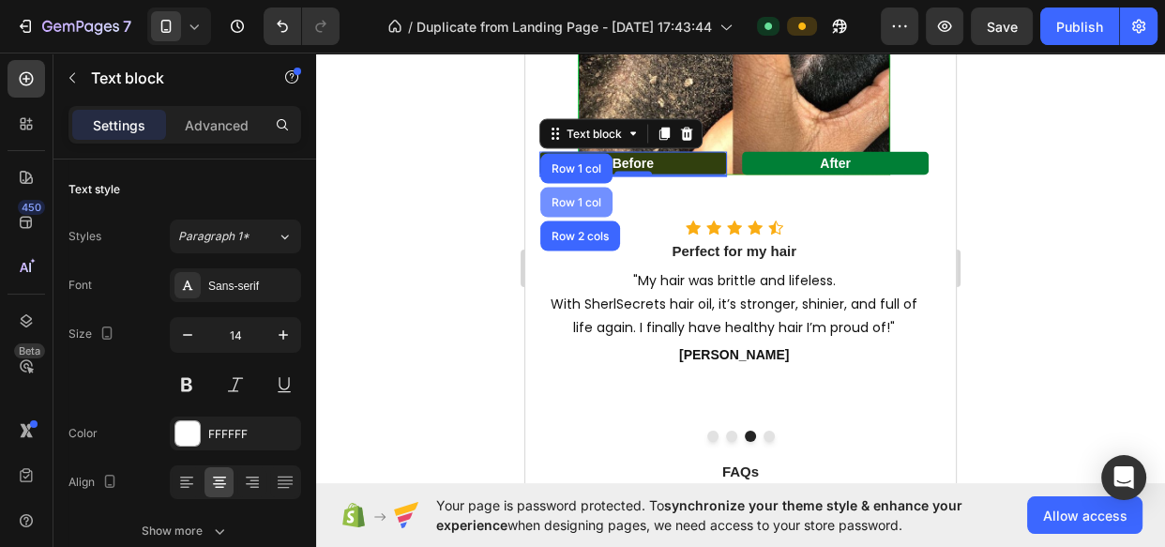
click at [580, 192] on div "Row 1 col" at bounding box center [576, 203] width 72 height 30
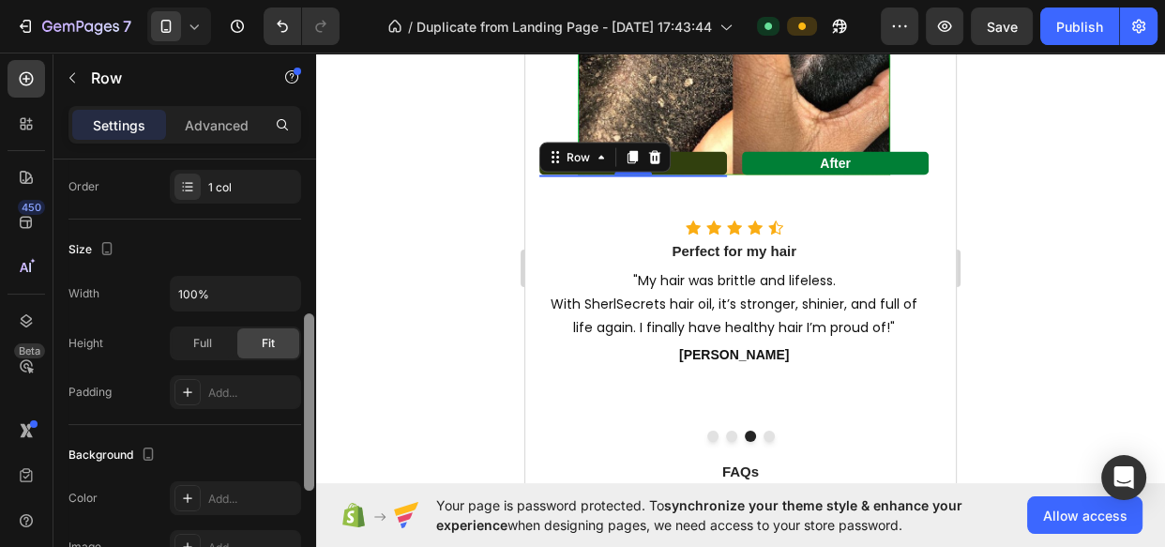
scroll to position [326, 0]
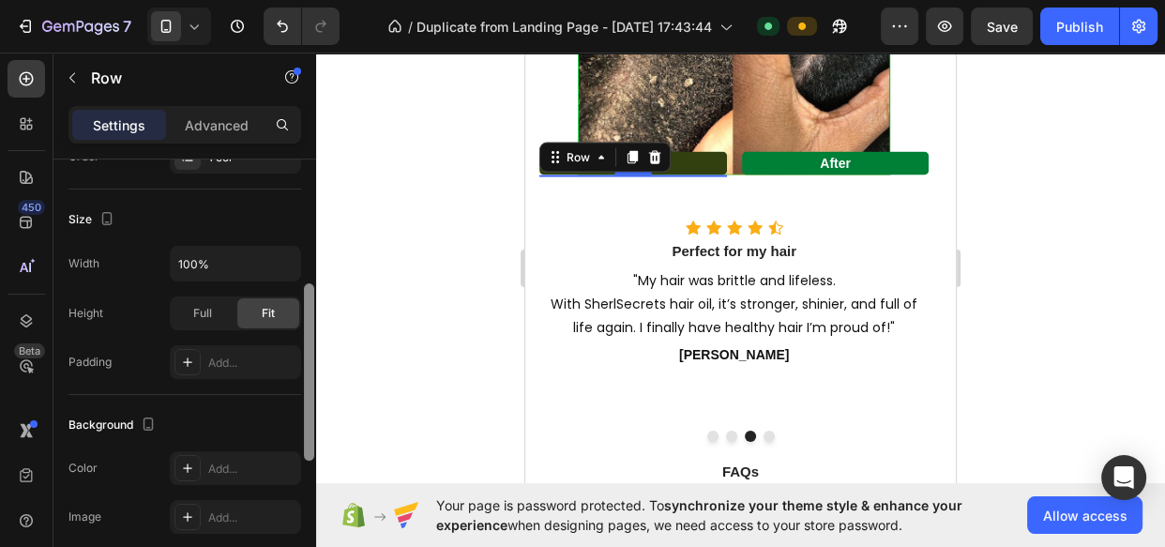
drag, startPoint x: 305, startPoint y: 205, endPoint x: 291, endPoint y: 337, distance: 132.1
click at [291, 337] on div "Layout Column width Change ratio Fit to content 12 Columns management Order 1 c…" at bounding box center [184, 379] width 263 height 441
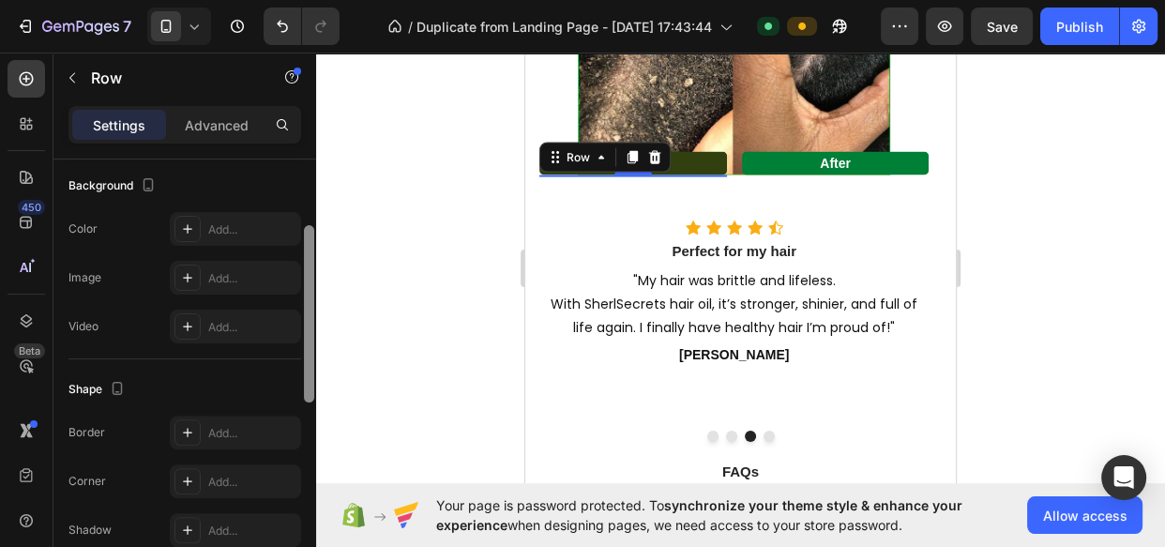
drag, startPoint x: 305, startPoint y: 370, endPoint x: 311, endPoint y: 474, distance: 104.3
click at [311, 402] on div at bounding box center [309, 313] width 10 height 177
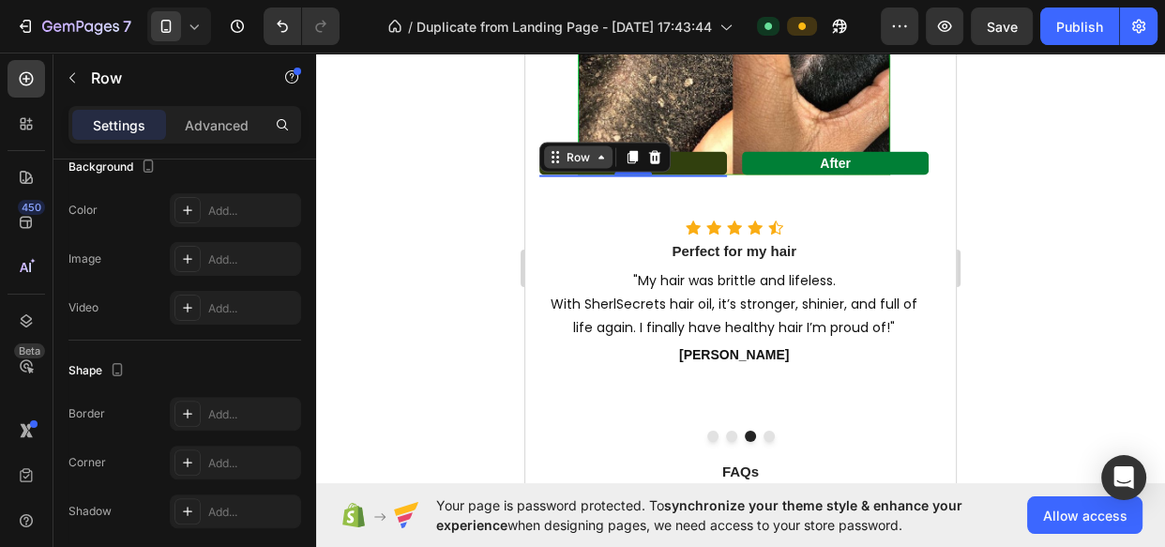
click at [570, 160] on div "Row" at bounding box center [578, 157] width 31 height 17
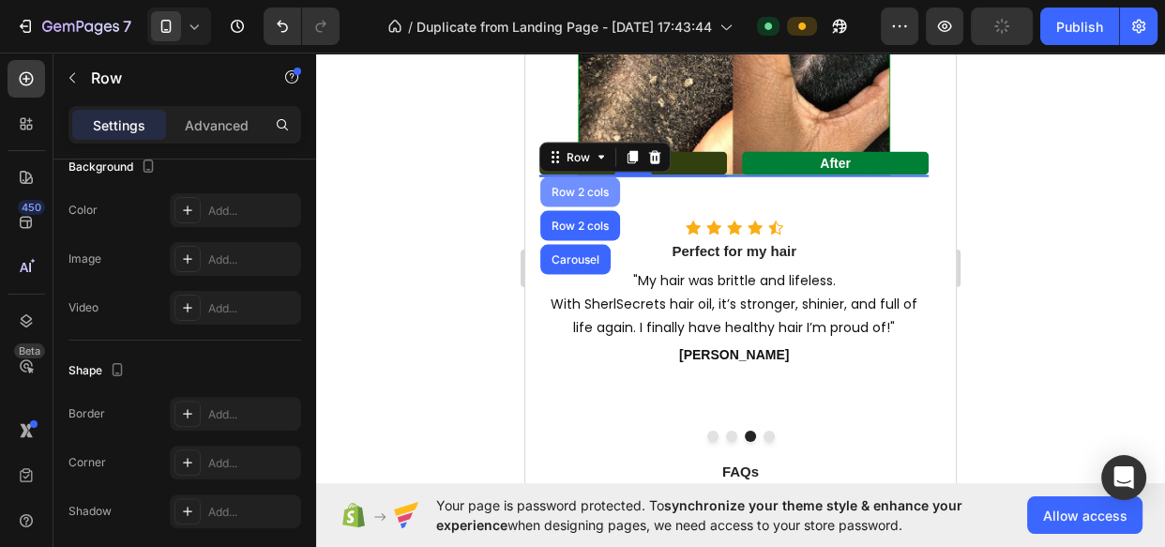
click at [597, 198] on div "Row 2 cols" at bounding box center [580, 192] width 80 height 30
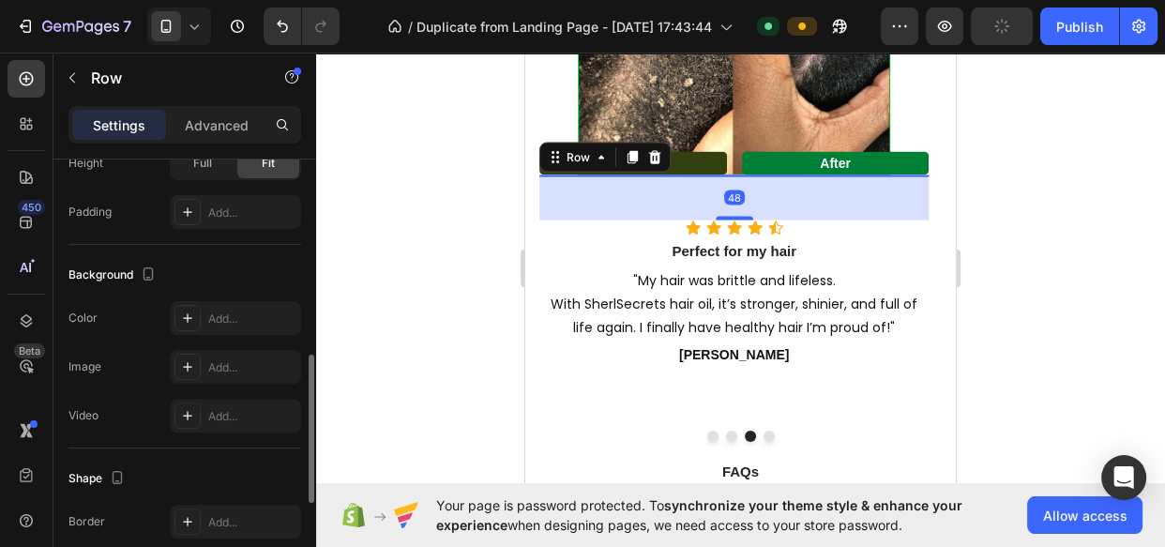
scroll to position [583, 0]
drag, startPoint x: 497, startPoint y: 224, endPoint x: 7, endPoint y: 161, distance: 494.7
click at [497, 224] on div at bounding box center [740, 300] width 849 height 494
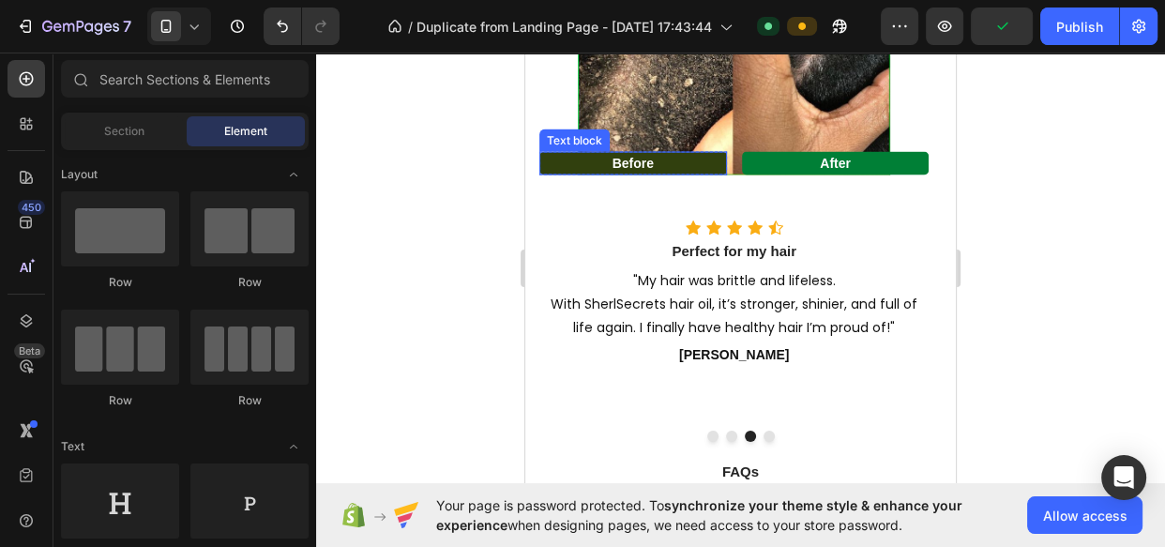
click at [685, 163] on p "Before" at bounding box center [633, 164] width 184 height 20
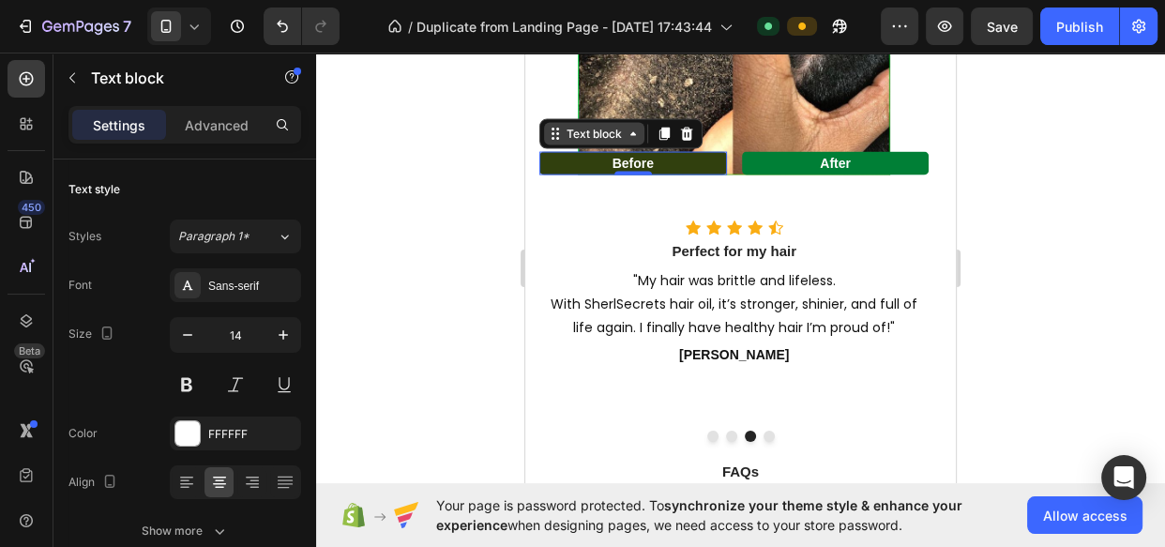
click at [584, 137] on div "Text block" at bounding box center [594, 134] width 63 height 17
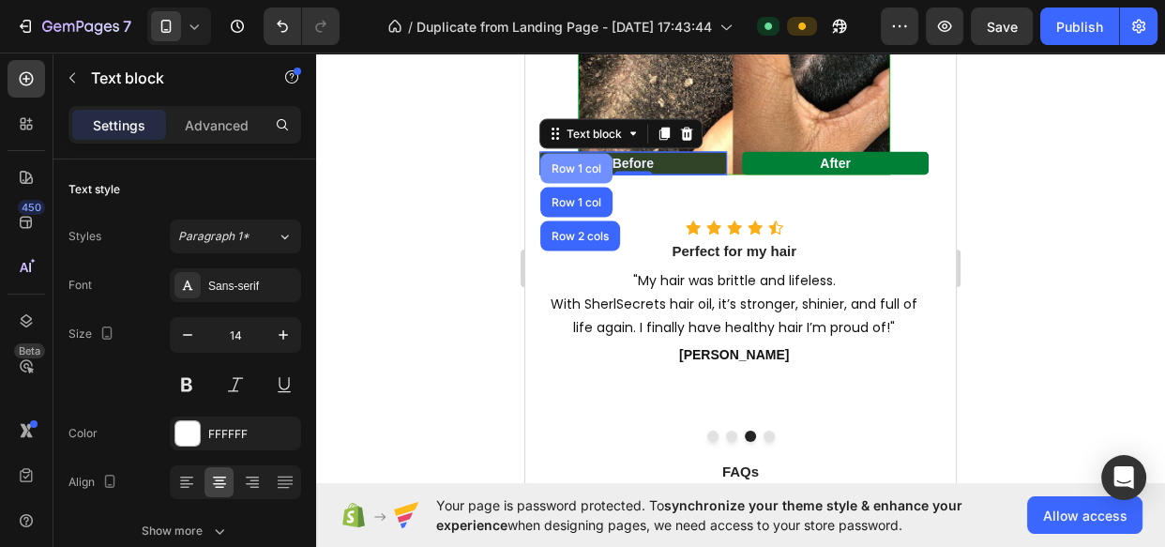
click at [588, 171] on div "Row 1 col" at bounding box center [576, 168] width 57 height 11
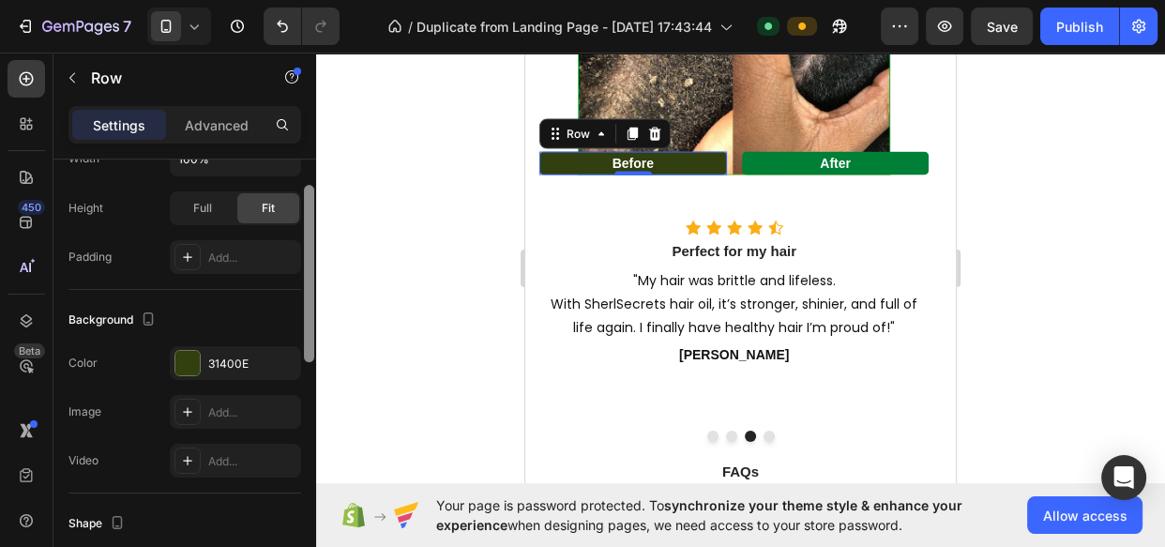
drag, startPoint x: 304, startPoint y: 205, endPoint x: 301, endPoint y: 386, distance: 180.1
click at [302, 386] on div at bounding box center [309, 274] width 14 height 441
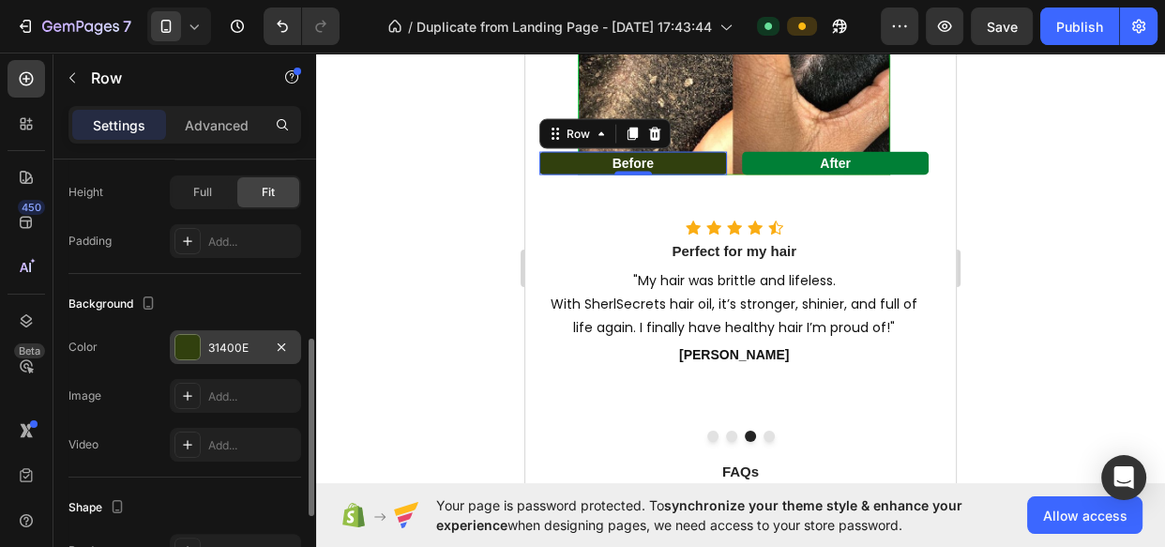
click at [221, 356] on div "31400E" at bounding box center [235, 347] width 131 height 34
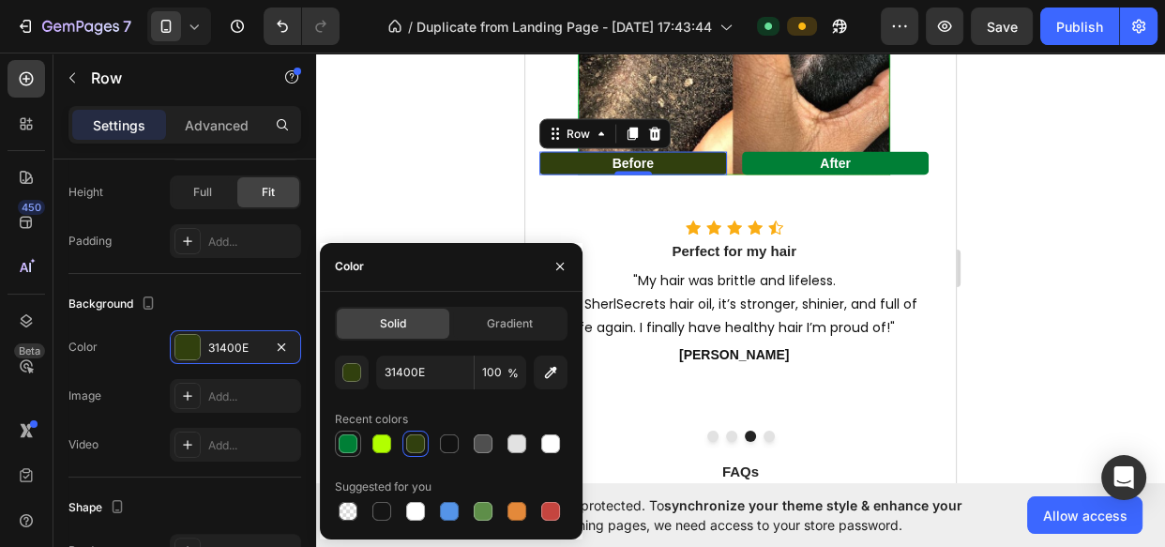
click at [343, 442] on div at bounding box center [348, 443] width 19 height 19
type input "007F36"
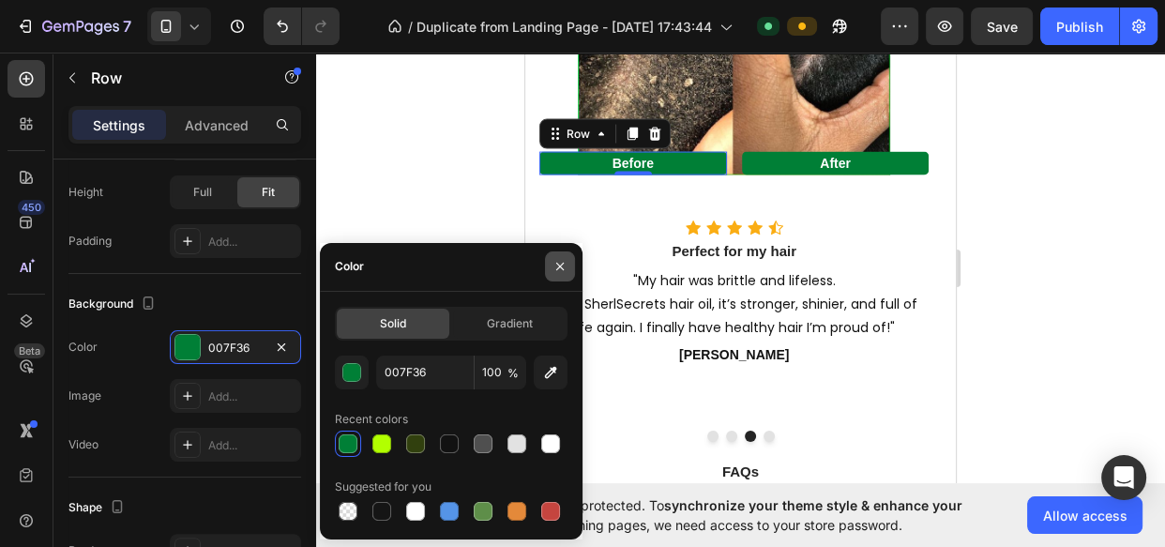
click at [554, 275] on button "button" at bounding box center [560, 266] width 30 height 30
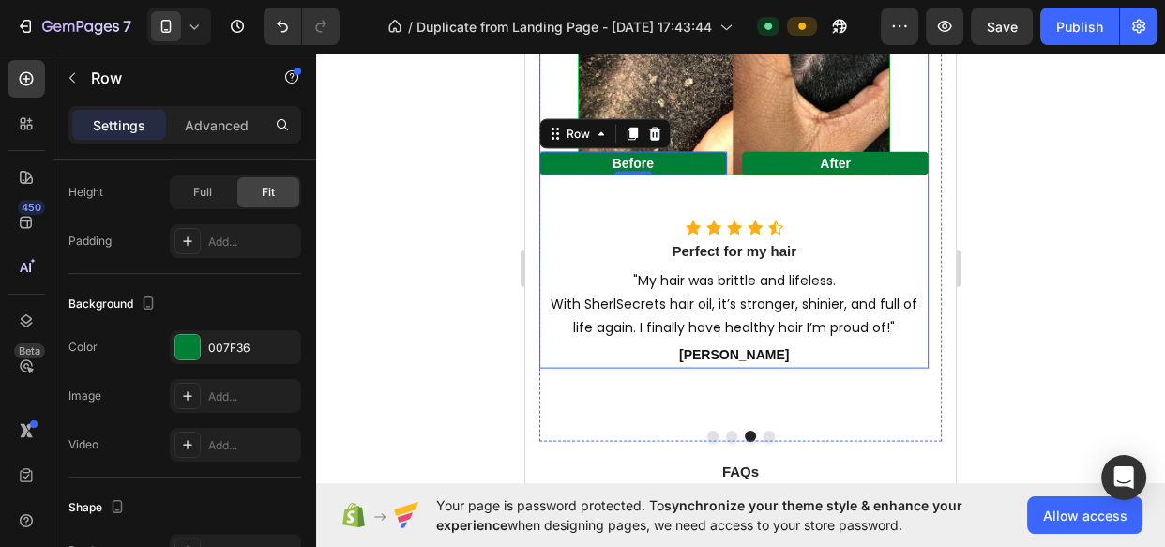
click at [734, 181] on div "Image Before Text block Row 0 Row After Text block Row Row Row" at bounding box center [733, 45] width 389 height 349
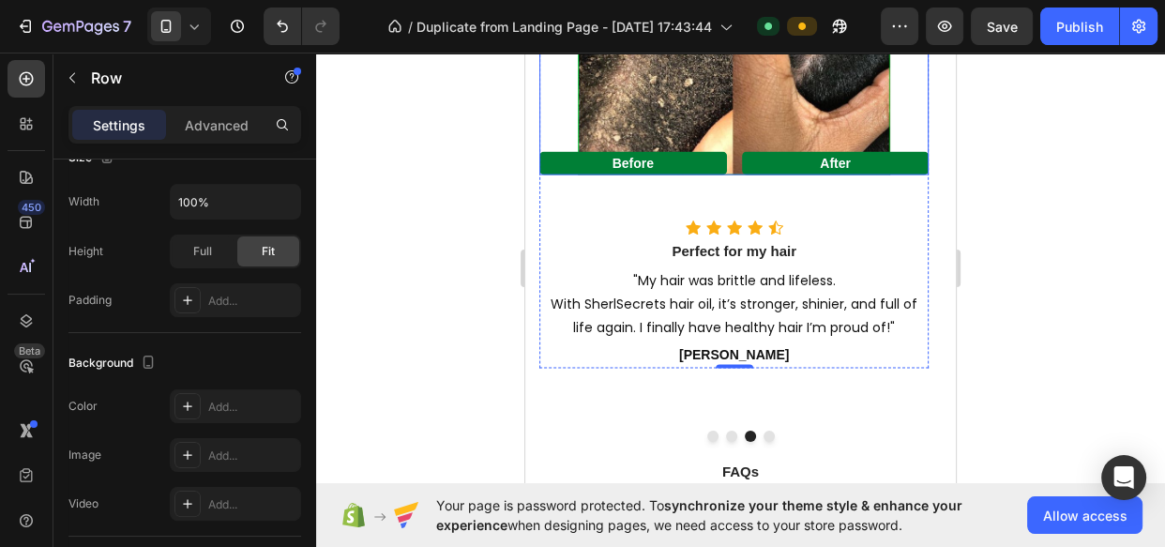
click at [736, 166] on img at bounding box center [734, 23] width 311 height 304
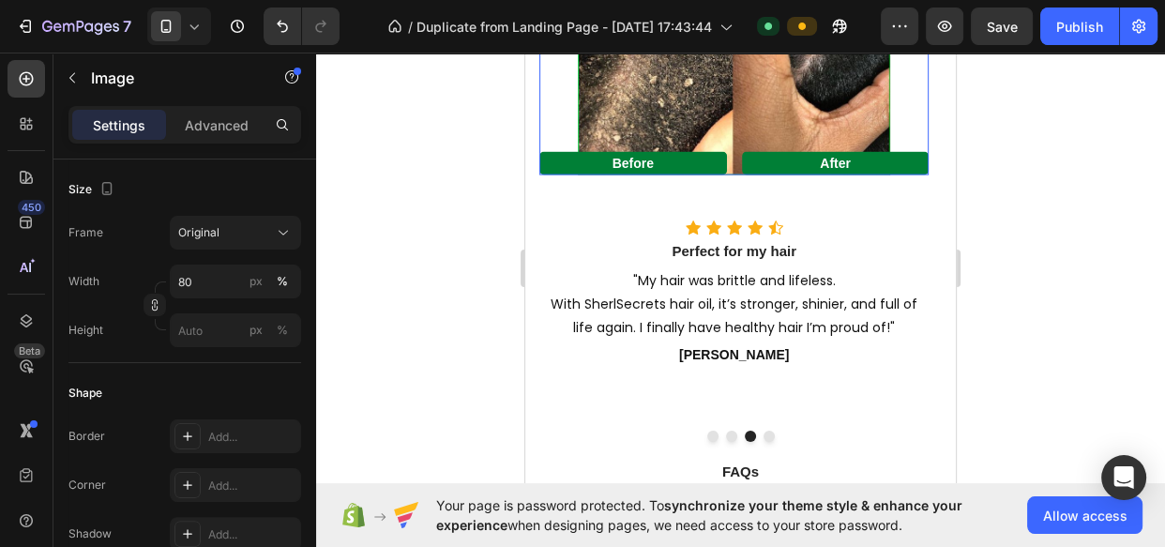
scroll to position [0, 0]
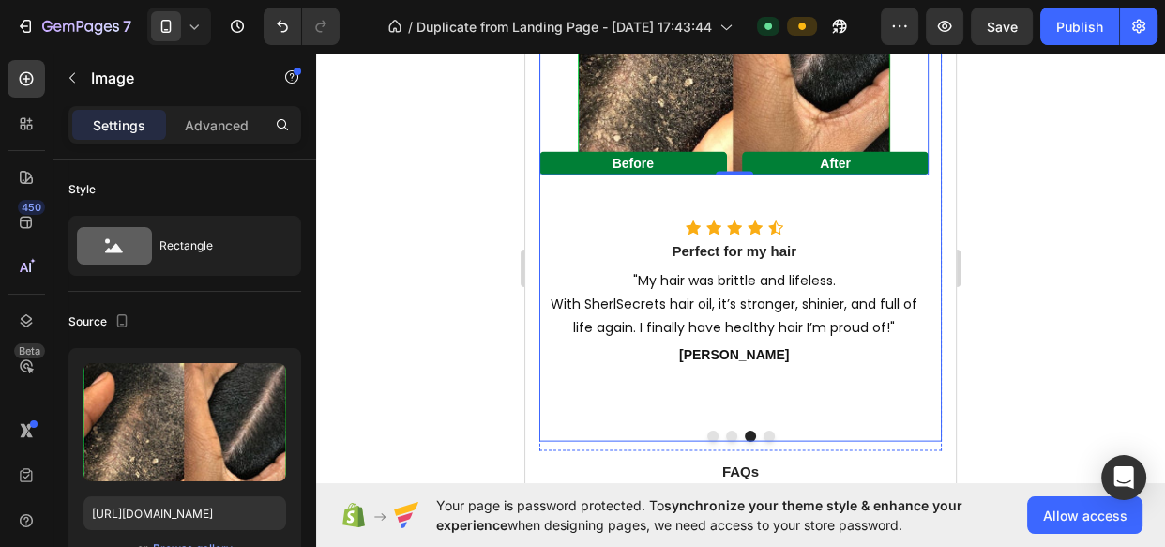
click at [764, 431] on button "Dot" at bounding box center [769, 436] width 11 height 11
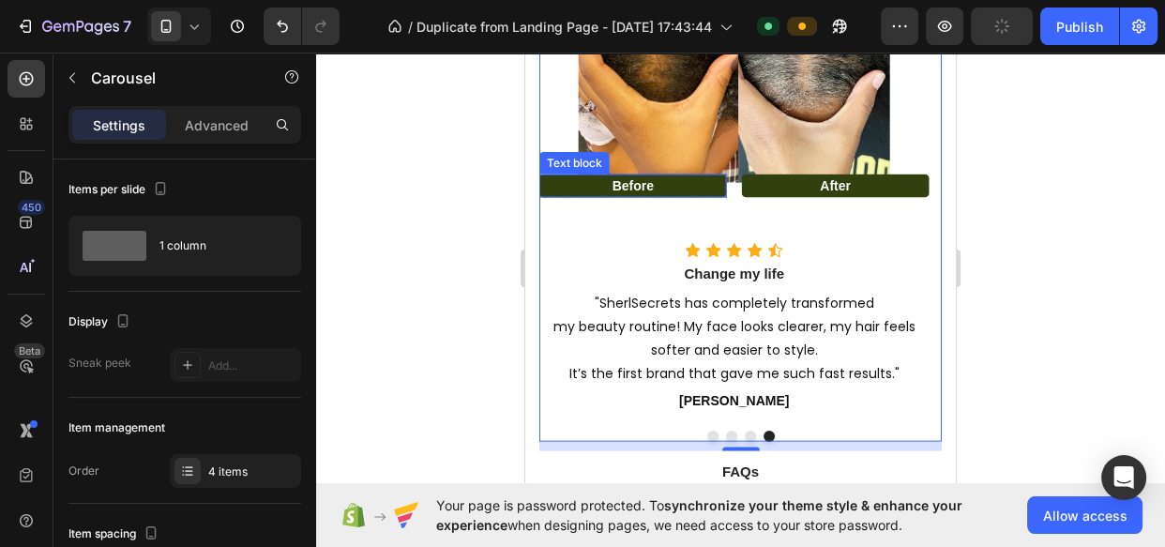
click at [692, 191] on p "Before" at bounding box center [633, 186] width 184 height 20
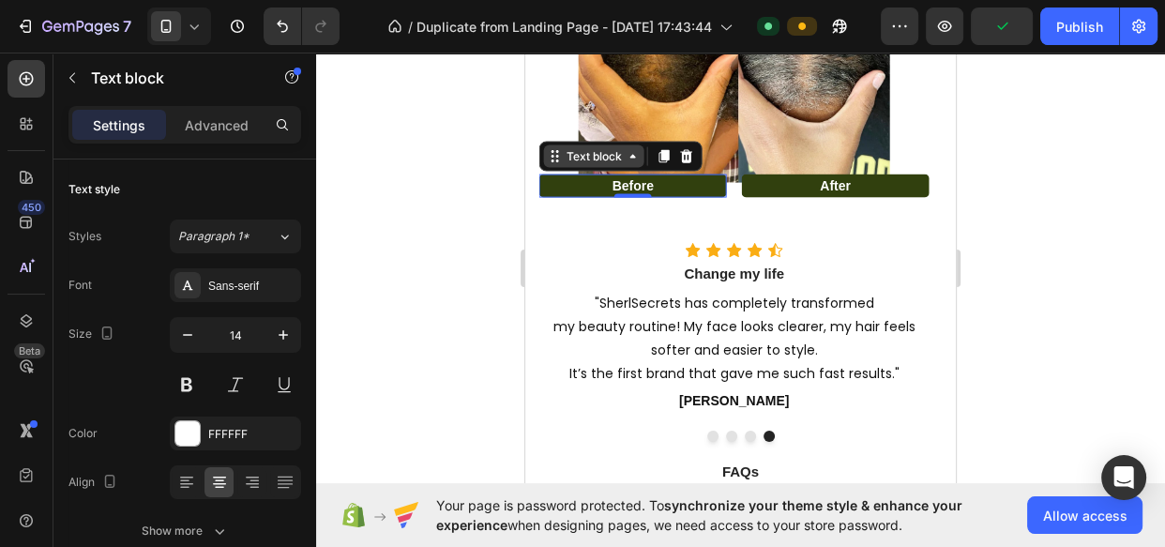
click at [603, 146] on div "Text block" at bounding box center [594, 156] width 100 height 23
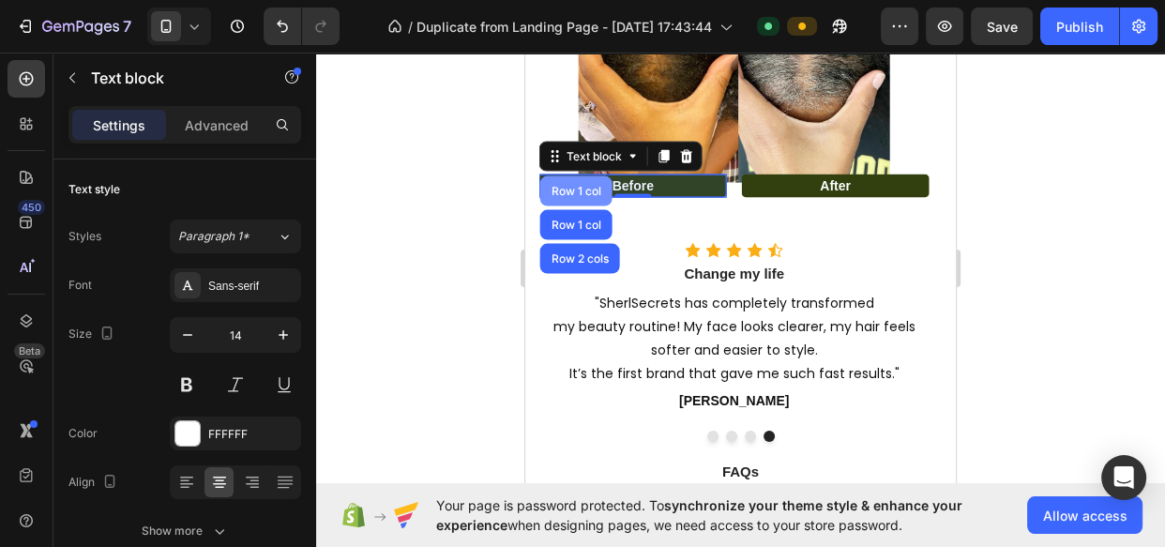
click at [585, 199] on div "Row 1 col" at bounding box center [576, 191] width 72 height 30
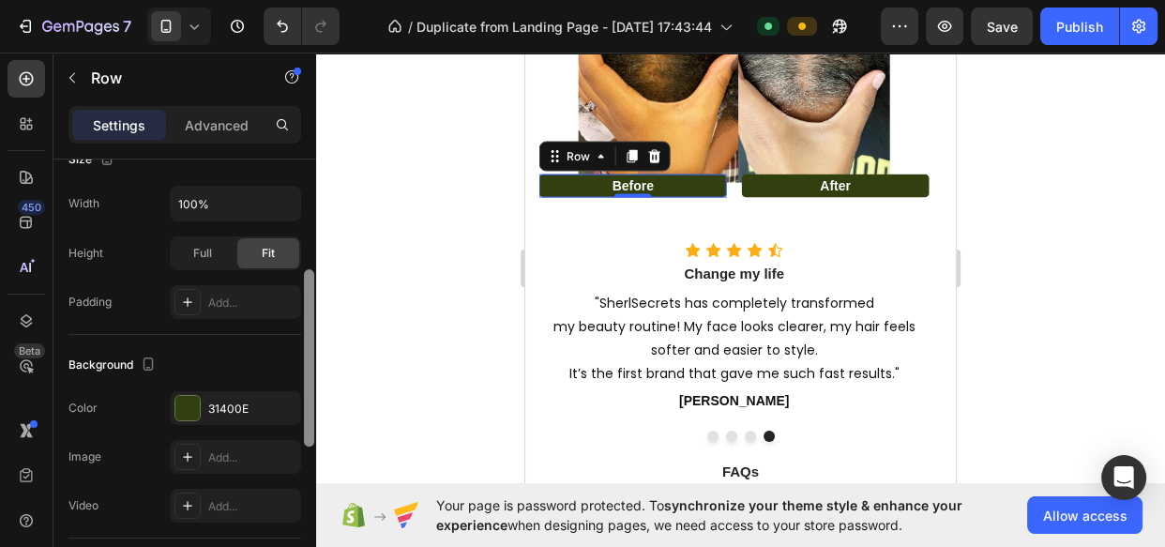
drag, startPoint x: 310, startPoint y: 200, endPoint x: 304, endPoint y: 358, distance: 158.6
click at [304, 358] on div at bounding box center [309, 357] width 10 height 177
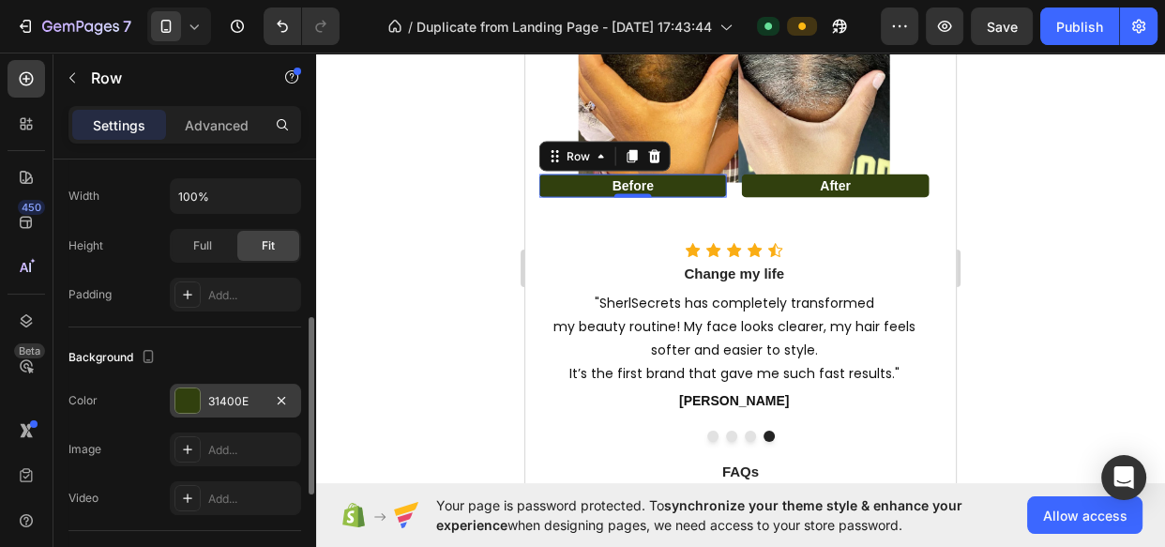
click at [221, 407] on div "31400E" at bounding box center [235, 401] width 54 height 17
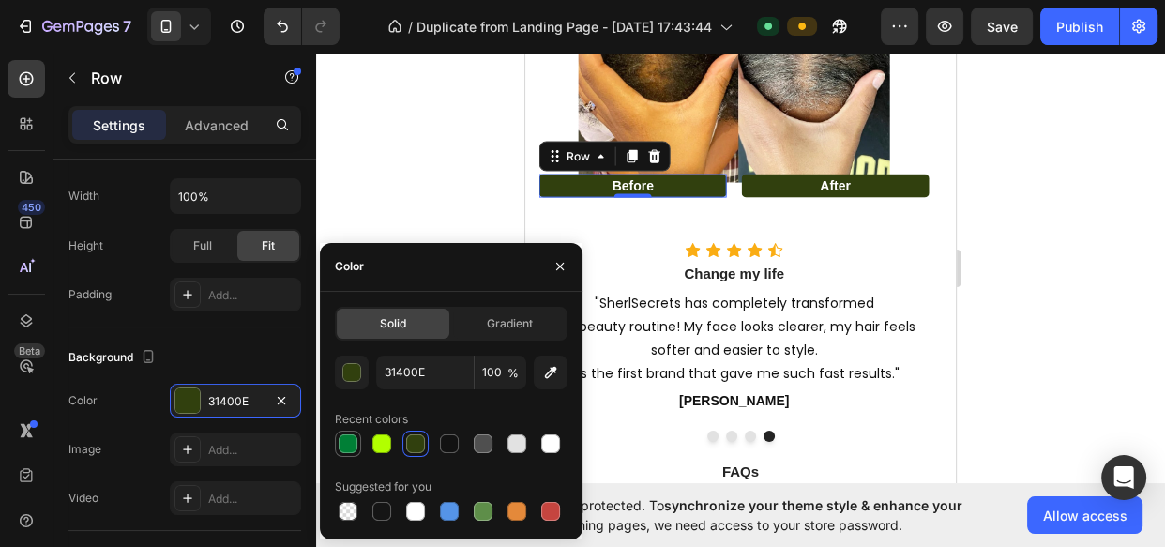
click at [342, 440] on div at bounding box center [348, 443] width 19 height 19
type input "007F36"
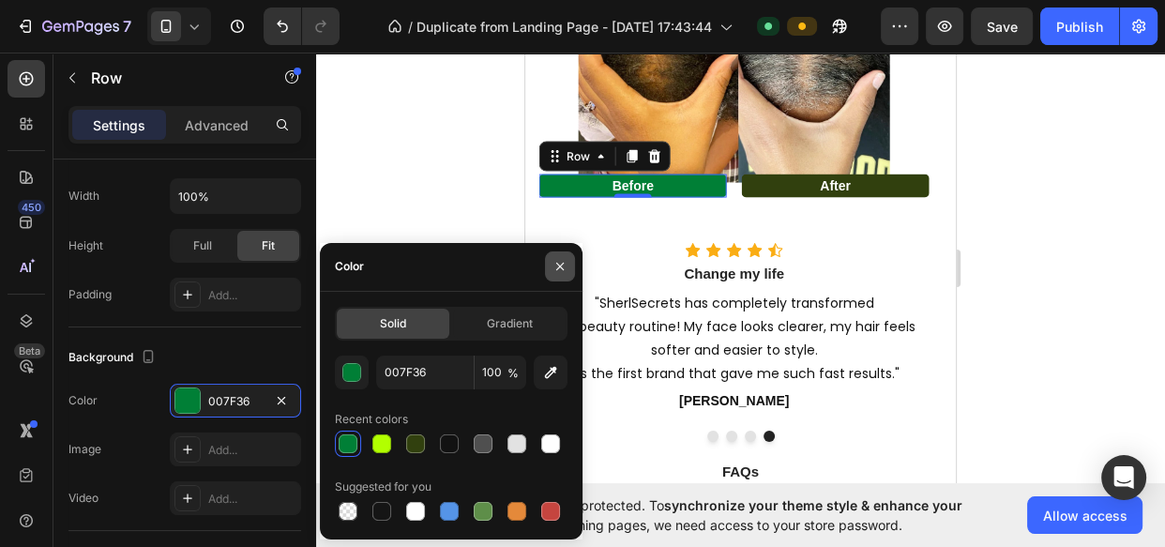
click at [547, 276] on button "button" at bounding box center [560, 266] width 30 height 30
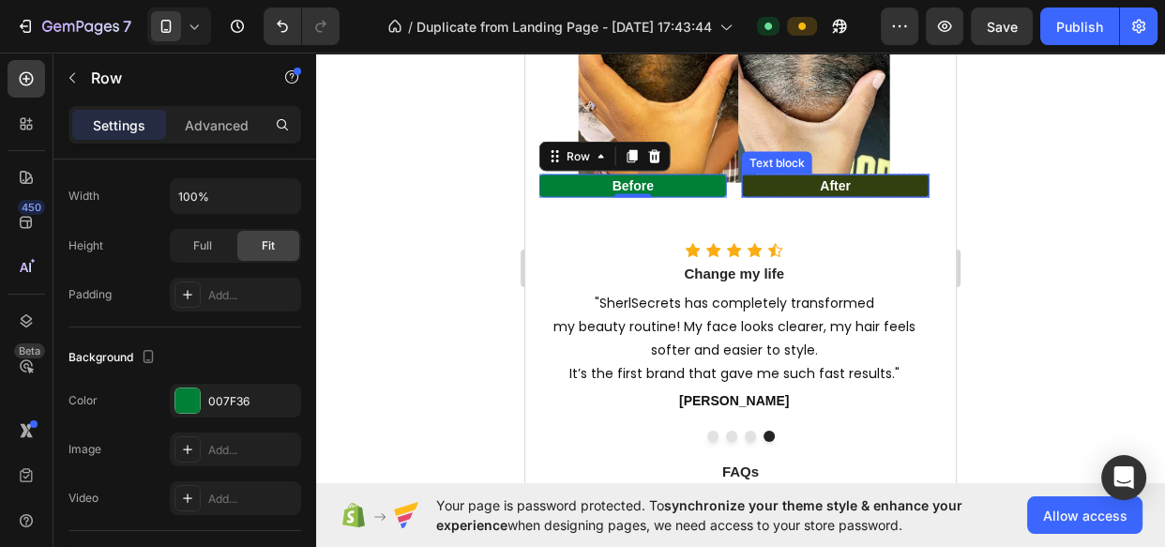
click at [765, 197] on div "After" at bounding box center [836, 185] width 188 height 23
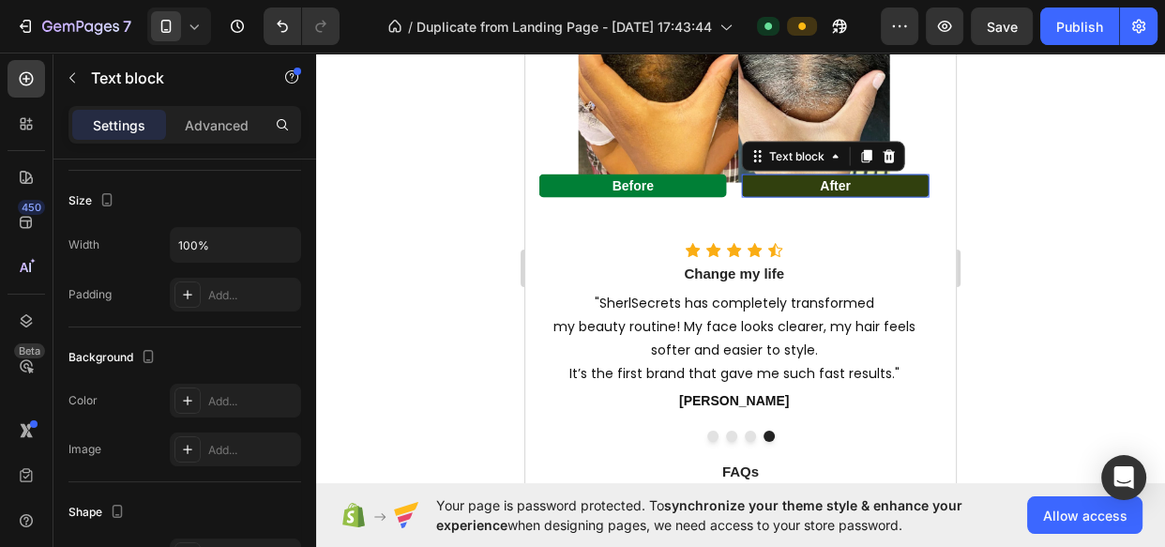
scroll to position [0, 0]
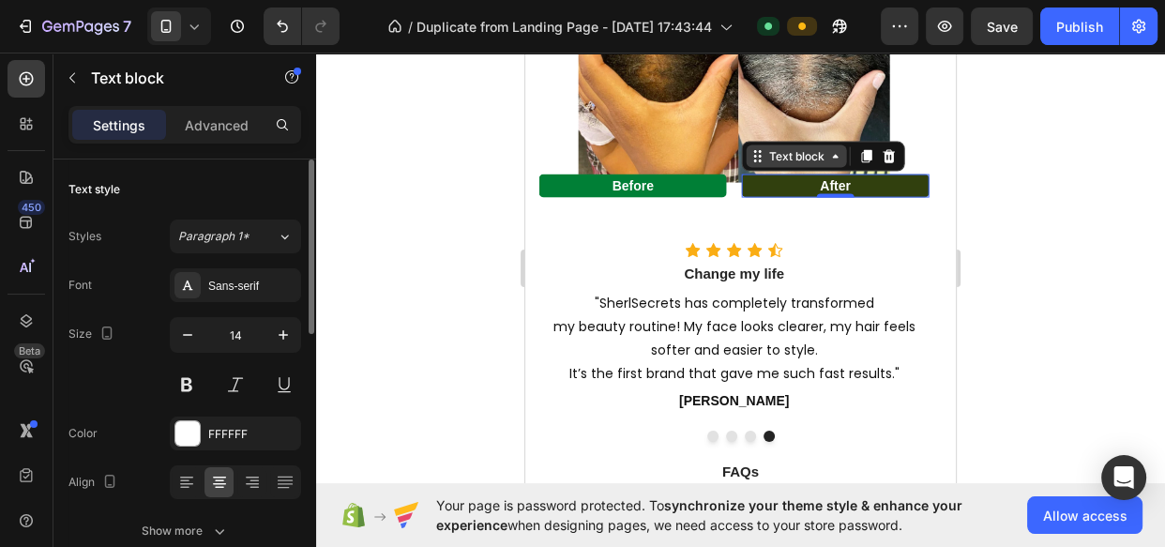
click at [776, 159] on div "Text block" at bounding box center [797, 156] width 63 height 17
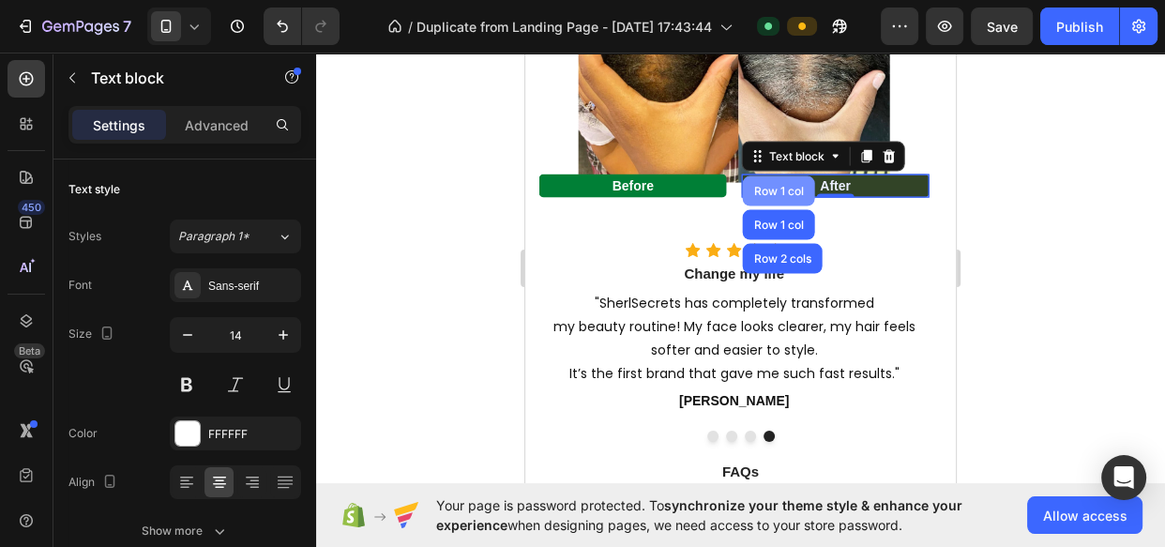
click at [770, 197] on div "Row 1 col" at bounding box center [779, 191] width 72 height 30
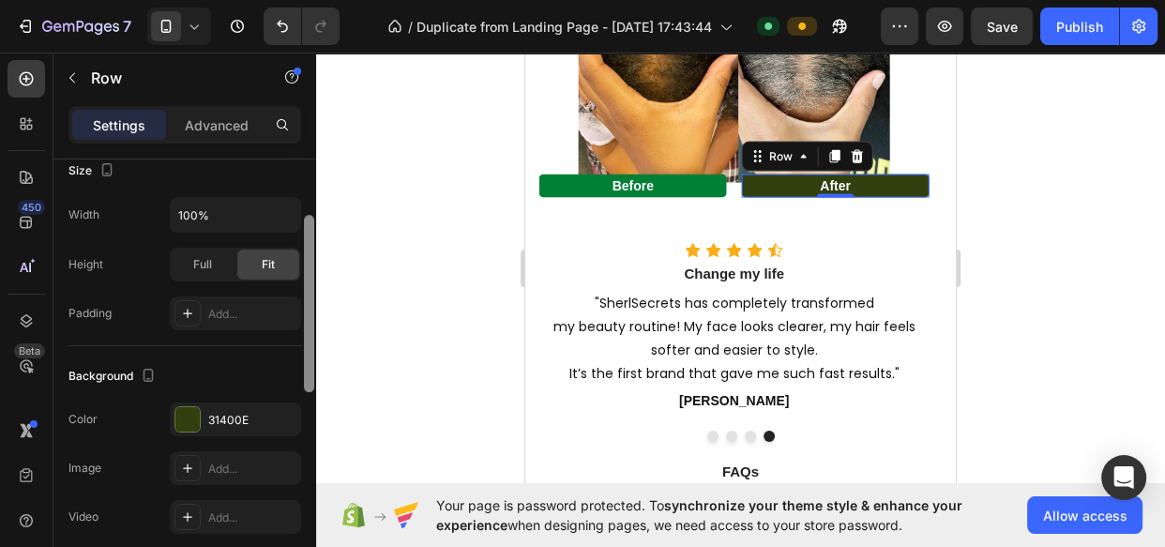
drag, startPoint x: 307, startPoint y: 251, endPoint x: 303, endPoint y: 405, distance: 153.9
click at [304, 392] on div at bounding box center [309, 303] width 10 height 177
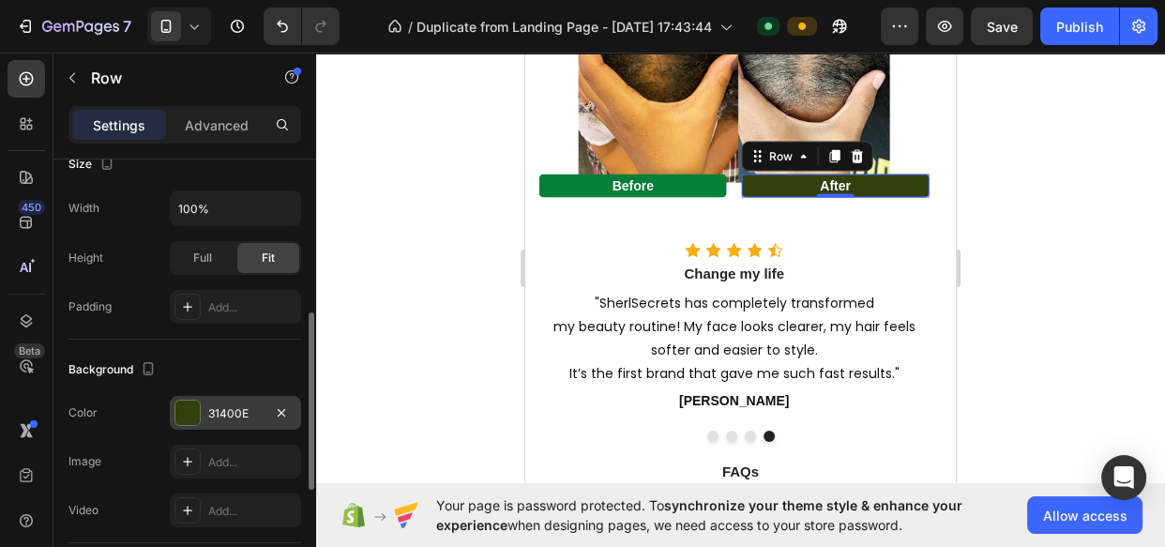
click at [235, 414] on div "31400E" at bounding box center [235, 413] width 54 height 17
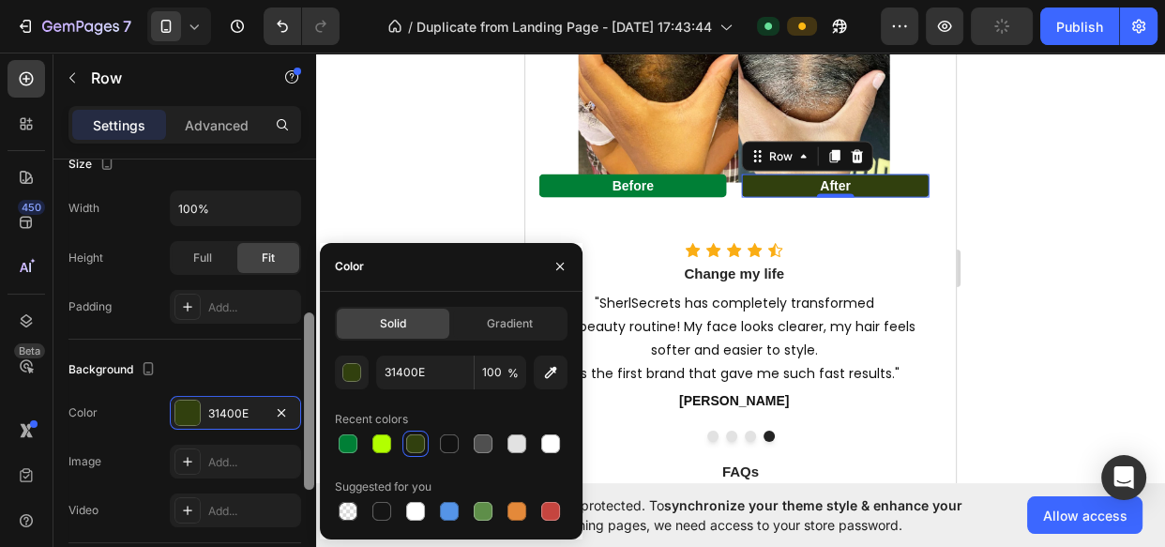
click at [358, 438] on div at bounding box center [348, 443] width 23 height 23
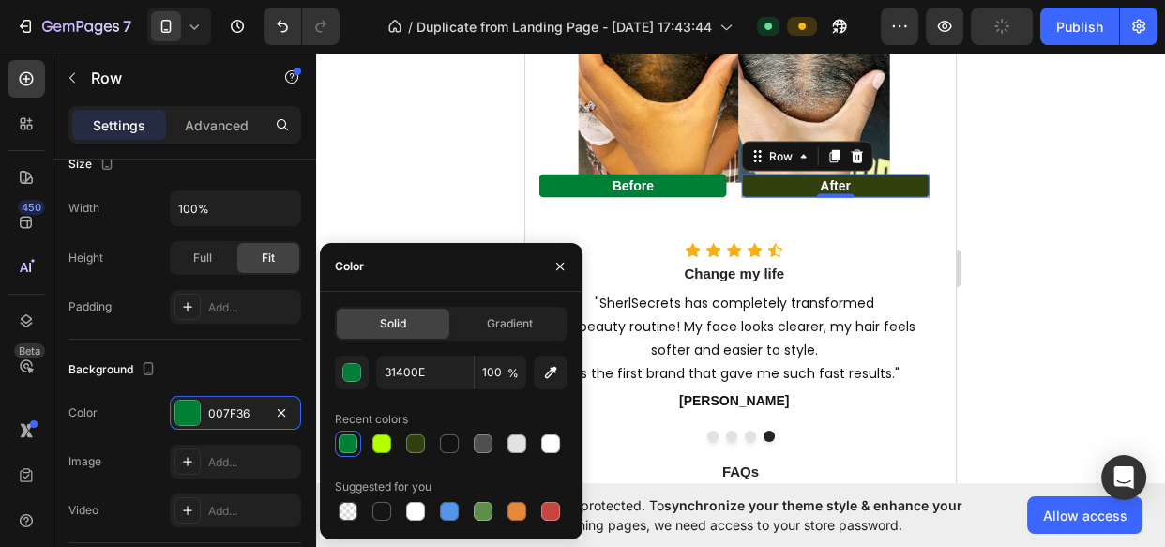
type input "007F36"
click at [560, 281] on button "button" at bounding box center [560, 266] width 30 height 30
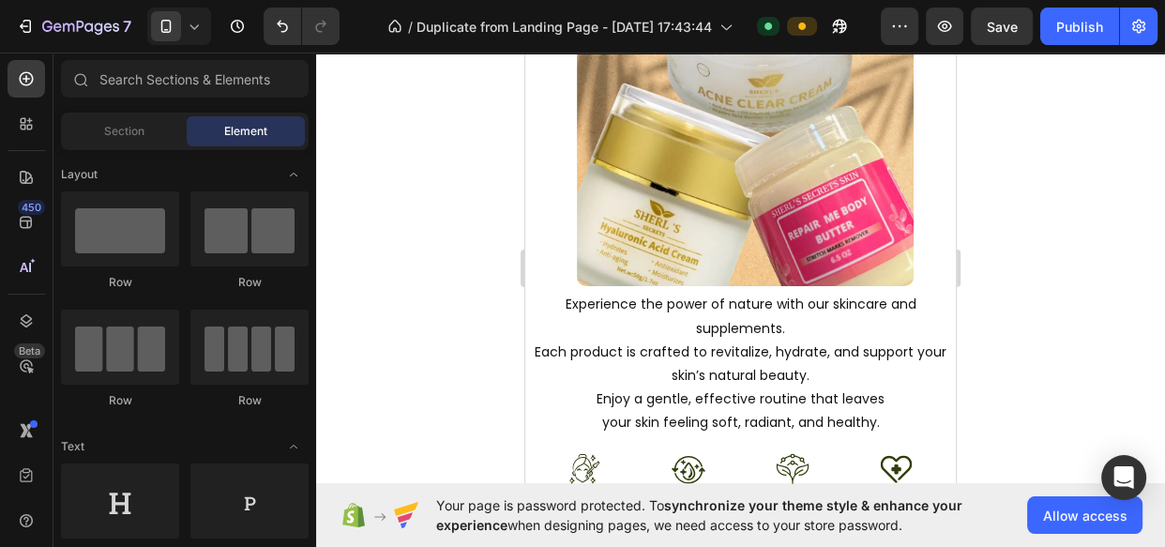
scroll to position [1069, 0]
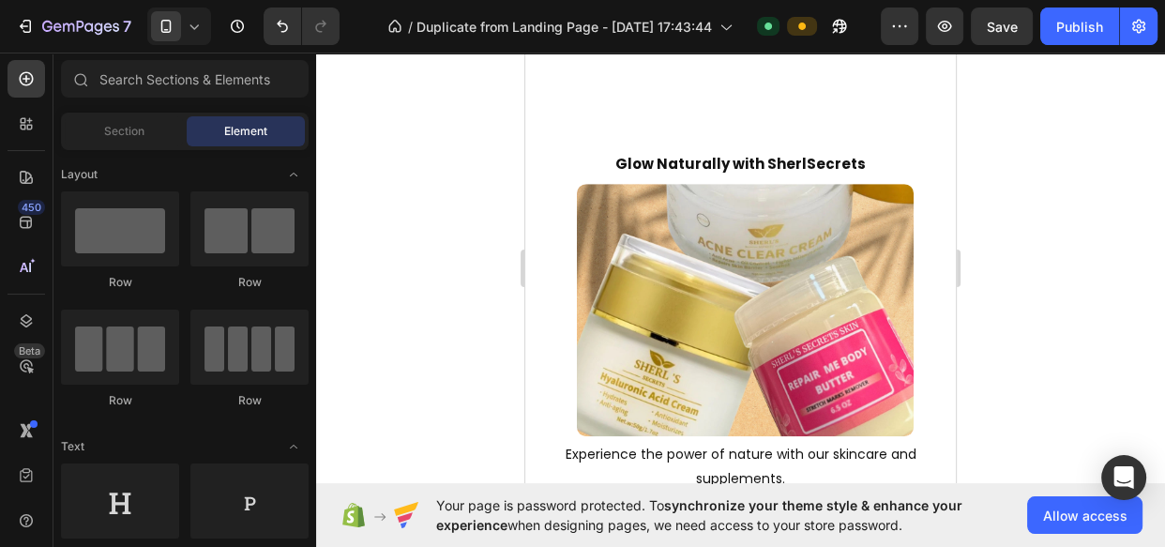
drag, startPoint x: 949, startPoint y: 227, endPoint x: 1491, endPoint y: 215, distance: 541.5
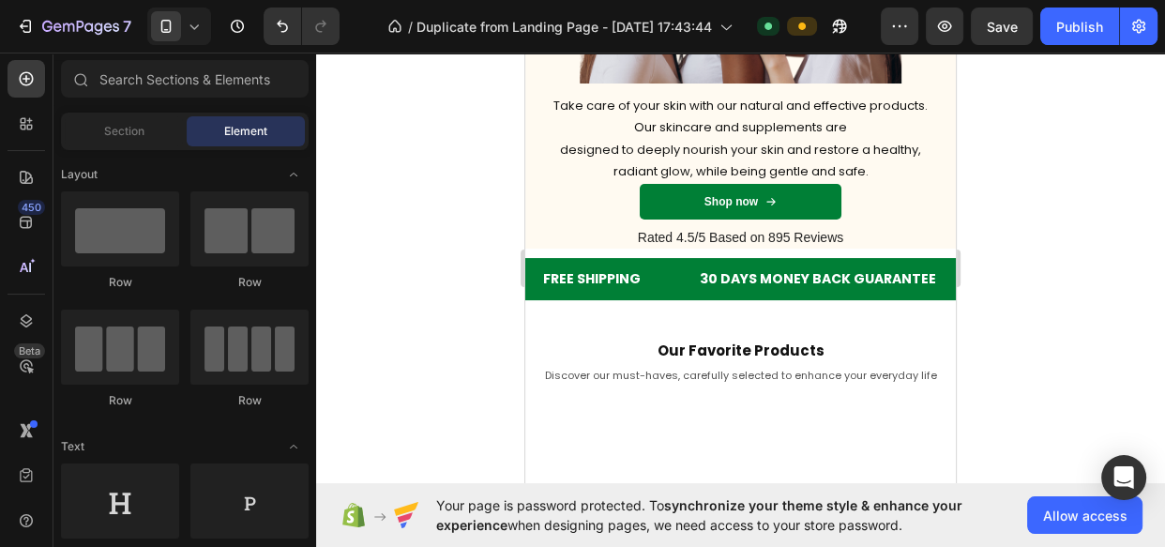
scroll to position [0, 0]
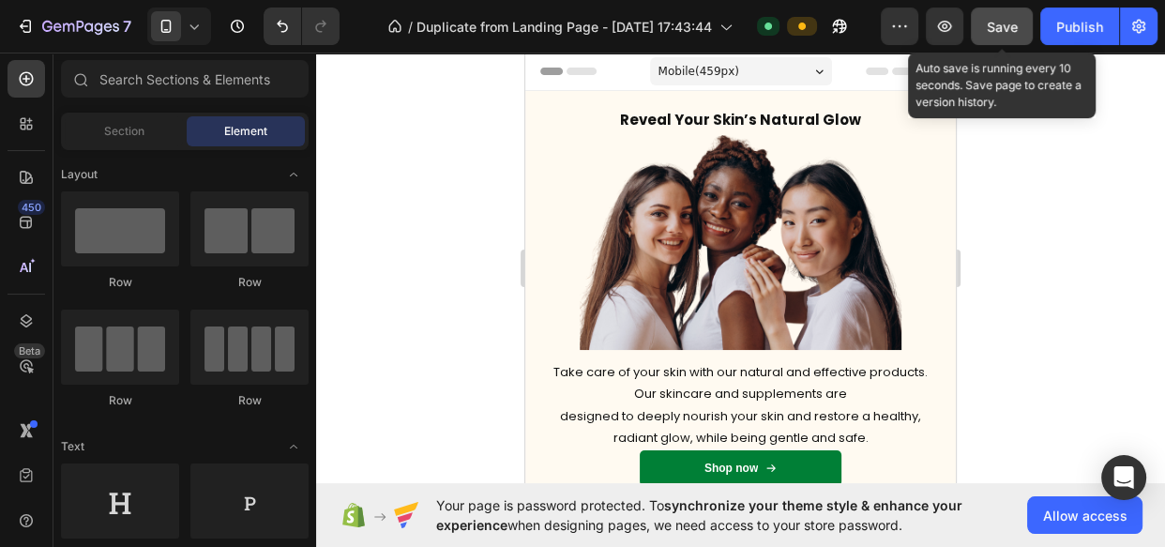
click at [1010, 27] on span "Save" at bounding box center [1002, 27] width 31 height 16
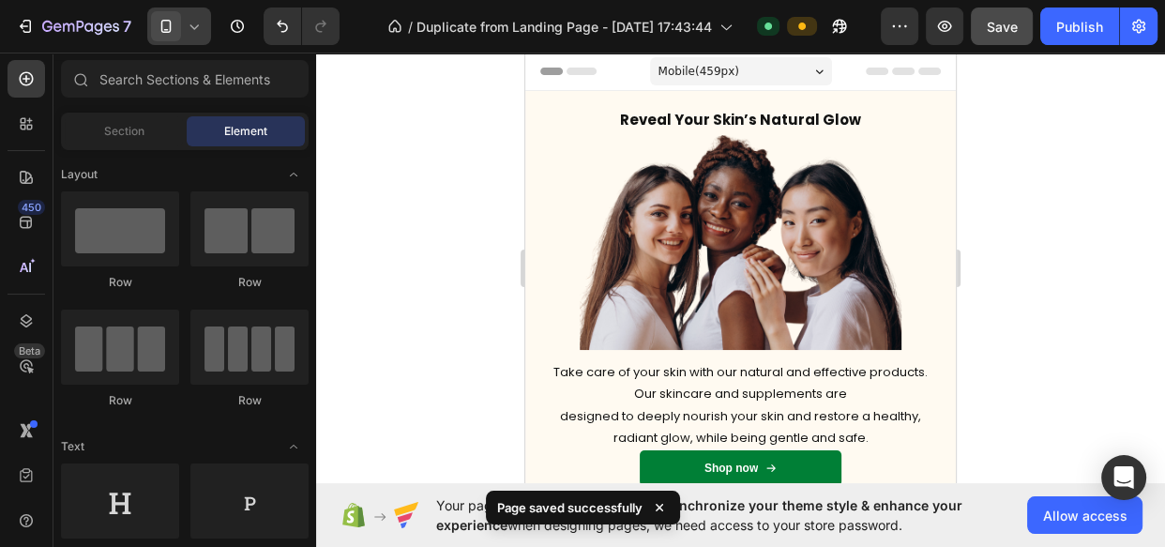
click at [180, 25] on span at bounding box center [166, 26] width 30 height 30
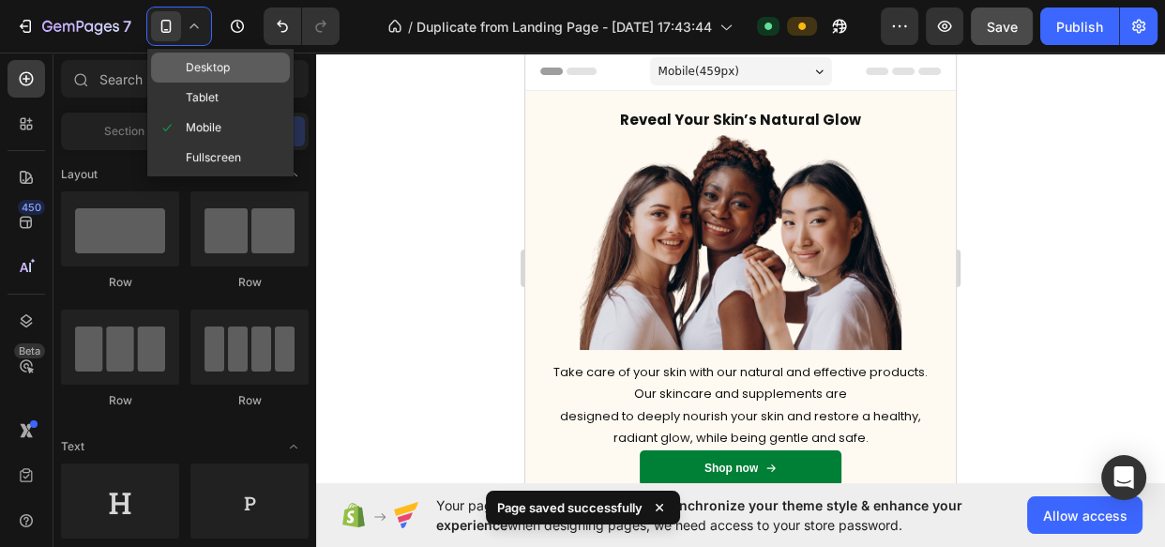
click at [216, 69] on span "Desktop" at bounding box center [208, 67] width 44 height 19
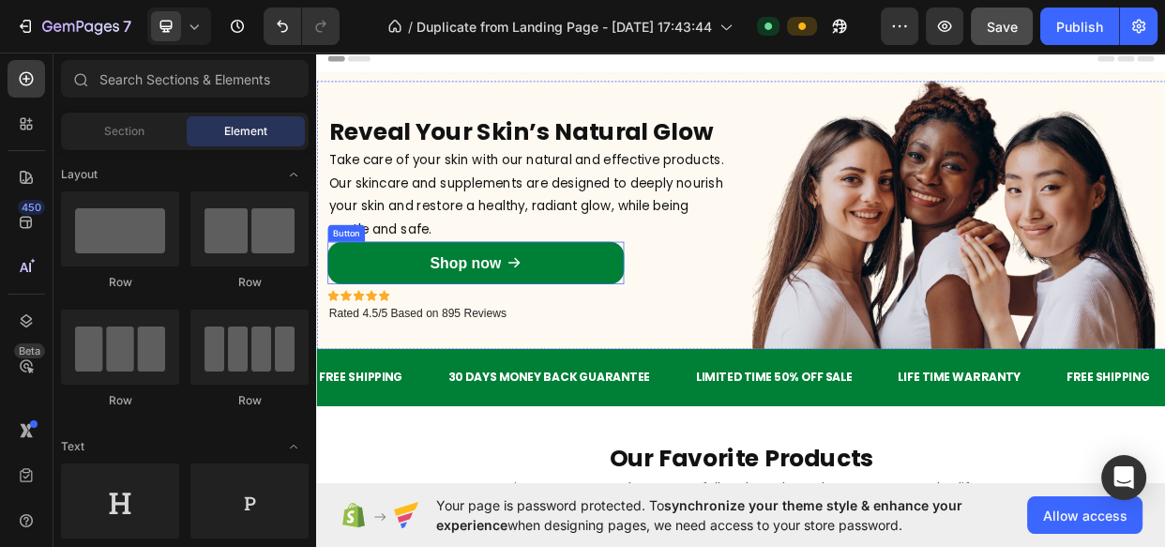
click at [681, 356] on link "Shop now" at bounding box center [526, 333] width 393 height 56
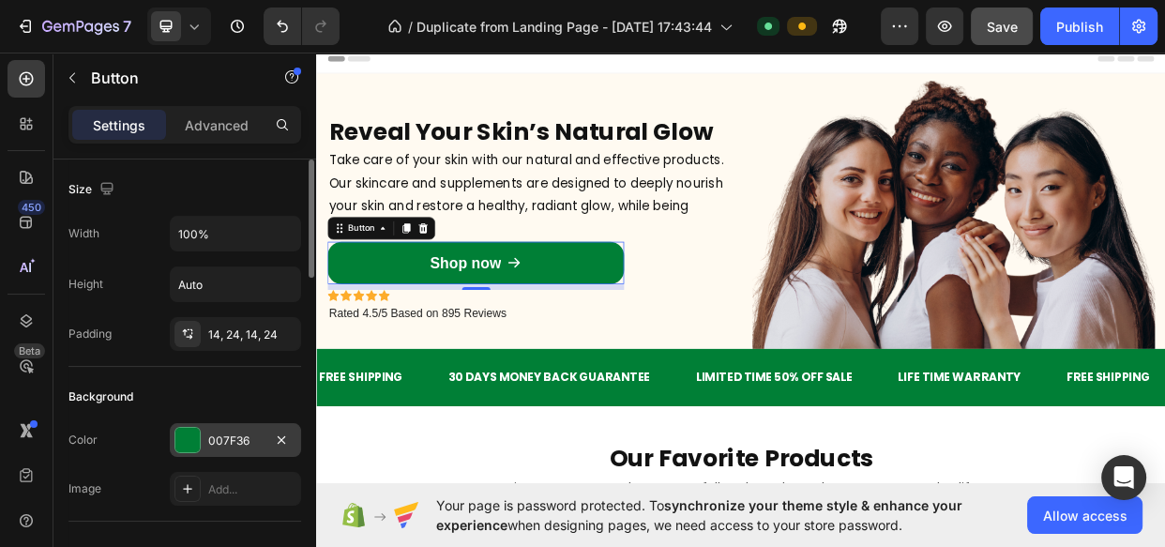
click at [221, 440] on div "007F36" at bounding box center [235, 440] width 54 height 17
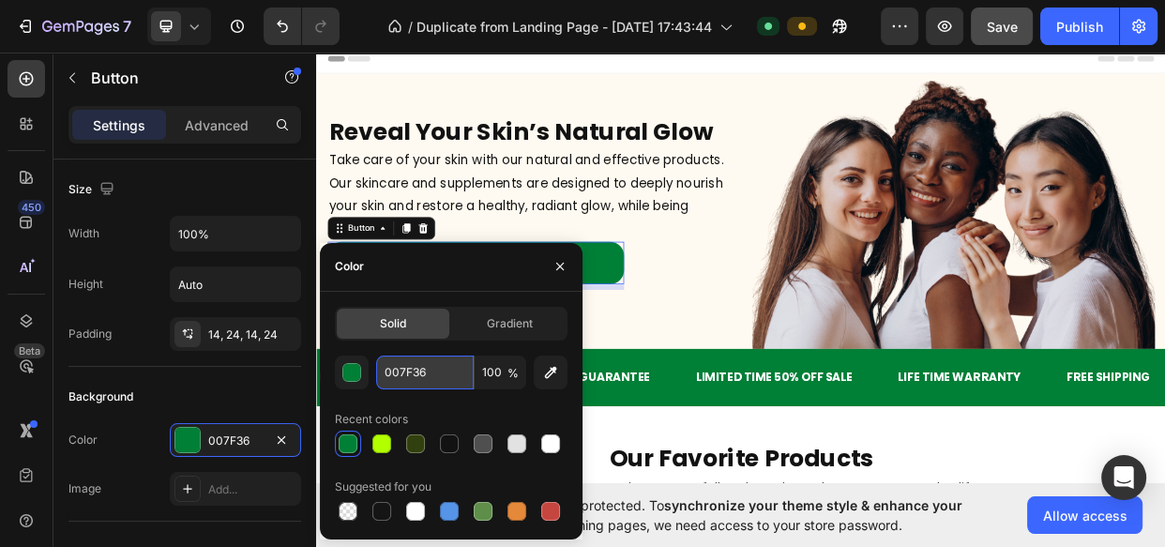
click at [414, 365] on input "007F36" at bounding box center [425, 373] width 98 height 34
click at [560, 266] on icon "button" at bounding box center [560, 267] width 8 height 8
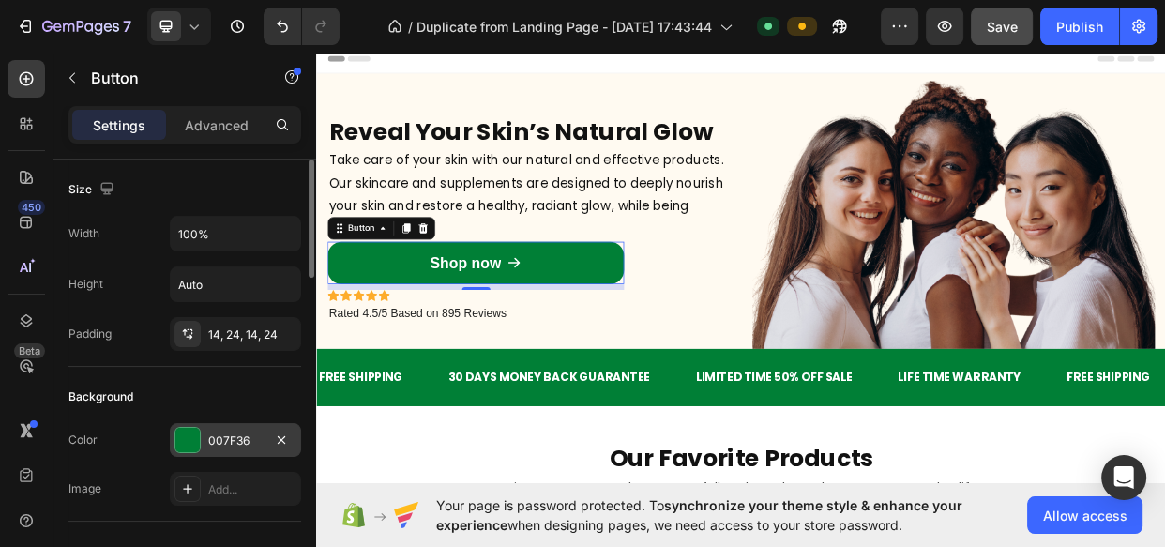
click at [231, 434] on div "007F36" at bounding box center [235, 440] width 54 height 17
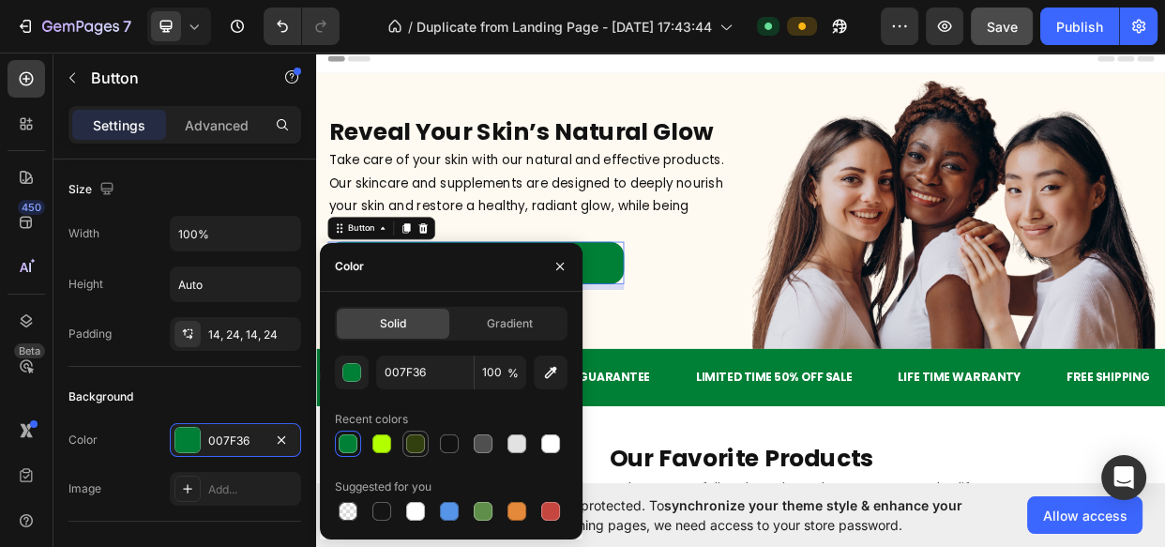
click at [416, 434] on div at bounding box center [415, 443] width 19 height 19
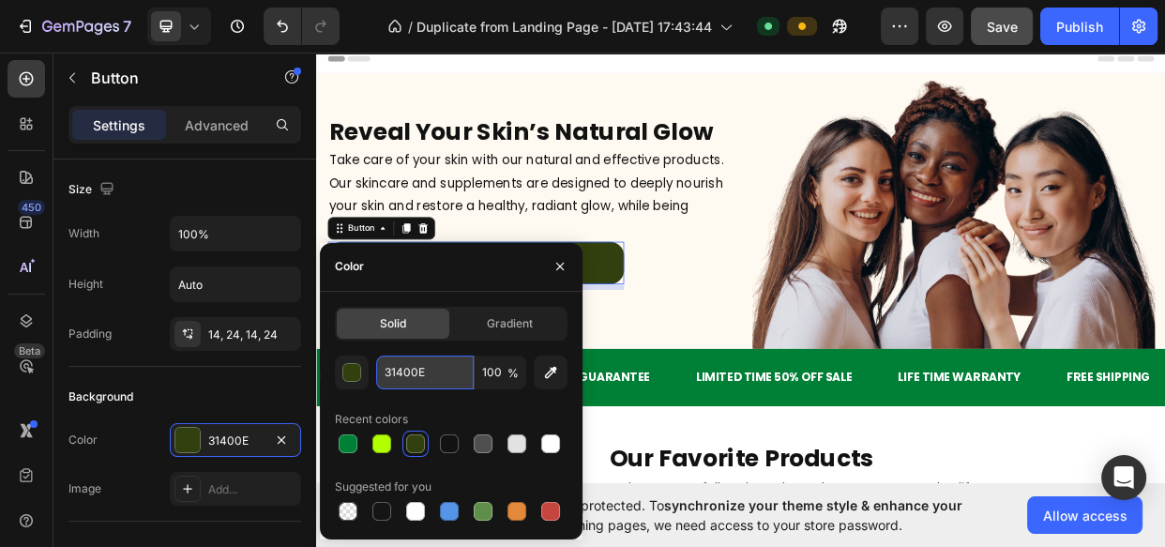
click at [409, 371] on input "31400E" at bounding box center [425, 373] width 98 height 34
click at [357, 447] on div at bounding box center [348, 443] width 23 height 23
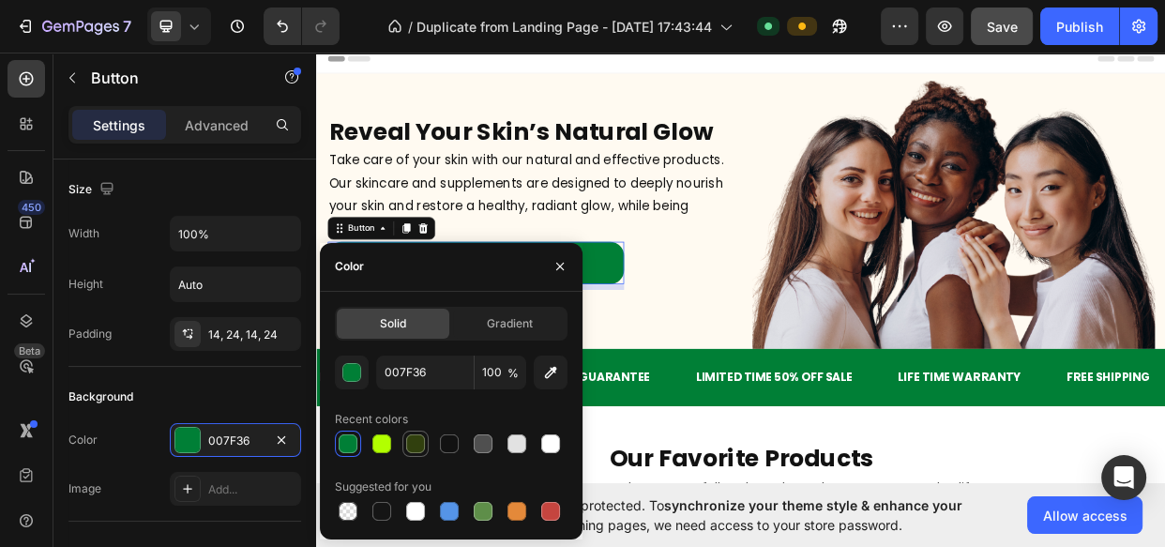
click at [406, 440] on div at bounding box center [415, 443] width 19 height 19
click at [413, 445] on div at bounding box center [415, 443] width 19 height 19
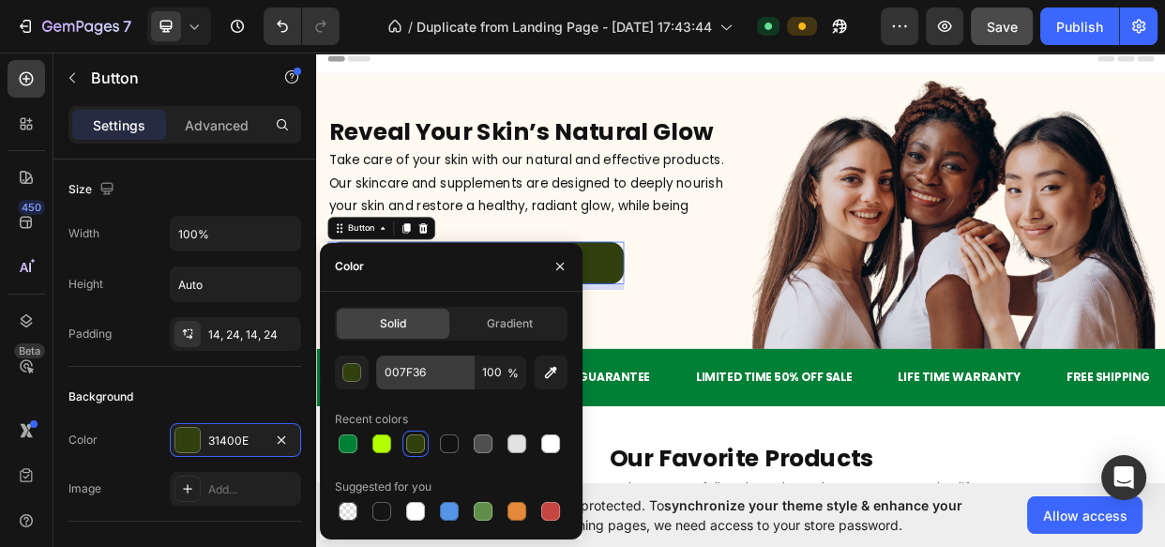
type input "31400E"
click at [404, 372] on input "31400E" at bounding box center [425, 373] width 98 height 34
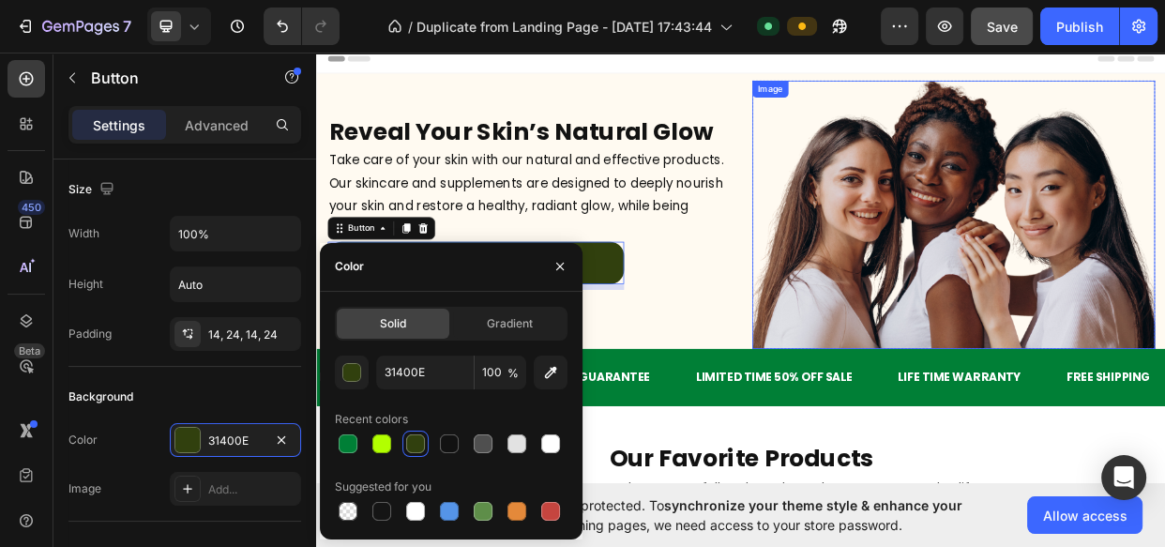
click at [1077, 33] on div "Publish" at bounding box center [1079, 27] width 47 height 20
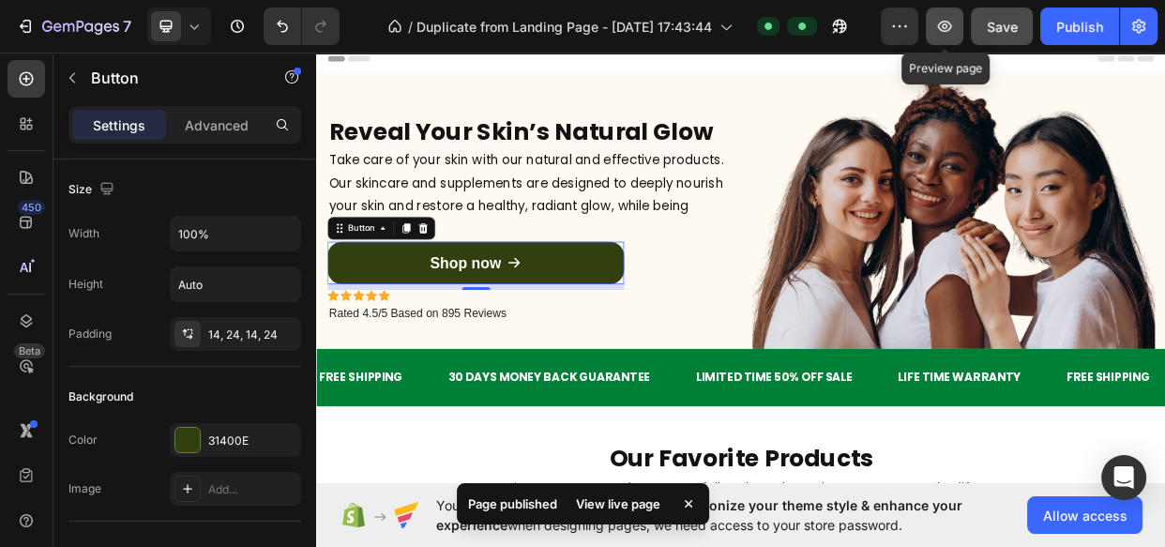
click at [934, 16] on button "button" at bounding box center [945, 27] width 38 height 38
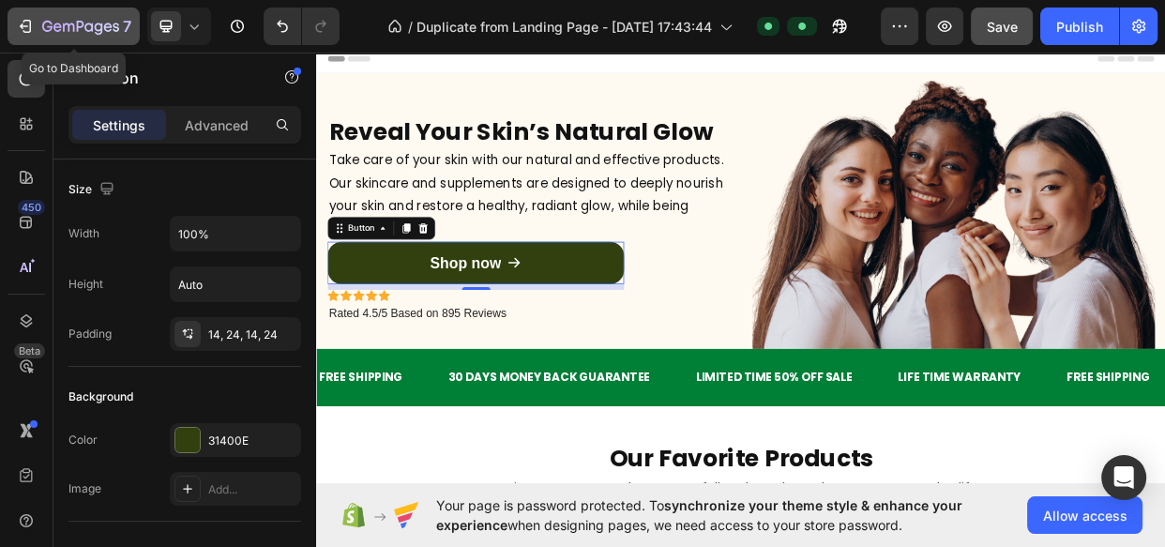
click at [32, 34] on icon "button" at bounding box center [25, 26] width 19 height 19
